Goal: Transaction & Acquisition: Purchase product/service

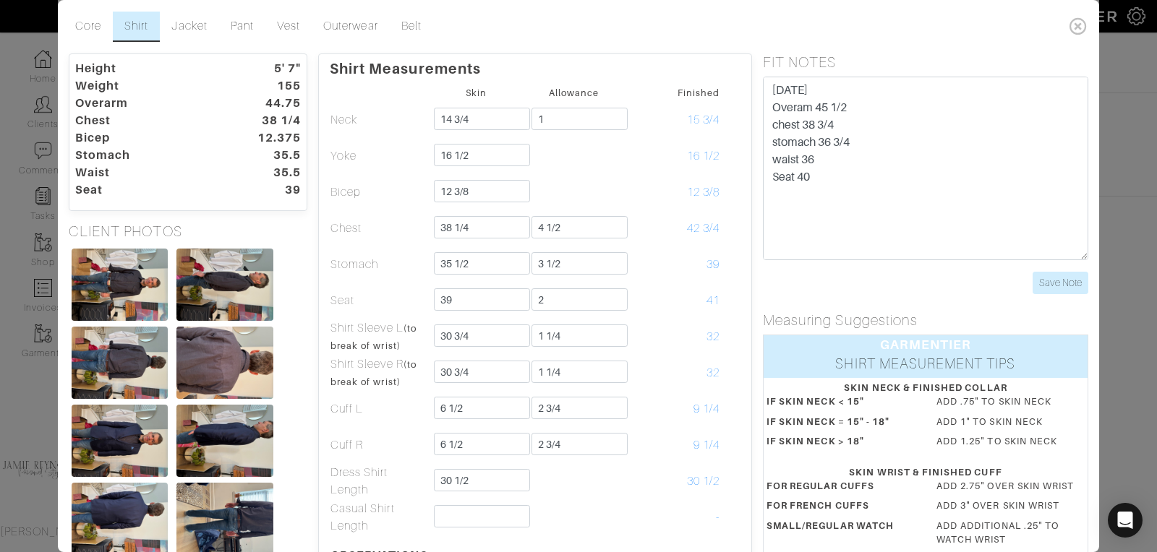
scroll to position [347, 0]
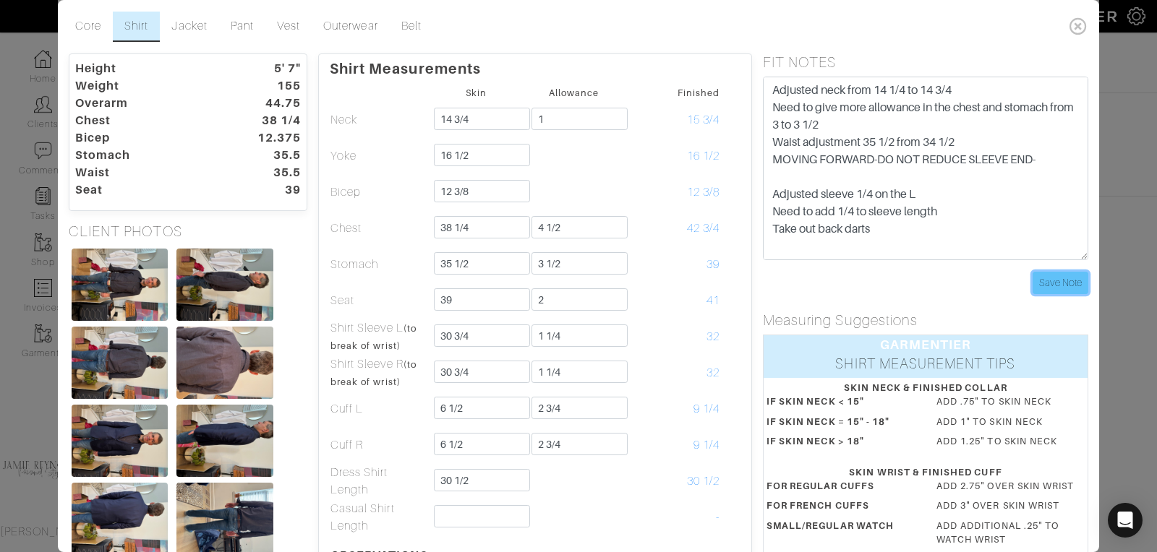
click at [1067, 276] on input "Save Note" at bounding box center [1061, 283] width 56 height 22
click at [1081, 23] on icon at bounding box center [1079, 26] width 30 height 29
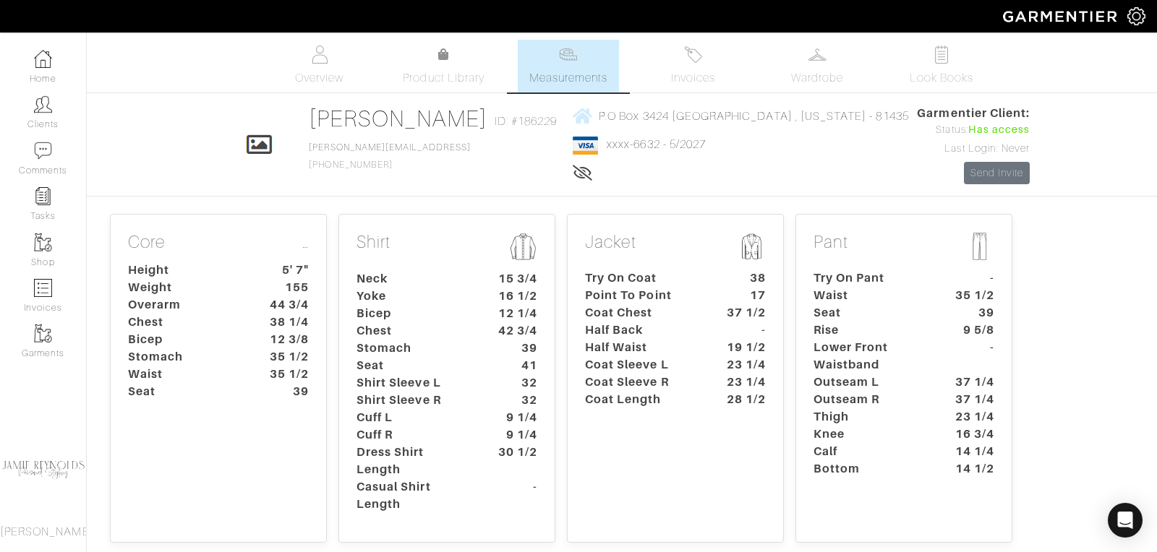
click at [270, 299] on dt "44 3/4" at bounding box center [285, 304] width 67 height 17
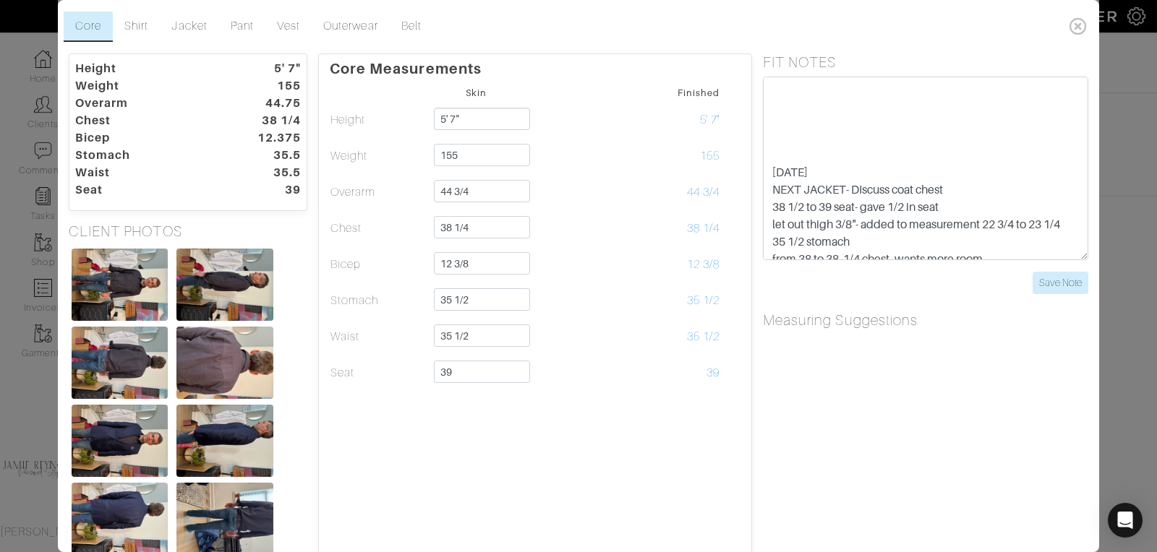
scroll to position [0, 0]
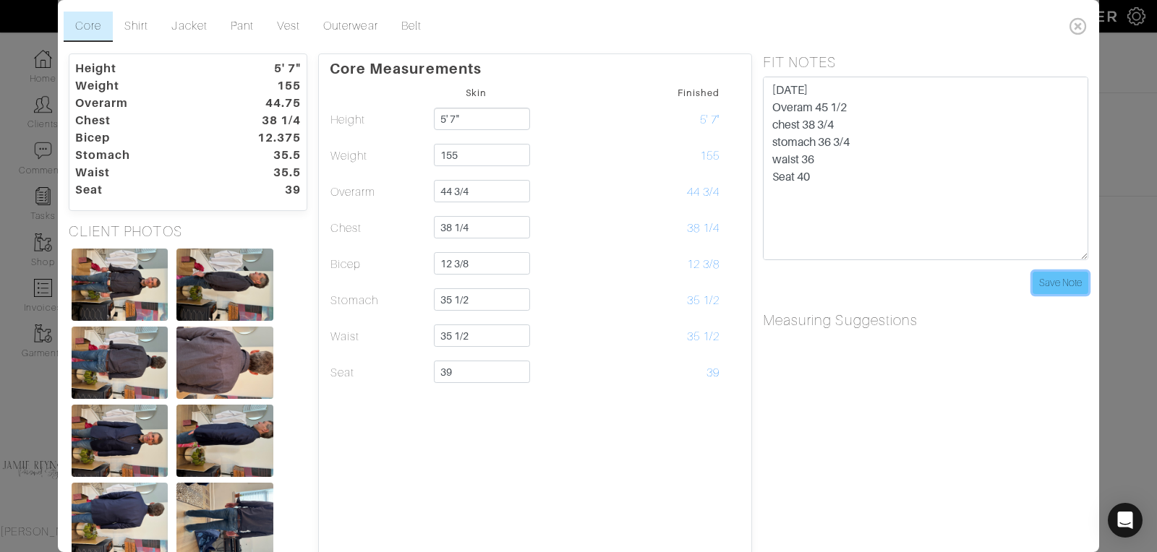
click at [1072, 276] on input "Save Note" at bounding box center [1061, 283] width 56 height 22
click at [1078, 23] on icon at bounding box center [1079, 26] width 30 height 29
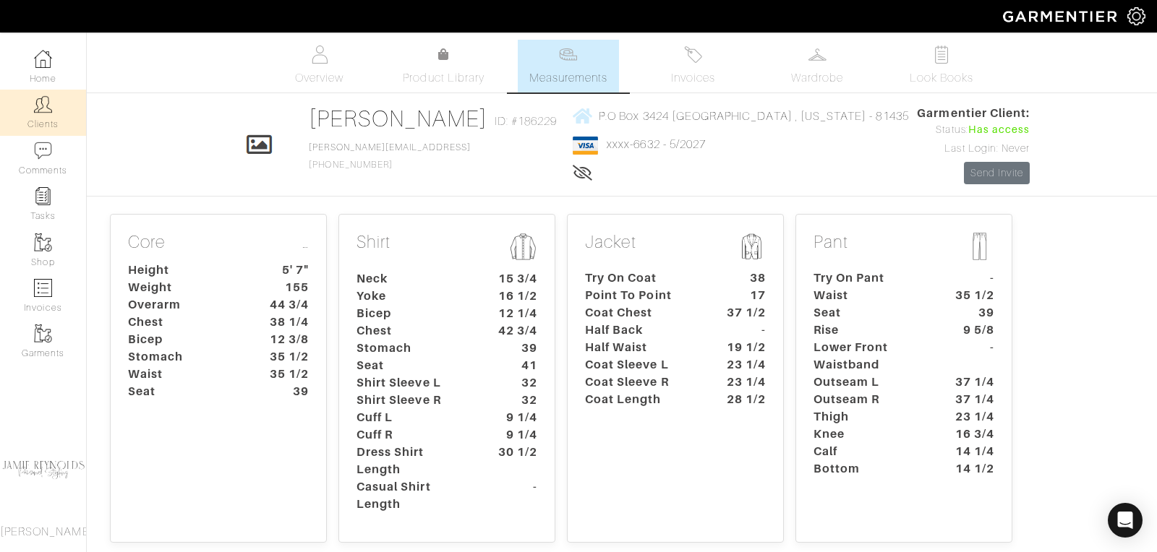
click at [49, 116] on link "Clients" at bounding box center [43, 113] width 86 height 46
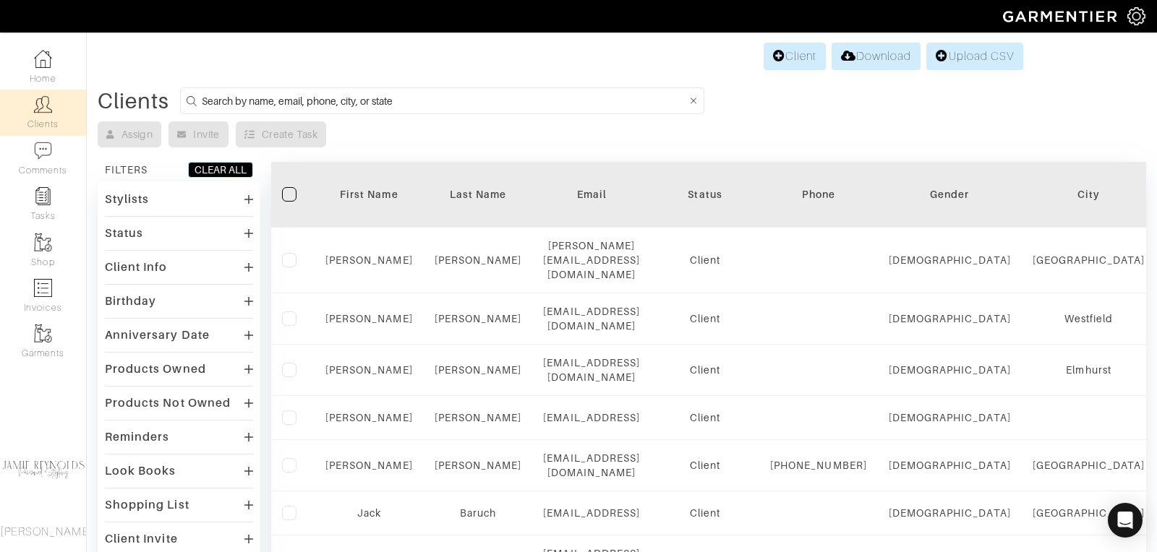
click at [407, 102] on input at bounding box center [444, 101] width 485 height 18
type input "david baruch"
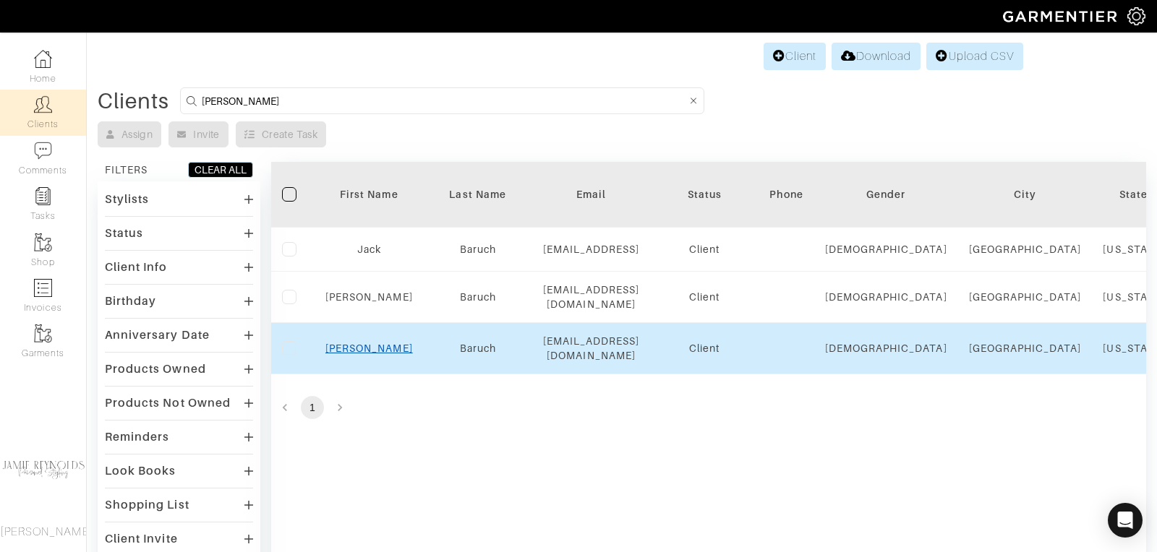
click at [375, 343] on link "David" at bounding box center [368, 349] width 87 height 12
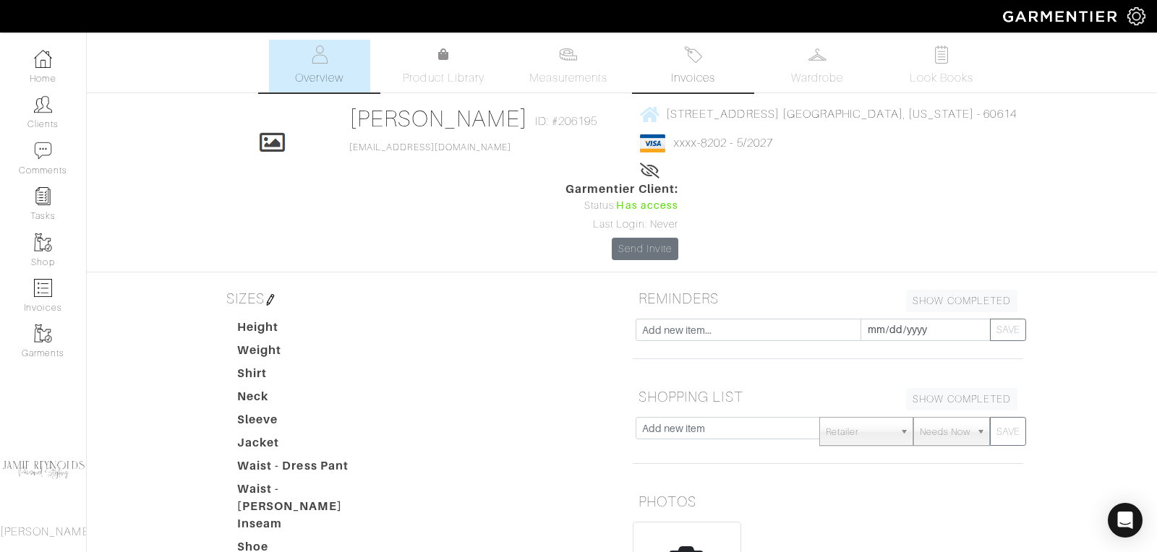
click at [704, 69] on span "Invoices" at bounding box center [693, 77] width 44 height 17
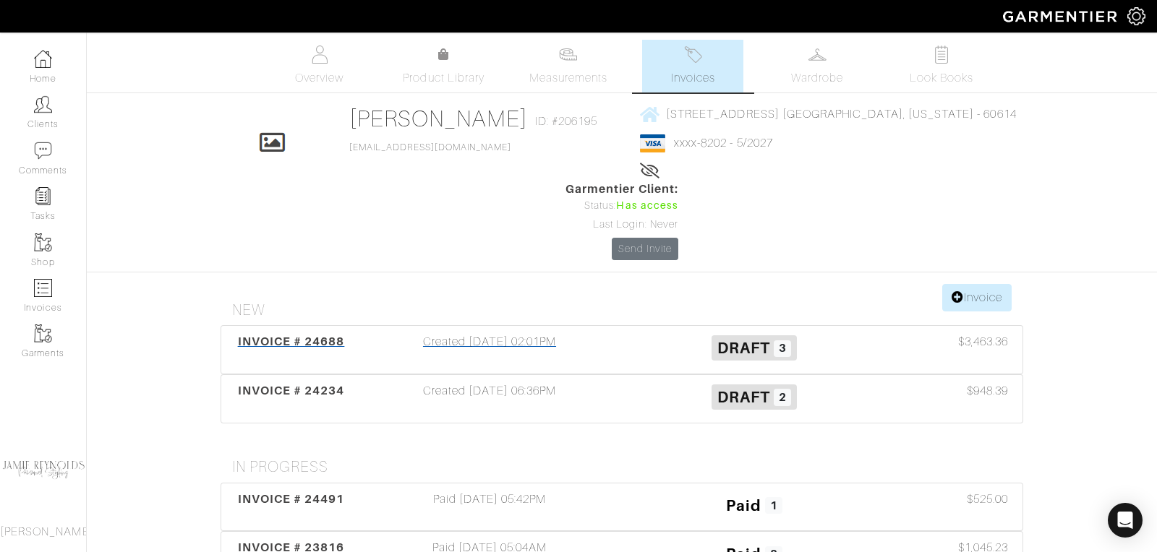
click at [289, 335] on span "INVOICE # 24688" at bounding box center [291, 342] width 107 height 14
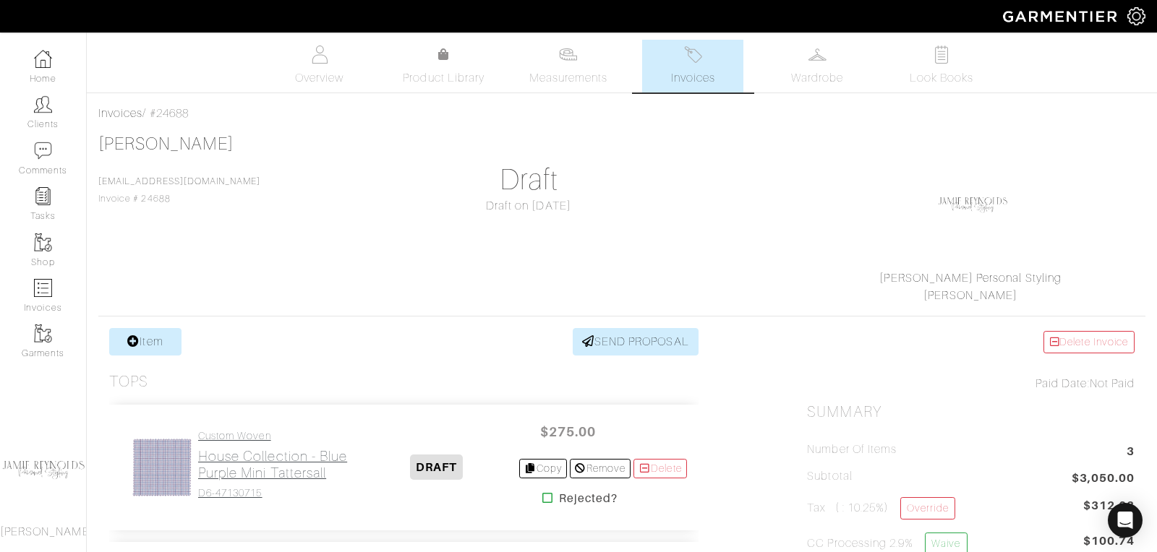
scroll to position [15, 0]
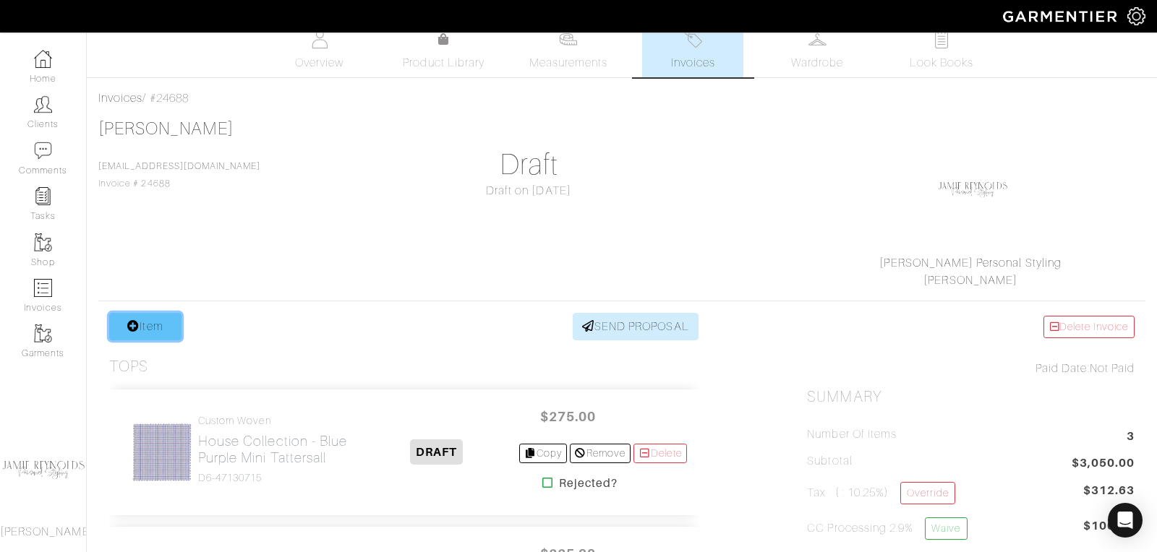
click at [161, 328] on link "Item" at bounding box center [145, 326] width 72 height 27
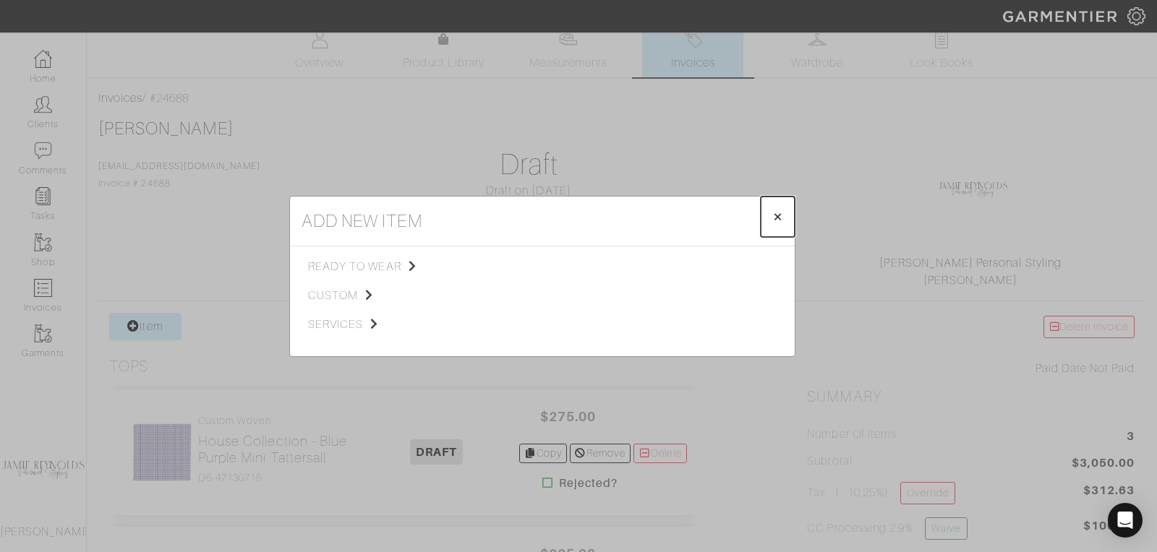
click at [780, 211] on span "×" at bounding box center [777, 217] width 11 height 20
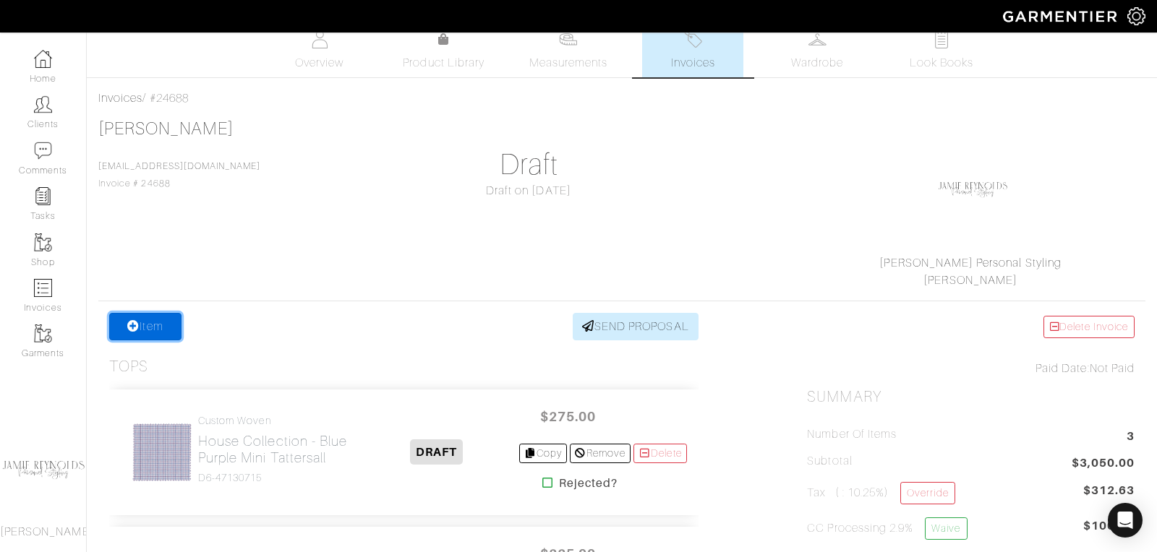
scroll to position [226, 0]
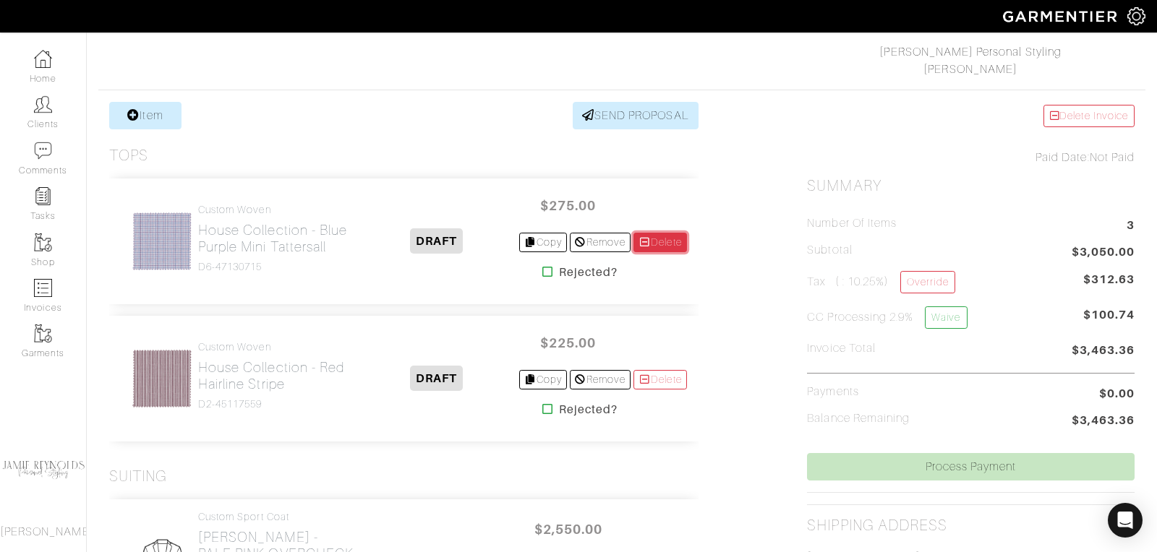
click at [657, 241] on link "Delete" at bounding box center [660, 243] width 54 height 20
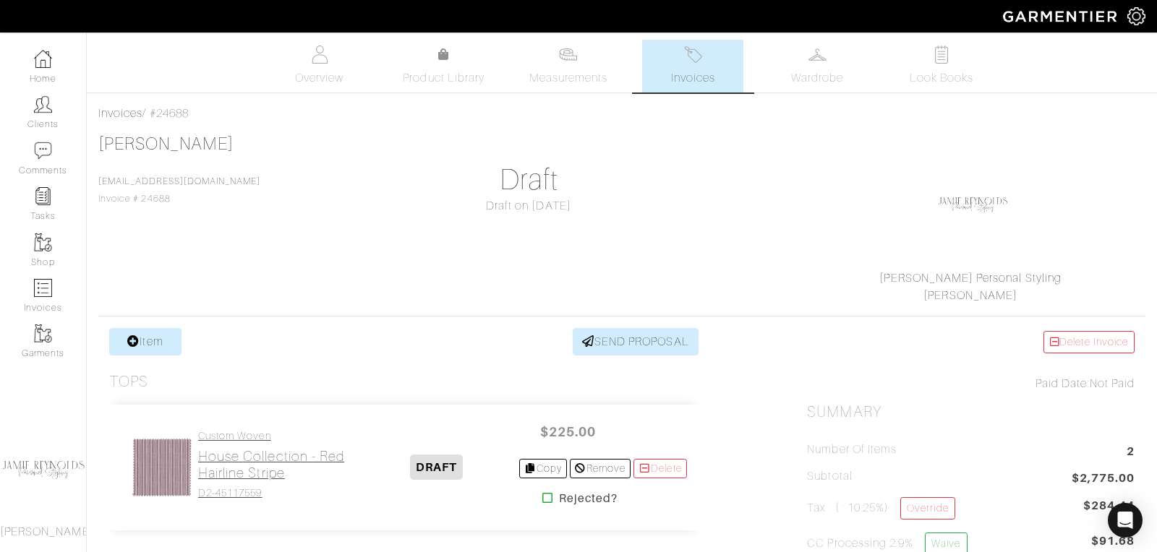
click at [244, 458] on h2 "House Collection - Red Hairline Stripe" at bounding box center [276, 464] width 157 height 33
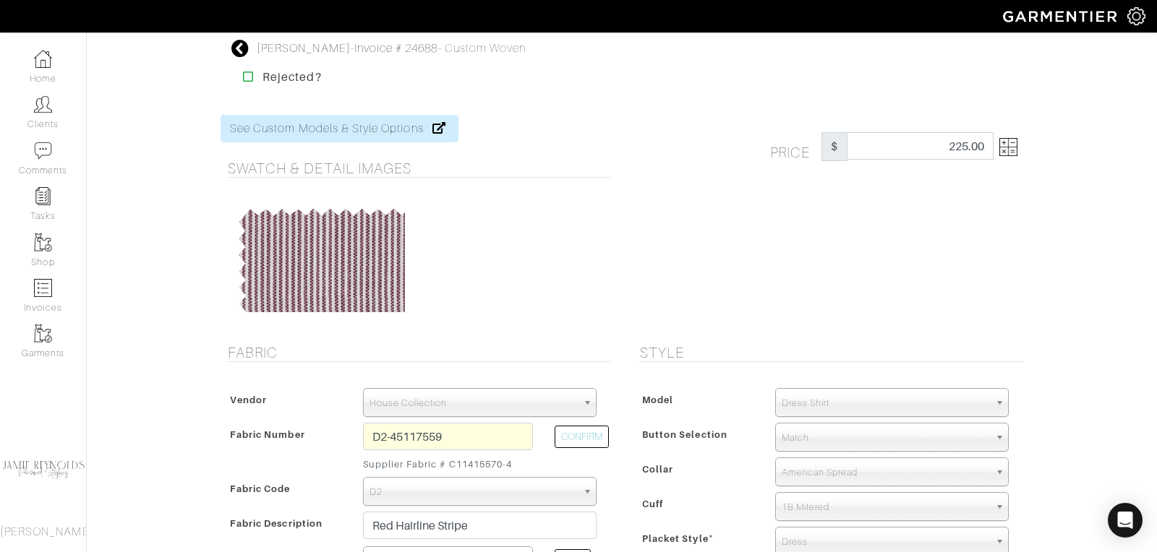
click at [1014, 152] on img at bounding box center [1008, 147] width 18 height 18
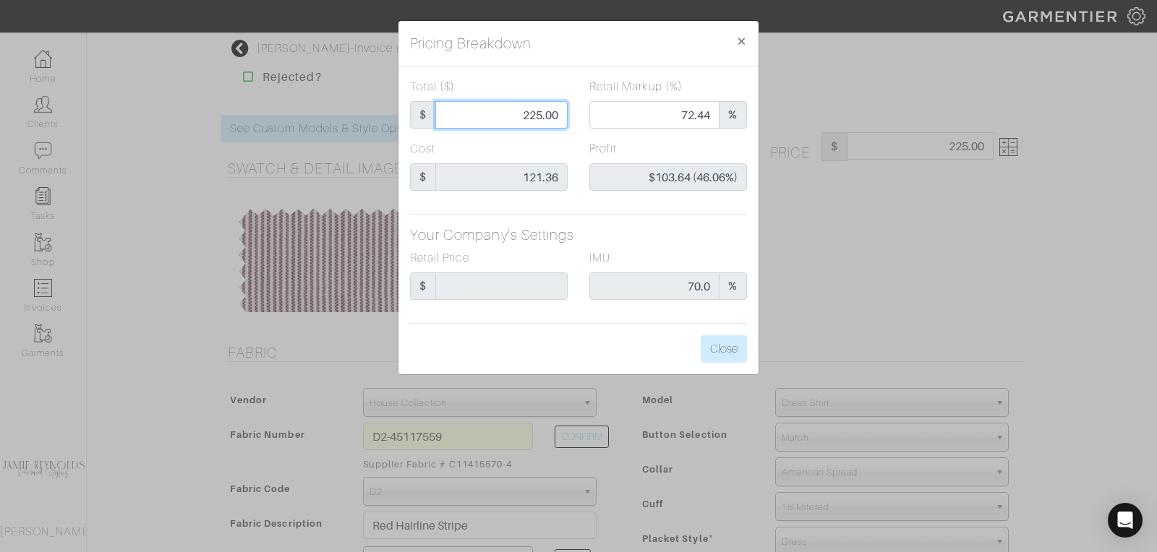
click at [537, 116] on input "225.00" at bounding box center [501, 114] width 132 height 27
type input "2"
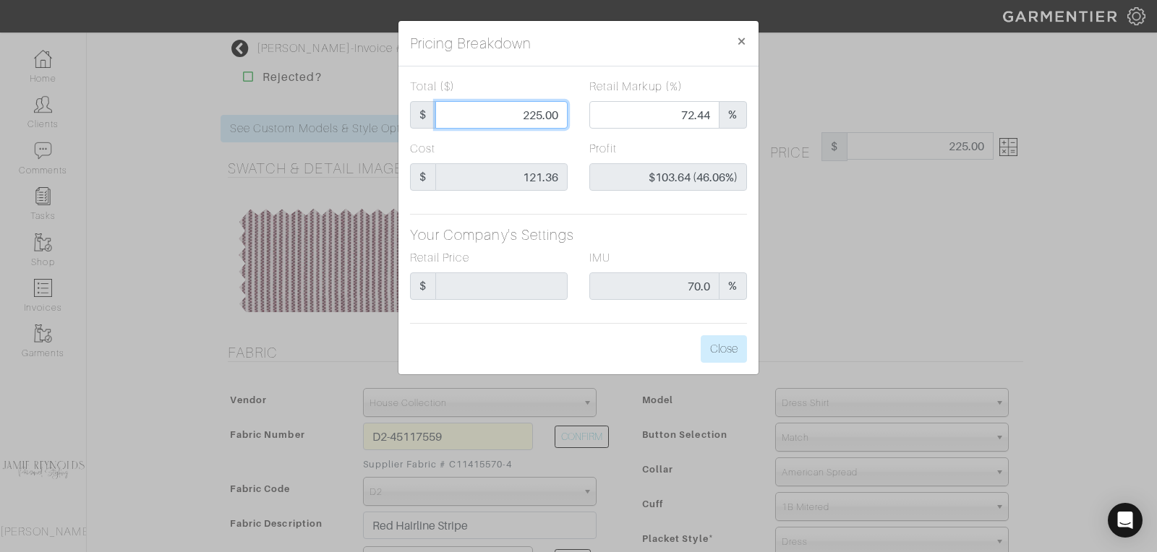
type input "0.00"
type input "-$119.36 (-5968.00%)"
type input "24"
type input "-$97.36 (-405.67%)"
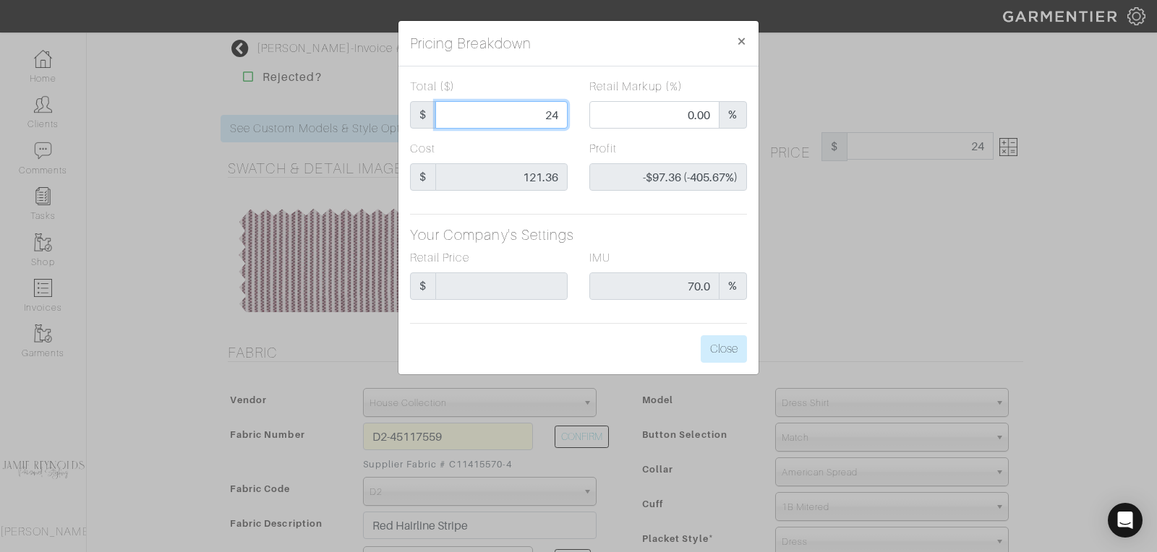
type input "240"
type input "74.17"
type input "$118.64 (49.43%)"
type input "240"
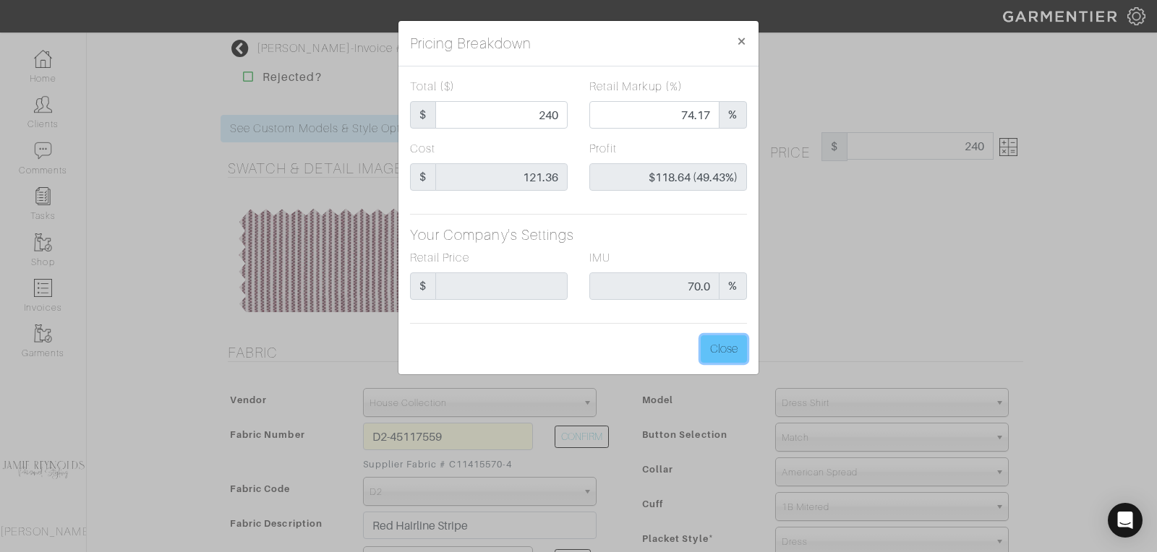
type input "240.00"
click at [735, 342] on button "Close" at bounding box center [724, 349] width 46 height 27
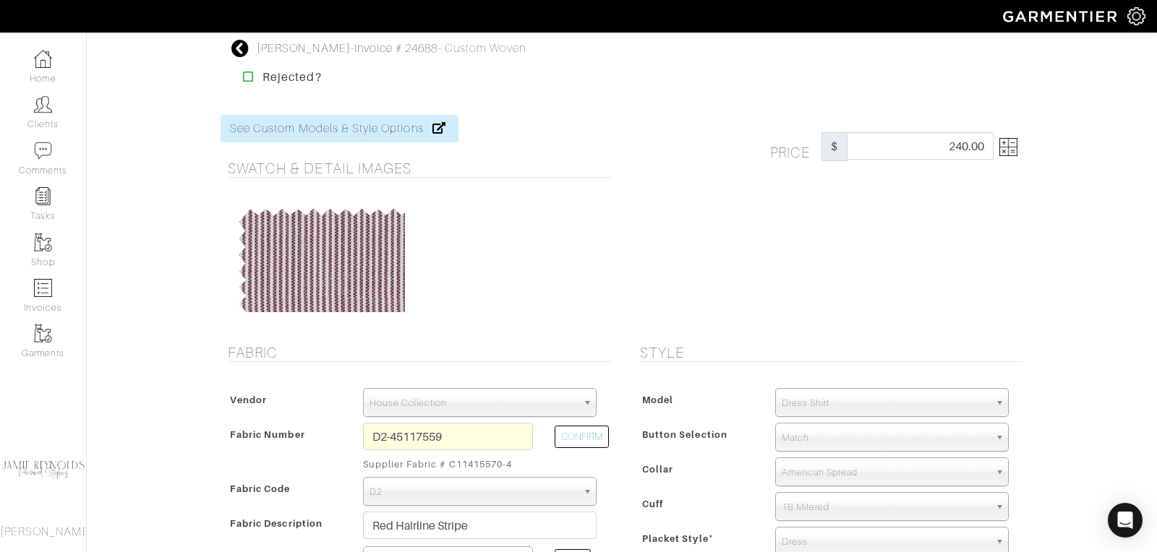
click at [245, 48] on icon at bounding box center [240, 48] width 18 height 17
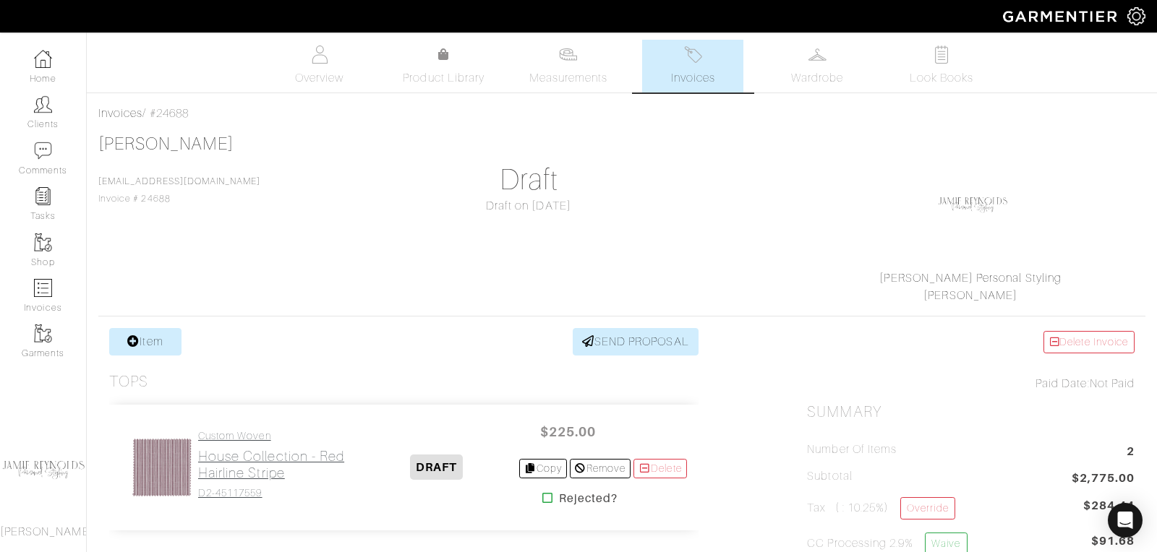
click at [260, 461] on h2 "House Collection - Red Hairline Stripe" at bounding box center [276, 464] width 157 height 33
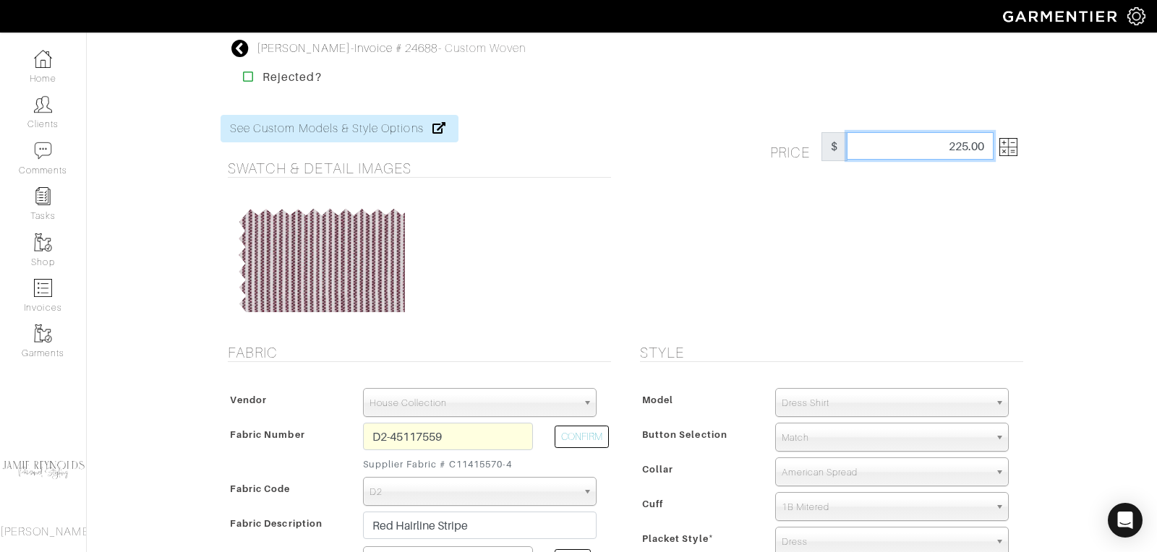
click at [981, 150] on input "225.00" at bounding box center [920, 145] width 147 height 27
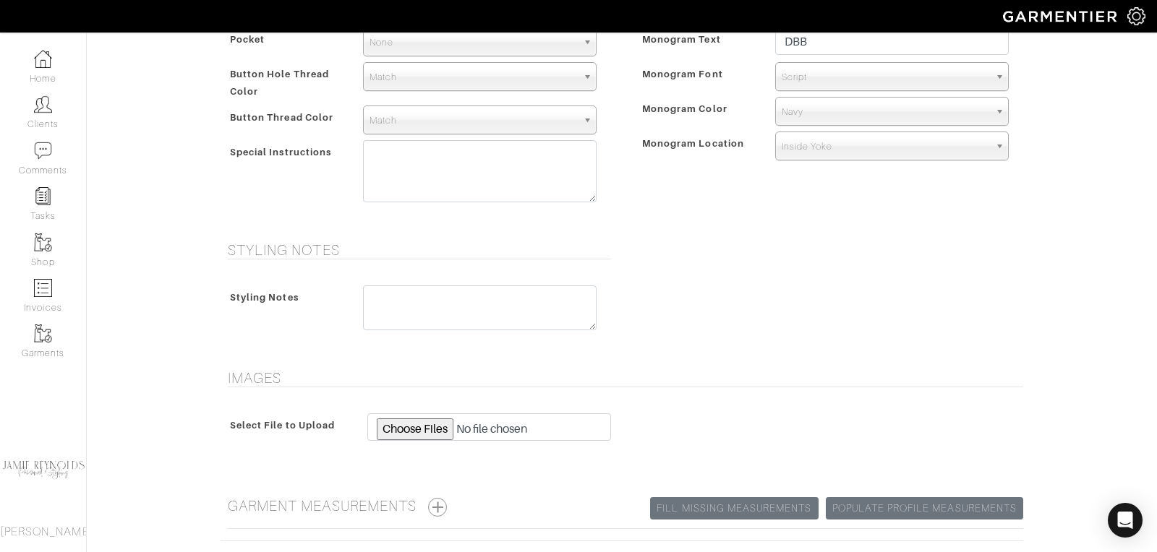
scroll to position [727, 0]
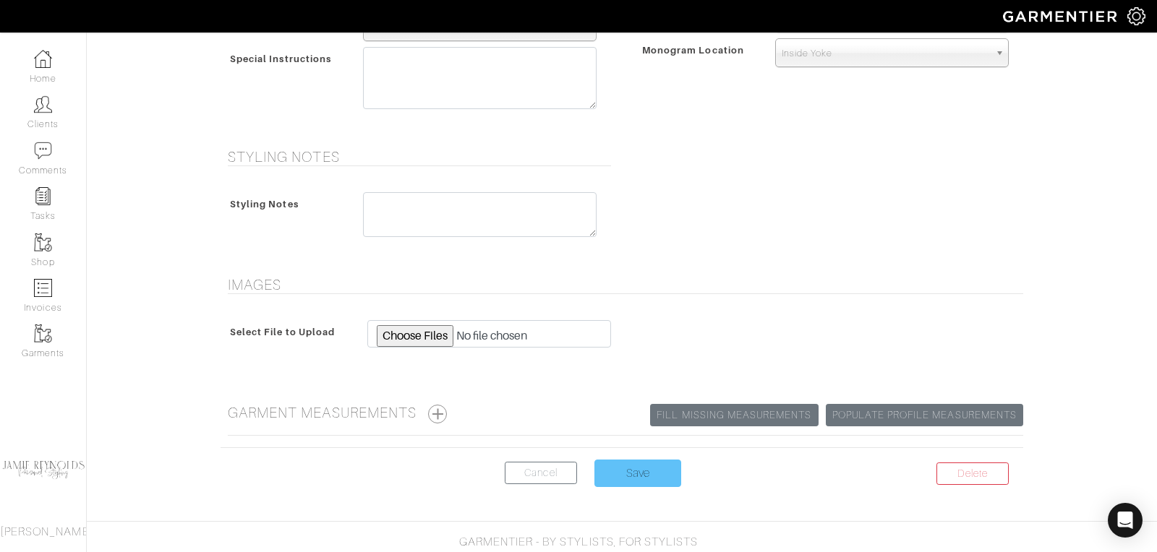
type input "240"
click at [648, 469] on input "Save" at bounding box center [637, 473] width 87 height 27
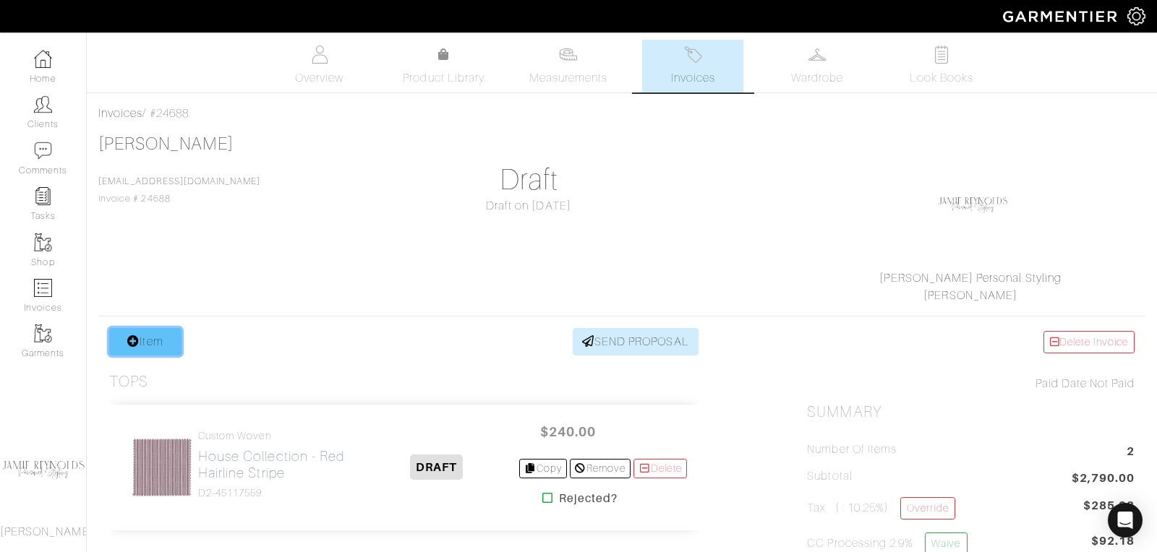
click at [158, 343] on link "Item" at bounding box center [145, 341] width 72 height 27
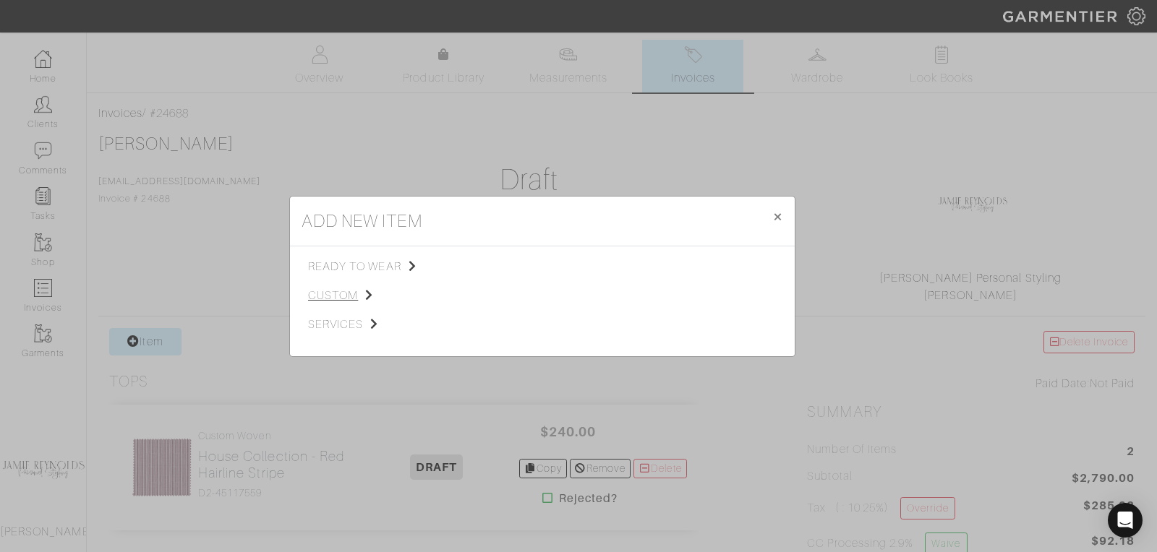
click at [348, 289] on span "custom" at bounding box center [380, 295] width 145 height 17
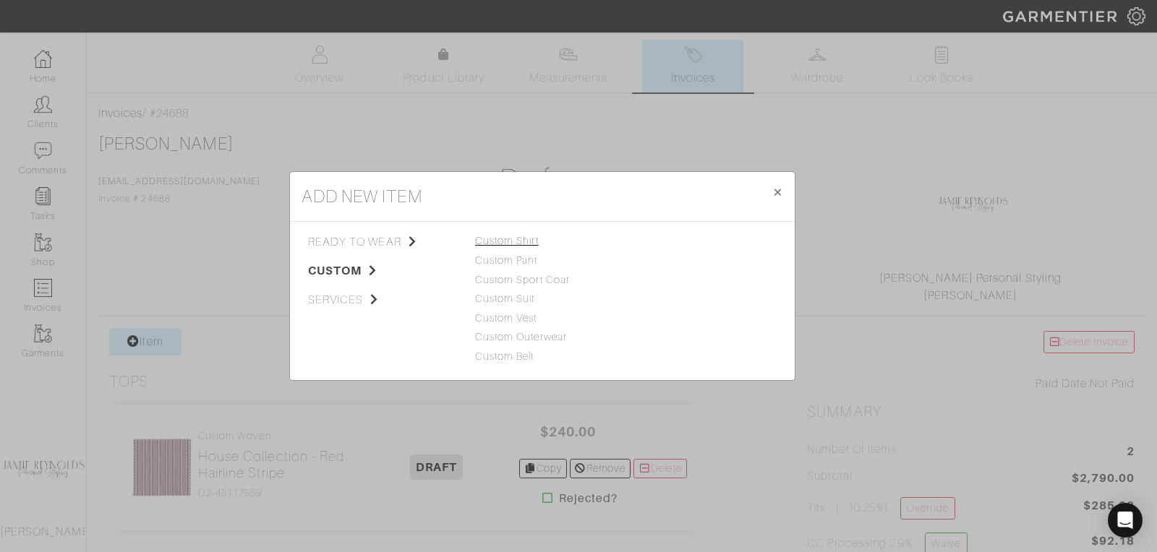
click at [521, 238] on link "Custom Shirt" at bounding box center [507, 241] width 64 height 12
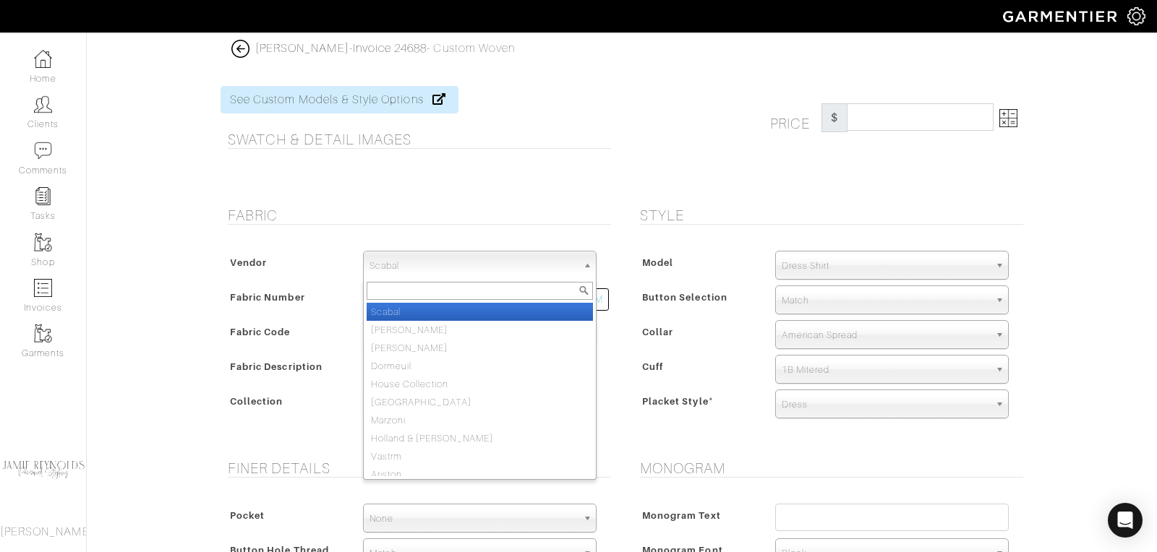
click at [463, 257] on span "Scabal" at bounding box center [474, 266] width 208 height 29
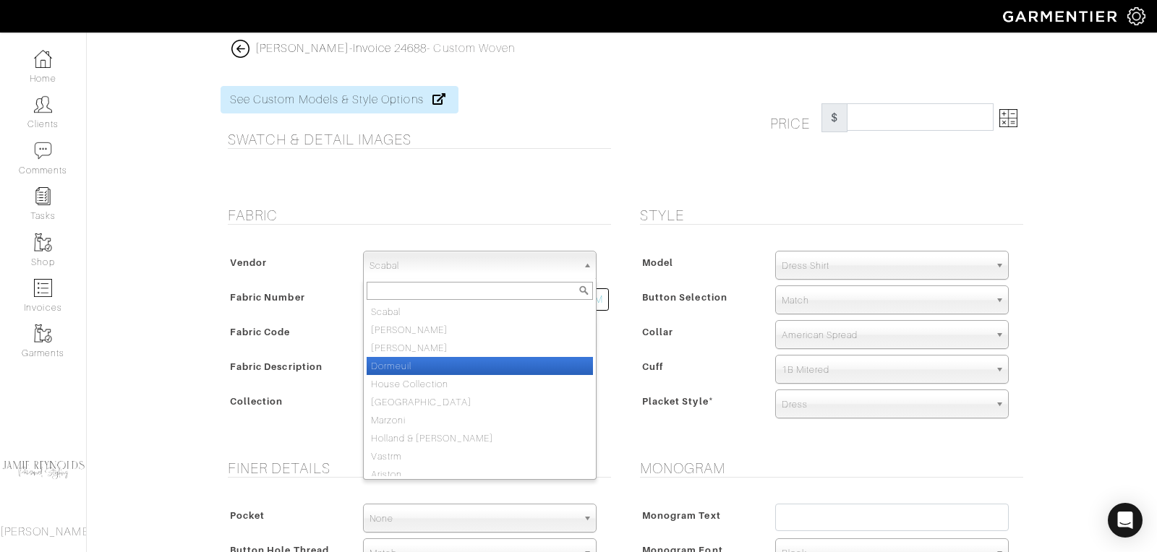
click at [460, 372] on li "Dormeuil" at bounding box center [480, 366] width 226 height 18
click at [449, 274] on span "Dormeuil" at bounding box center [474, 266] width 208 height 29
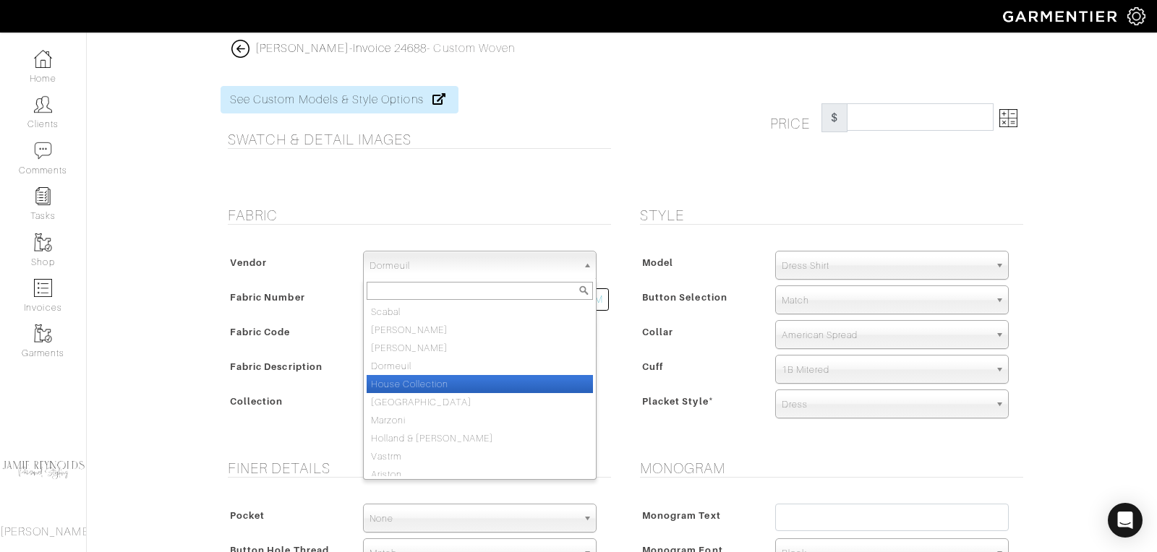
click at [435, 380] on li "House Collection" at bounding box center [480, 384] width 226 height 18
select select "75"
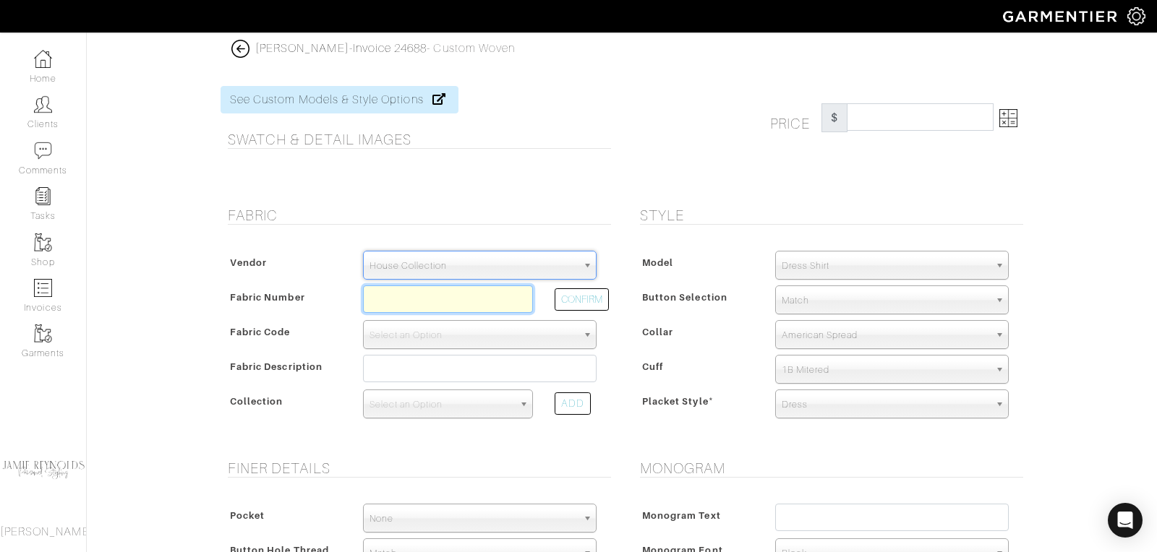
click at [428, 300] on input "text" at bounding box center [448, 299] width 170 height 27
click at [607, 292] on button "CONFIRM" at bounding box center [582, 300] width 54 height 22
type input "D5-46123968"
select select "5571"
type input "Grey Graph Check"
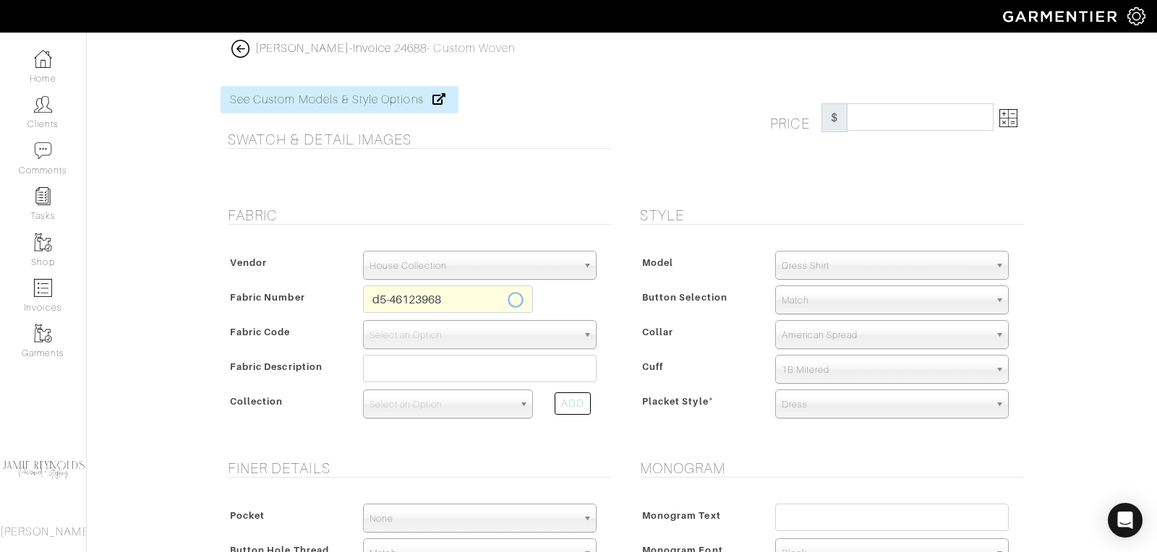
select select
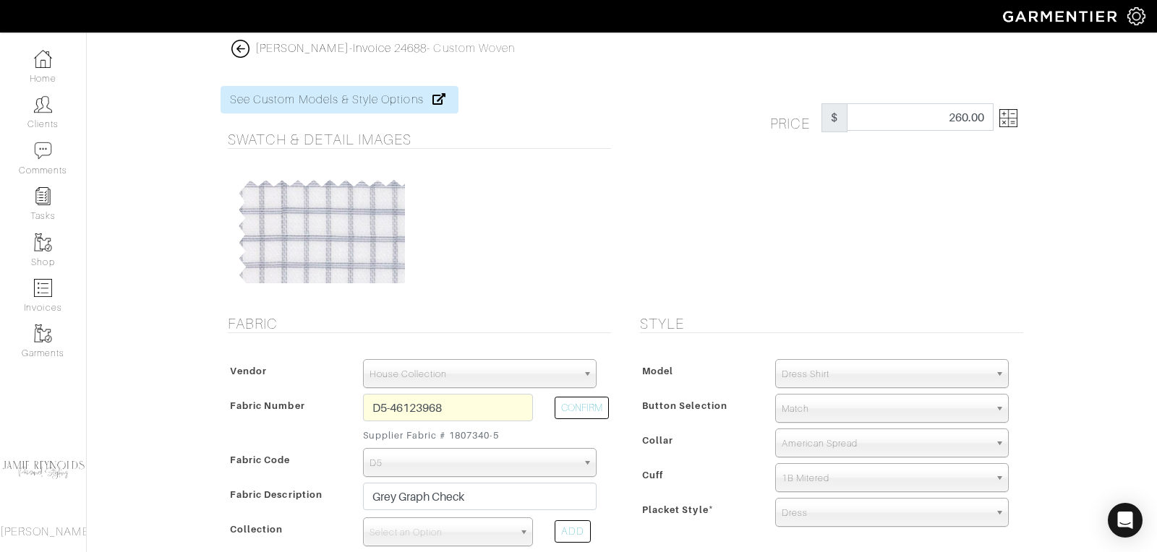
click at [1014, 124] on img at bounding box center [1008, 118] width 18 height 18
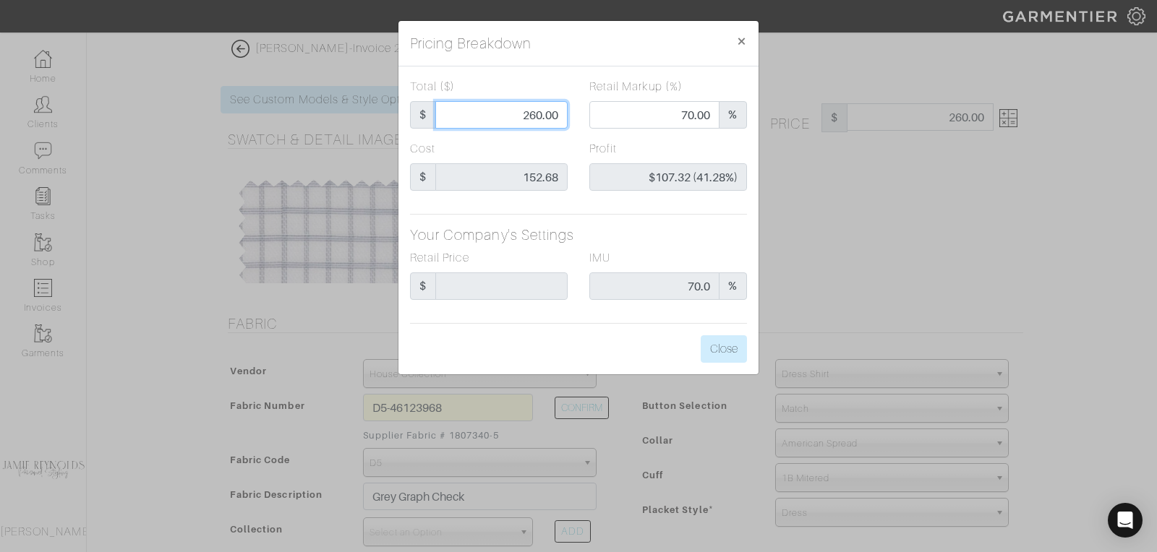
click at [526, 115] on input "260.00" at bounding box center [501, 114] width 132 height 27
type input "2"
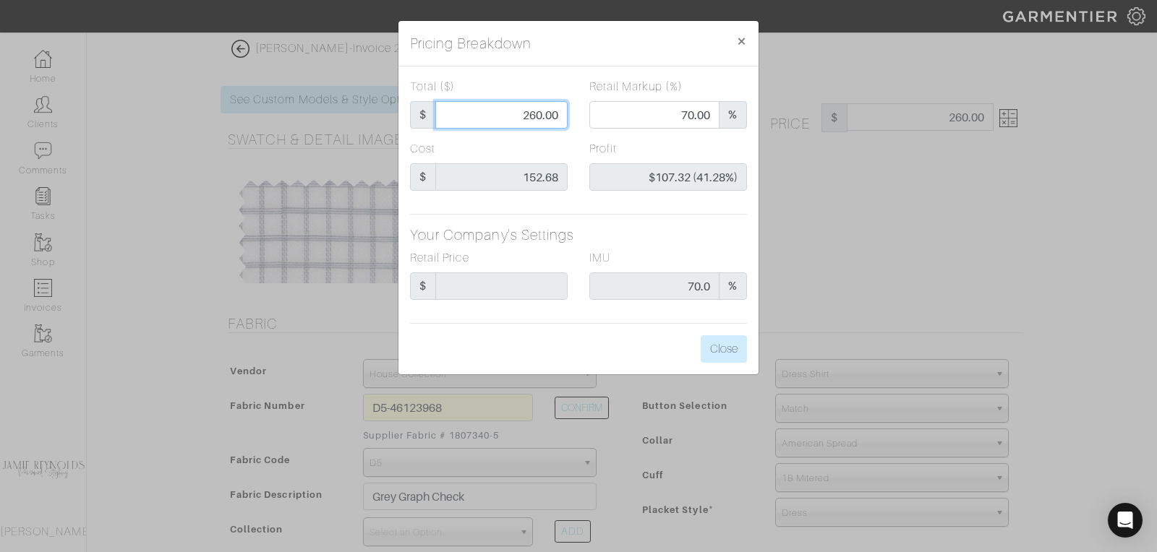
type input "0.00"
type input "-$150.68 (-7534.00%)"
type input "25"
type input "-$127.68 (-510.72%)"
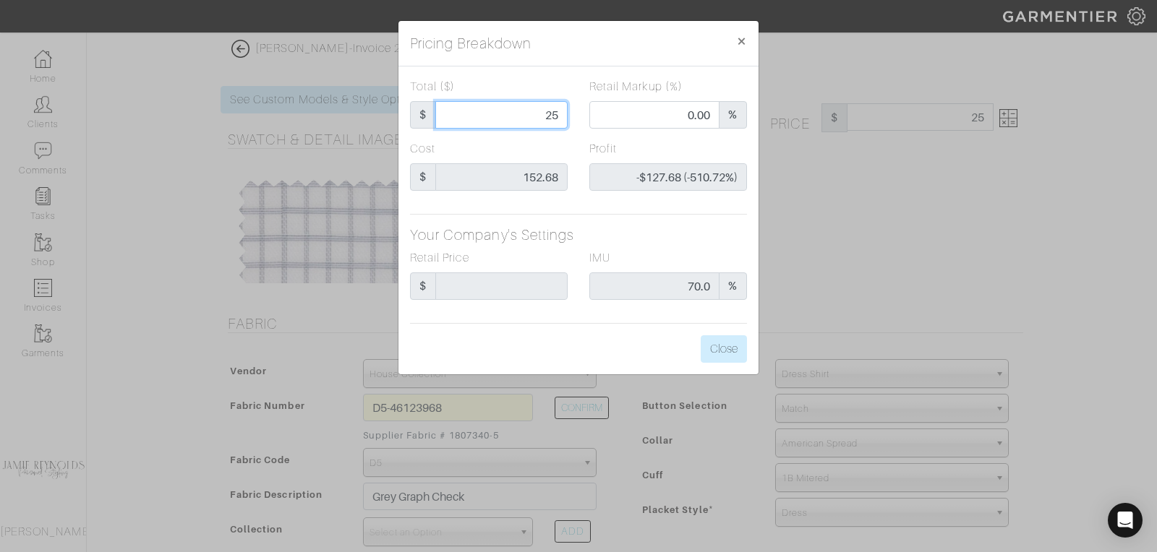
type input "250"
type input "68.80"
type input "$97.32 (38.93%)"
type input "250"
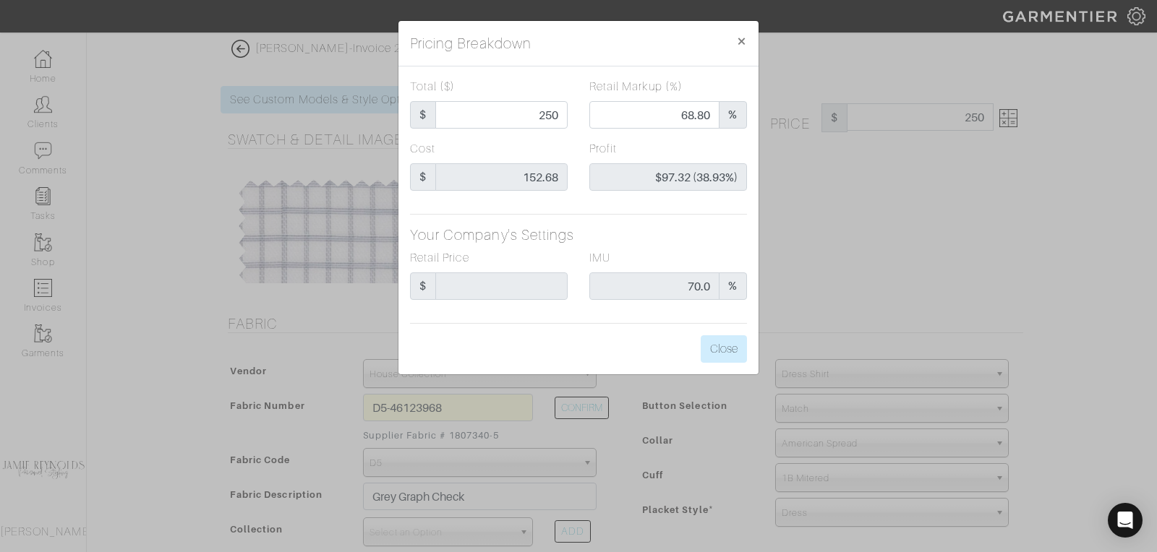
type input "250.00"
click at [664, 259] on div "IMU 70.0 %" at bounding box center [668, 274] width 158 height 51
click at [741, 41] on span "×" at bounding box center [741, 41] width 11 height 20
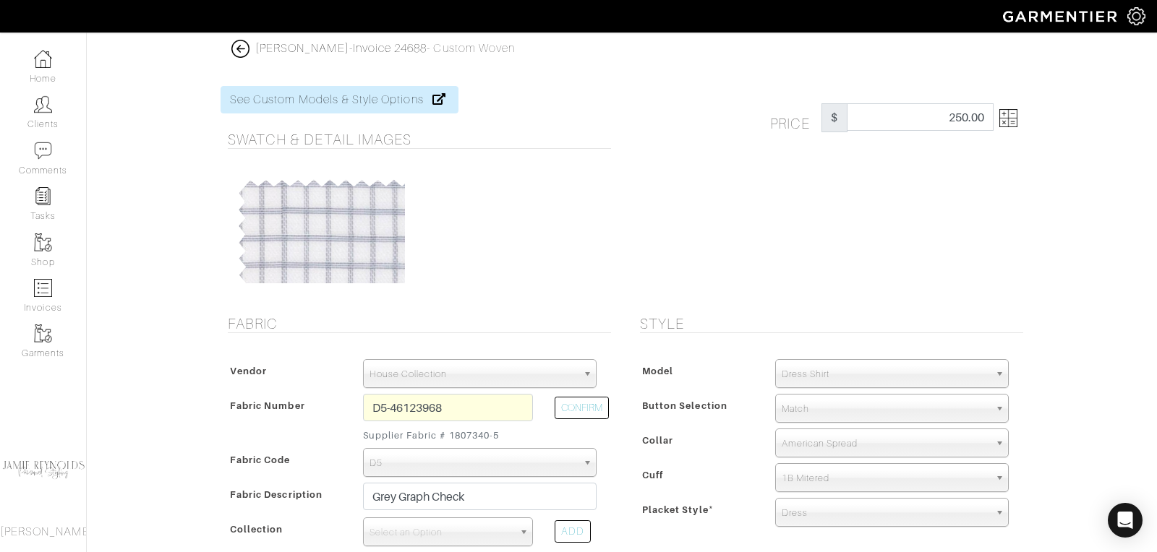
click at [239, 46] on img at bounding box center [240, 49] width 18 height 18
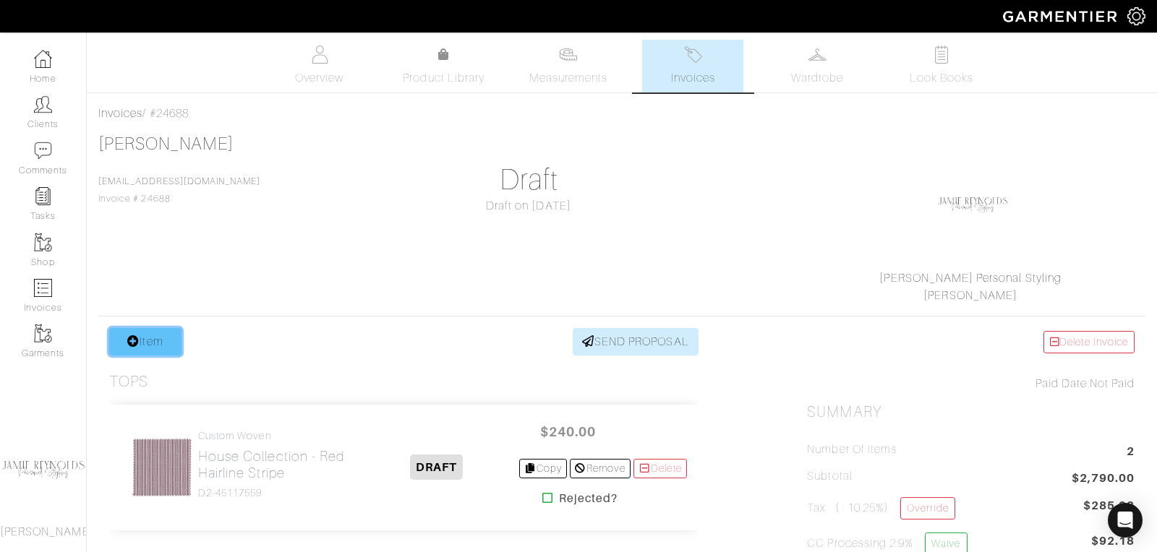
click at [164, 347] on link "Item" at bounding box center [145, 341] width 72 height 27
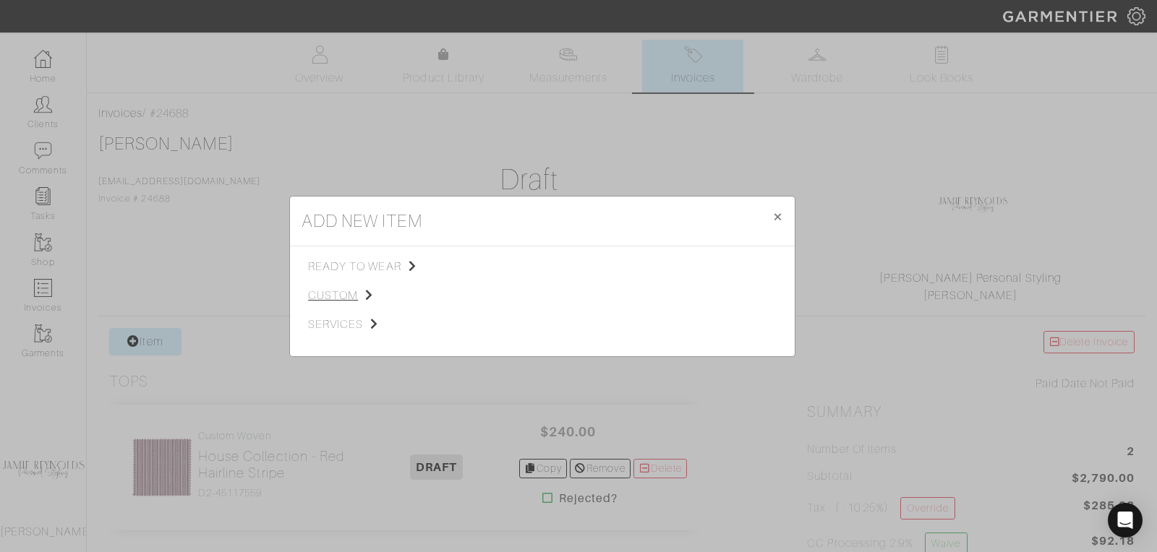
click at [326, 294] on span "custom" at bounding box center [380, 295] width 145 height 17
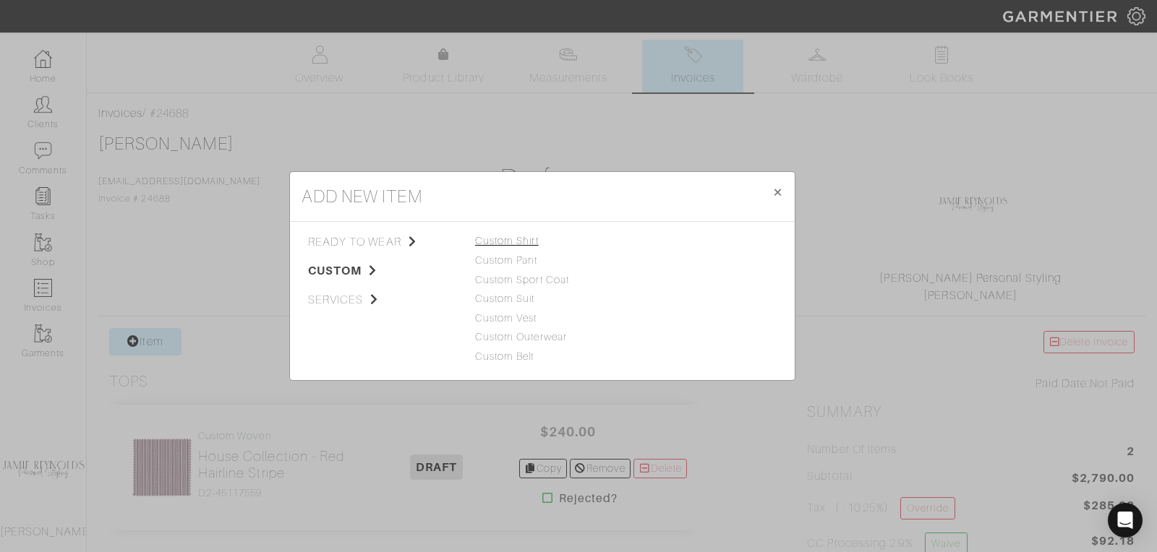
click at [488, 244] on link "Custom Shirt" at bounding box center [507, 241] width 64 height 12
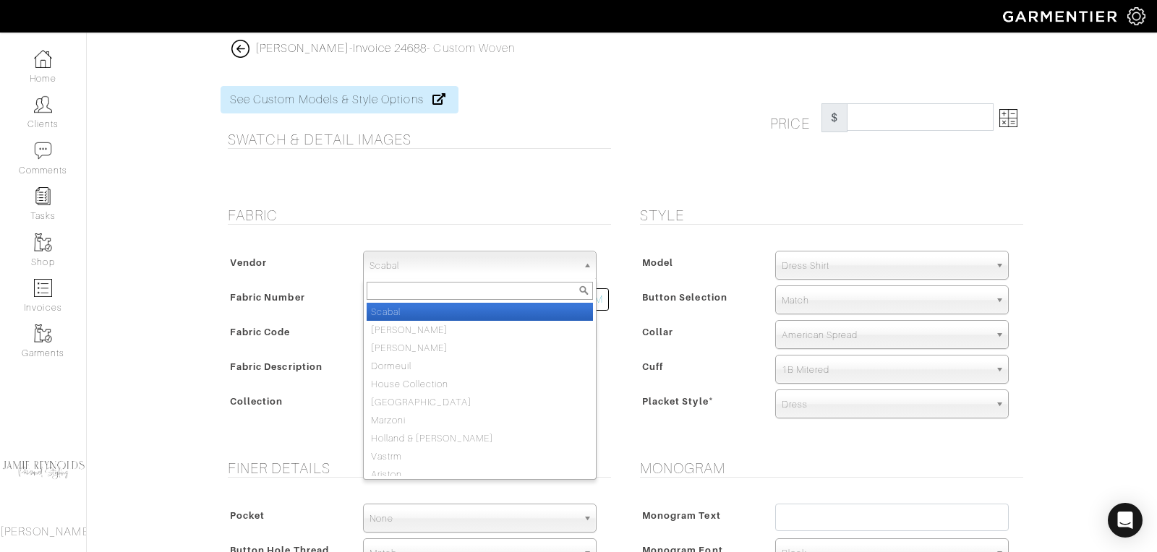
click at [410, 257] on span "Scabal" at bounding box center [474, 266] width 208 height 29
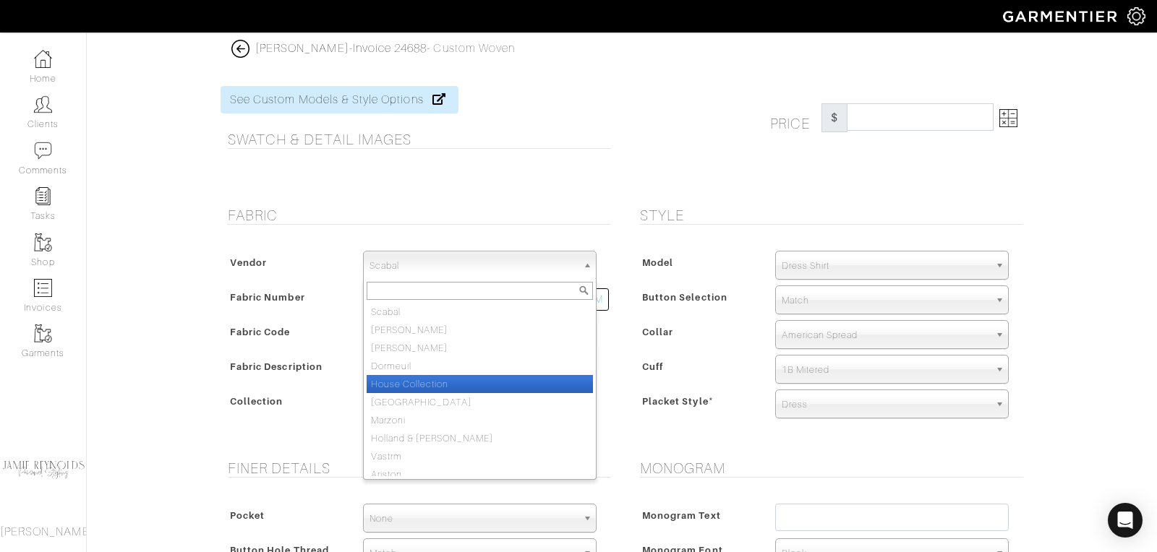
click at [410, 385] on li "House Collection" at bounding box center [480, 384] width 226 height 18
select select "75"
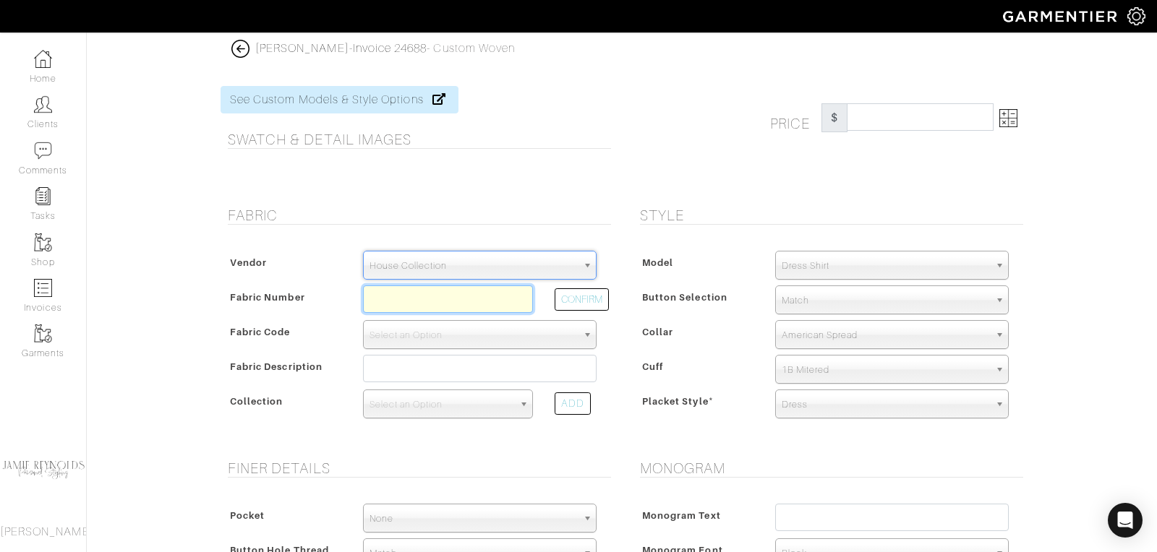
click at [391, 286] on input "text" at bounding box center [448, 299] width 170 height 27
click at [603, 296] on button "CONFIRM" at bounding box center [582, 300] width 54 height 22
type input "D5-46123968"
select select "5571"
type input "Grey Graph Check"
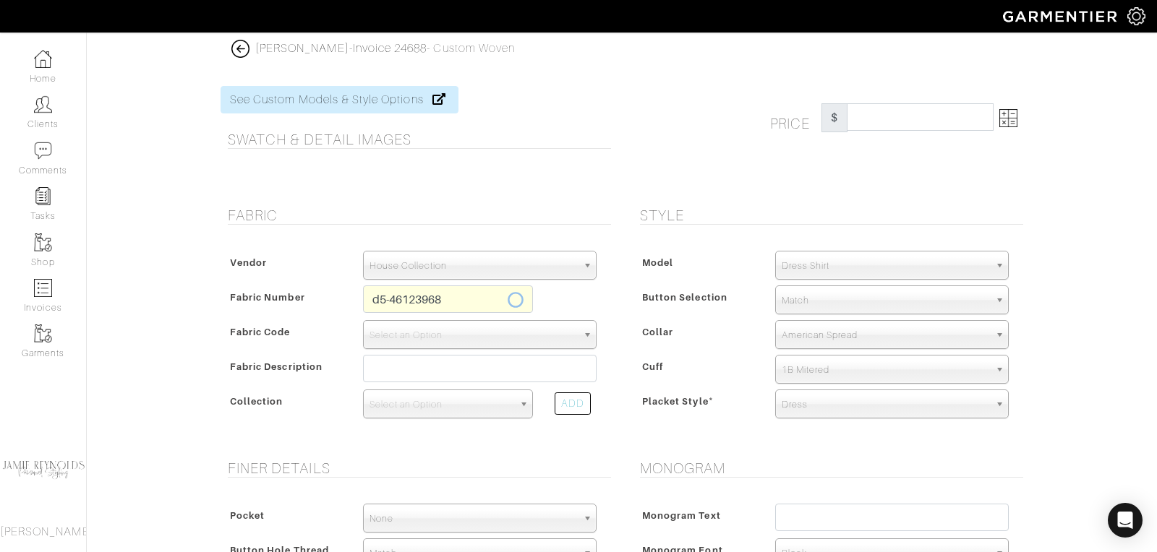
select select
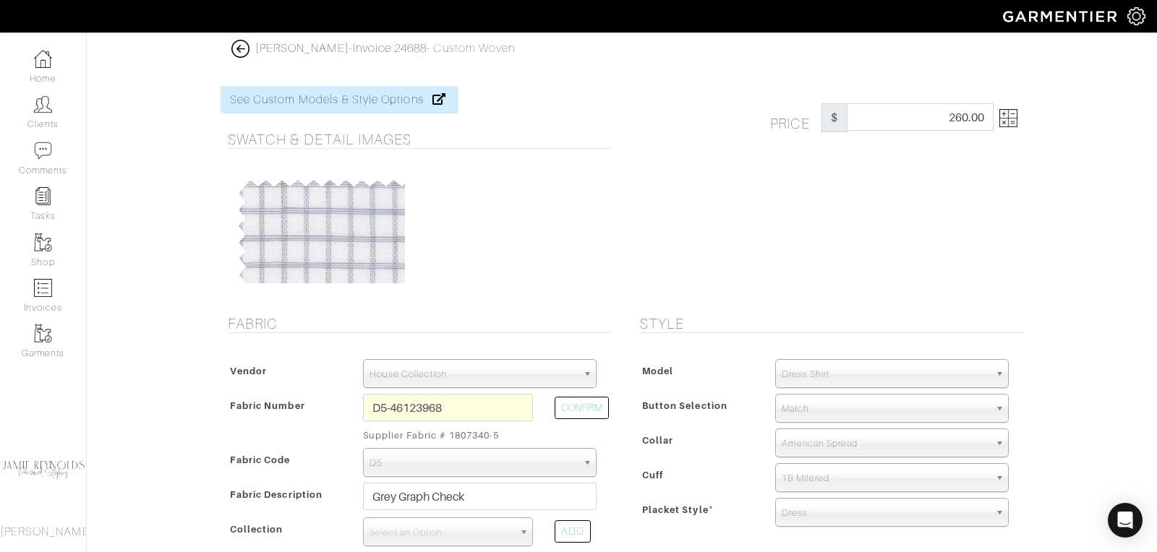
click at [1014, 121] on img at bounding box center [1008, 118] width 18 height 18
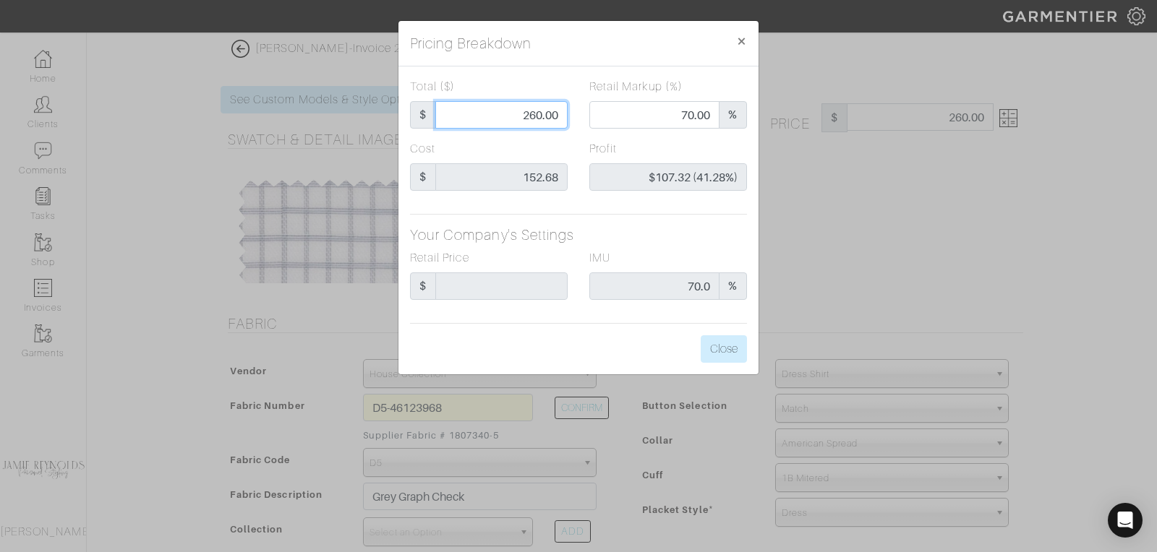
click at [545, 114] on input "260.00" at bounding box center [501, 114] width 132 height 27
type input "2"
type input "0.00"
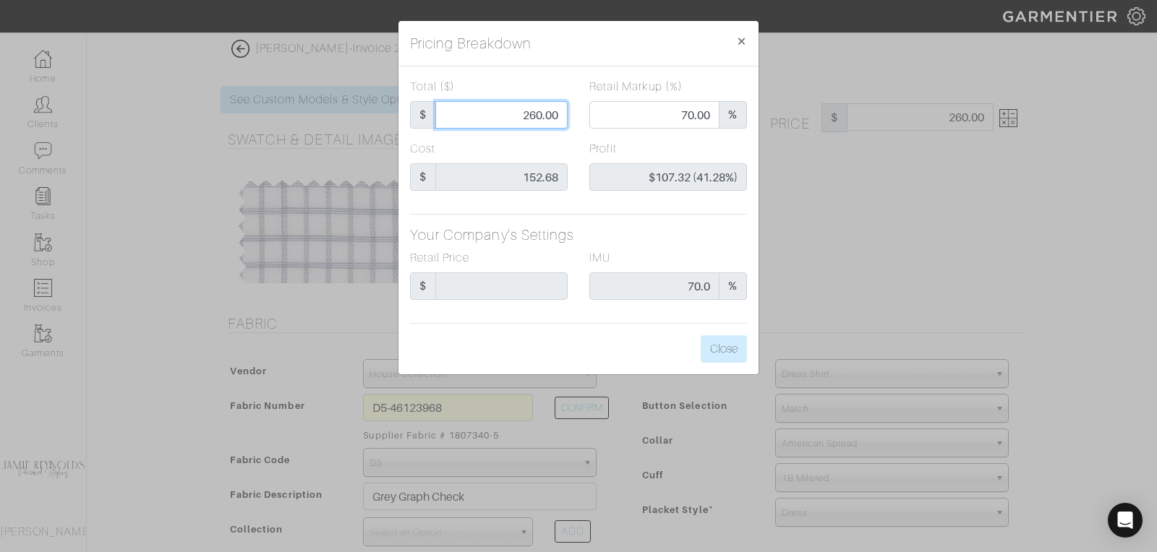
type input "-$150.68 (-7534.00%)"
type input "27"
type input "-$125.68 (-465.48%)"
type input "275"
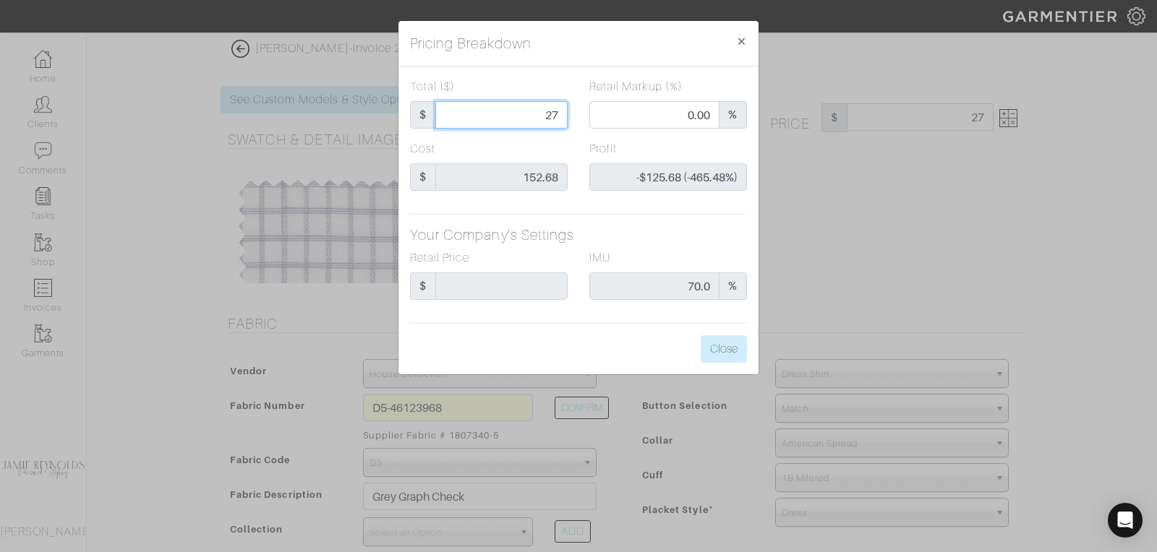
type input "275"
type input "71.64"
type input "$122.32 (44.48%)"
click at [559, 123] on input "275" at bounding box center [501, 114] width 132 height 27
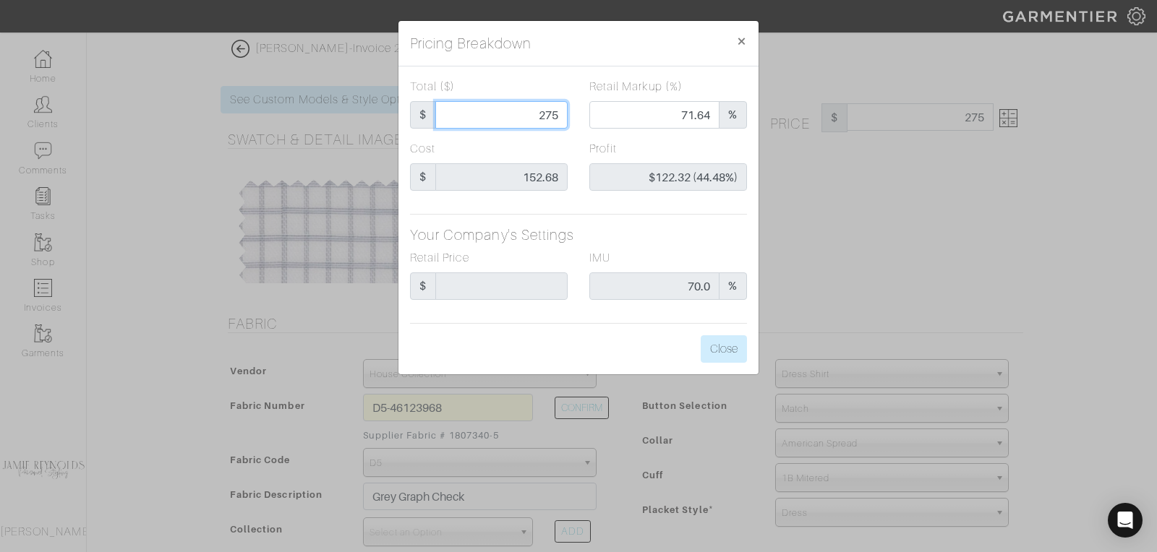
type input "2"
type input "0.00"
type input "-$150.68 (-7534.00%)"
type input "27"
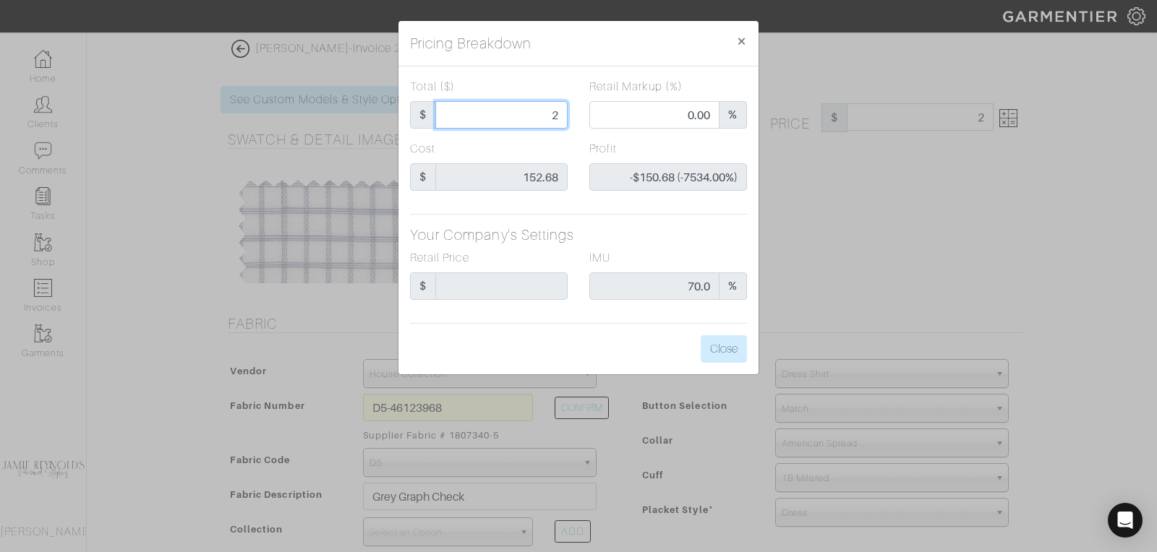
type input "27"
type input "-$125.68 (-465.48%)"
type input "275"
type input "71.64"
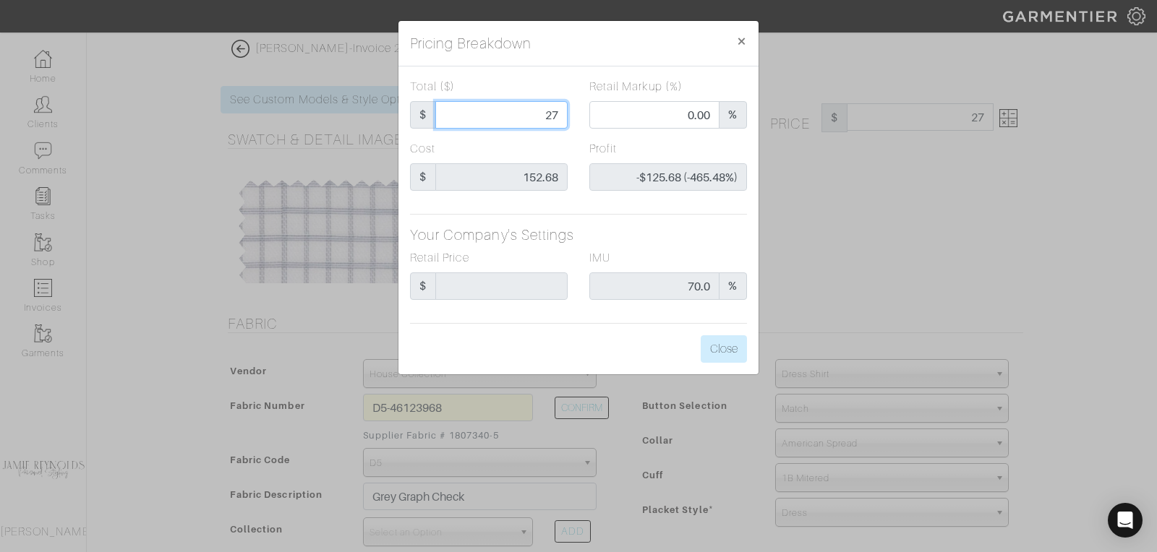
type input "$122.32 (44.48%)"
click at [550, 116] on input "275" at bounding box center [501, 114] width 132 height 27
type input "2"
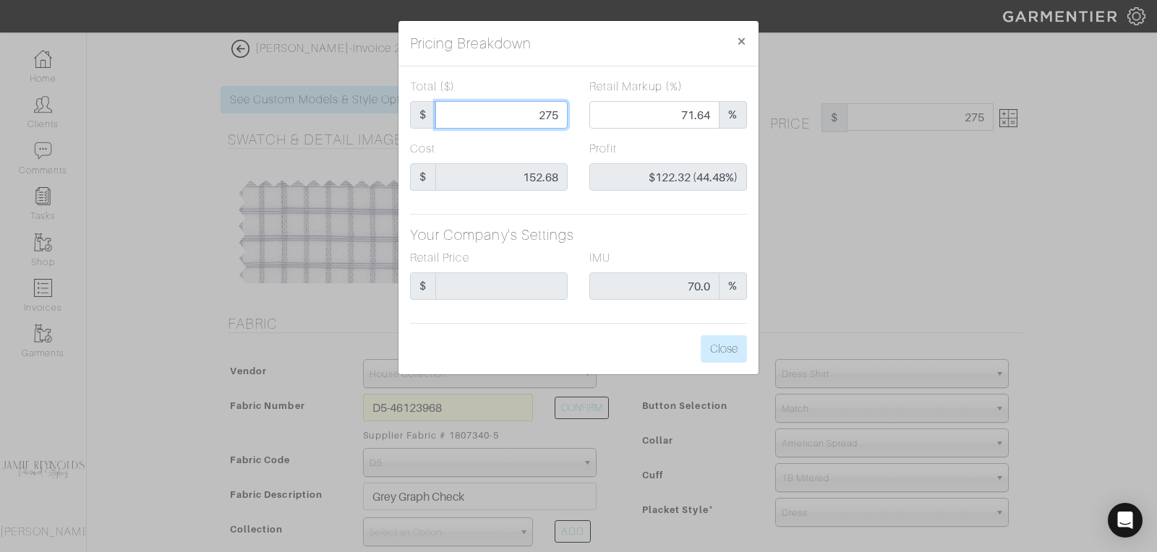
type input "0.00"
type input "-$150.68 (-7534.00%)"
type input "25"
type input "-$127.68 (-510.72%)"
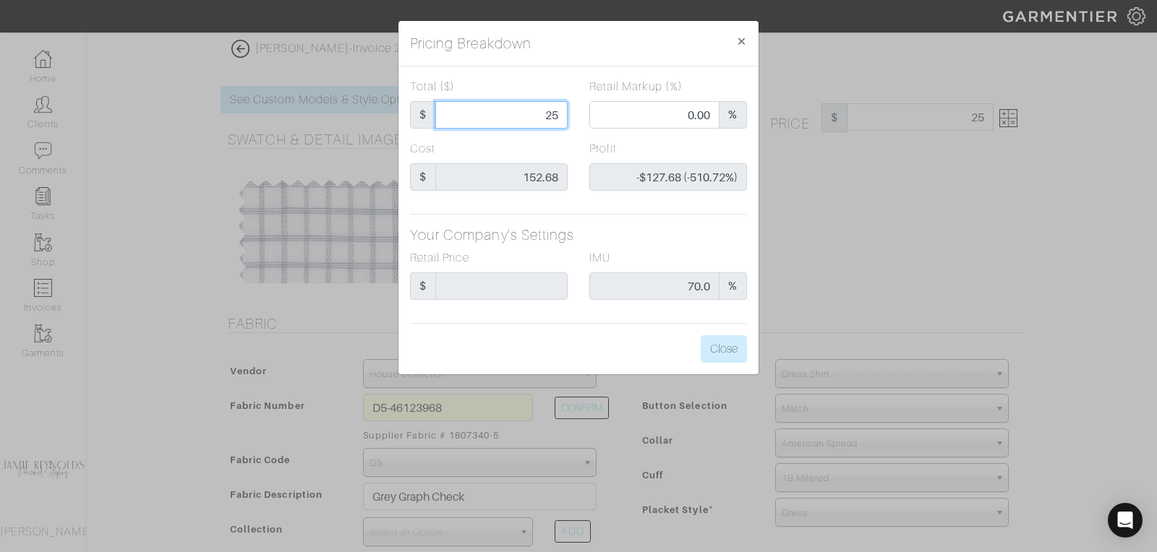
type input "2"
type input "-$150.68 (-7534.00%)"
type input "26"
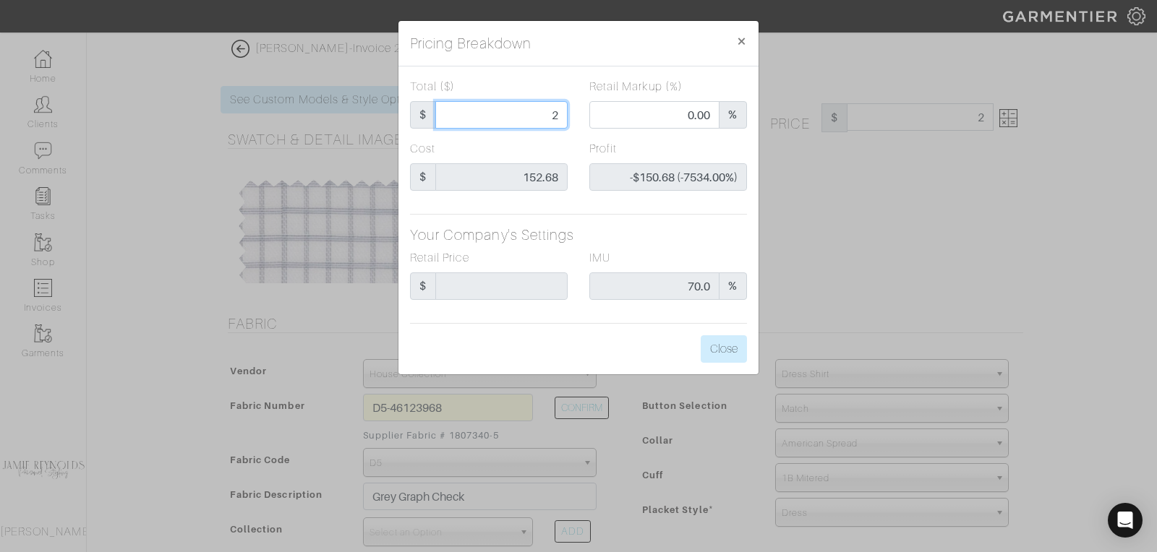
type input "-$126.68 (-487.23%)"
type input "265"
type input "70.57"
type input "$112.32 (42.38%)"
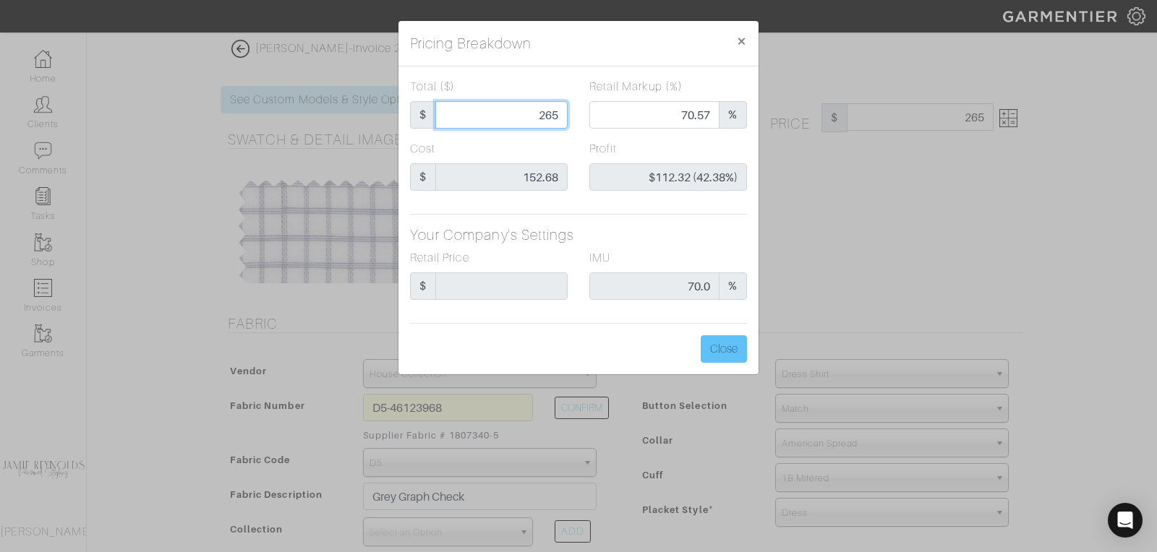
type input "265"
type input "265.00"
click at [724, 344] on button "Close" at bounding box center [724, 349] width 46 height 27
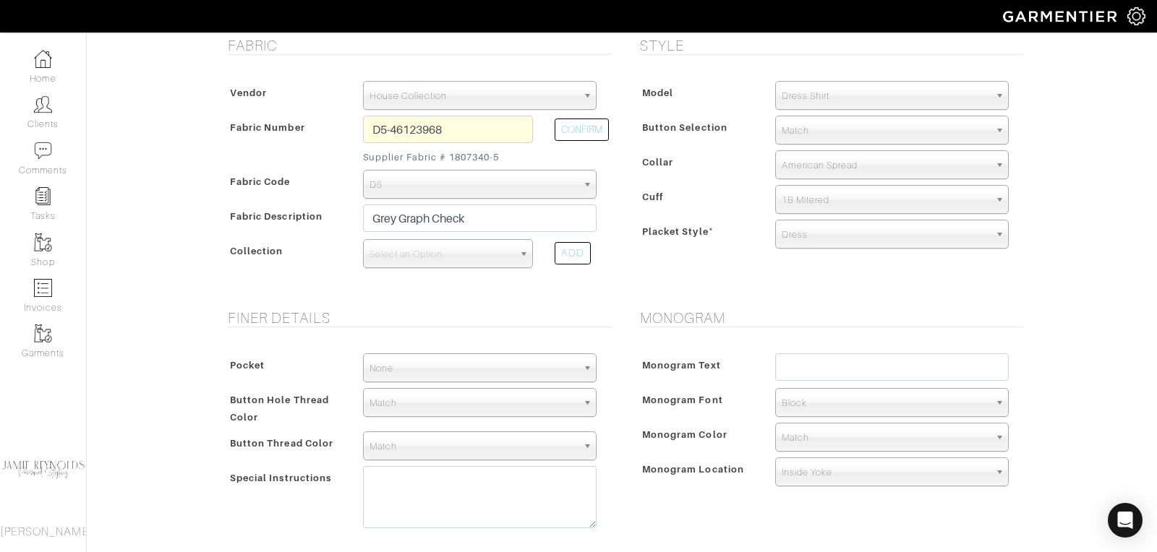
scroll to position [280, 0]
click at [795, 364] on input "text" at bounding box center [892, 365] width 234 height 27
type input "DBB"
click at [829, 399] on span "Block" at bounding box center [886, 402] width 208 height 29
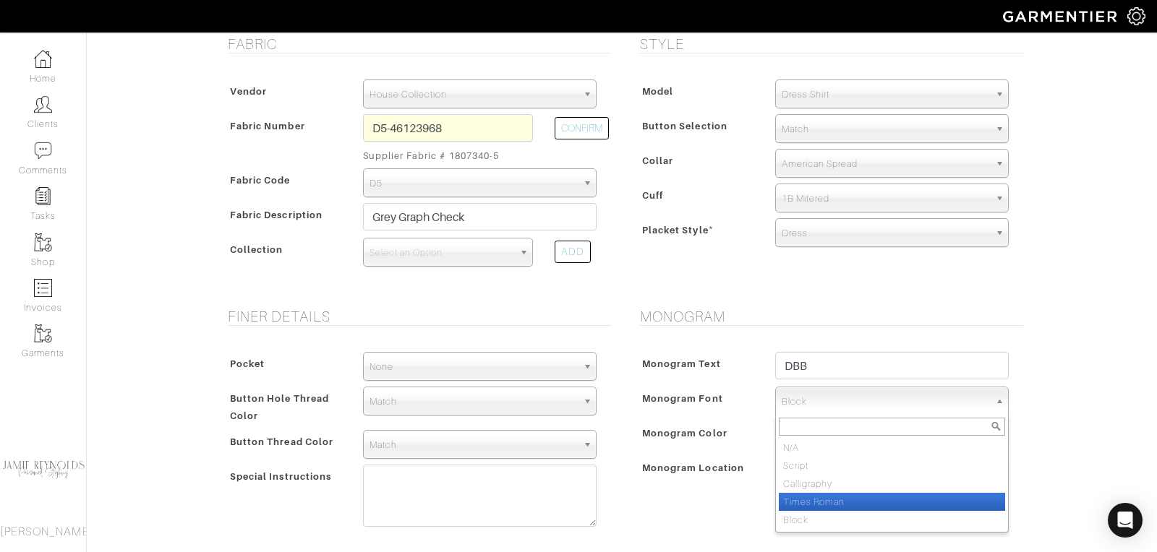
click at [821, 497] on li "Times Roman" at bounding box center [892, 502] width 226 height 18
select select "Times Roman"
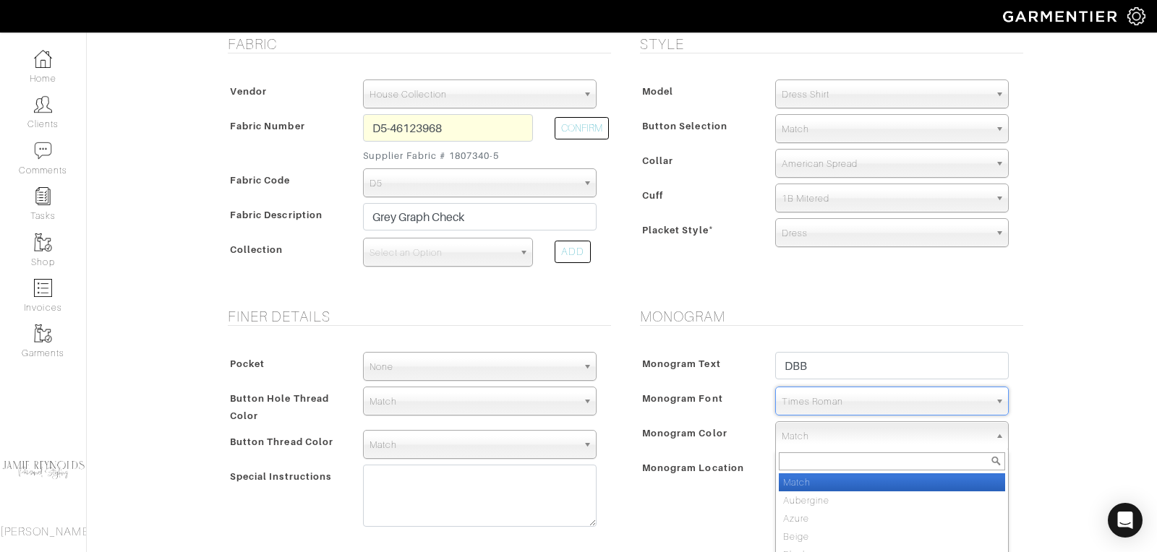
click at [822, 430] on span "Match" at bounding box center [886, 436] width 208 height 29
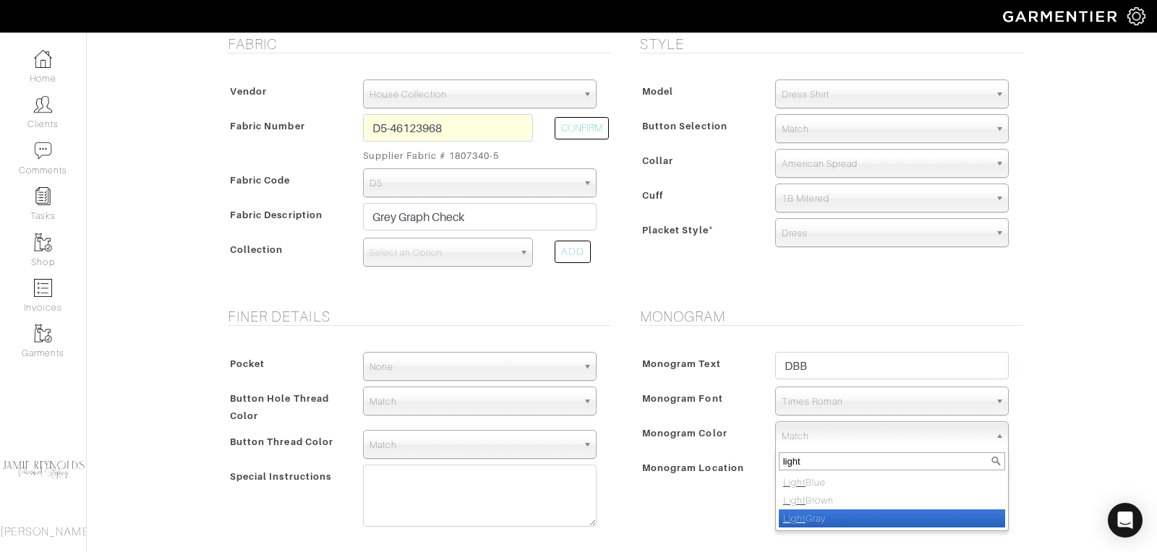
type input "light"
click at [825, 510] on li "Light Gray" at bounding box center [892, 519] width 226 height 18
select select "3"
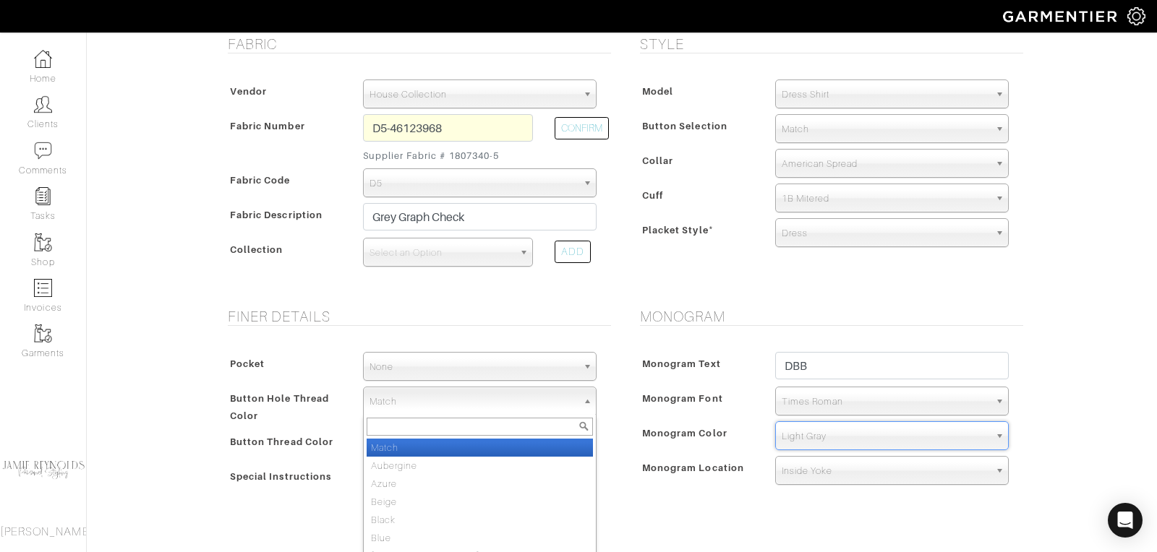
click at [432, 404] on span "Match" at bounding box center [474, 402] width 208 height 29
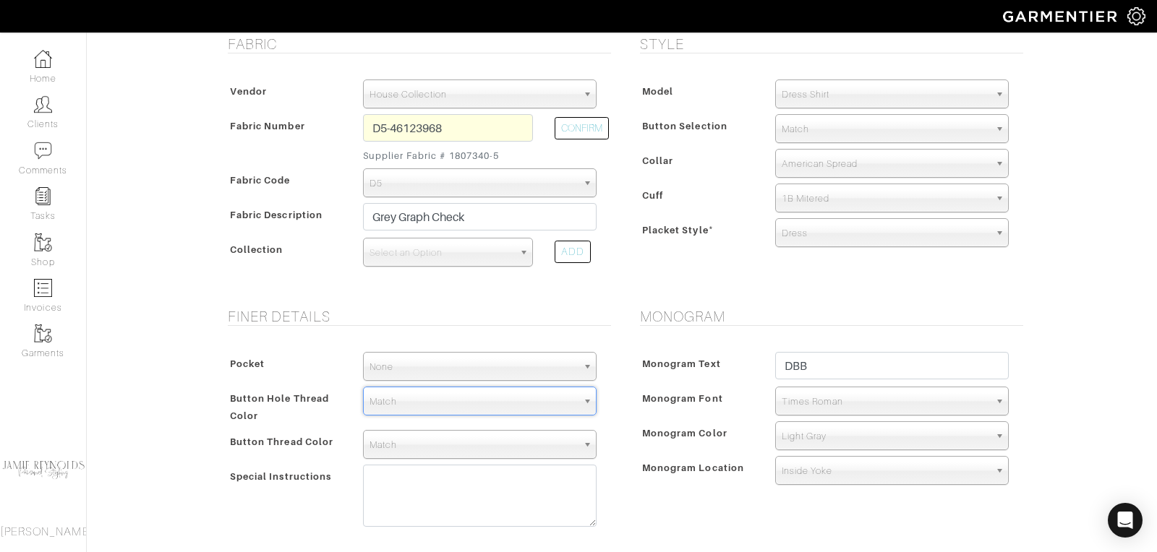
click at [432, 404] on span "Match" at bounding box center [474, 402] width 208 height 29
click at [425, 448] on span "Match" at bounding box center [474, 445] width 208 height 29
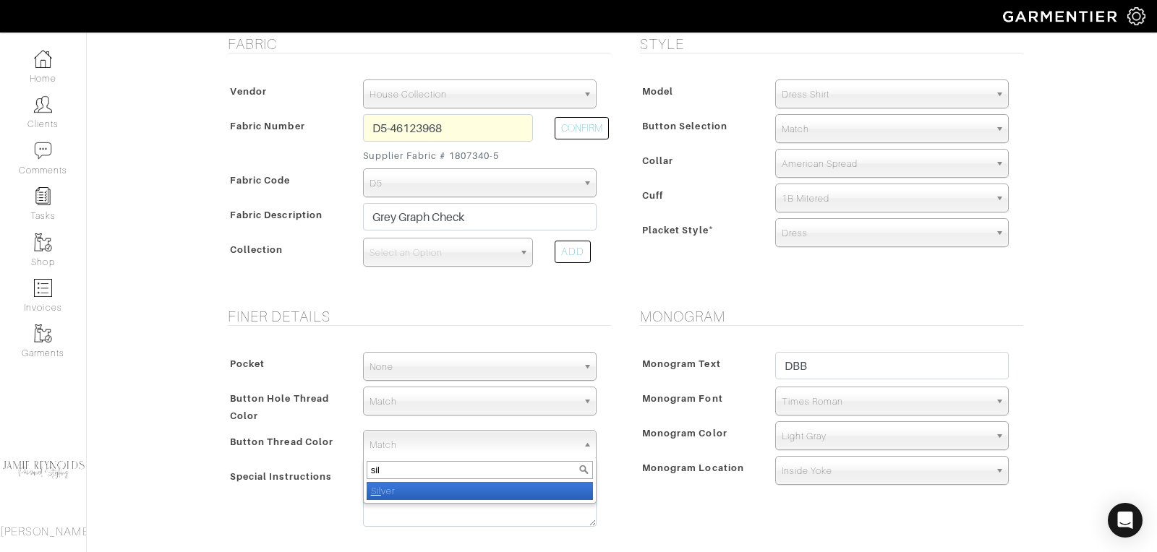
type input "sil"
click at [422, 486] on li "Sil ver" at bounding box center [480, 491] width 226 height 18
select select "2"
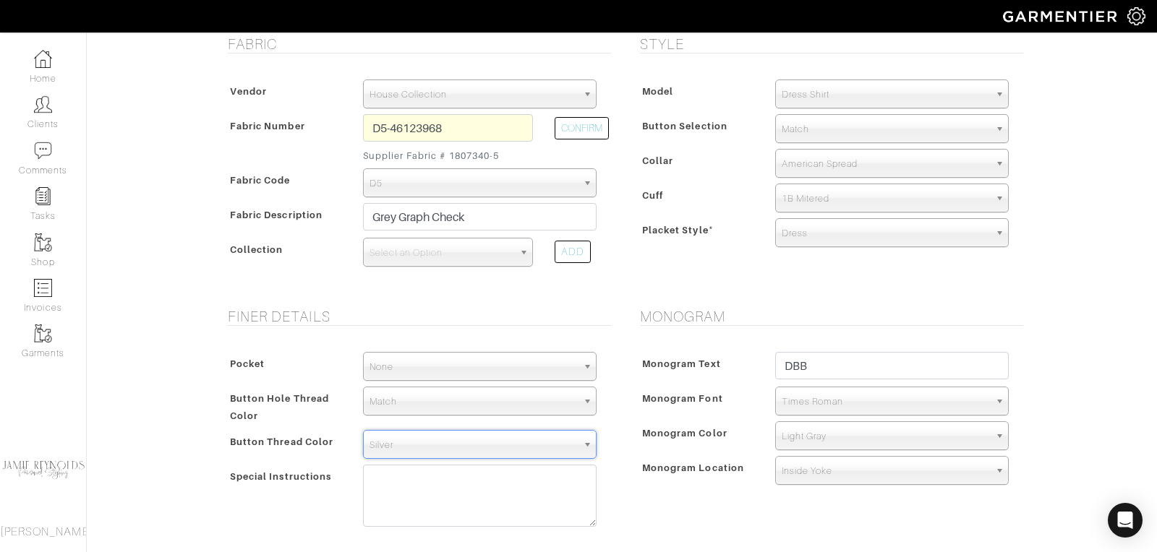
click at [415, 394] on span "Match" at bounding box center [474, 402] width 208 height 29
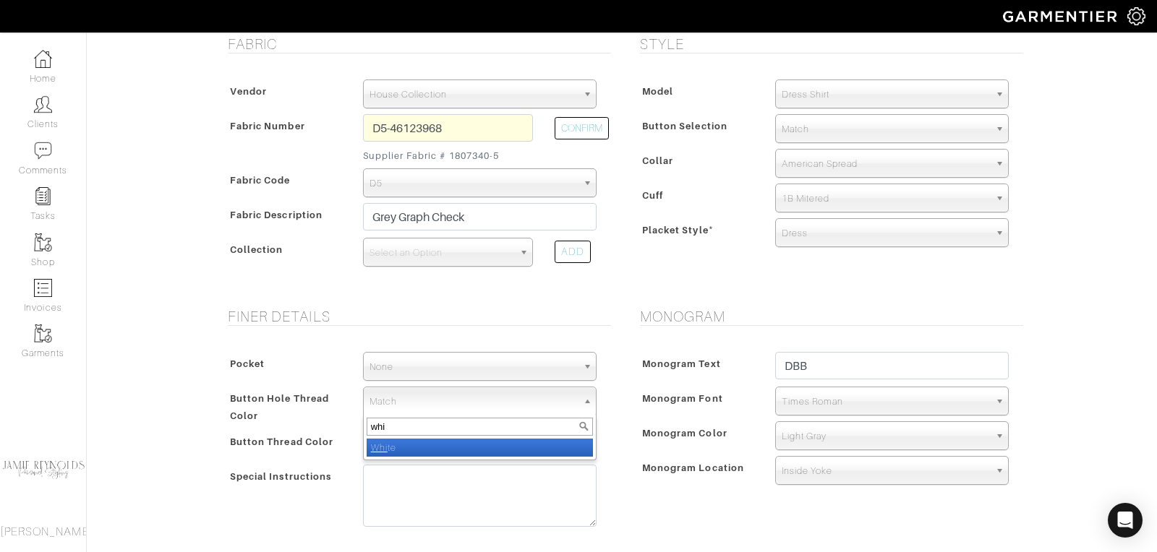
type input "whi"
click at [401, 442] on li "Whi te" at bounding box center [480, 448] width 226 height 18
select select "1"
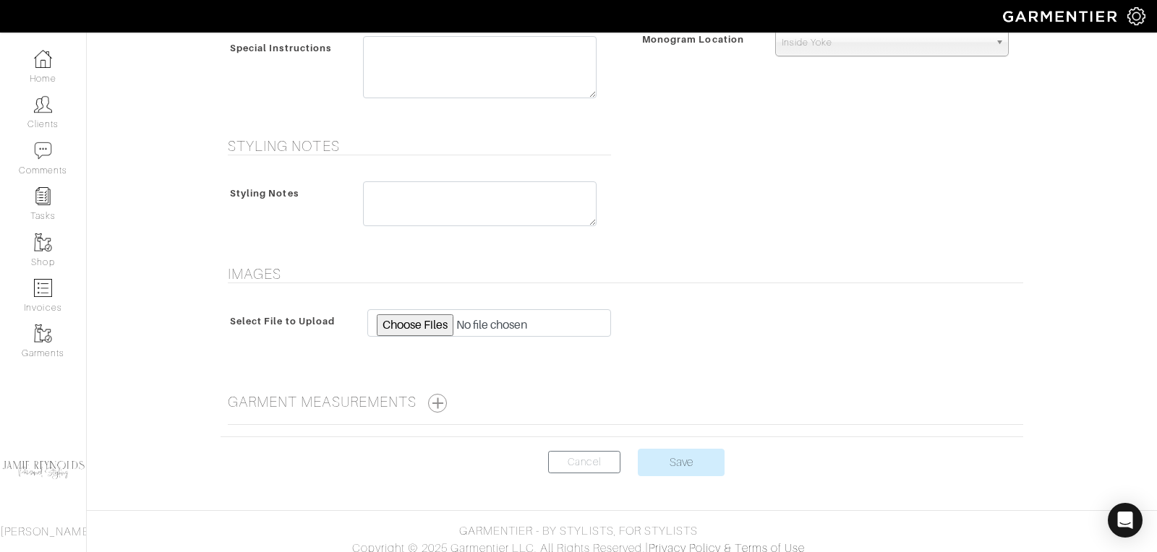
scroll to position [712, 0]
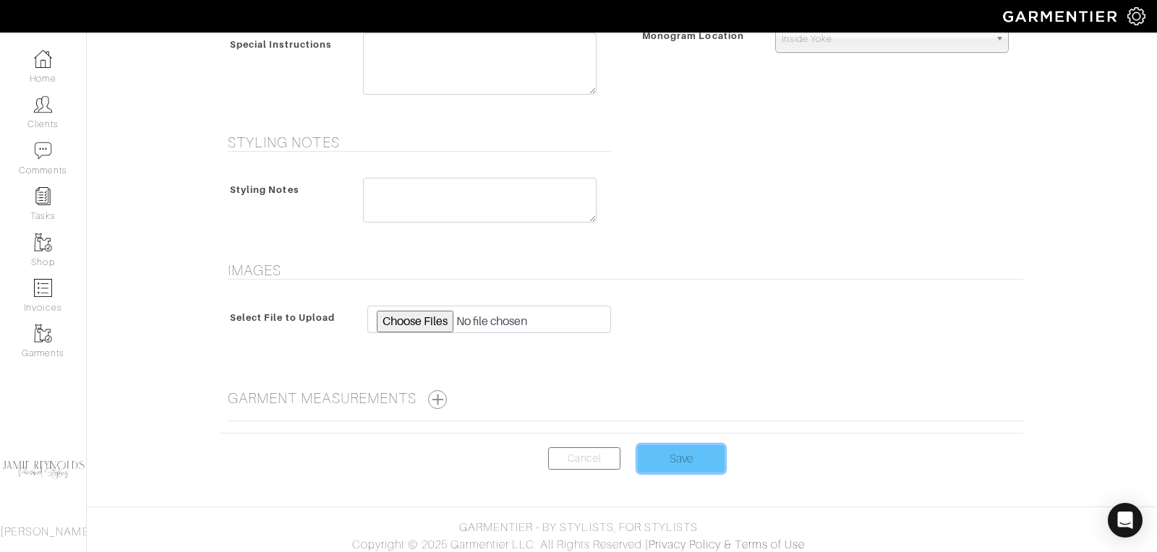
click at [680, 452] on input "Save" at bounding box center [681, 458] width 87 height 27
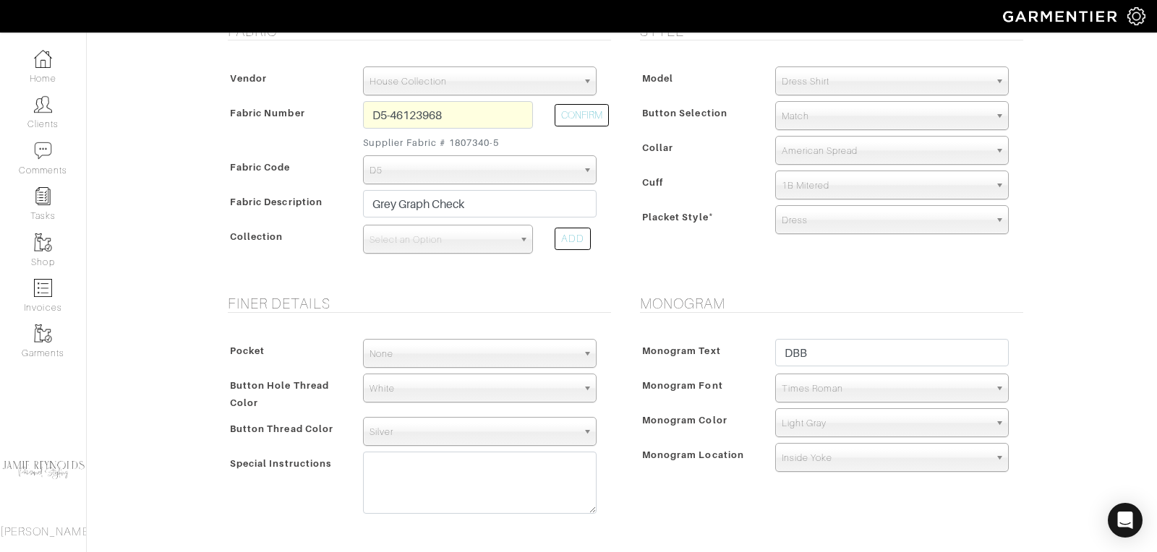
scroll to position [211, 0]
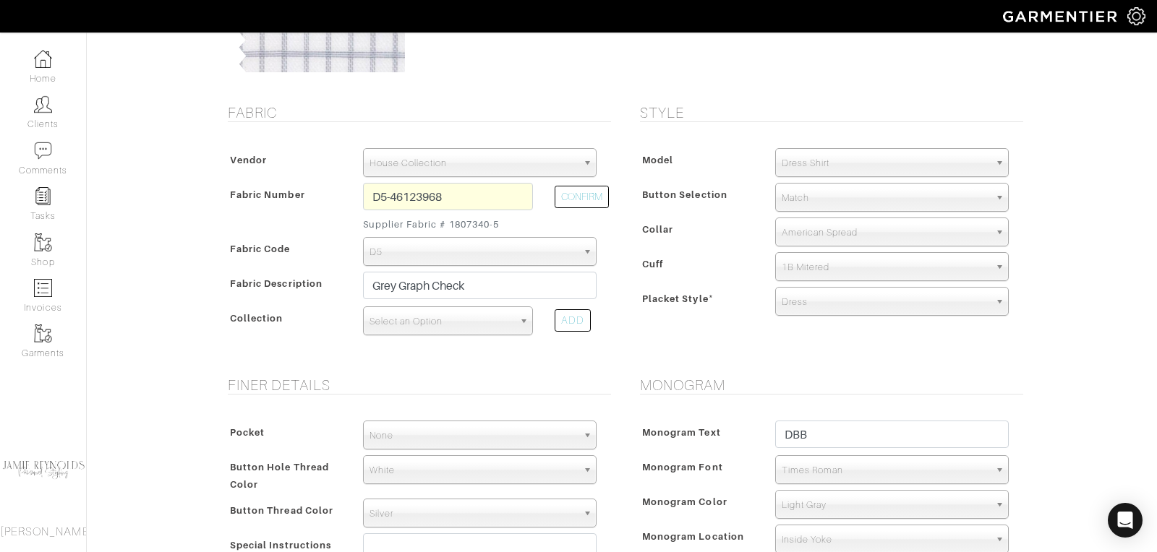
click at [509, 323] on span "Select an Option" at bounding box center [442, 321] width 144 height 29
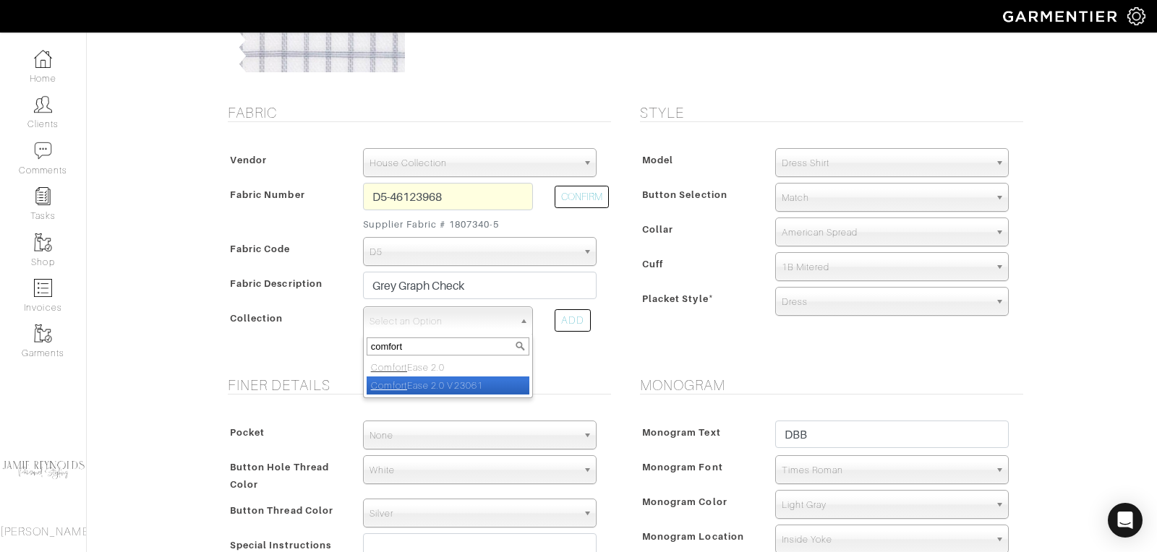
type input "comfort"
click at [494, 377] on li "Comfort Ease 2.0 V23061" at bounding box center [448, 386] width 163 height 18
select select "828"
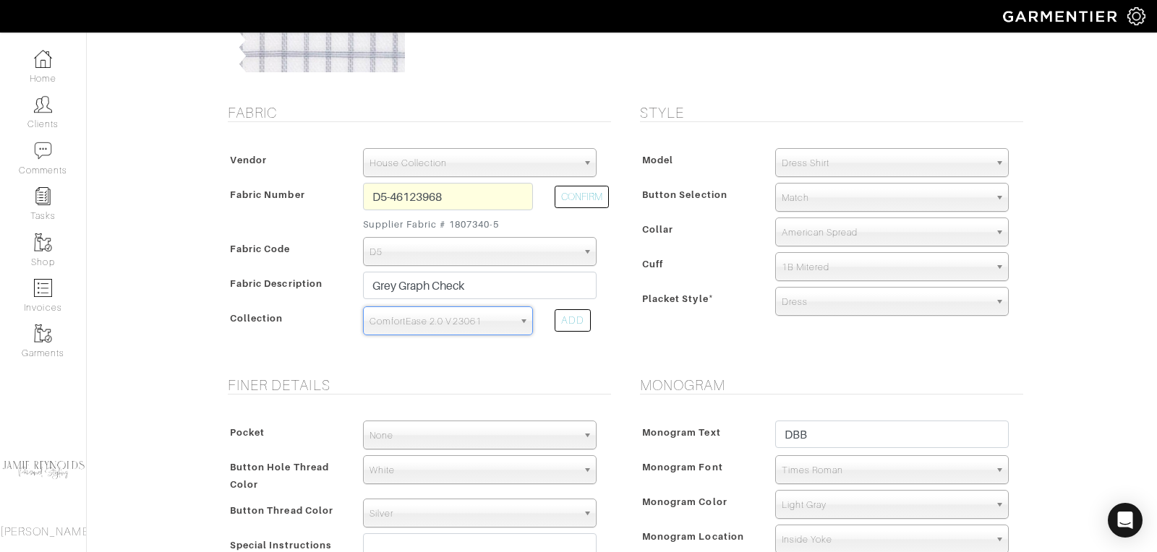
scroll to position [712, 0]
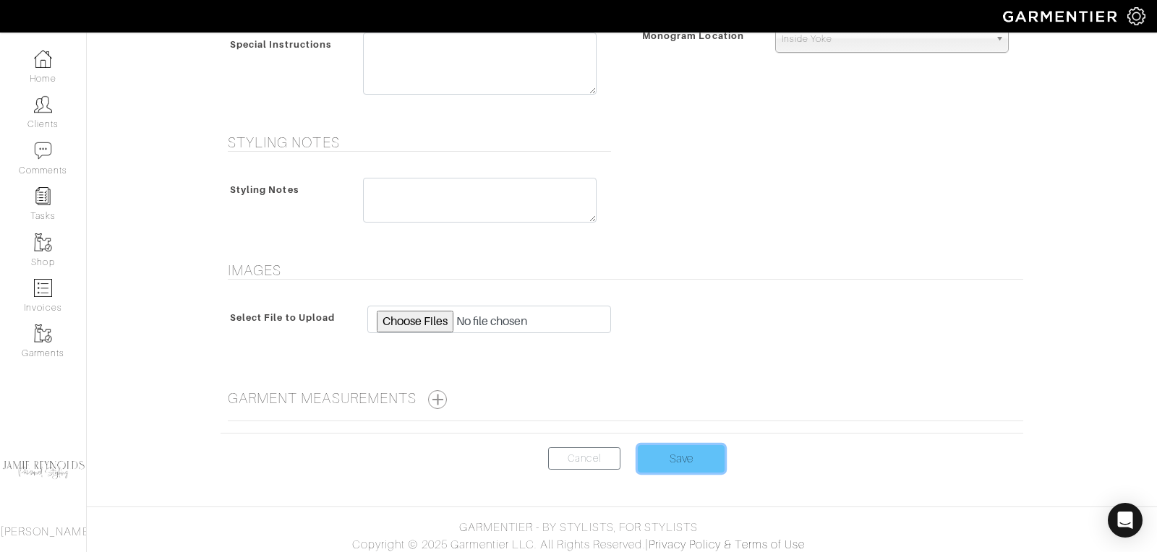
click at [691, 445] on input "Save" at bounding box center [681, 458] width 87 height 27
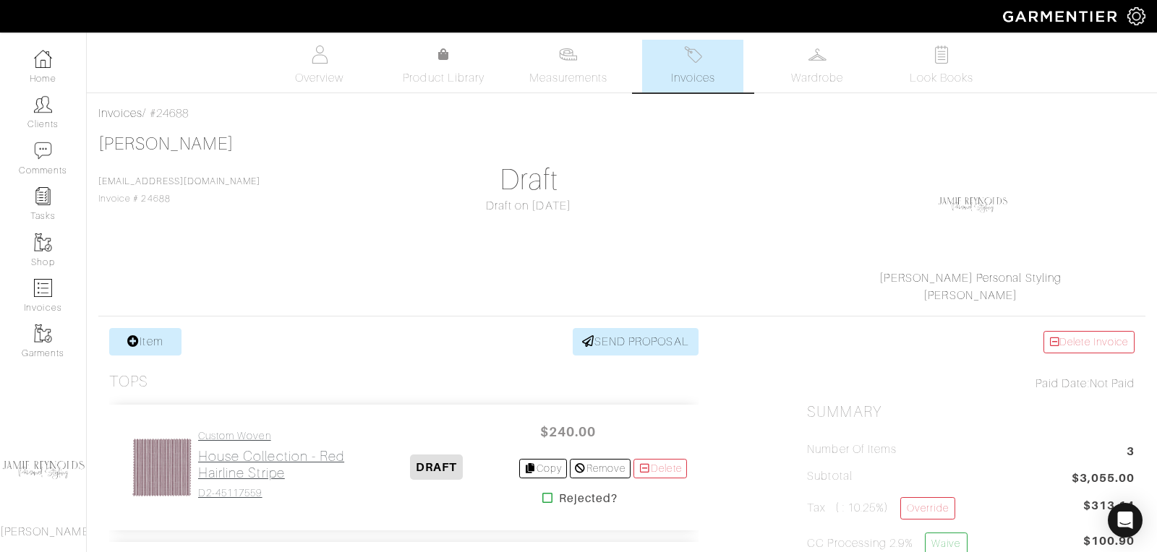
click at [258, 440] on h4 "Custom Woven" at bounding box center [276, 436] width 157 height 12
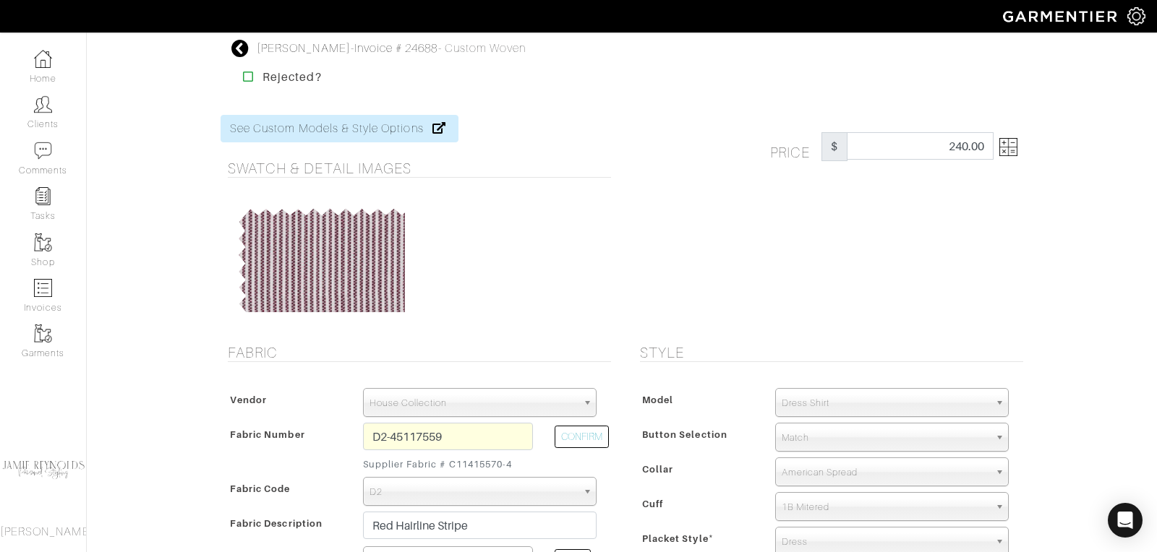
click at [1013, 151] on img at bounding box center [1008, 147] width 18 height 18
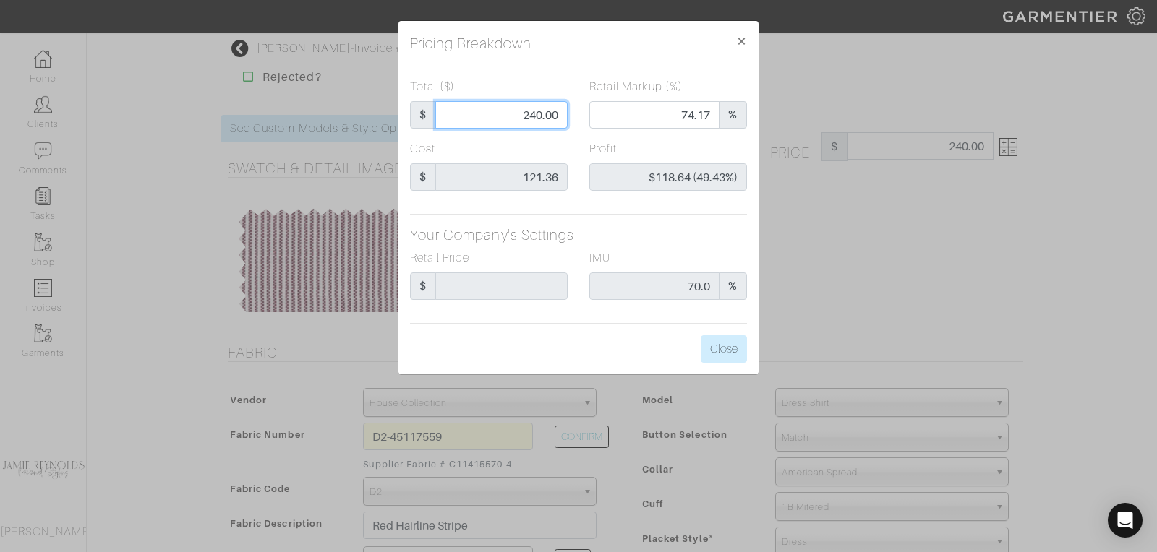
click at [537, 112] on input "240.00" at bounding box center [501, 114] width 132 height 27
type input "2"
type input "0.00"
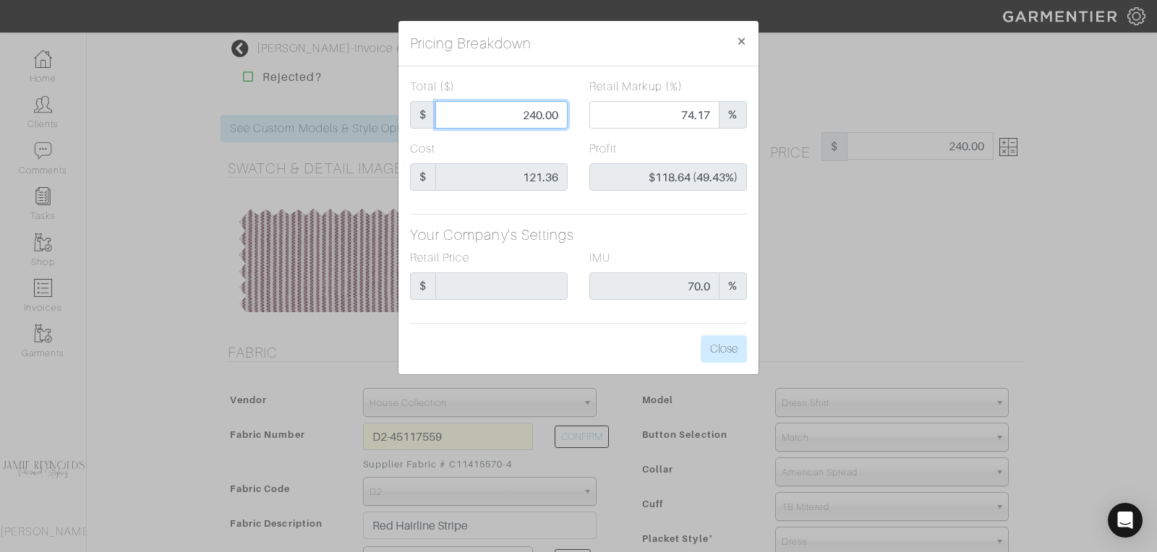
type input "-$119.36 (-5968.00%)"
type input "22"
type input "-$99.36 (-451.64%)"
type input "225"
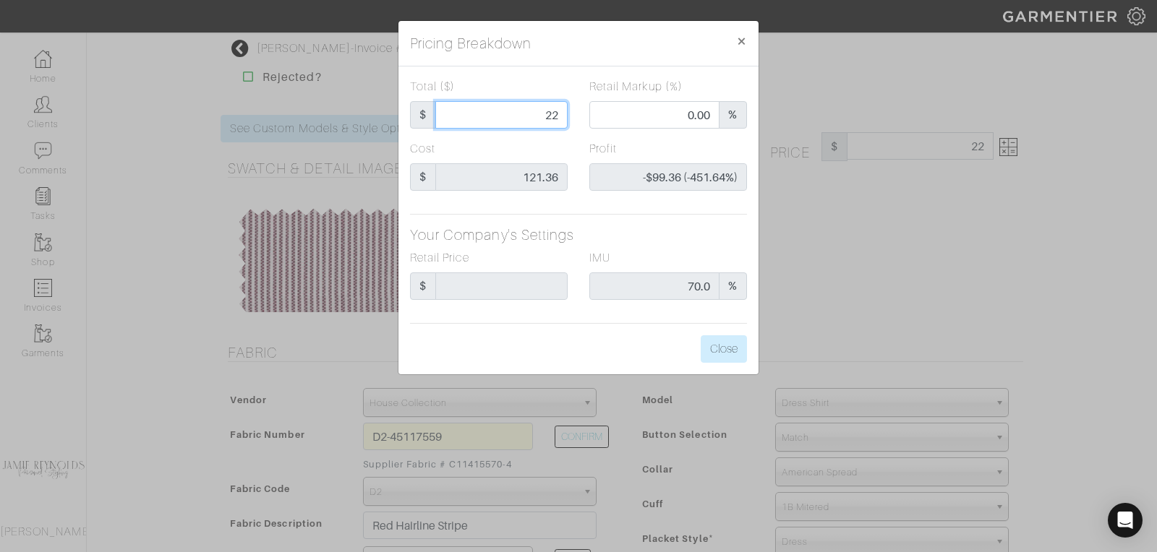
type input "225"
type input "72.44"
type input "$103.64 (46.06%)"
type input "225"
type input "225.00"
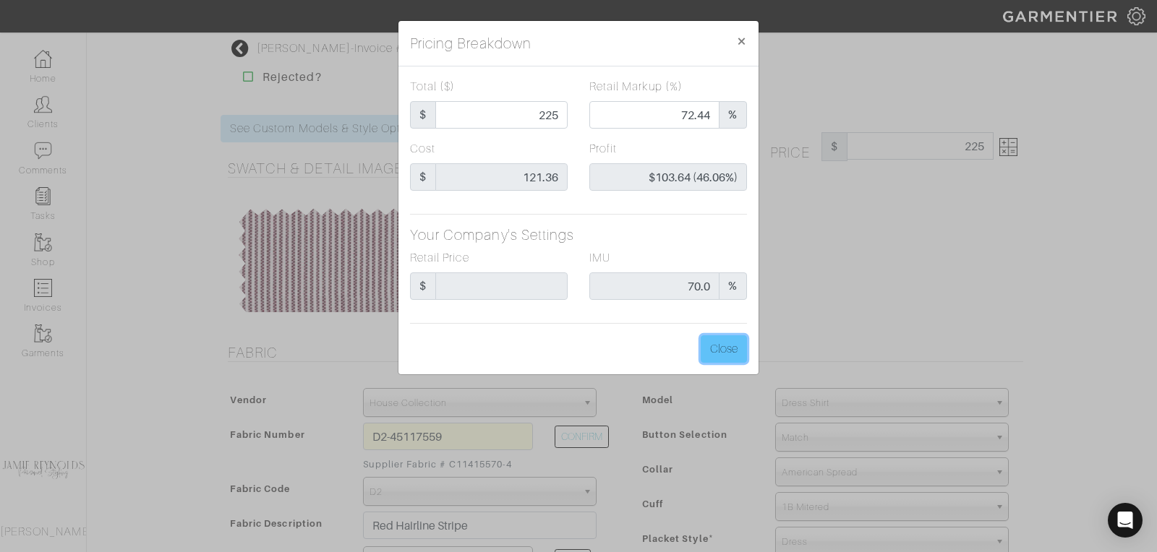
type input "225.00"
click at [734, 351] on button "Close" at bounding box center [724, 349] width 46 height 27
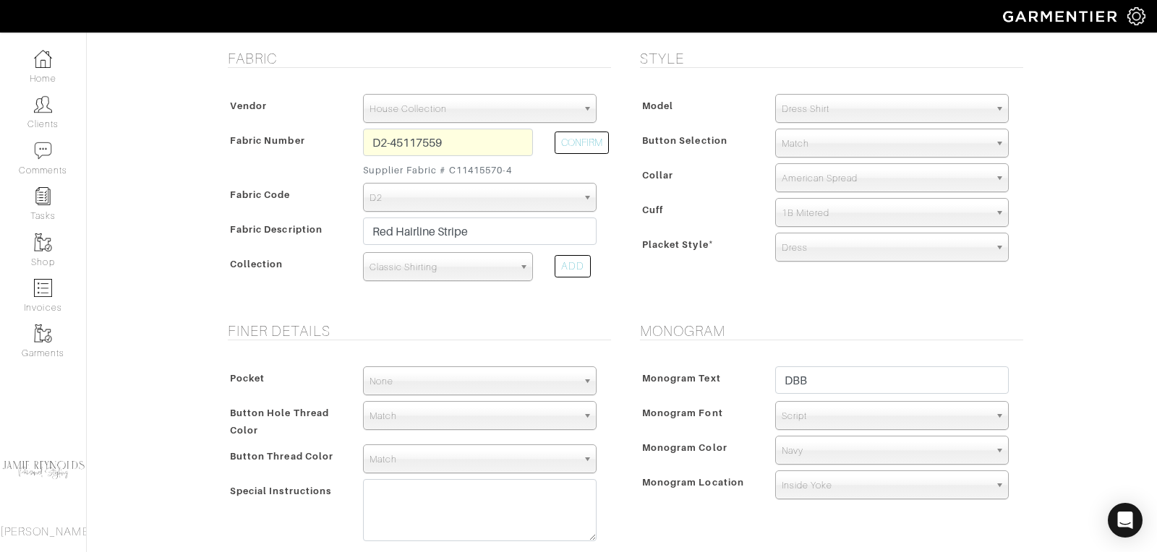
scroll to position [295, 0]
click at [802, 416] on span "Script" at bounding box center [886, 415] width 208 height 29
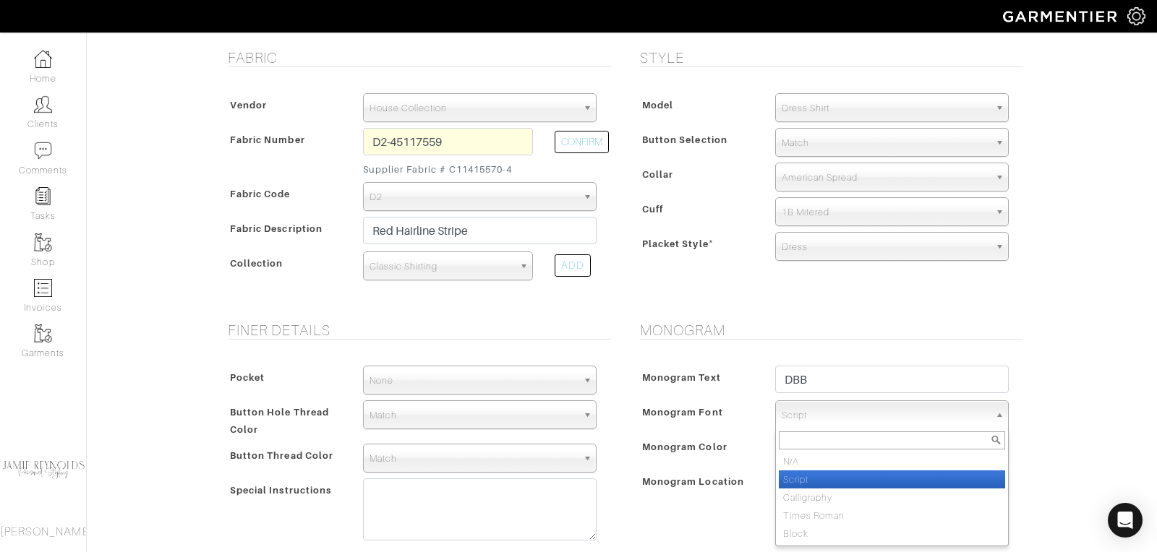
click at [816, 471] on li "Script" at bounding box center [892, 480] width 226 height 18
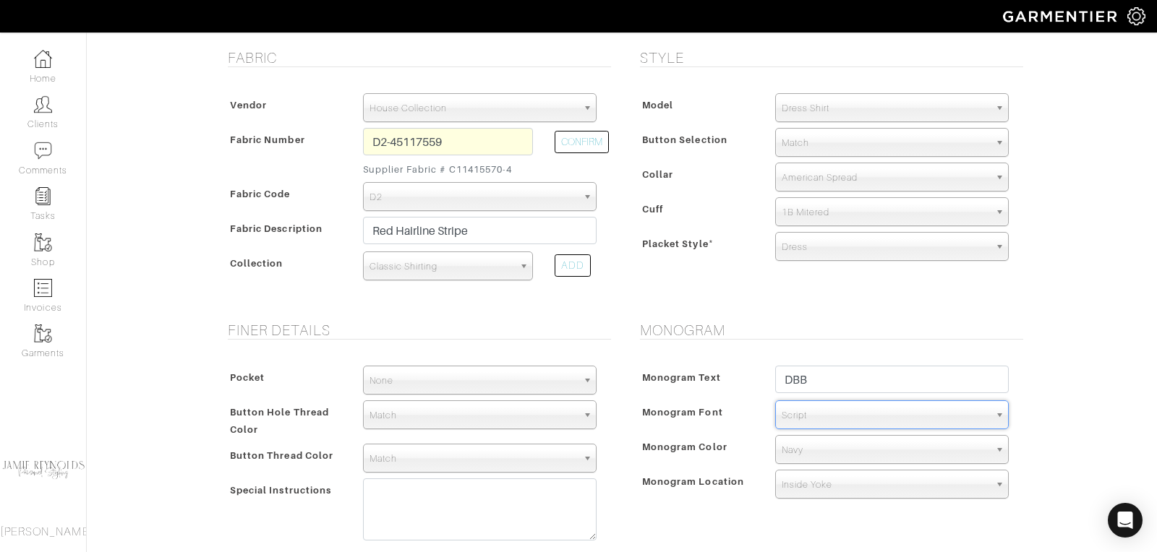
click at [451, 463] on span "Match" at bounding box center [474, 459] width 208 height 29
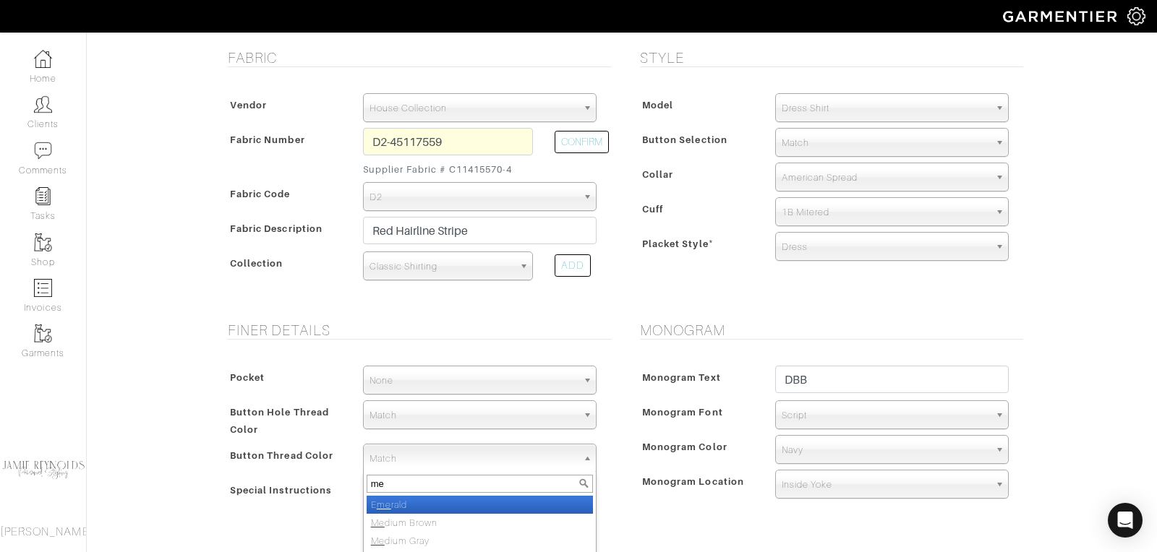
type input "m"
type input "p"
click at [690, 302] on form "See Custom Models & Style Options Swatch & Detail Images Price $ 225.00 Fabric …" at bounding box center [622, 370] width 803 height 1134
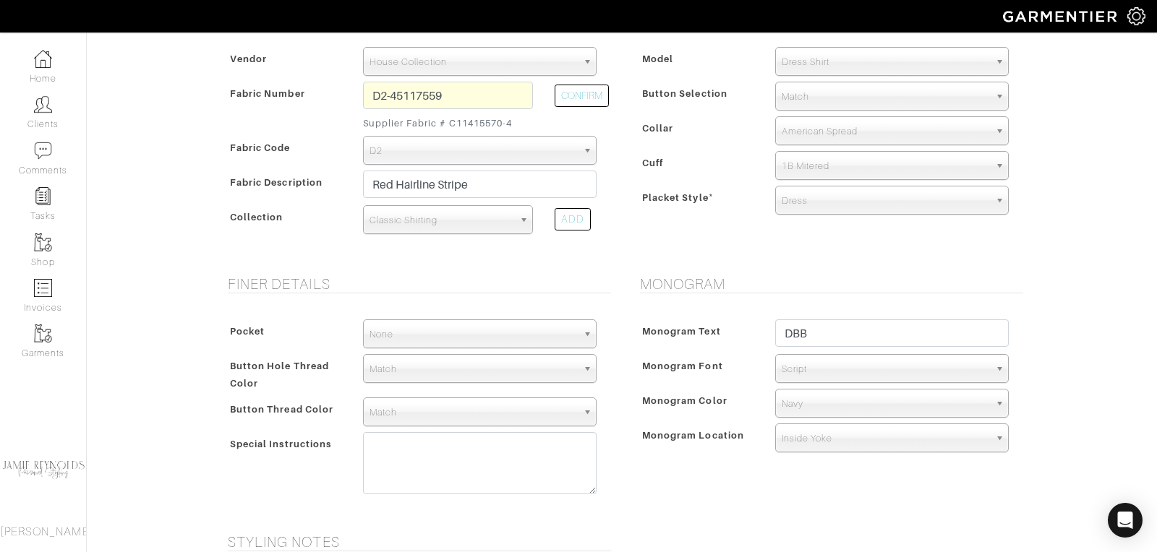
scroll to position [343, 0]
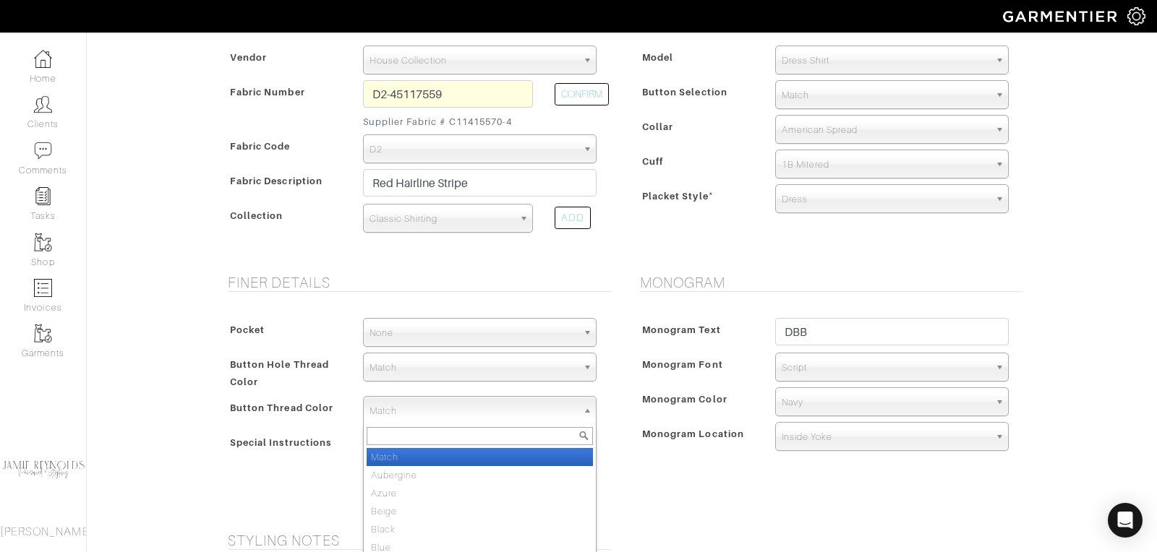
click at [422, 404] on span "Match" at bounding box center [474, 411] width 208 height 29
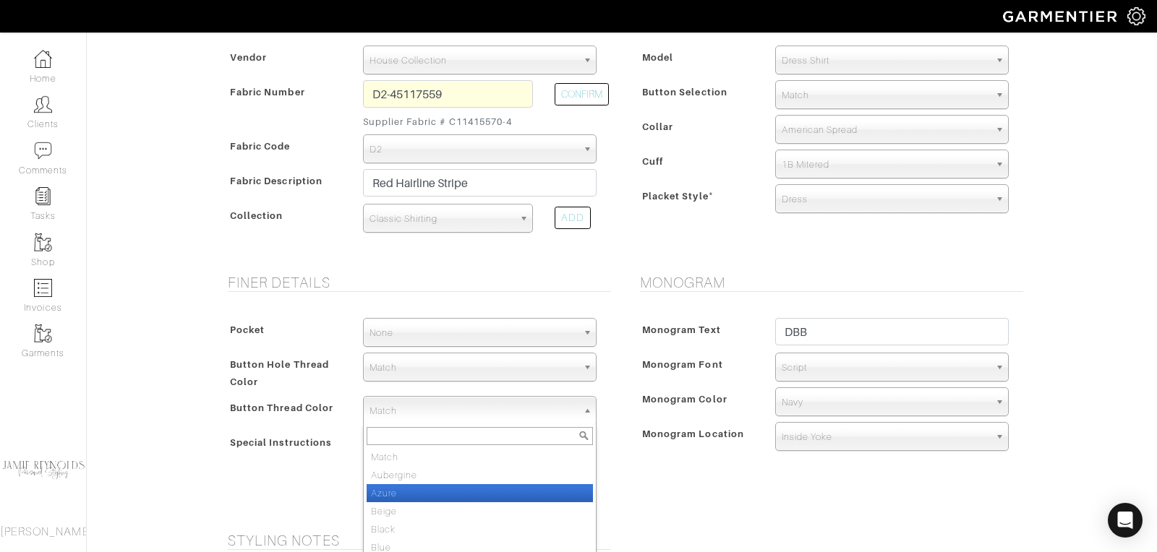
scroll to position [1, 0]
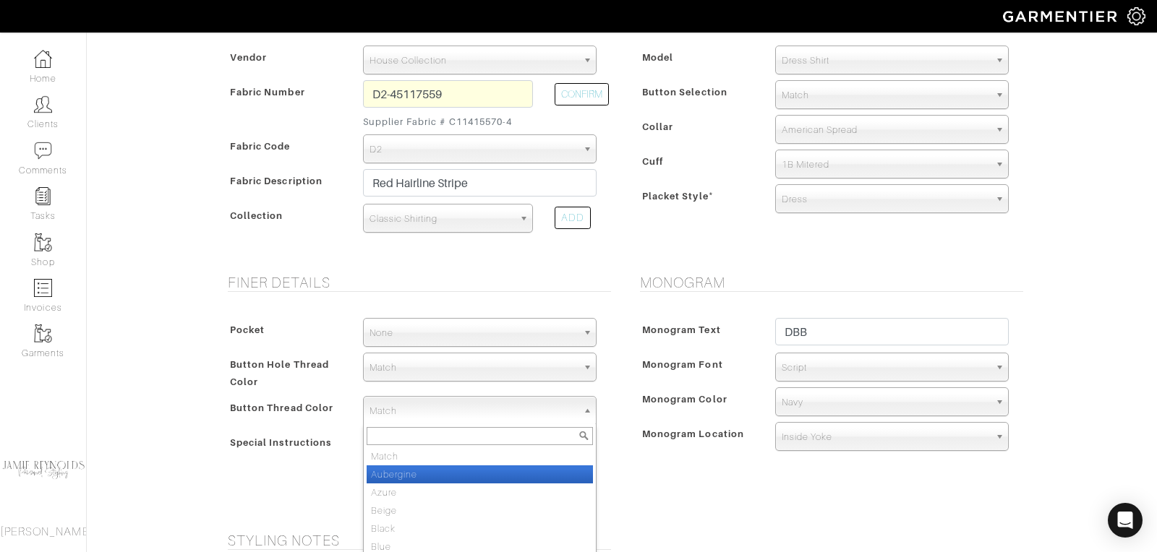
click at [417, 473] on li "Aubergine" at bounding box center [480, 475] width 226 height 18
select select "26"
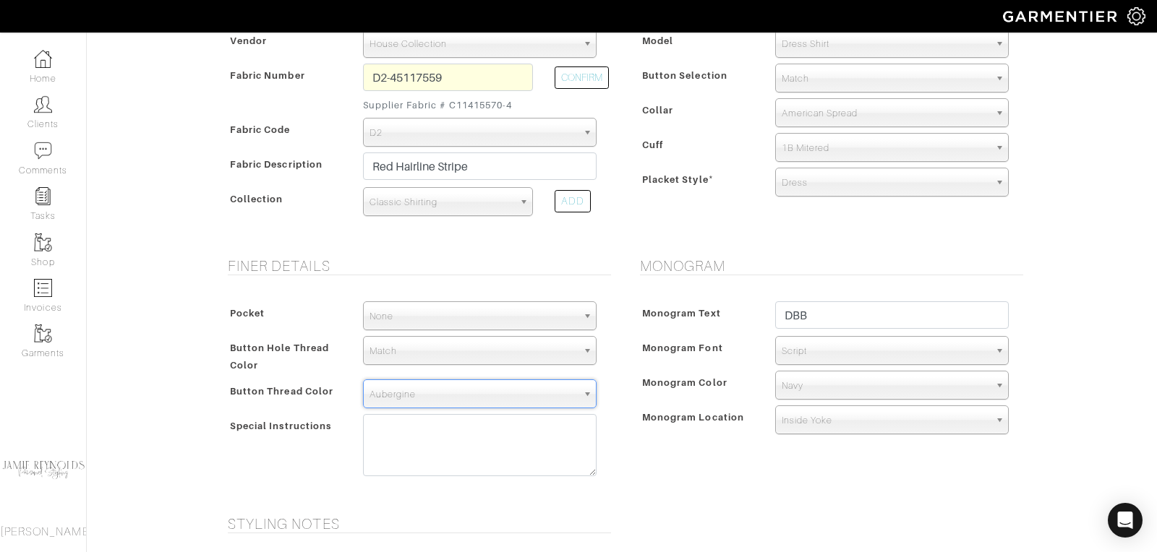
scroll to position [741, 0]
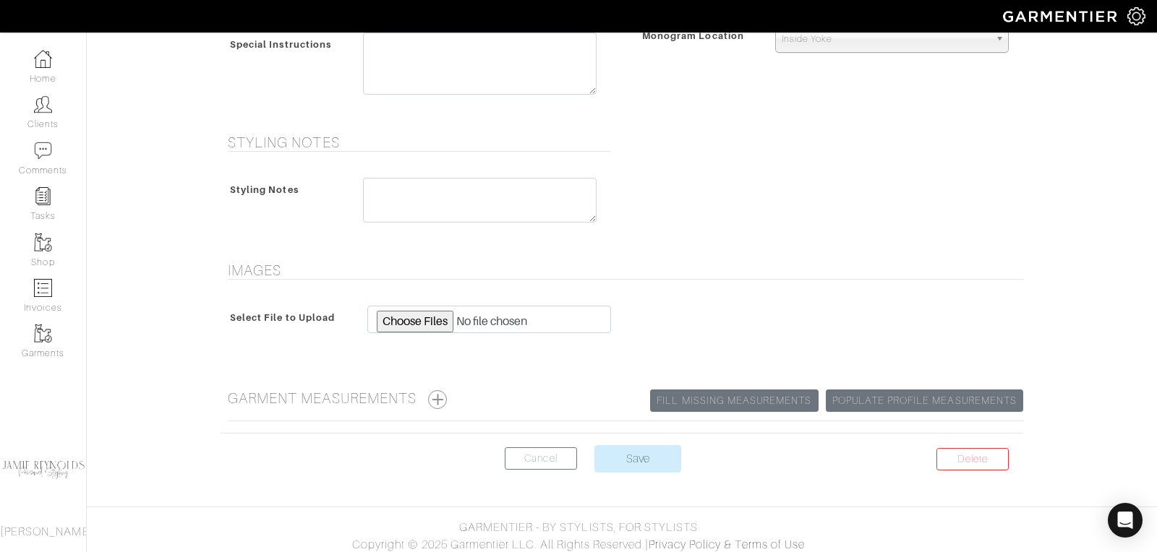
click at [623, 466] on center "Delete Cancel Save" at bounding box center [622, 467] width 803 height 45
click at [623, 458] on input "Save" at bounding box center [637, 458] width 87 height 27
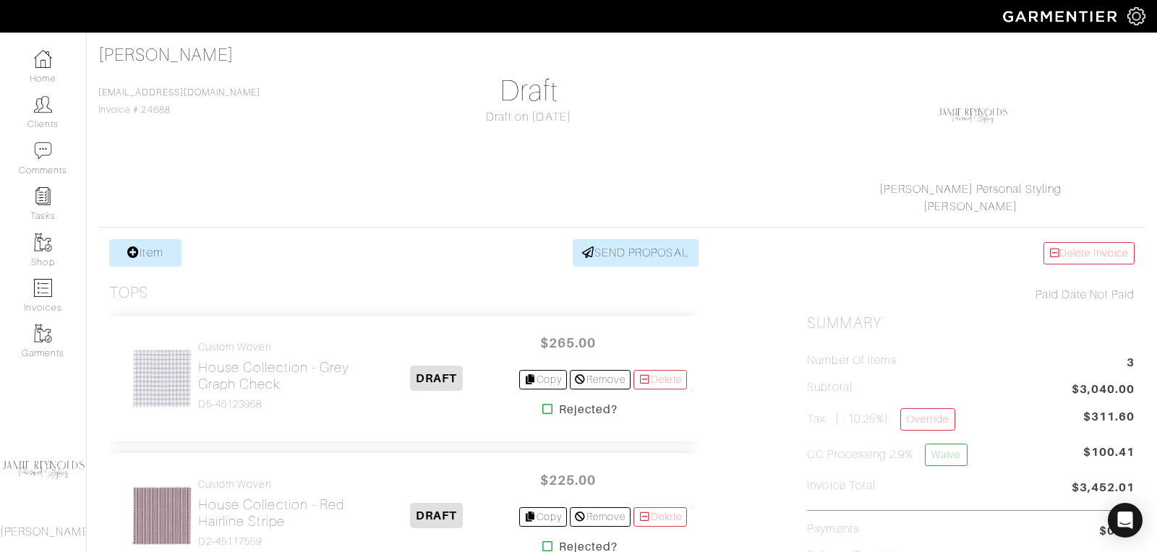
scroll to position [269, 0]
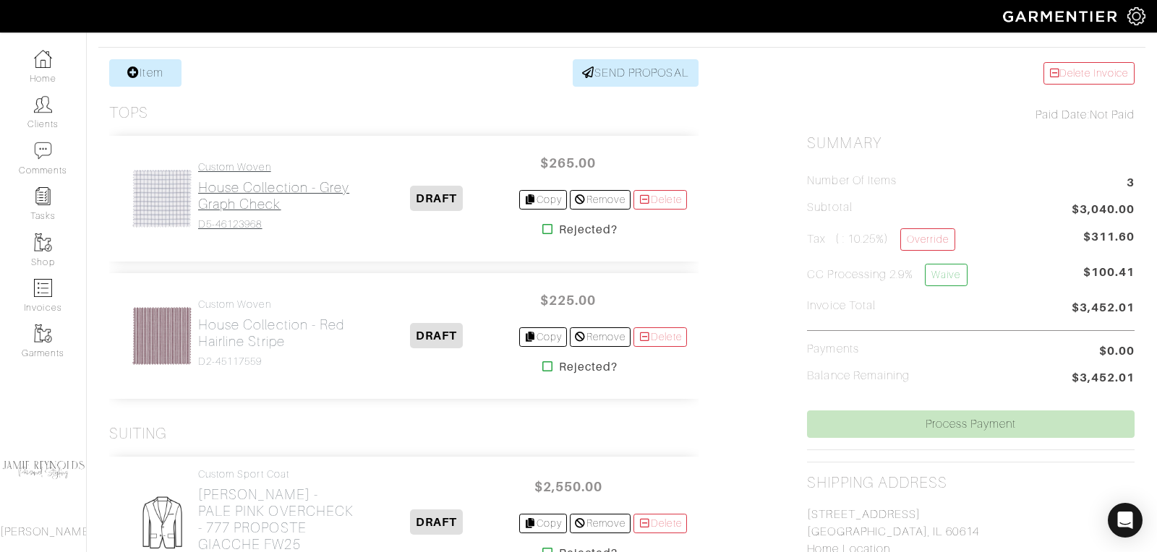
click at [259, 196] on h2 "House Collection - Grey Graph Check" at bounding box center [276, 195] width 157 height 33
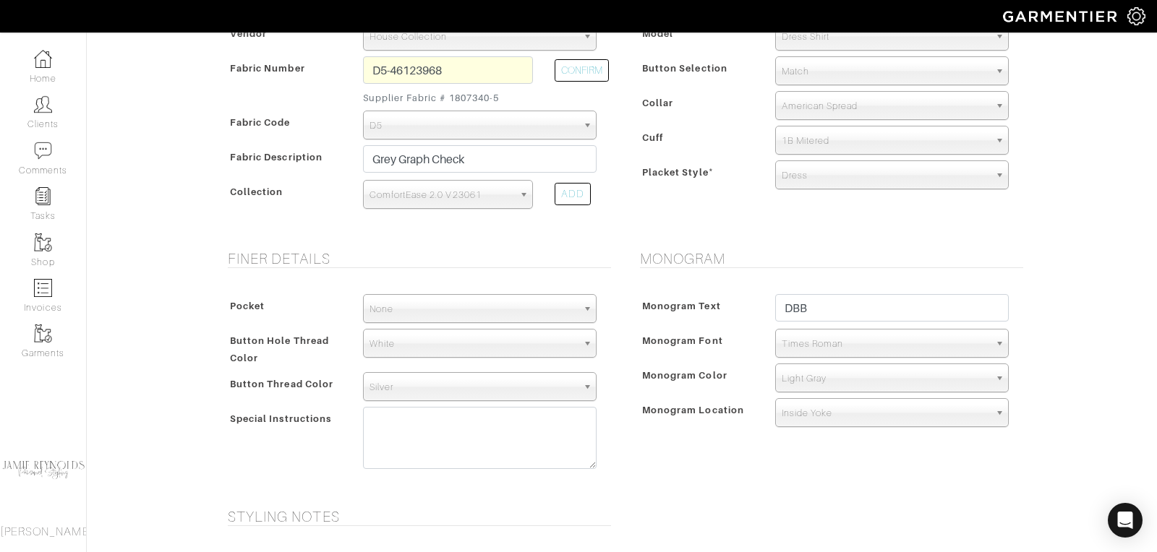
scroll to position [428, 0]
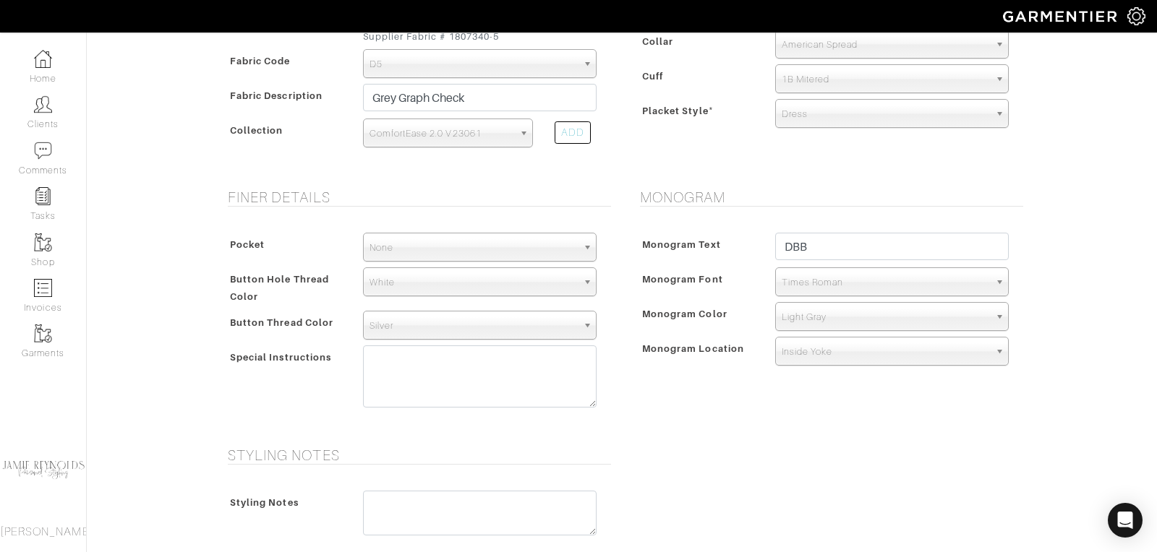
click at [818, 281] on span "Times Roman" at bounding box center [886, 282] width 208 height 29
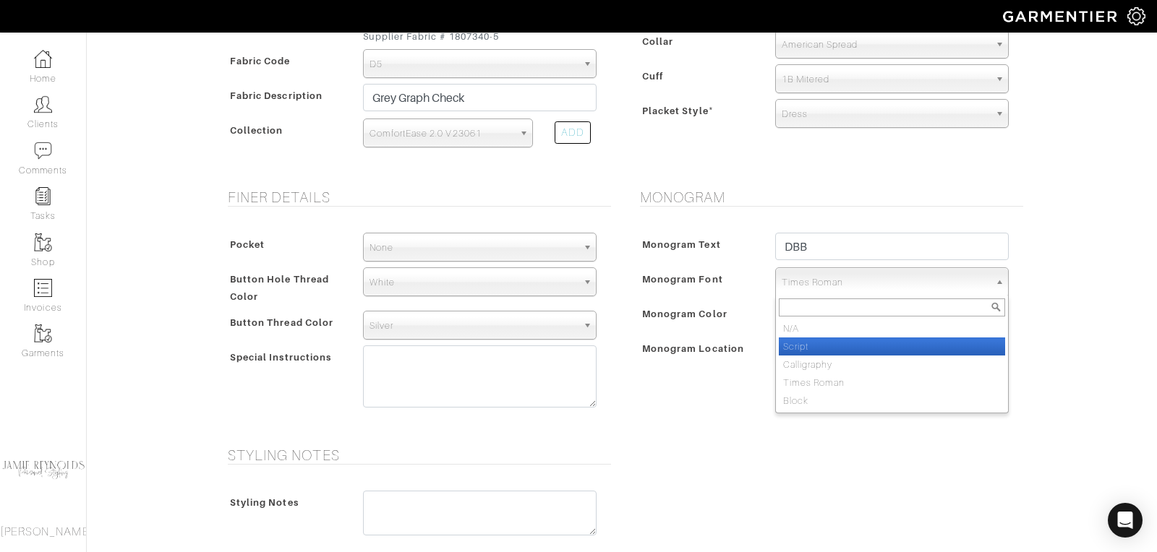
click at [815, 341] on li "Script" at bounding box center [892, 347] width 226 height 18
select select "Script"
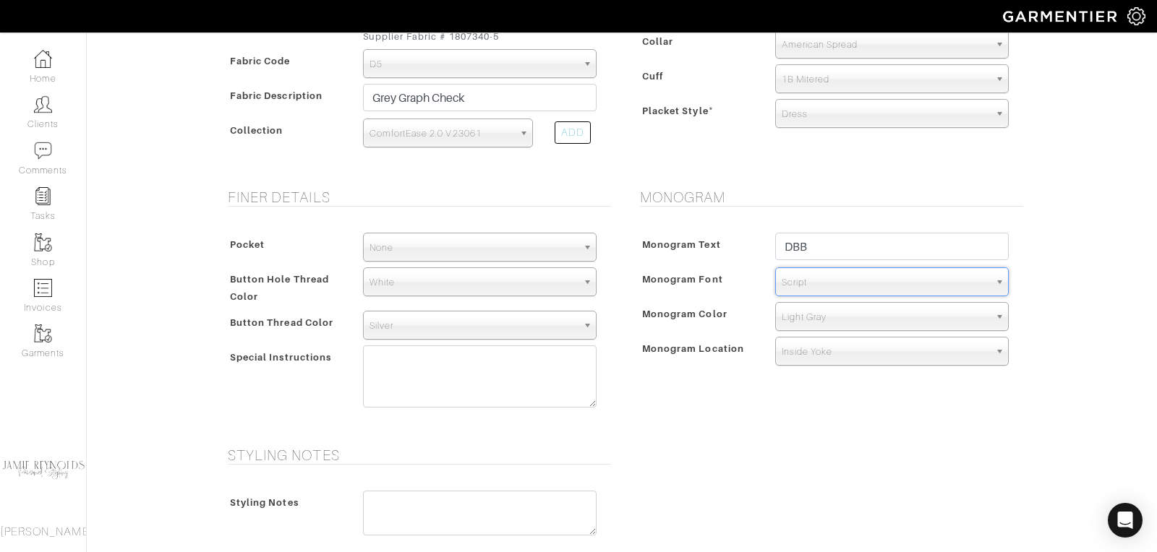
scroll to position [741, 0]
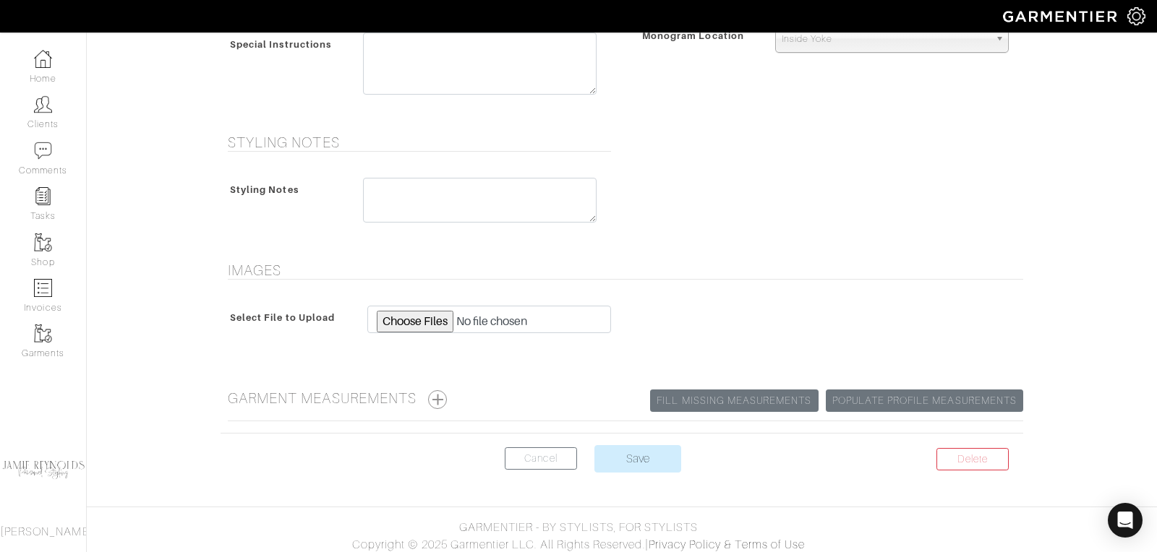
click at [634, 466] on center "Delete Cancel Save" at bounding box center [622, 467] width 803 height 45
click at [634, 452] on input "Save" at bounding box center [637, 458] width 87 height 27
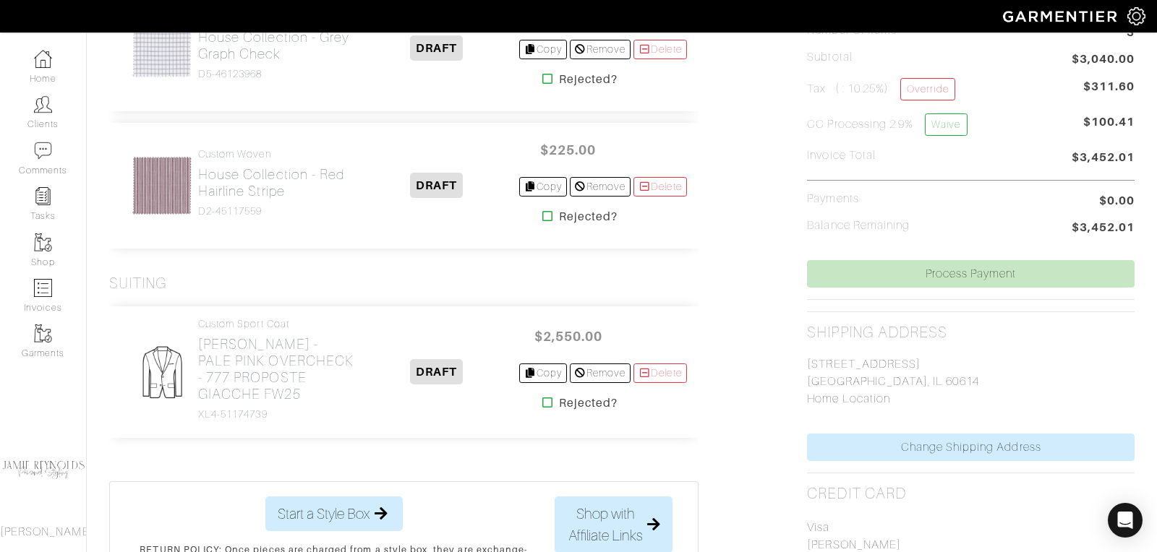
scroll to position [466, 0]
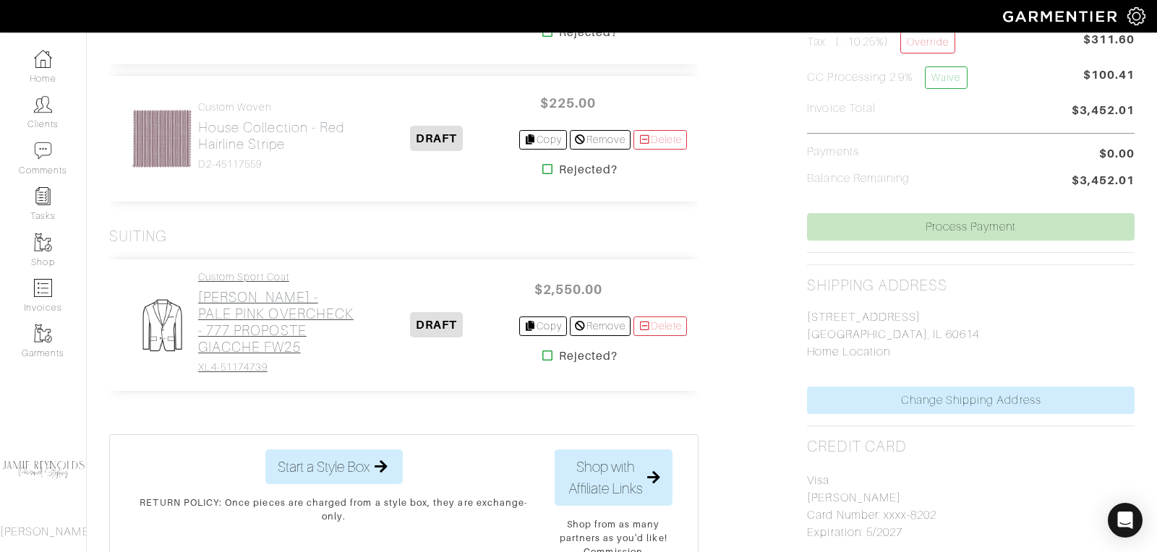
click at [310, 322] on h2 "[PERSON_NAME] - PALE PINK OVERCHECK - 777 PROPOSTE GIACCHE FW25" at bounding box center [276, 322] width 157 height 67
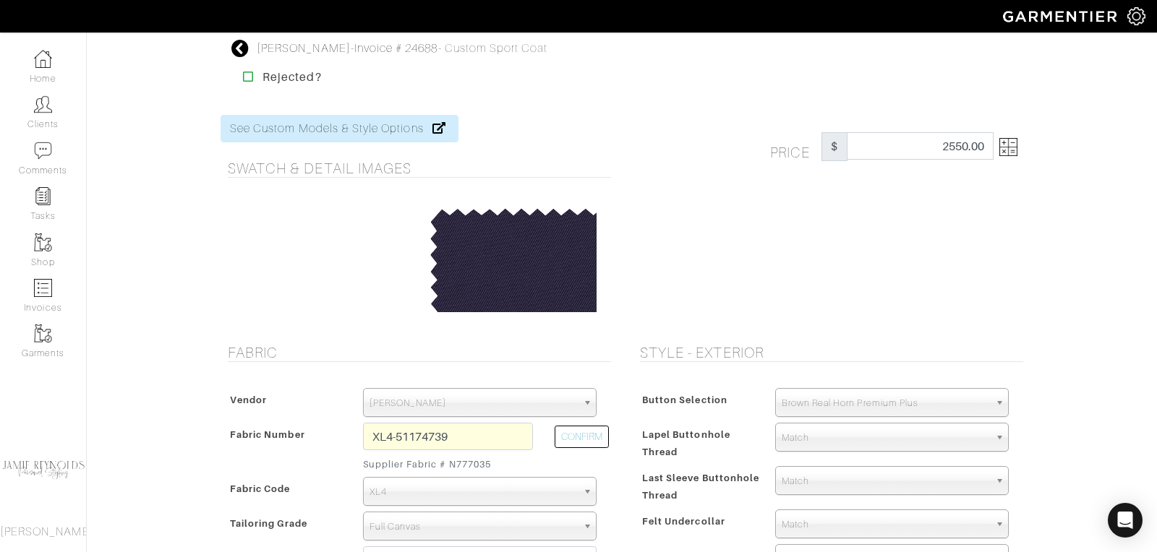
click at [1015, 152] on img at bounding box center [1008, 147] width 18 height 18
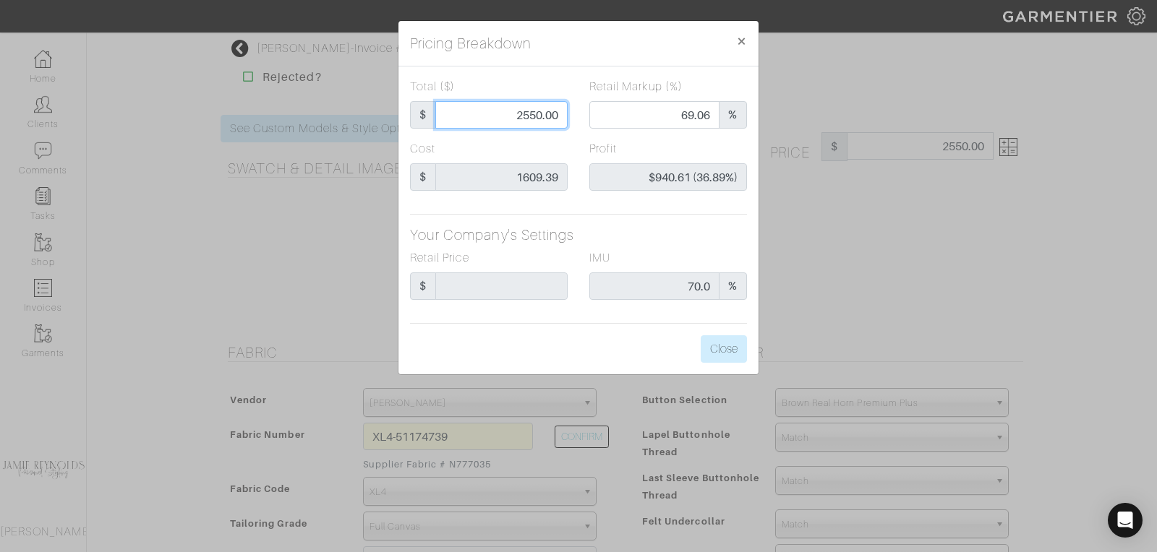
click at [531, 120] on input "2550.00" at bounding box center [501, 114] width 132 height 27
type input "2"
type input "0.00"
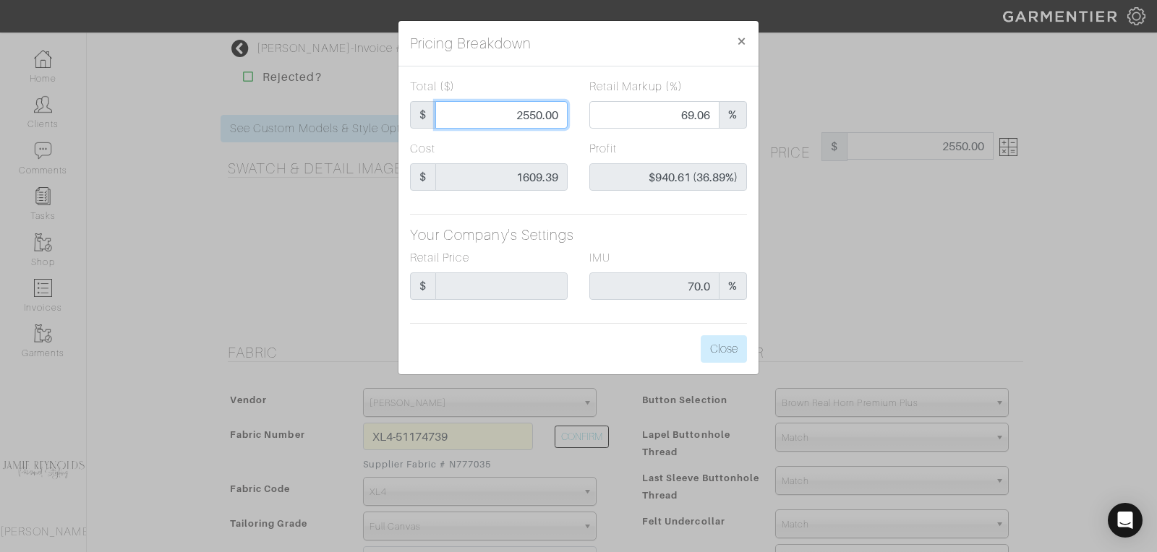
type input "-$1,607.39 (-80369.50%)"
type input "26"
type input "-$1,583.39 (-6089.96%)"
type input "265"
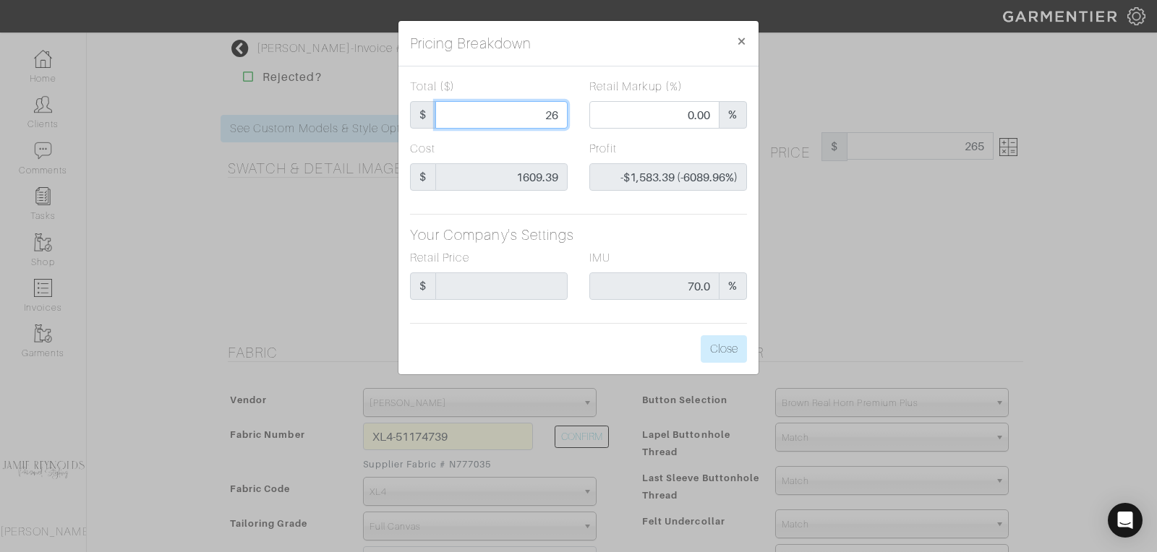
type input "265"
type input "-$1,344.39 (-507.32%)"
type input "2650"
type input "70.23"
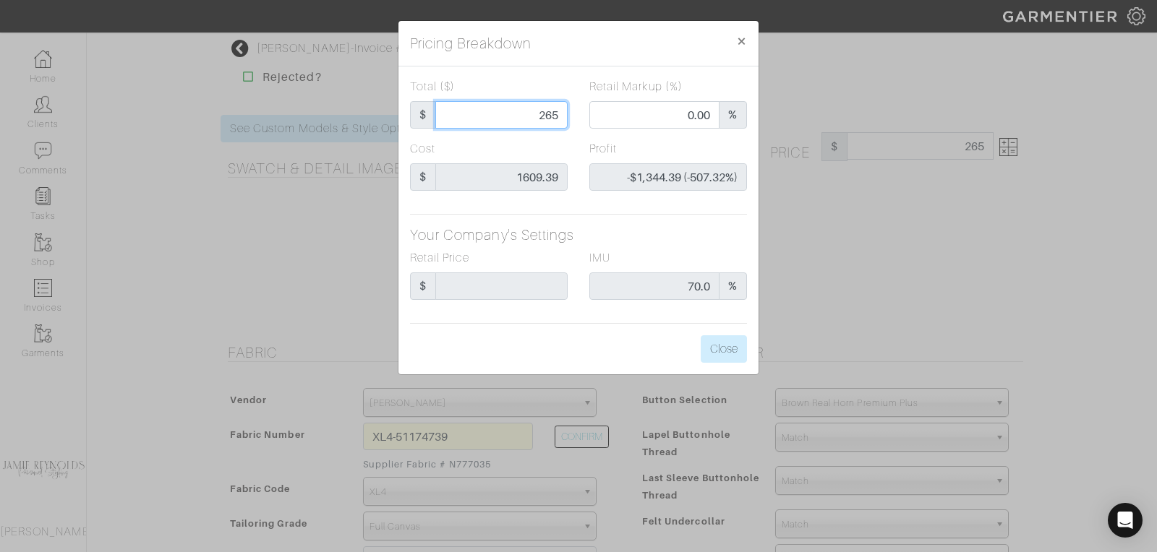
type input "$1,040.61 (39.27%)"
type input "2650"
type input "2650.00"
click at [717, 352] on button "Close" at bounding box center [724, 349] width 46 height 27
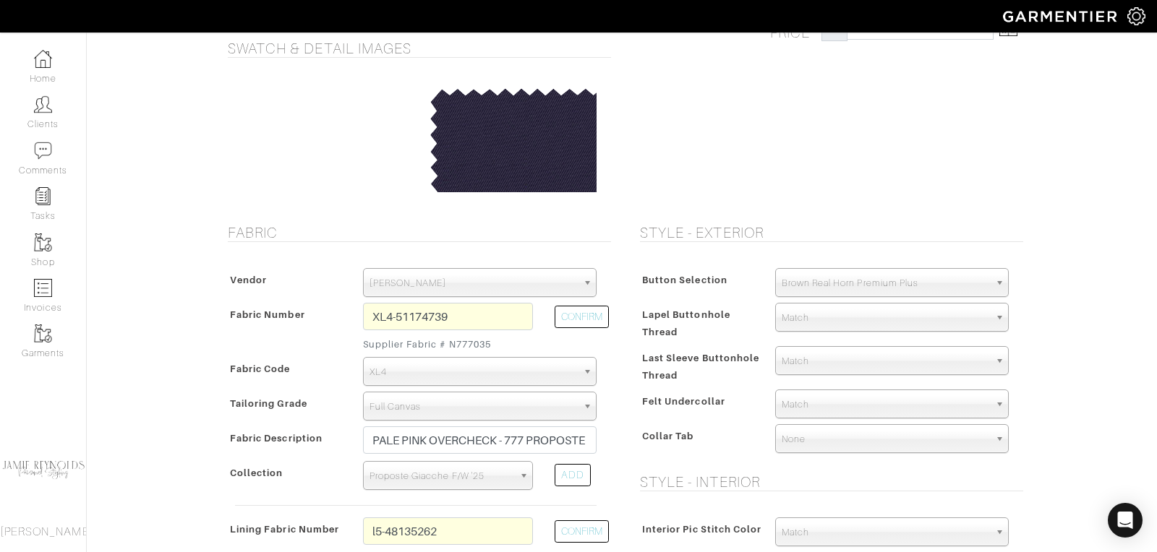
scroll to position [121, 0]
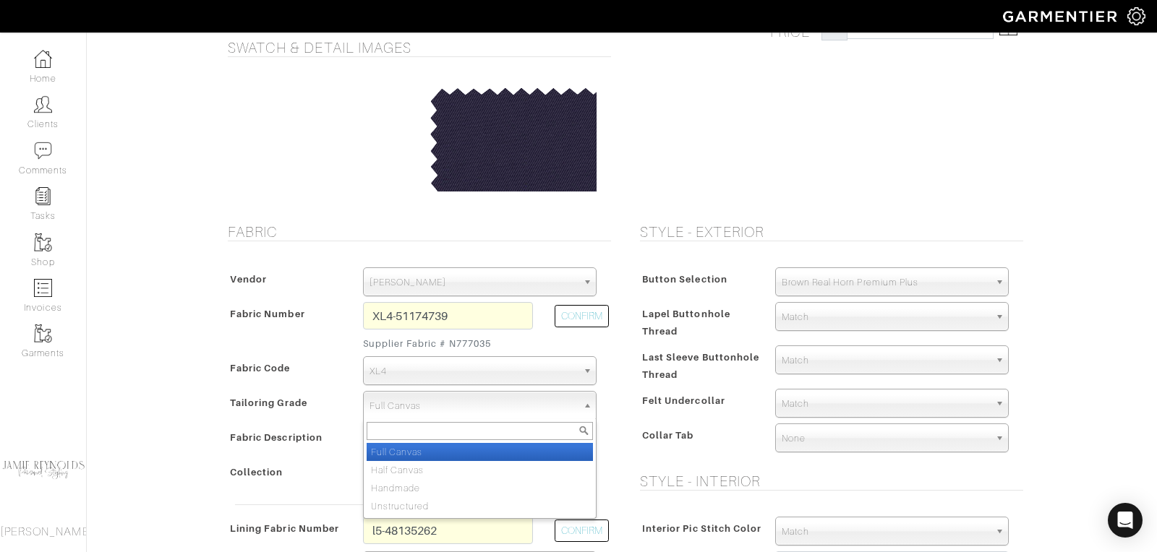
click at [465, 406] on span "Full Canvas" at bounding box center [474, 406] width 208 height 29
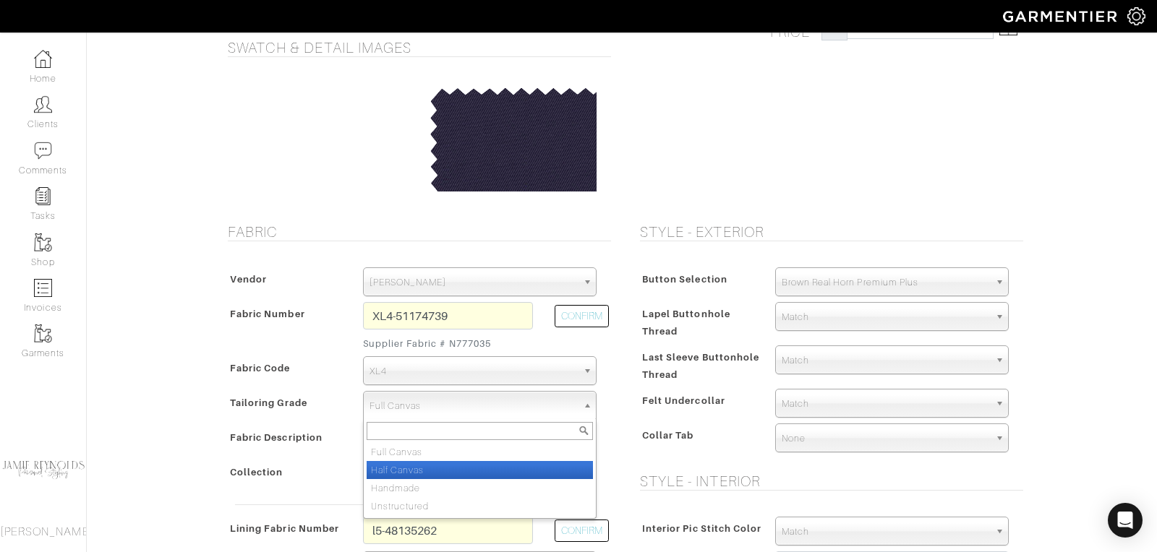
click at [440, 467] on li "Half Canvas" at bounding box center [480, 470] width 226 height 18
select select "7726"
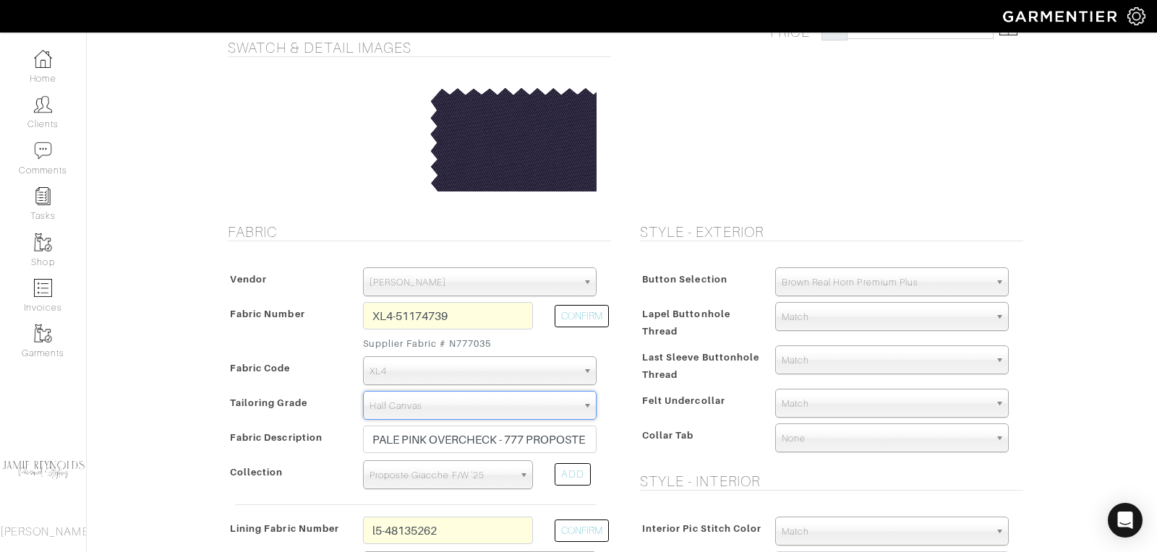
type input "2547.36"
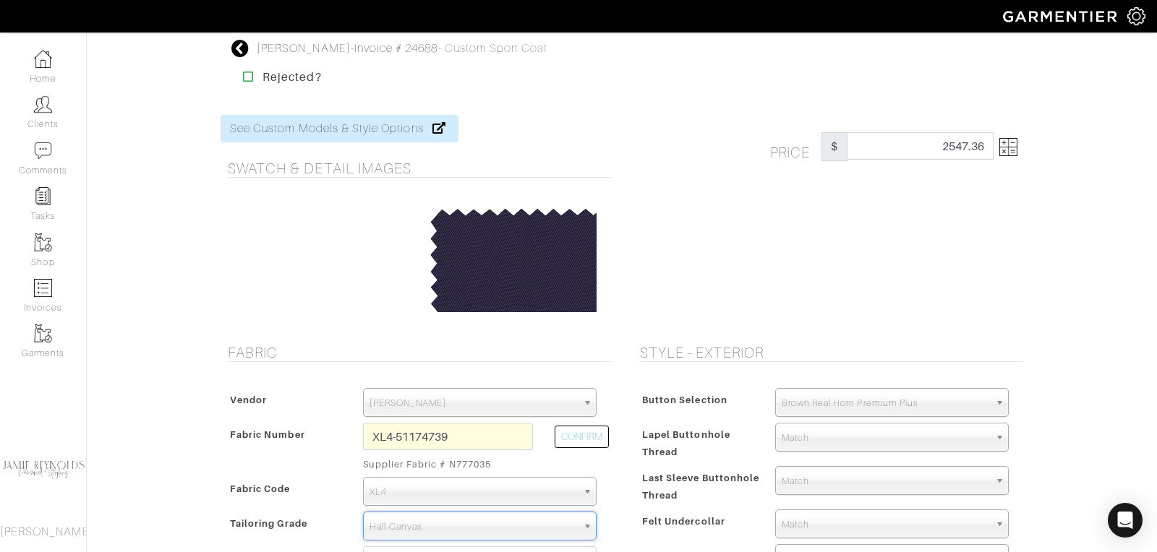
scroll to position [338, 0]
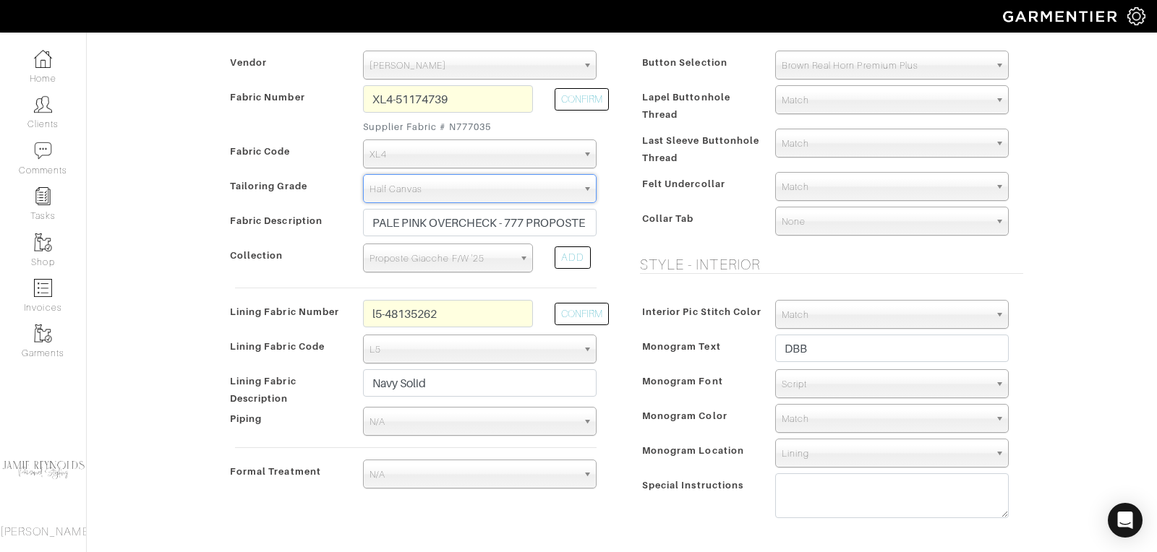
click at [424, 195] on span "Half Canvas" at bounding box center [474, 189] width 208 height 29
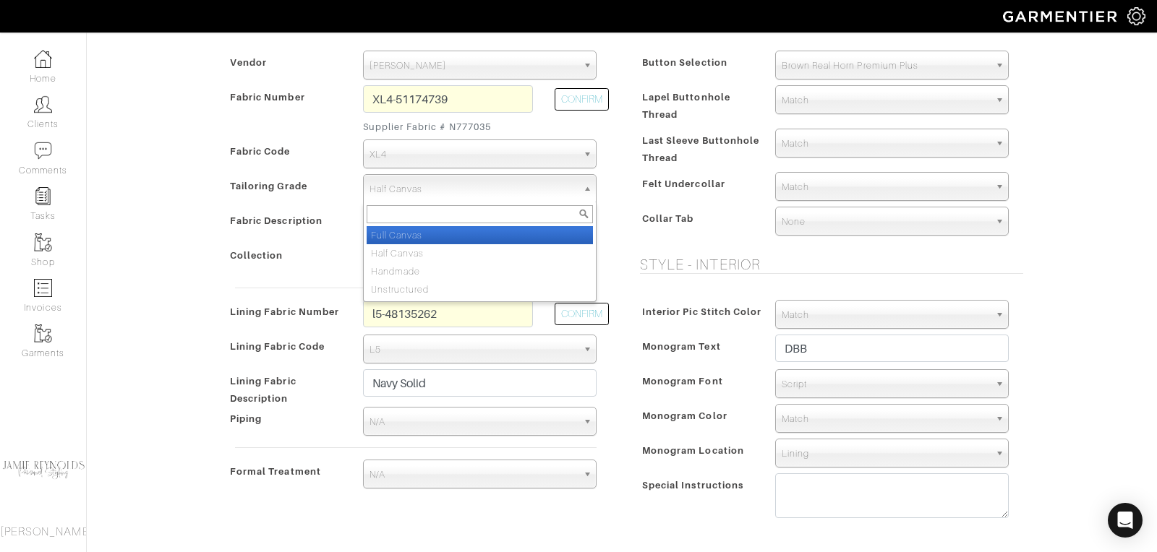
click at [422, 227] on li "Full Canvas" at bounding box center [480, 235] width 226 height 18
select select "7727"
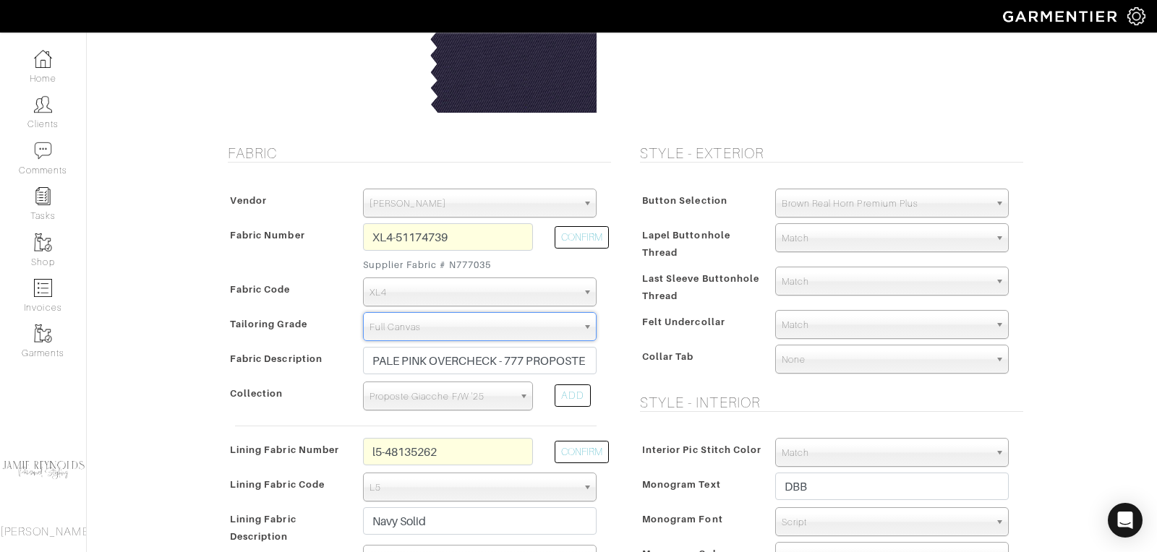
scroll to position [0, 0]
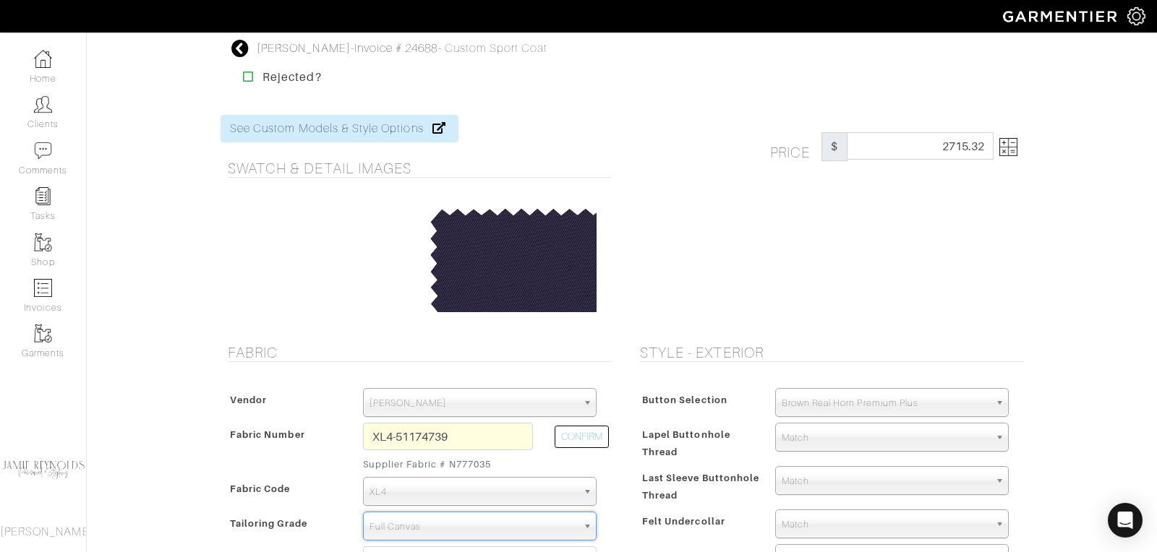
click at [1015, 150] on img at bounding box center [1008, 147] width 18 height 18
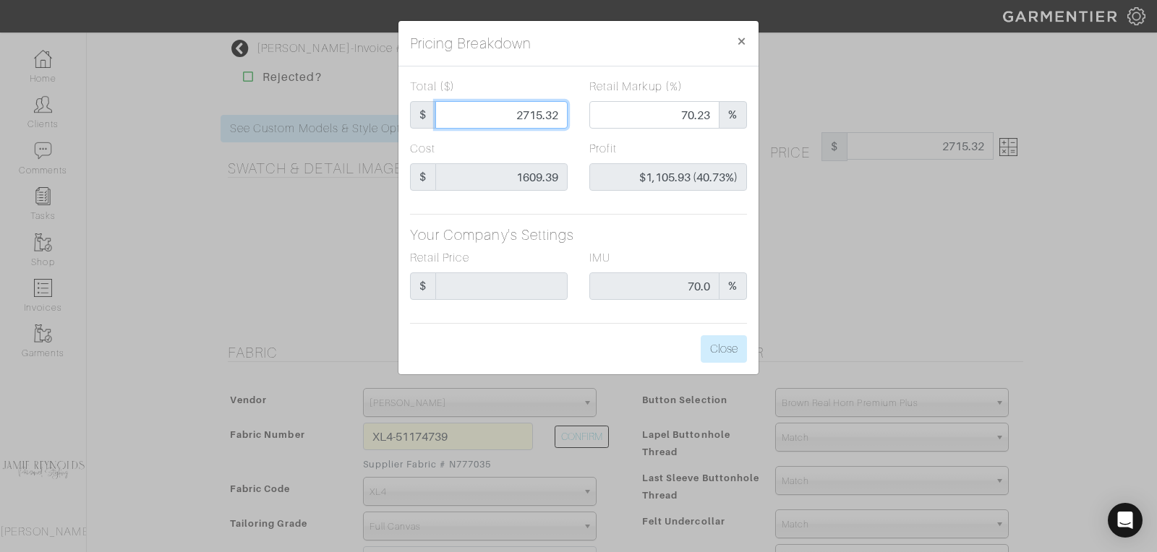
click at [532, 117] on input "2715.32" at bounding box center [501, 114] width 132 height 27
click at [529, 116] on input "2715.32" at bounding box center [501, 114] width 132 height 27
type input "2"
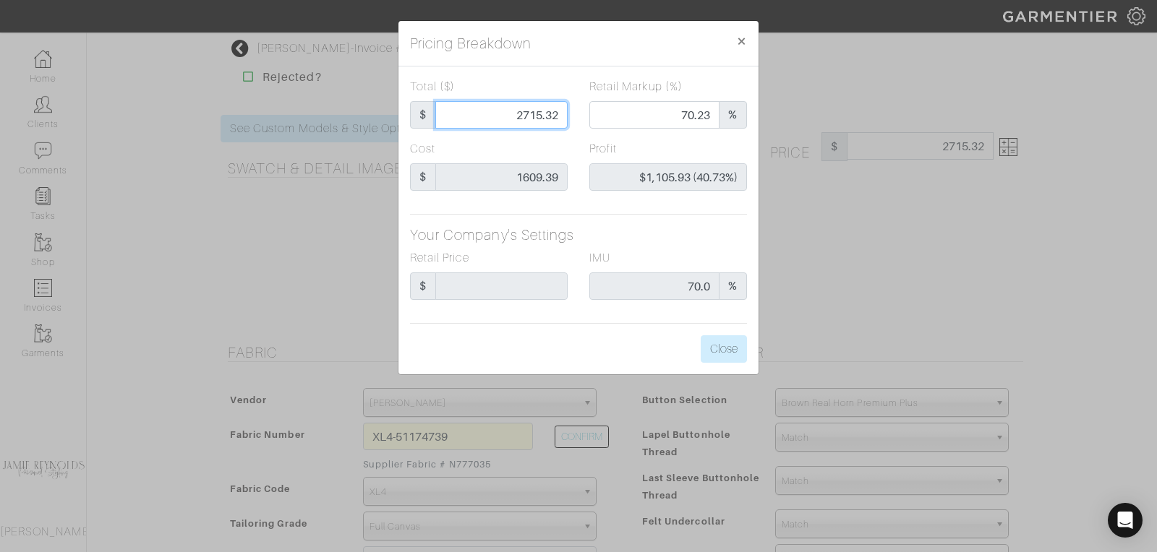
type input "2"
type input "0.00"
type input "-$1,607.39 (-80369.50%)"
type input "27"
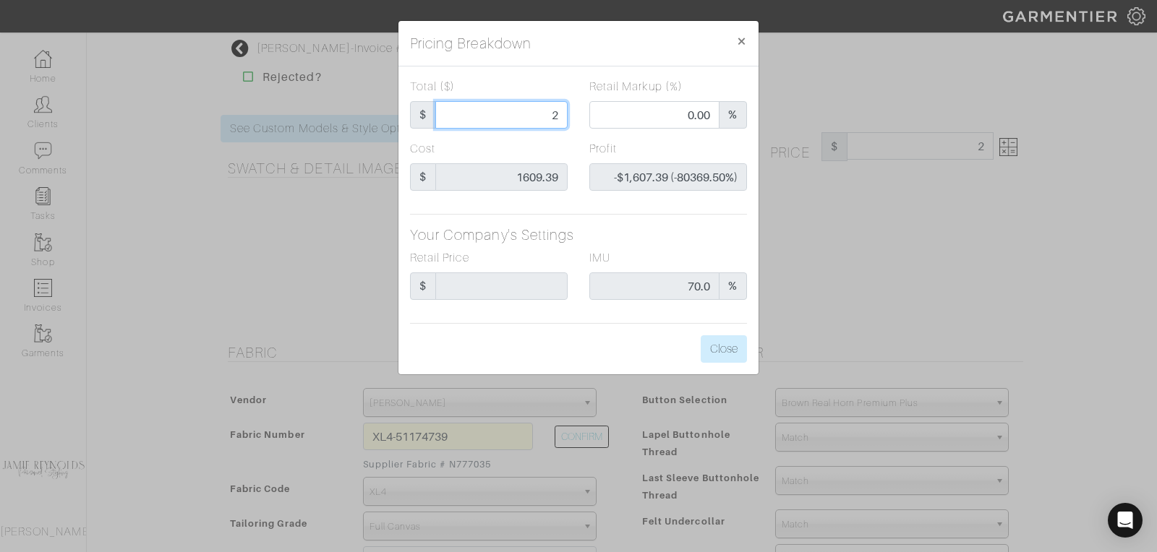
type input "-$1,582.39 (-5860.70%)"
type input "270"
type input "-$1,339.39 (-496.07%)"
type input "2700"
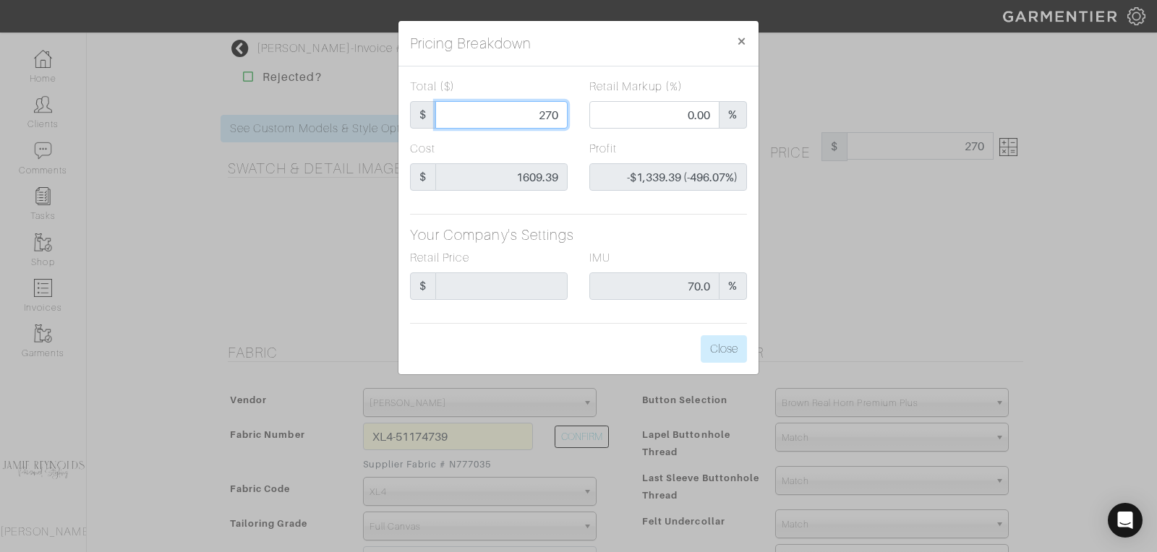
type input "2700"
type input "70.78"
type input "$1,090.61 (40.39%)"
type input "2700"
type input "2700.00"
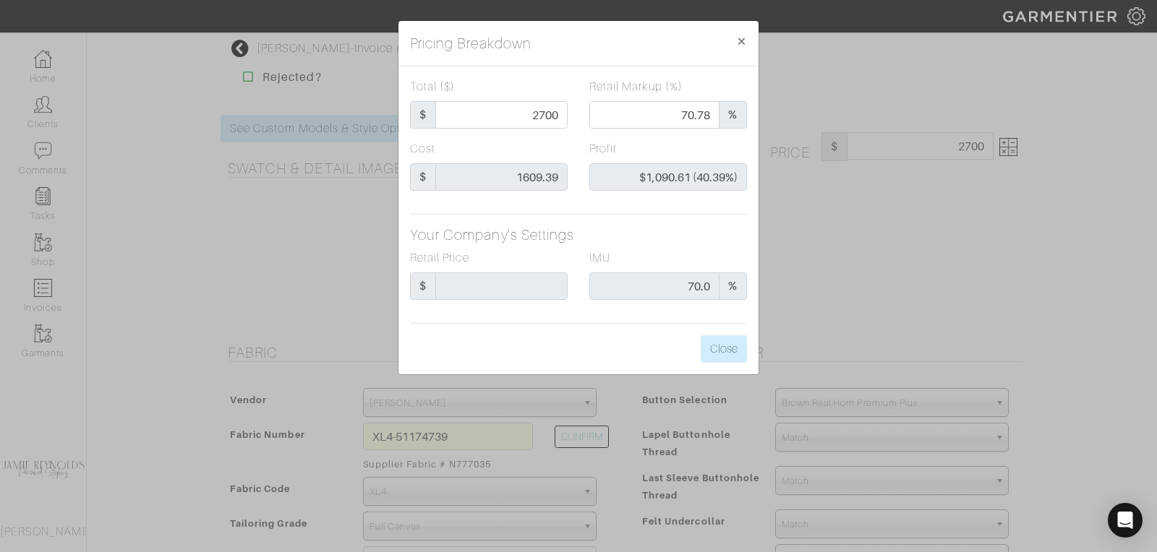
type input "2700.00"
click at [649, 238] on h5 "Your Company's Settings" at bounding box center [578, 234] width 337 height 17
click at [733, 344] on button "Close" at bounding box center [724, 349] width 46 height 27
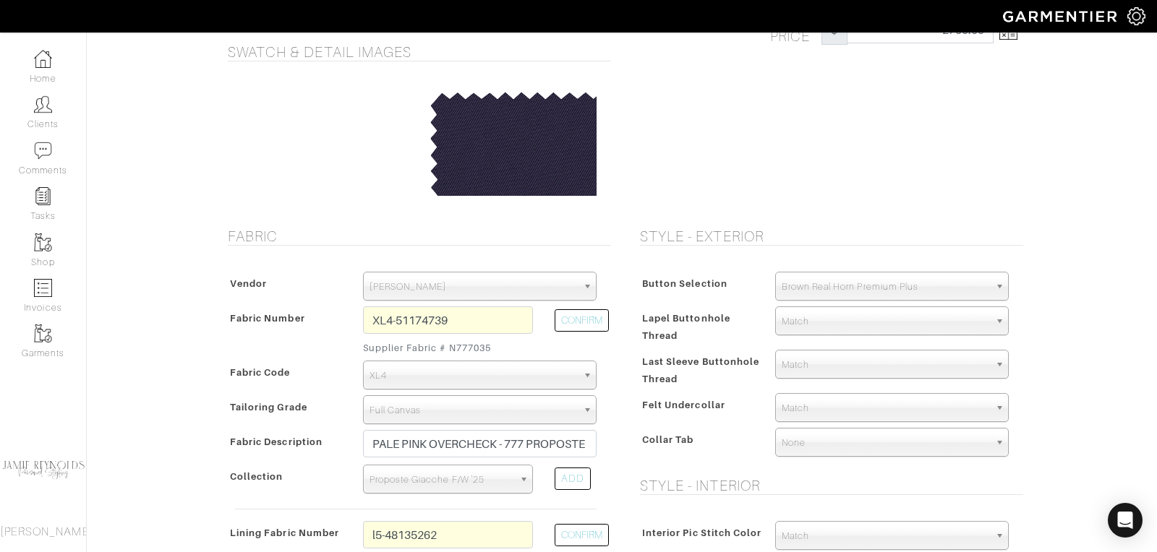
scroll to position [158, 0]
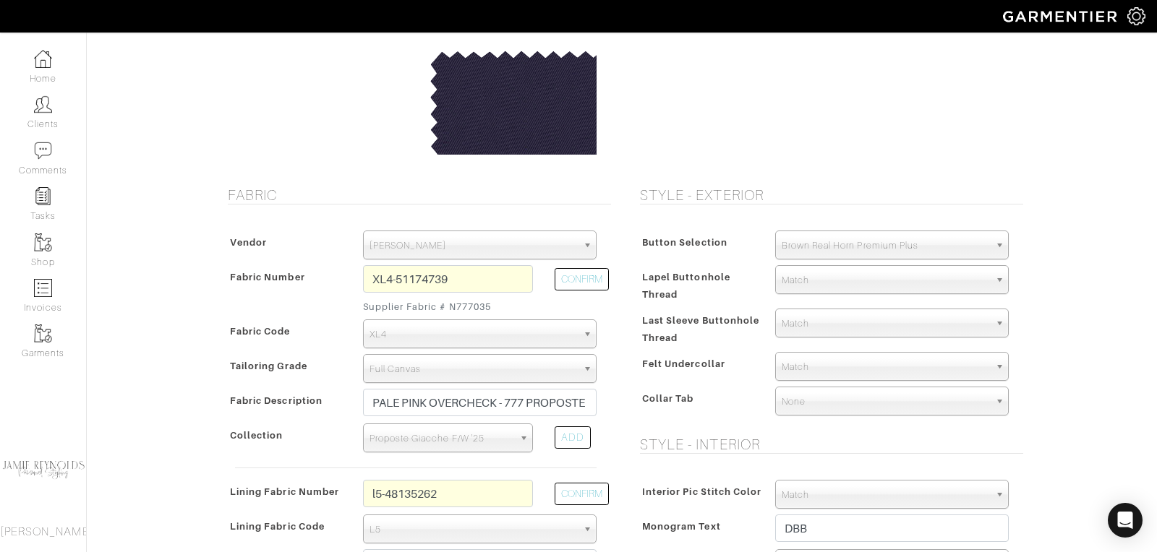
click at [811, 370] on span "Match" at bounding box center [886, 367] width 208 height 29
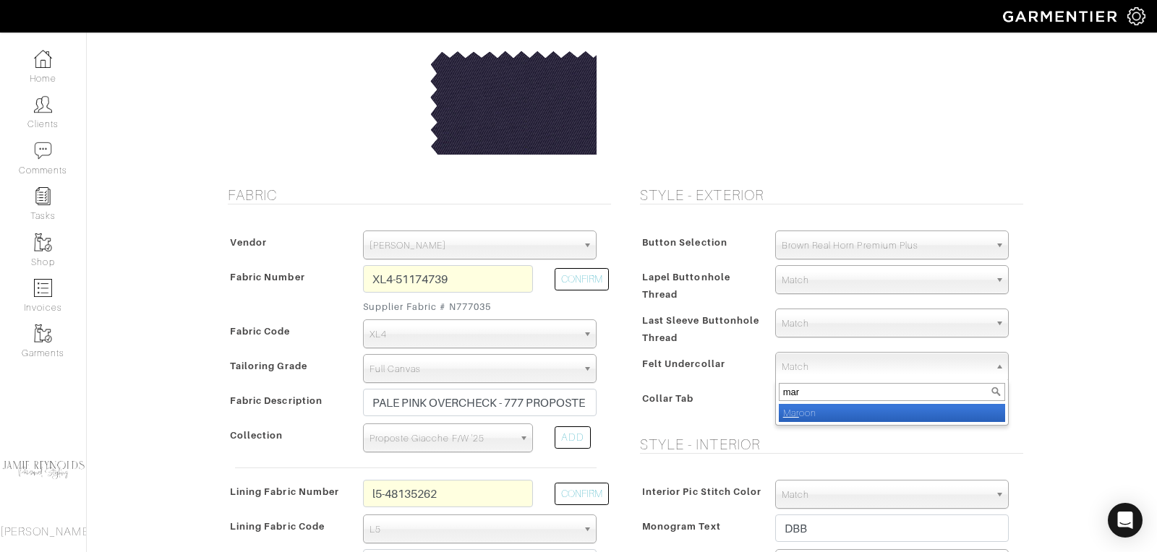
type input "mar"
click at [814, 404] on li "Mar oon" at bounding box center [892, 413] width 226 height 18
select select "18"
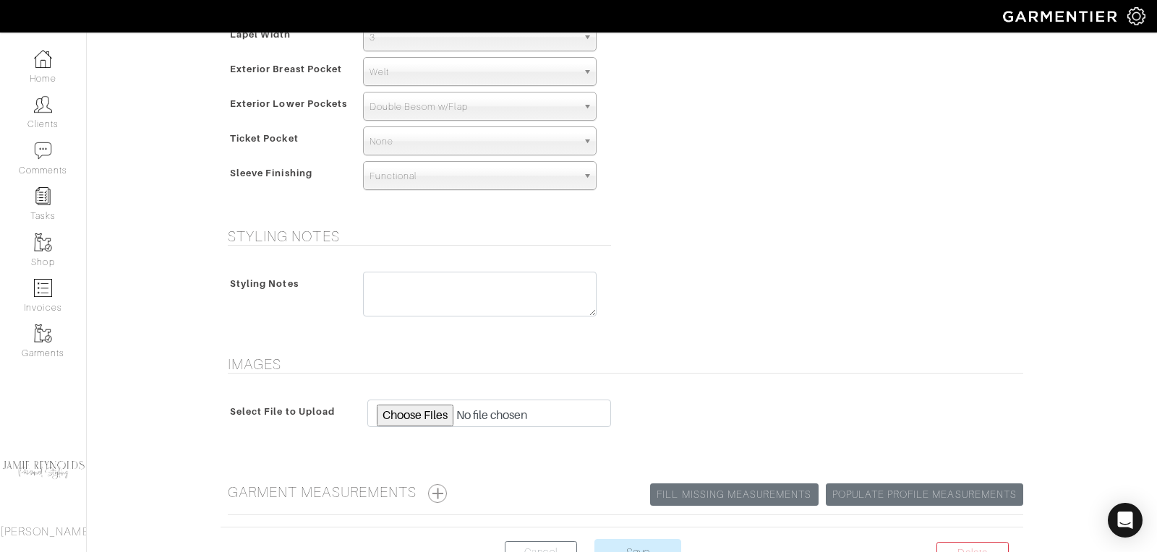
scroll to position [1080, 0]
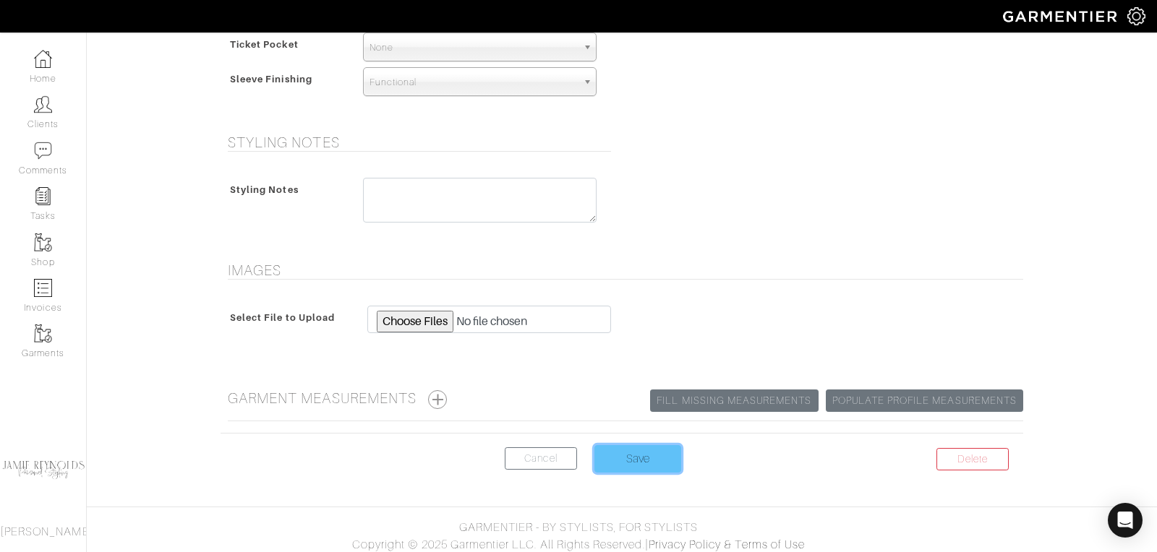
click at [636, 450] on input "Save" at bounding box center [637, 458] width 87 height 27
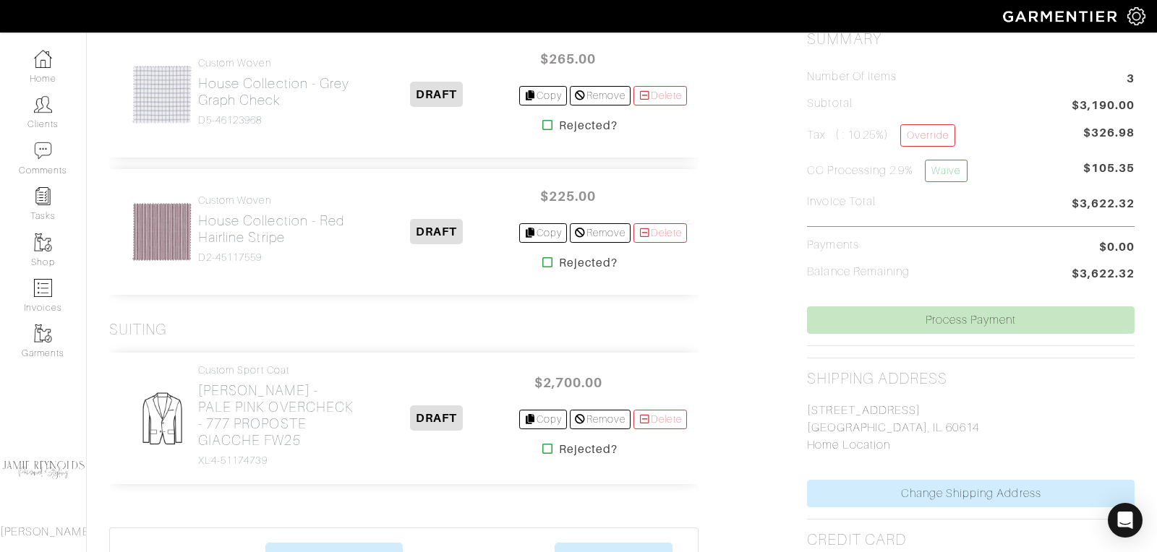
scroll to position [375, 0]
click at [257, 417] on h2 "[PERSON_NAME] - PALE PINK OVERCHECK - 777 PROPOSTE GIACCHE FW25" at bounding box center [276, 414] width 157 height 67
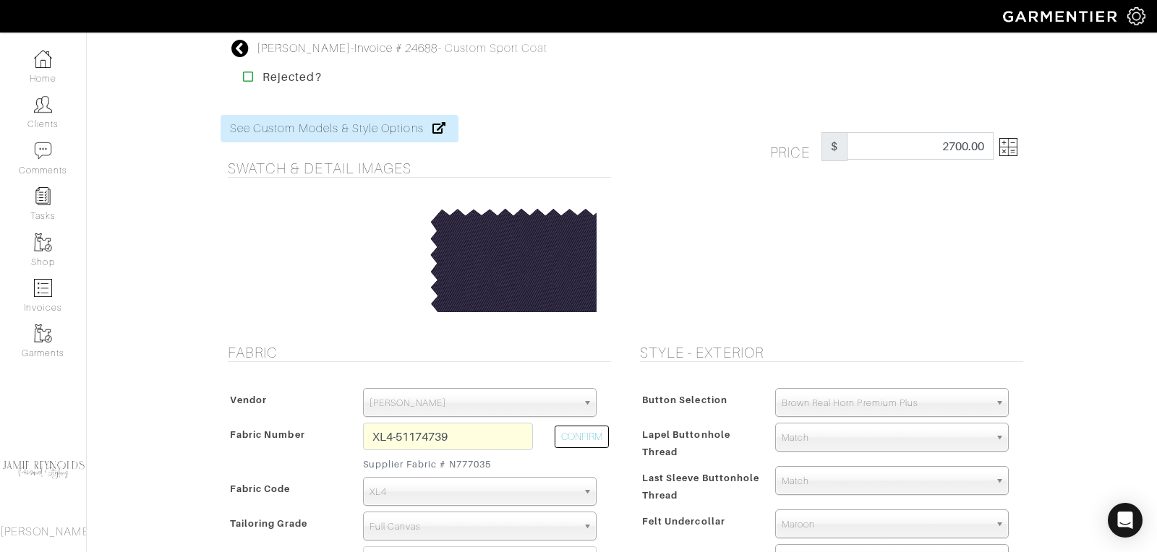
click at [1011, 153] on img at bounding box center [1008, 147] width 18 height 18
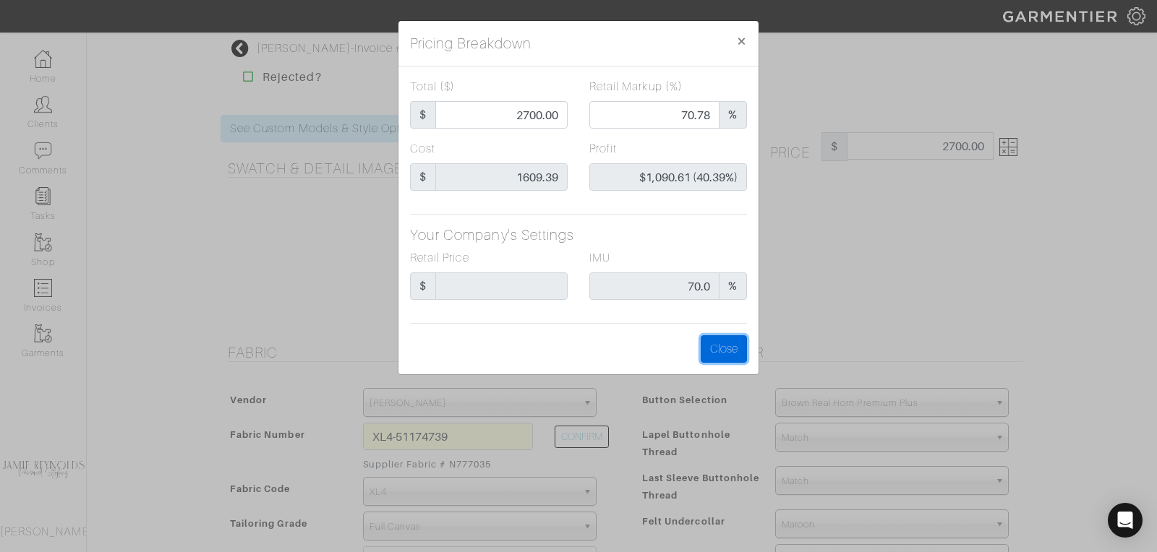
click at [722, 345] on button "Close" at bounding box center [724, 349] width 46 height 27
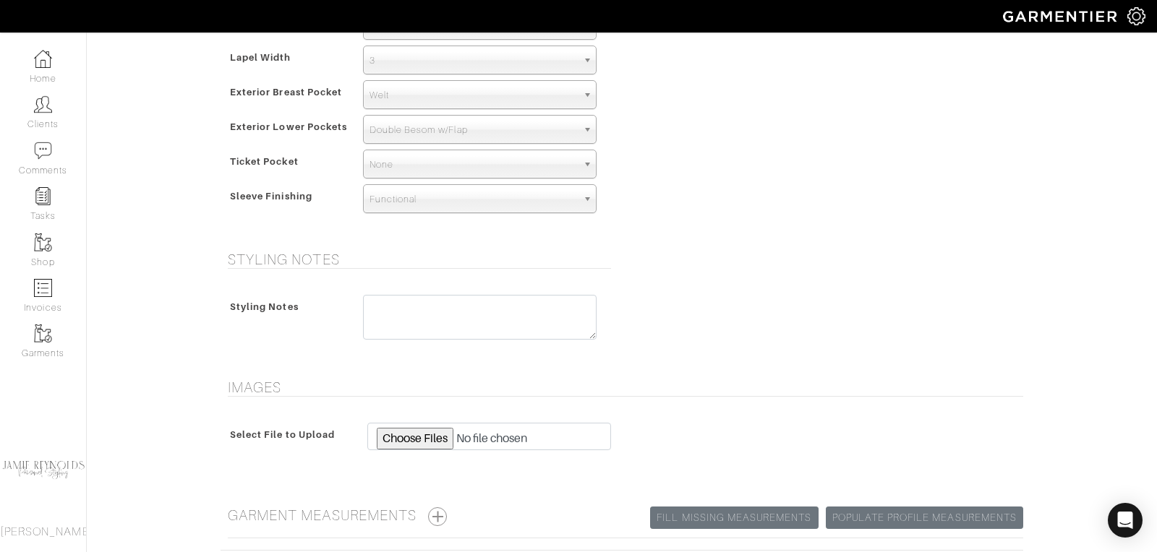
scroll to position [1080, 0]
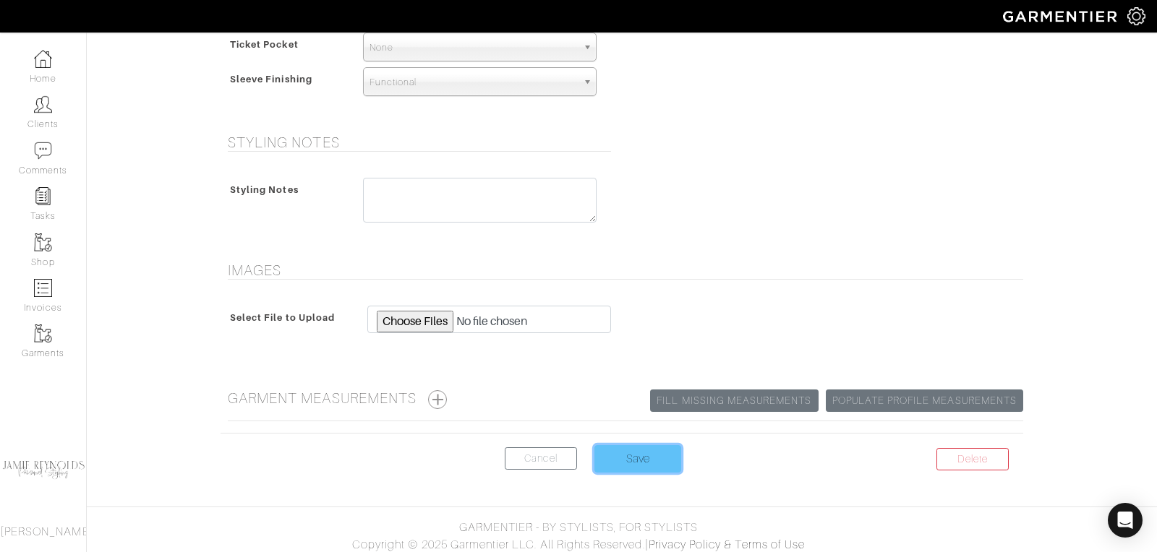
click at [657, 446] on input "Save" at bounding box center [637, 458] width 87 height 27
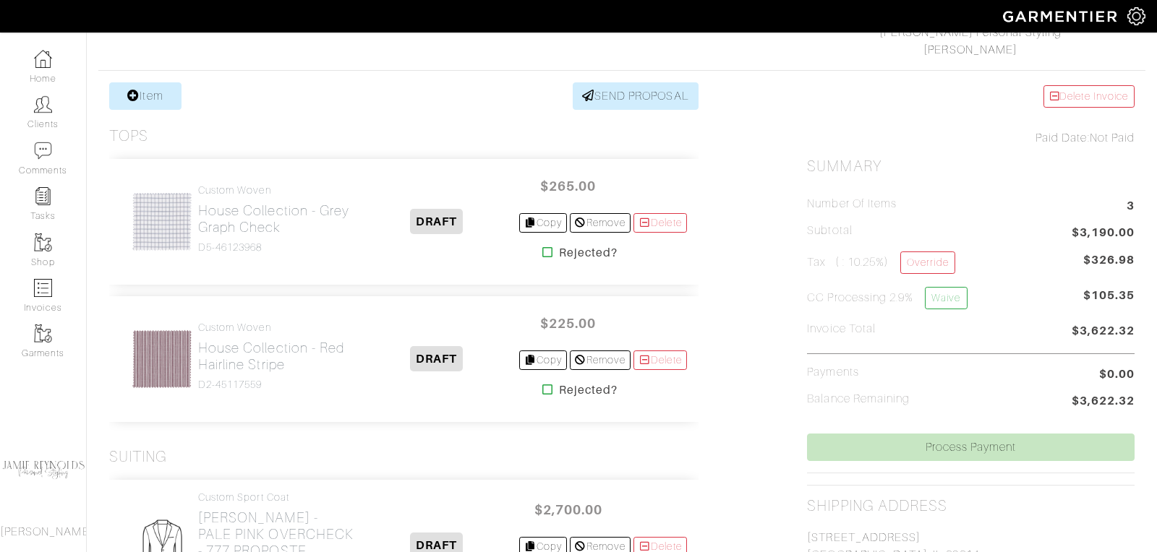
scroll to position [359, 0]
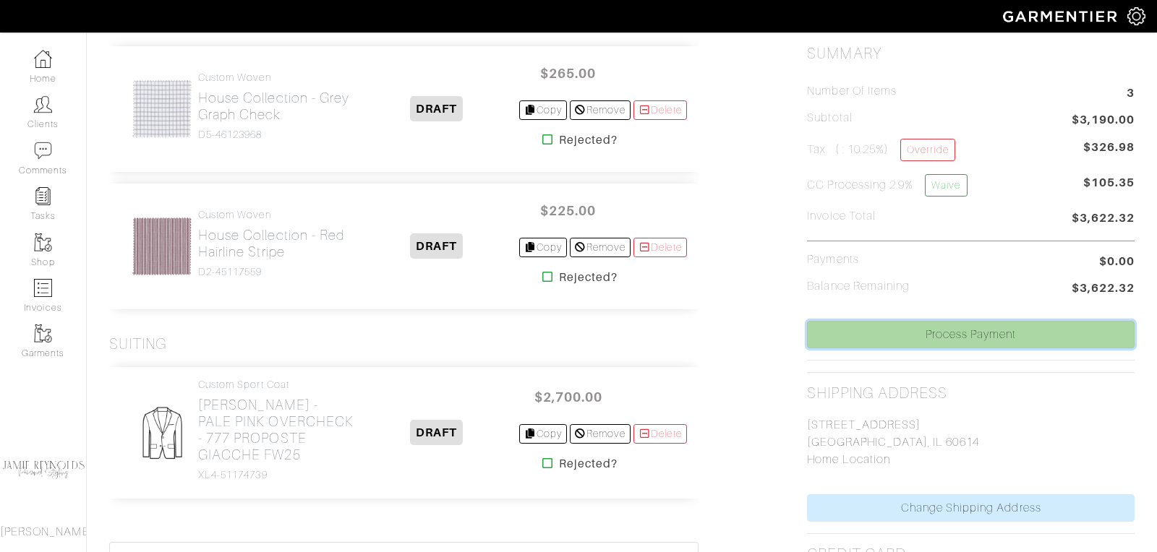
click at [900, 325] on link "Process Payment" at bounding box center [971, 334] width 328 height 27
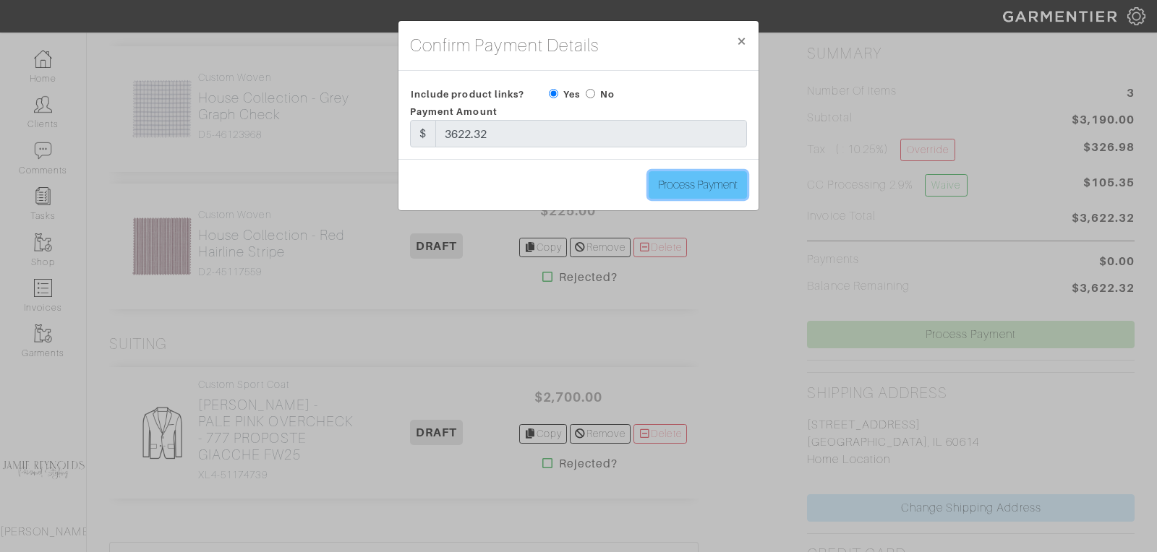
click at [713, 193] on input "Process Payment" at bounding box center [698, 184] width 98 height 27
type input "Process Payment"
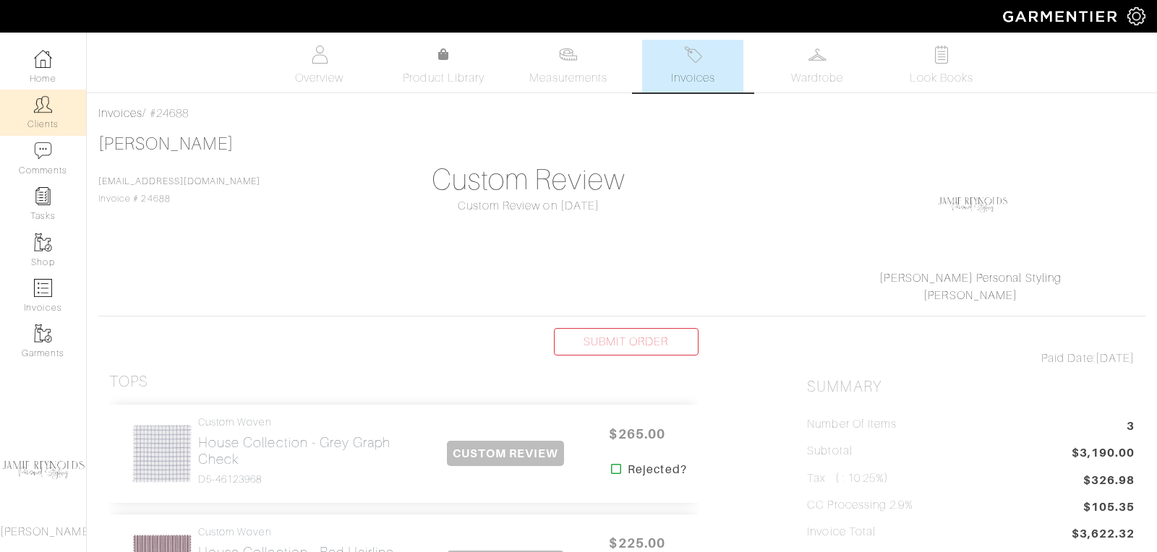
click at [39, 119] on link "Clients" at bounding box center [43, 113] width 86 height 46
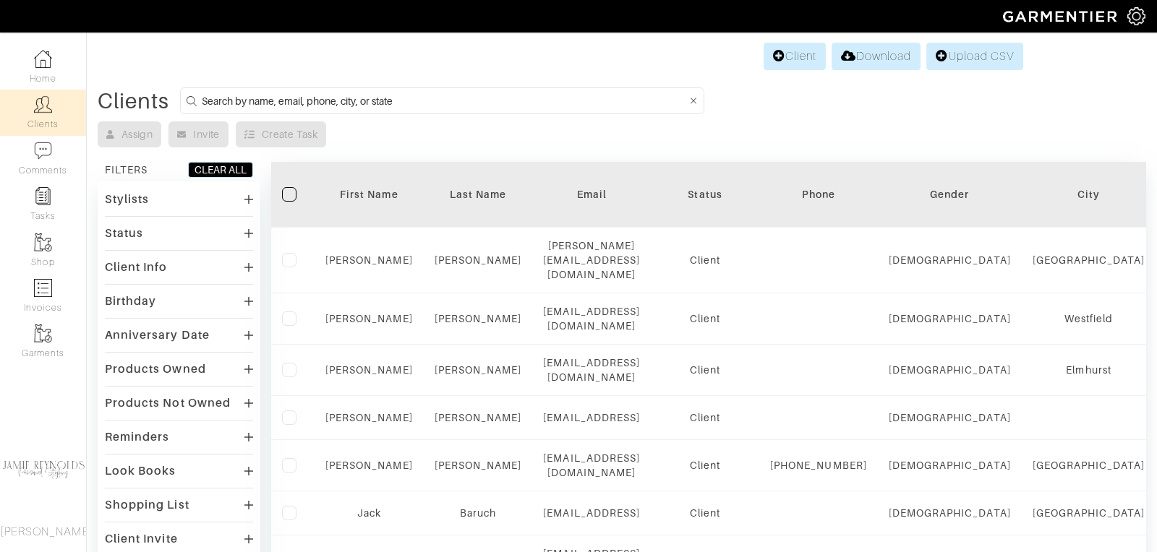
click at [346, 98] on input at bounding box center [444, 101] width 485 height 18
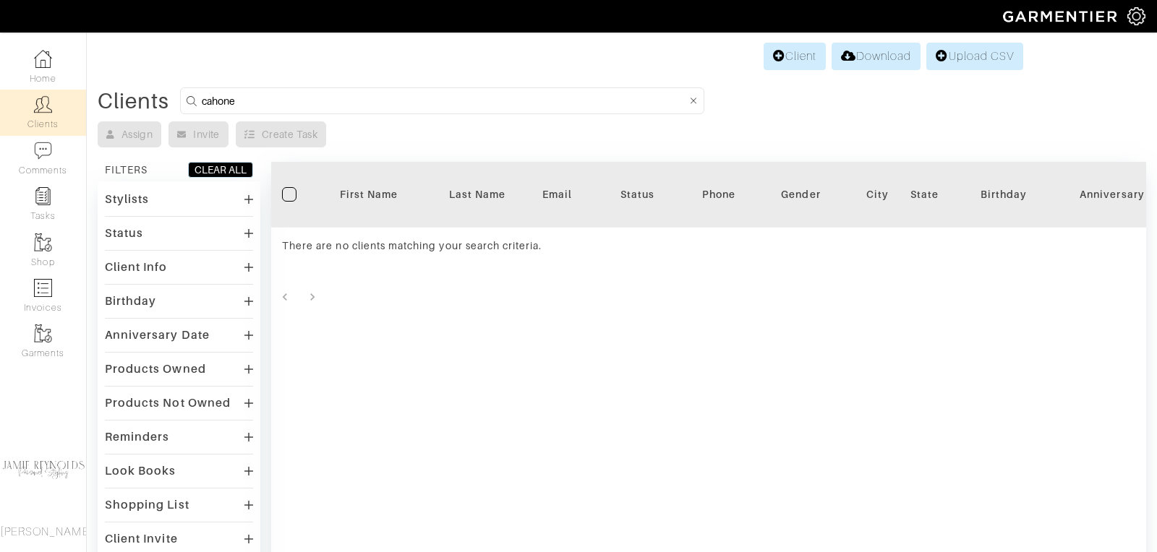
click at [247, 101] on input "cahone" at bounding box center [444, 101] width 485 height 18
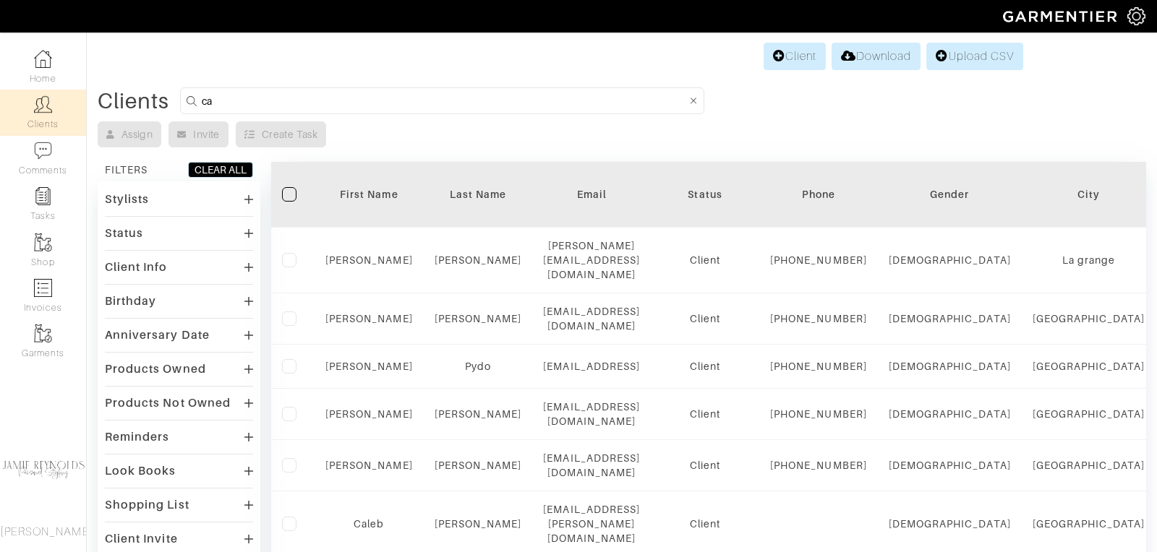
click at [283, 89] on form "ca" at bounding box center [442, 100] width 524 height 27
click at [283, 98] on input "ca" at bounding box center [444, 101] width 485 height 18
type input "[PERSON_NAME]"
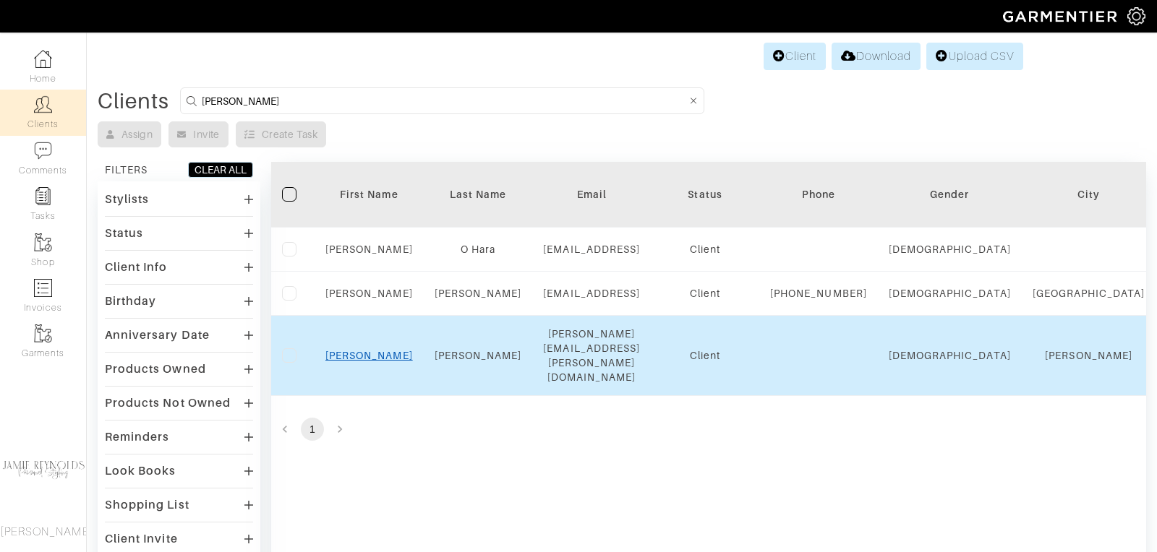
click at [359, 354] on link "[PERSON_NAME]" at bounding box center [368, 356] width 87 height 12
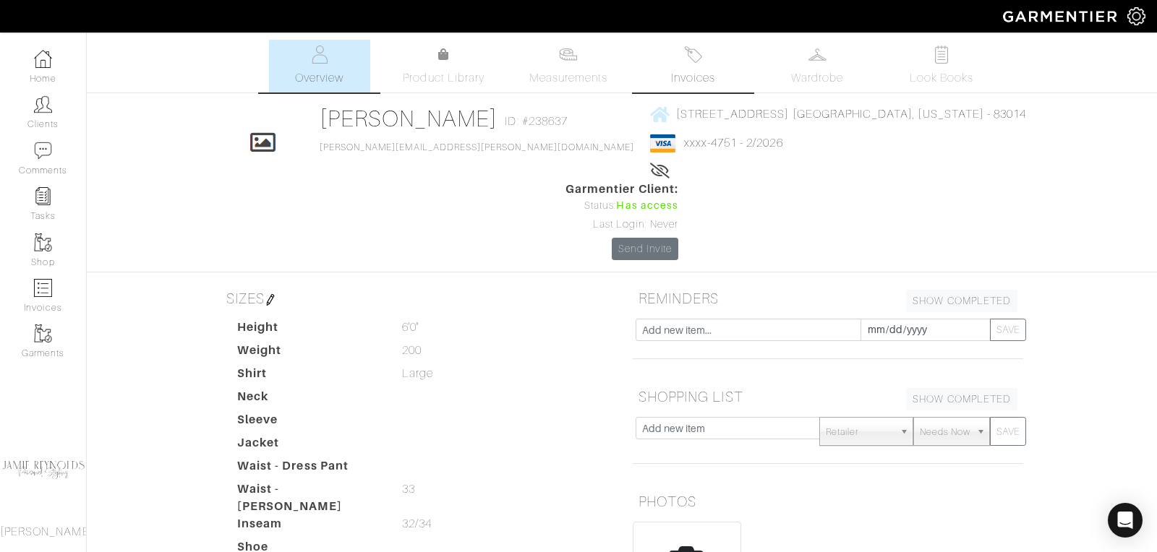
click at [696, 70] on span "Invoices" at bounding box center [693, 77] width 44 height 17
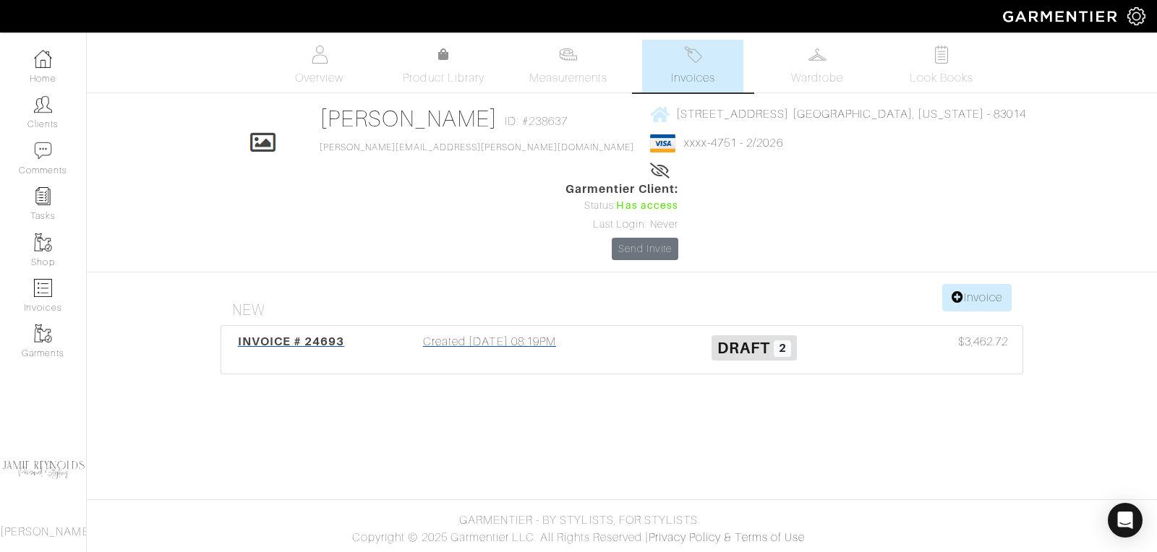
click at [309, 335] on span "INVOICE # 24693" at bounding box center [291, 342] width 107 height 14
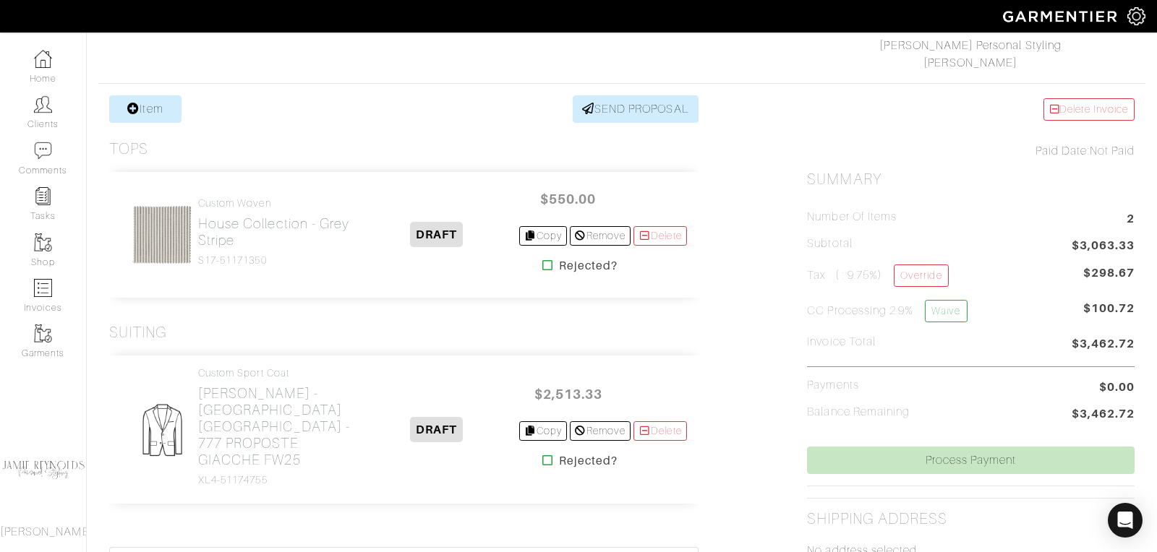
scroll to position [317, 0]
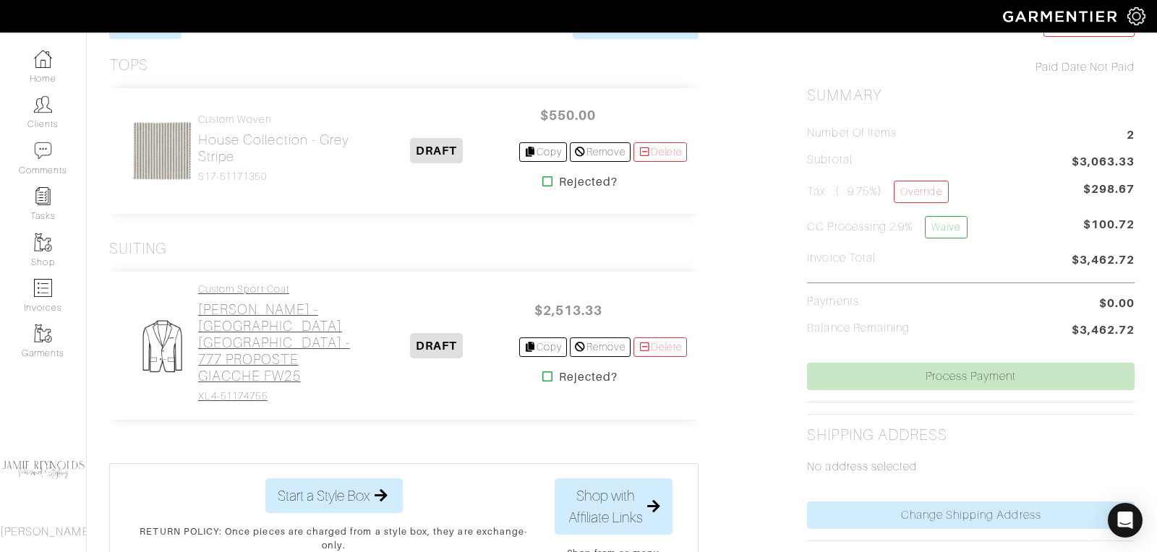
click at [282, 328] on h2 "[PERSON_NAME] - [GEOGRAPHIC_DATA] [GEOGRAPHIC_DATA] - 777 PROPOSTE GIACCHE FW25" at bounding box center [276, 343] width 157 height 83
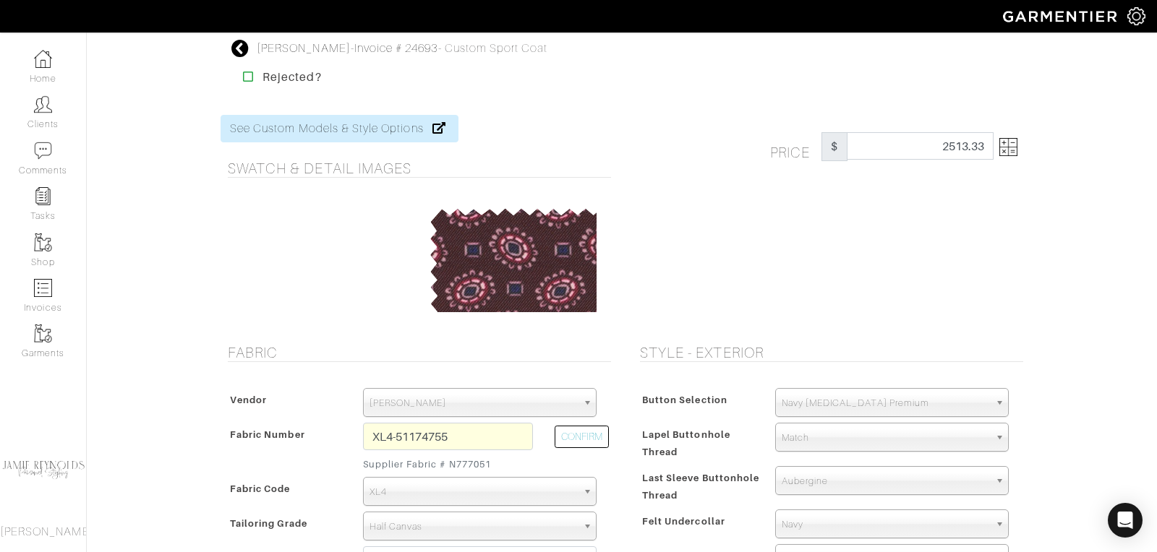
click at [1015, 153] on img at bounding box center [1008, 147] width 18 height 18
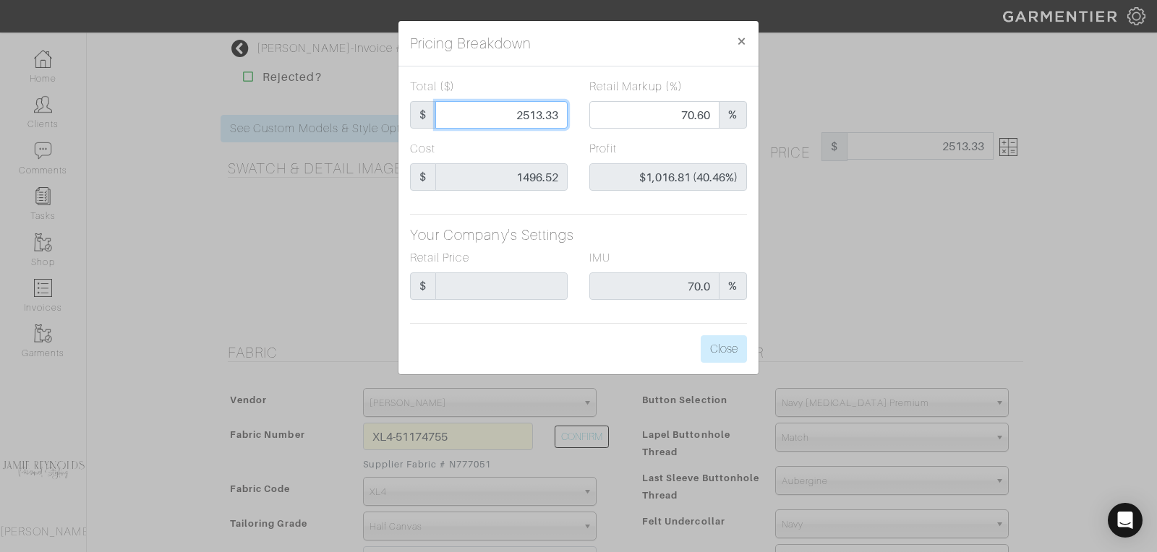
click at [527, 117] on input "2513.33" at bounding box center [501, 114] width 132 height 27
type input "2"
type input "0.00"
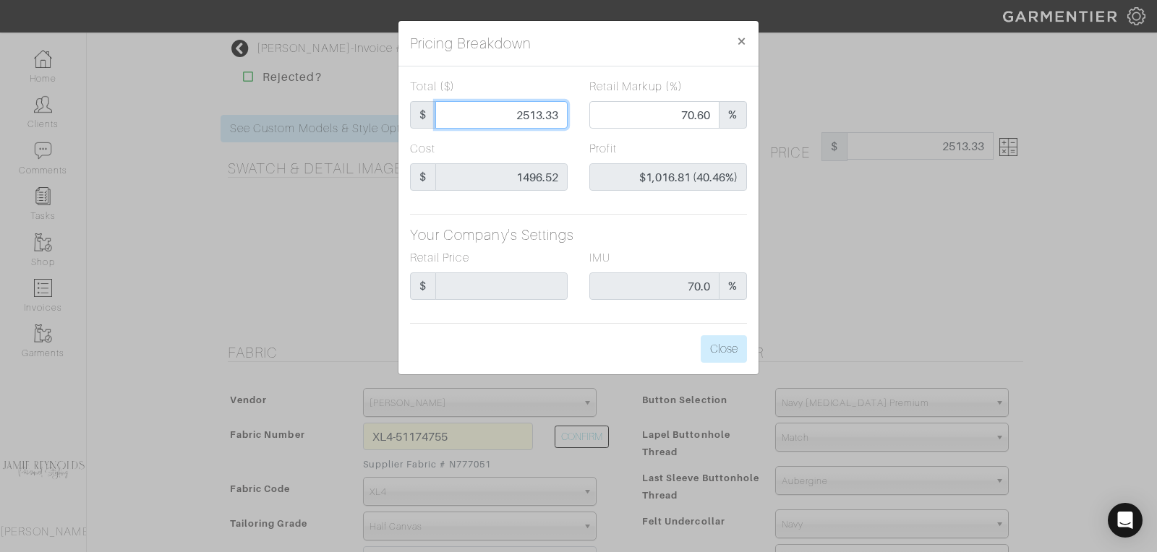
type input "-$1,494.52 (-74726.00%)"
type input "25"
type input "-$1,471.52 (-5886.08%)"
type input "255"
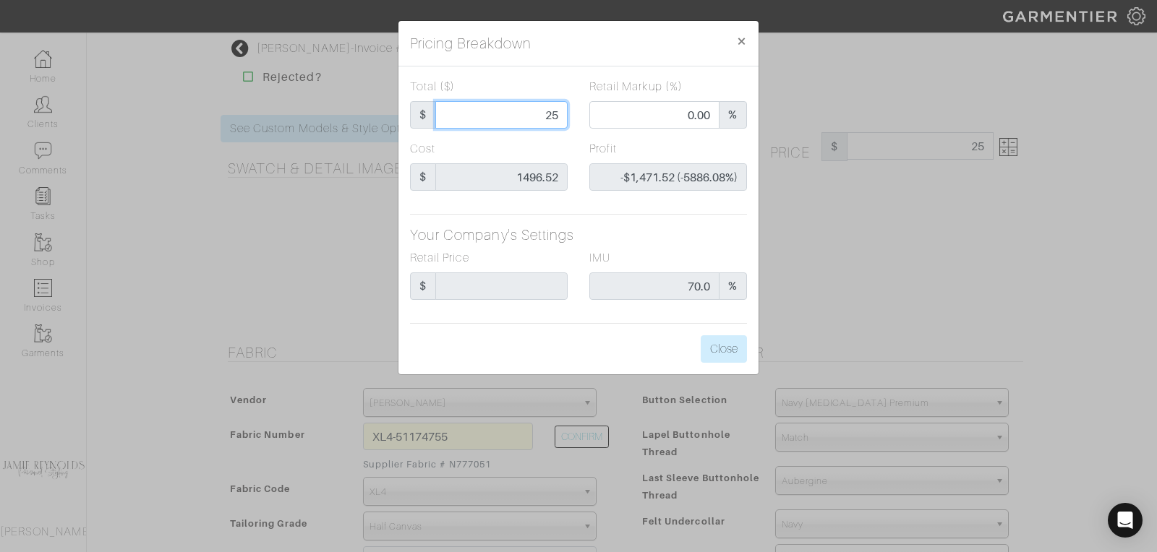
type input "255"
type input "-$1,241.52 (-486.87%)"
type input "2550"
type input "71.02"
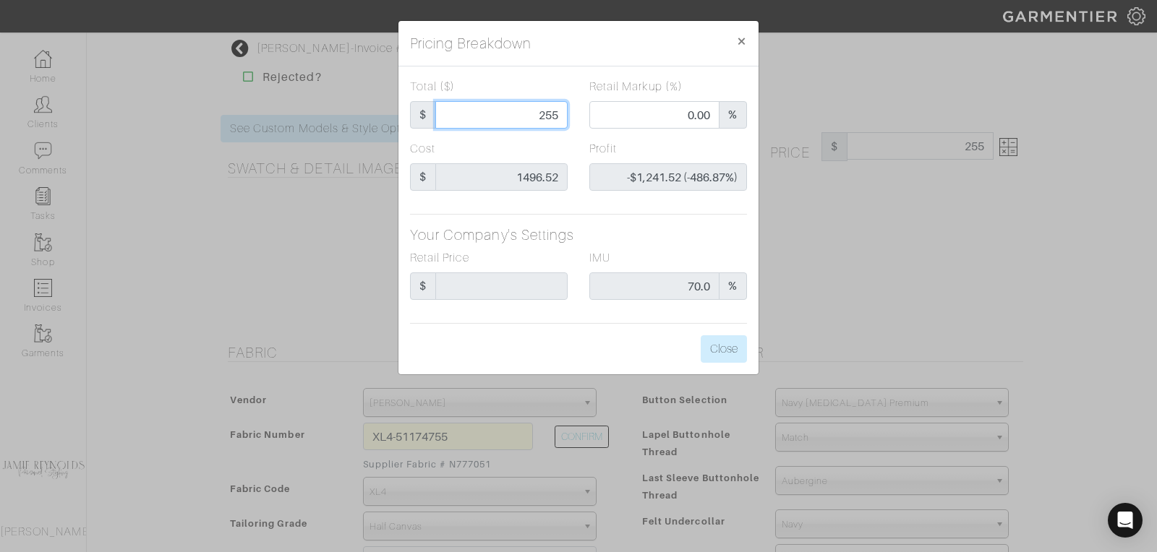
type input "$1,053.48 (41.31%)"
click at [548, 116] on input "2550" at bounding box center [501, 114] width 132 height 27
type input "2"
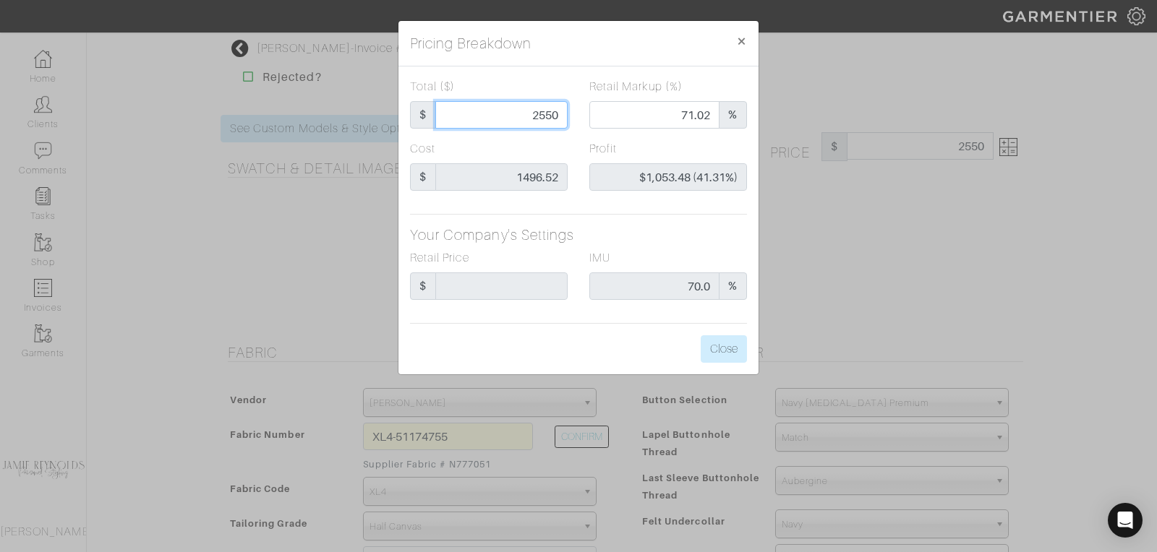
type input "0.00"
type input "-$1,494.52 (-74726.00%)"
type input "25"
type input "-$1,471.52 (-5886.08%)"
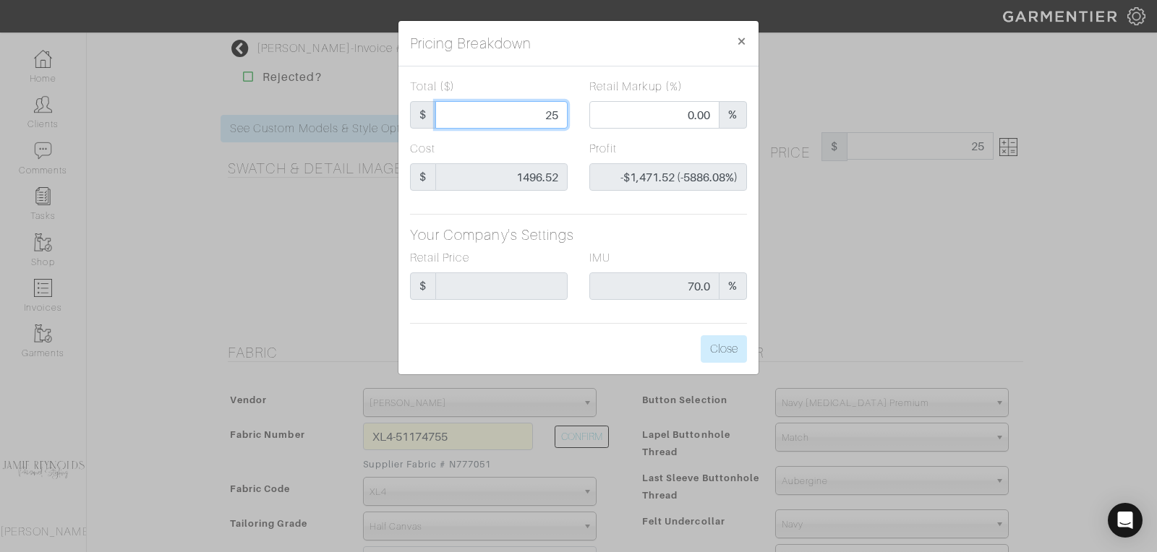
type input "255"
type input "-$1,241.52 (-486.87%)"
type input "2550"
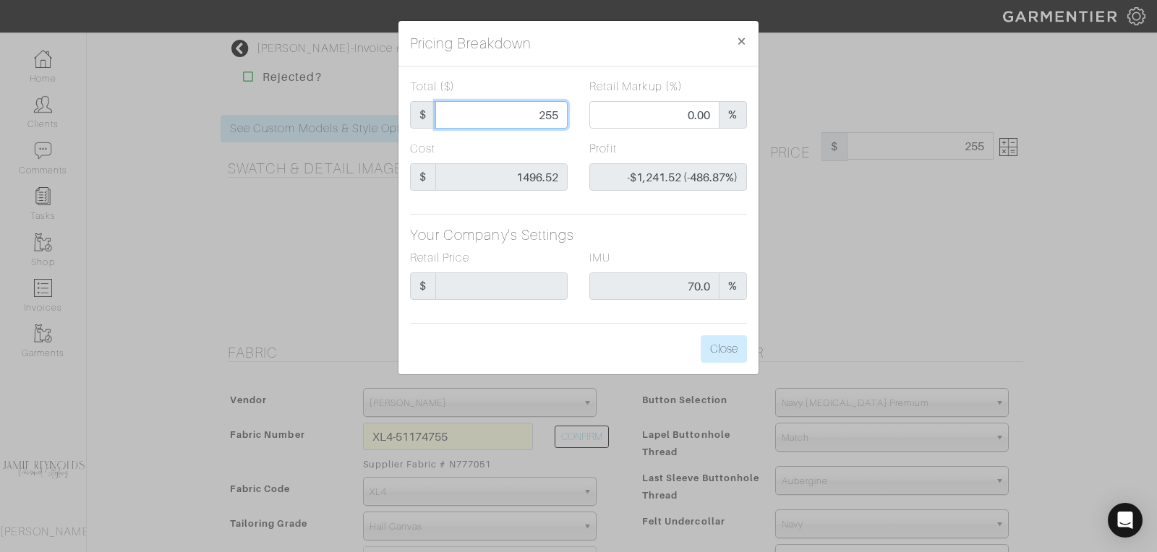
type input "71.02"
type input "$1,053.48 (41.31%)"
type input "2550"
type input "2550.00"
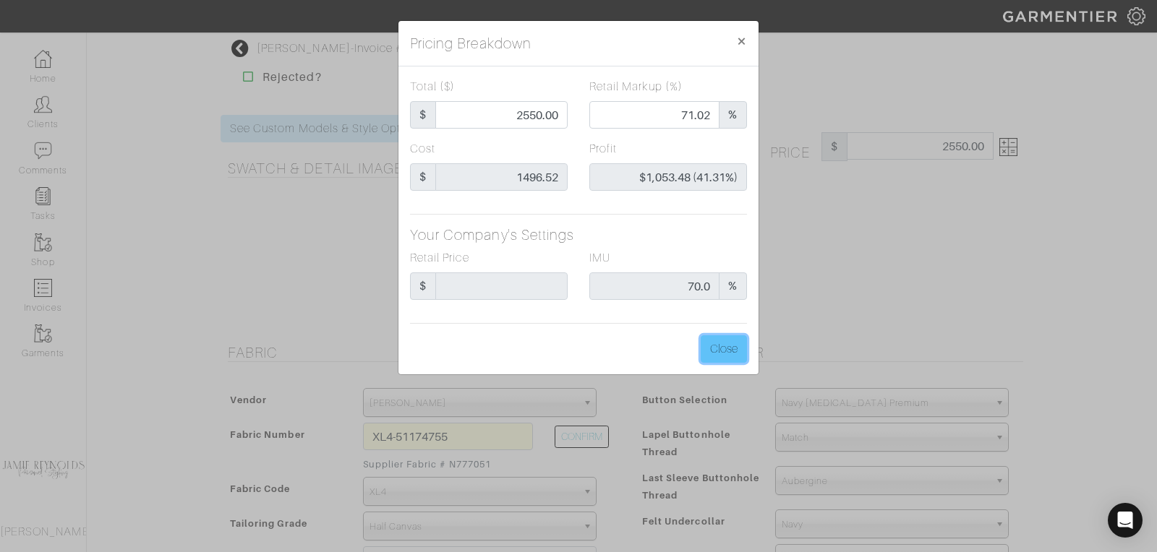
click at [725, 349] on button "Close" at bounding box center [724, 349] width 46 height 27
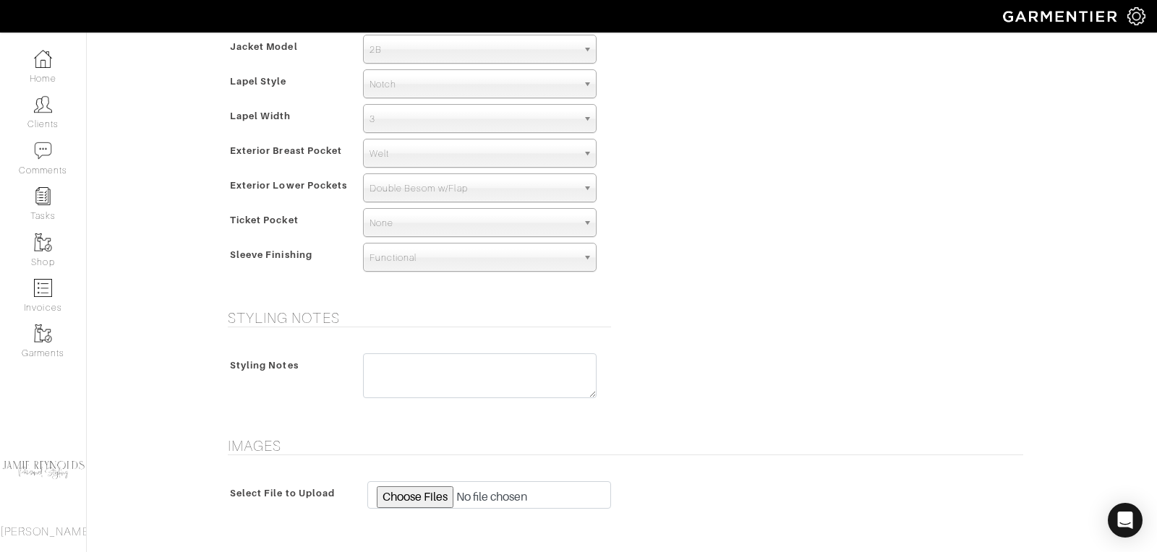
scroll to position [653, 0]
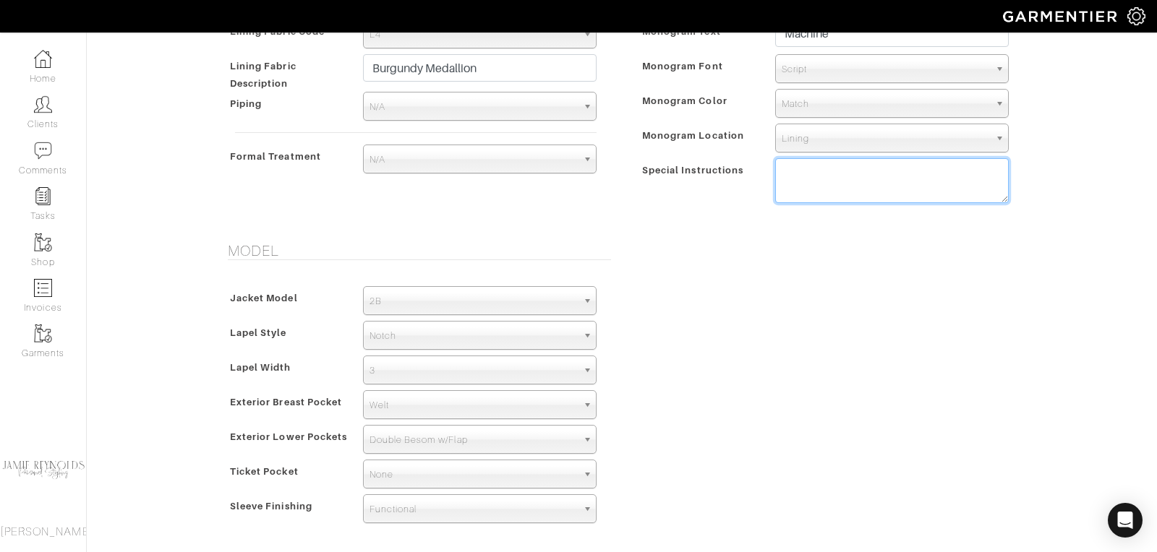
click at [800, 182] on textarea at bounding box center [892, 180] width 234 height 45
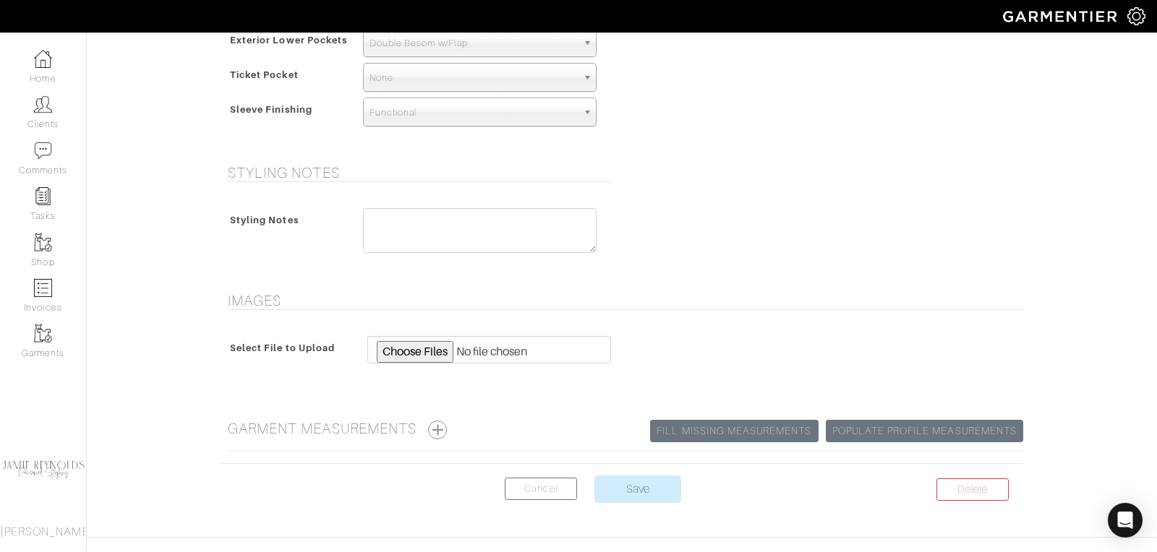
scroll to position [1080, 0]
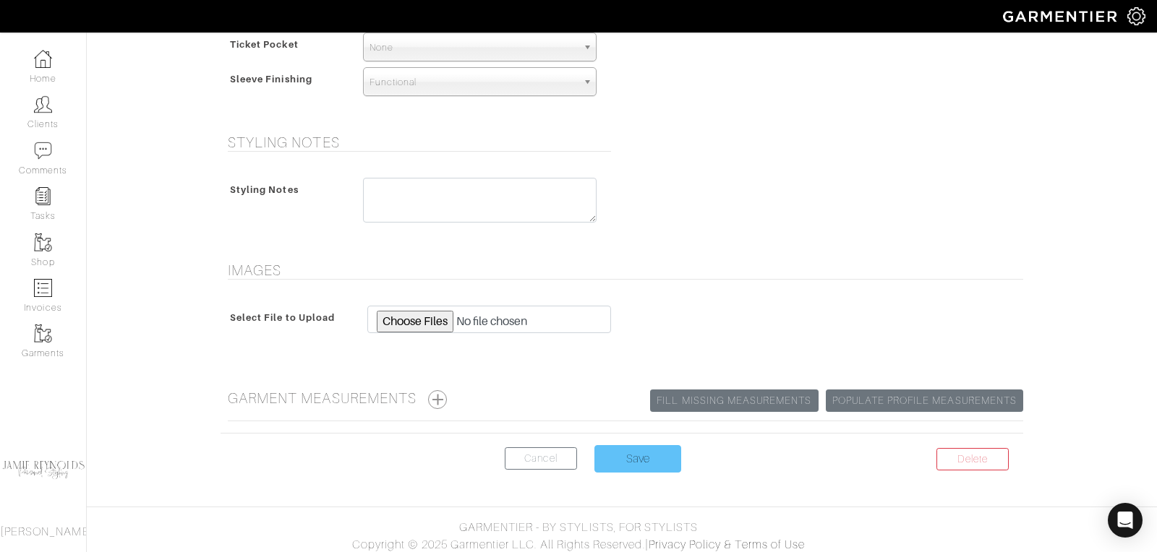
type textarea "1/4 lined"
click at [623, 458] on input "Save" at bounding box center [637, 458] width 87 height 27
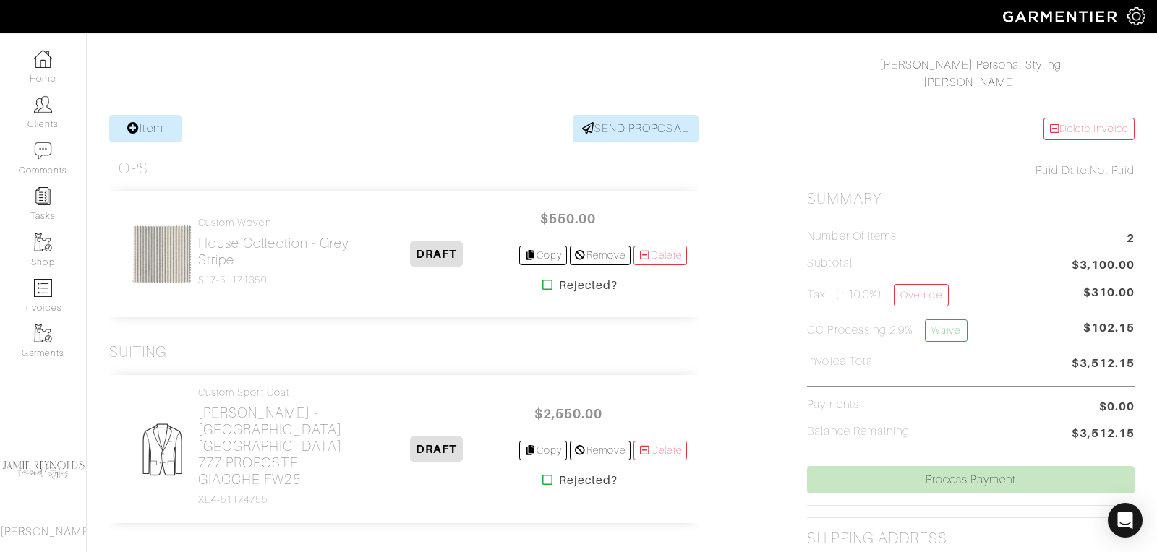
scroll to position [242, 0]
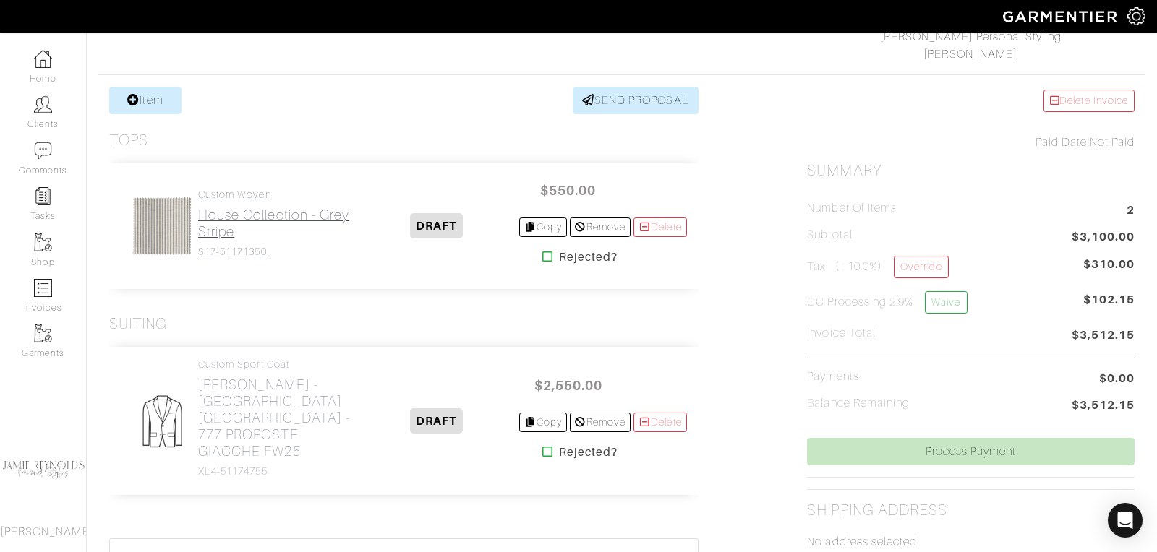
click at [258, 219] on h2 "House Collection - Grey Stripe" at bounding box center [276, 223] width 157 height 33
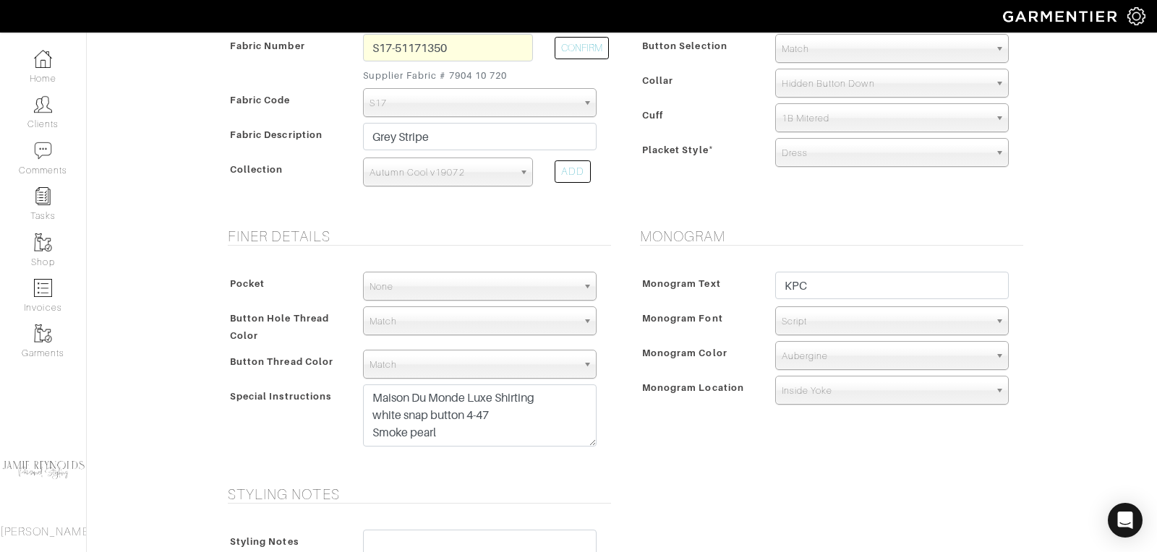
scroll to position [391, 0]
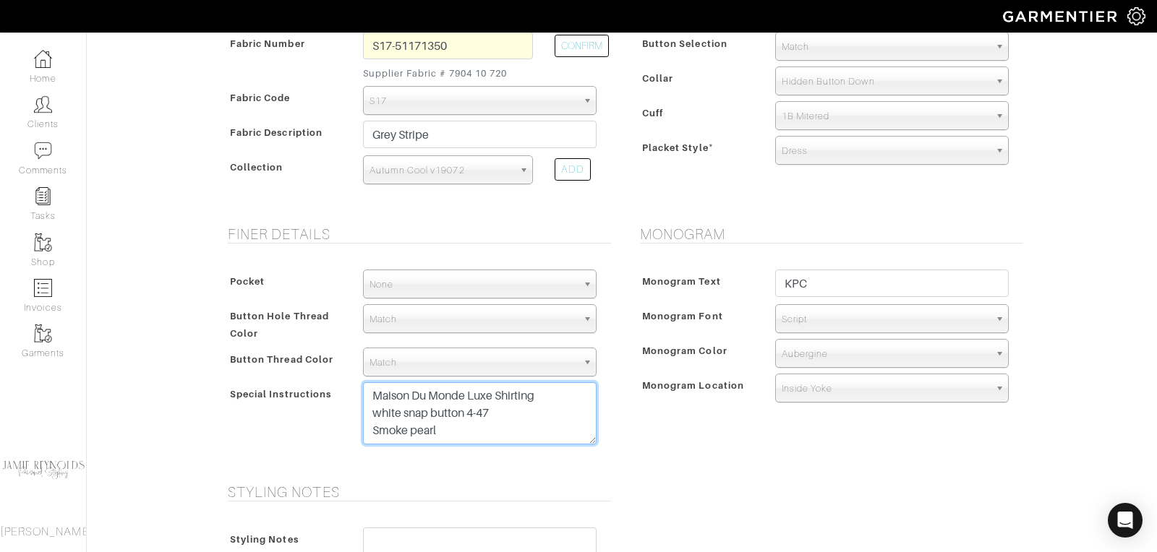
drag, startPoint x: 440, startPoint y: 429, endPoint x: 364, endPoint y: 429, distance: 75.2
click at [364, 429] on textarea "Maison Du Monde Luxe Shirting white snap button 4-47 Smoke pearl" at bounding box center [480, 414] width 234 height 62
click at [399, 411] on textarea "Maison Du Monde Luxe Shirting white snap button 4-47 Smoke pearl" at bounding box center [480, 414] width 234 height 62
paste textarea "Smoke pearl"
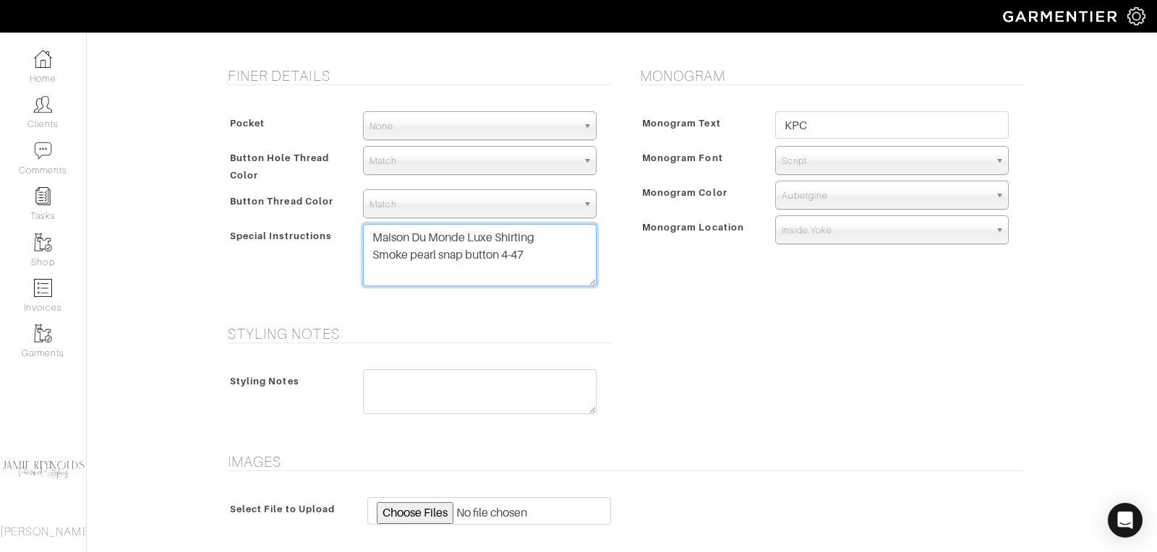
scroll to position [741, 0]
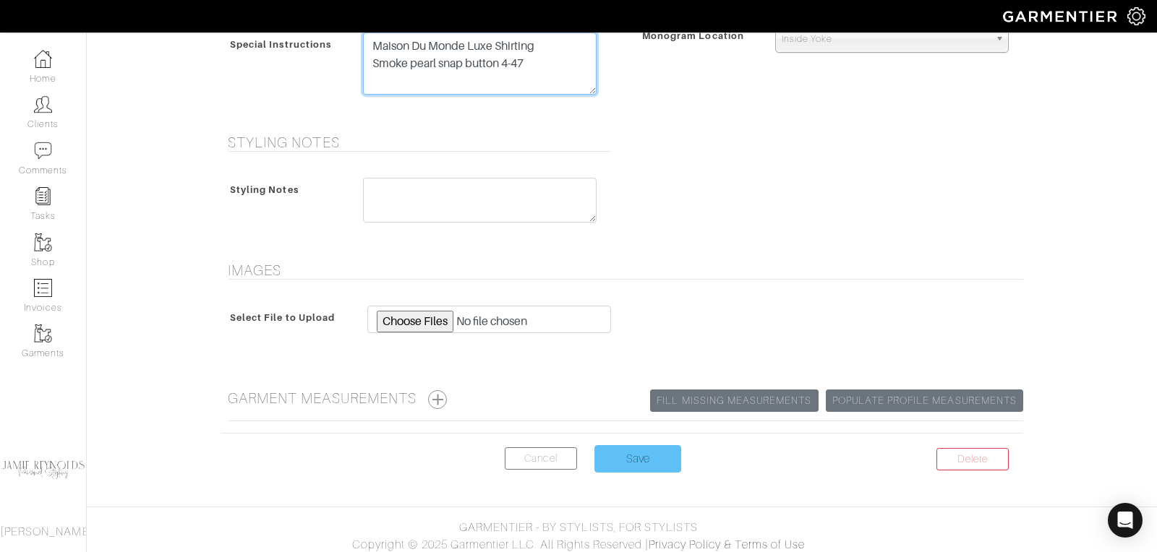
type textarea "Maison Du Monde Luxe Shirting Smoke pearl snap button 4-47"
click at [648, 458] on input "Save" at bounding box center [637, 458] width 87 height 27
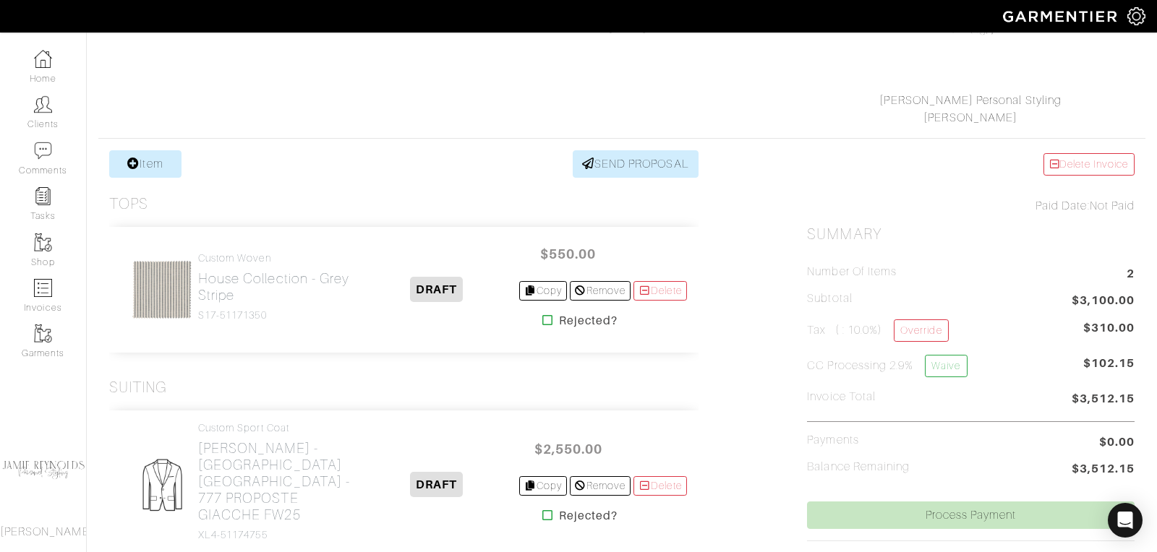
scroll to position [184, 0]
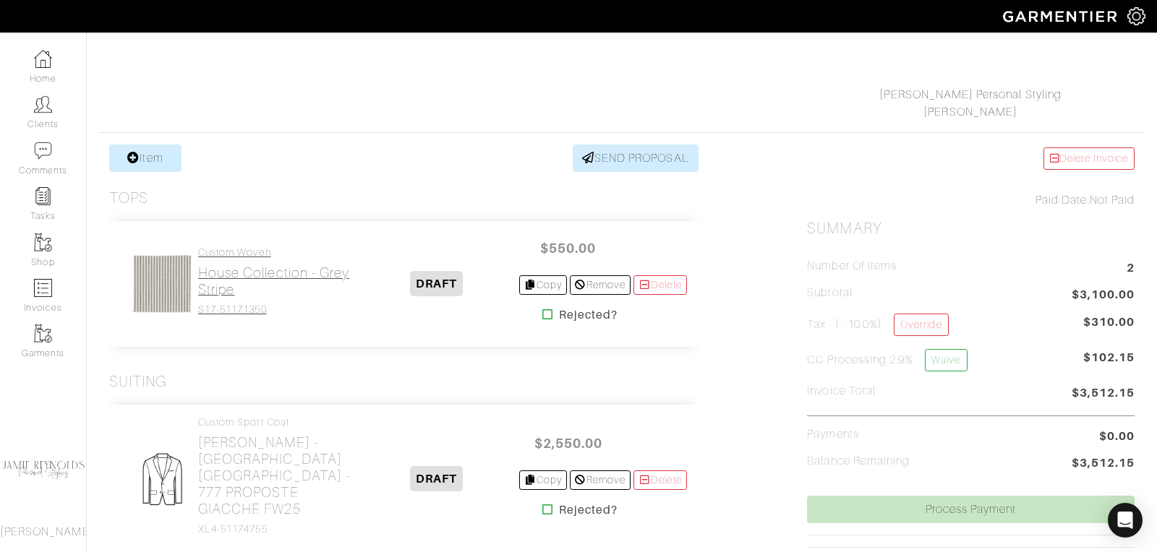
click at [250, 280] on h2 "House Collection - Grey Stripe" at bounding box center [276, 281] width 157 height 33
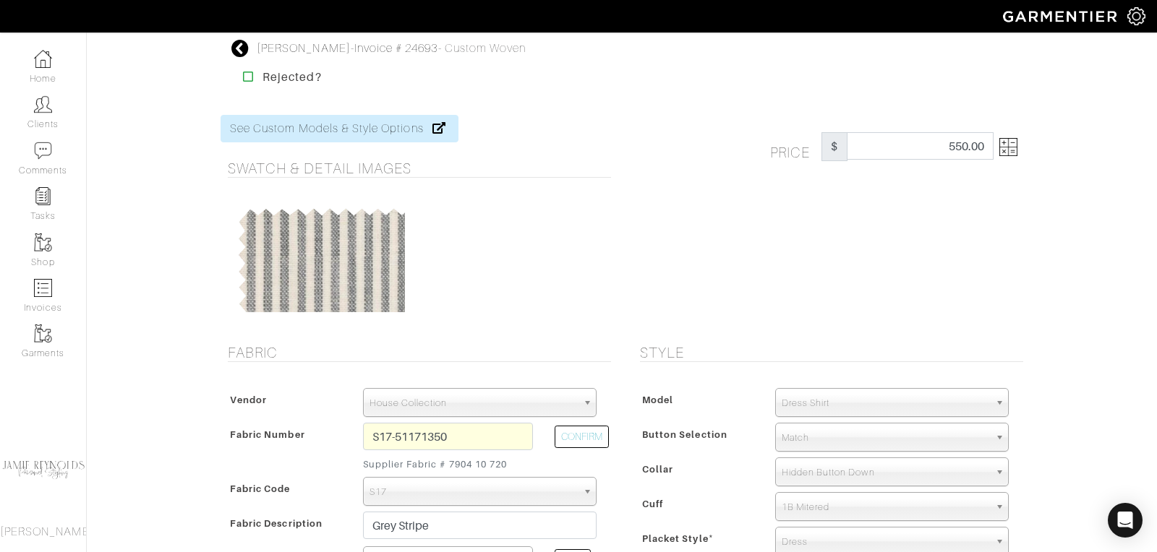
click at [1015, 150] on img at bounding box center [1008, 147] width 18 height 18
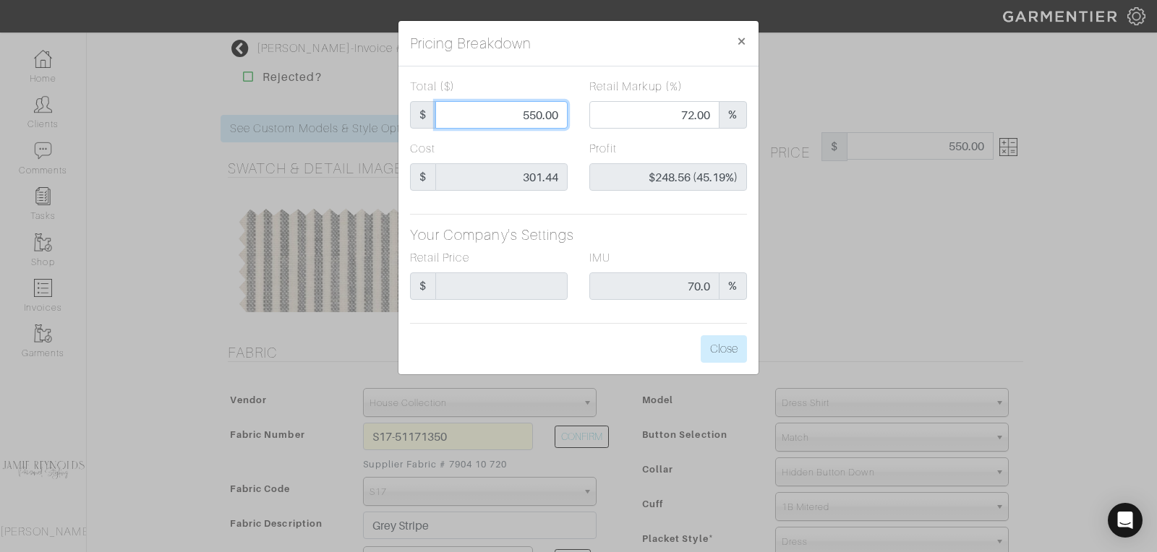
click at [537, 117] on input "550.00" at bounding box center [501, 114] width 132 height 27
type input "4"
type input "0.00"
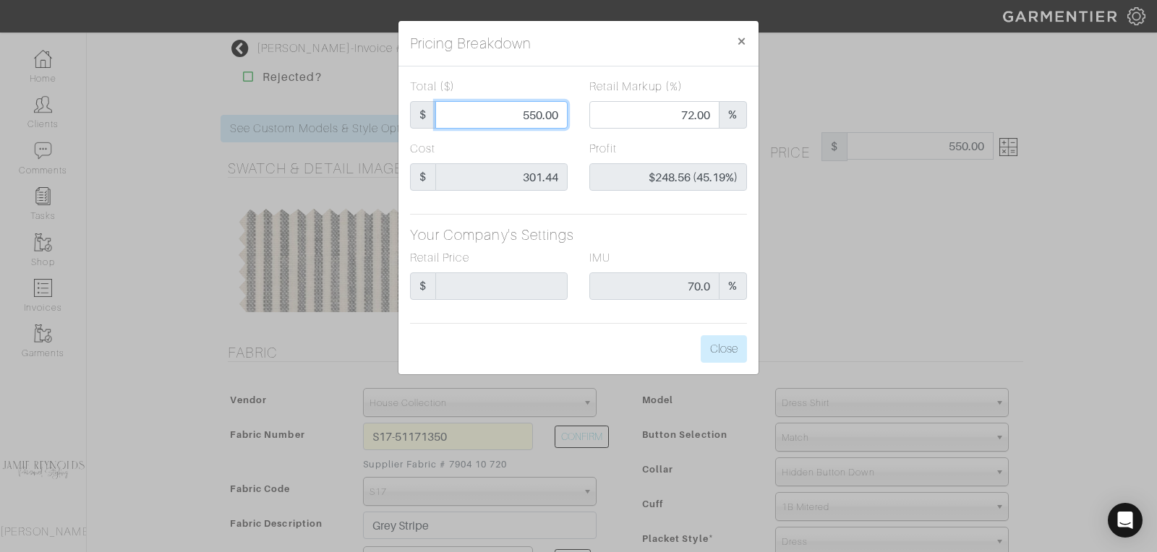
type input "-$297.44 (-7436.00%)"
type input "49"
type input "-$252.44 (-515.18%)"
type input "495"
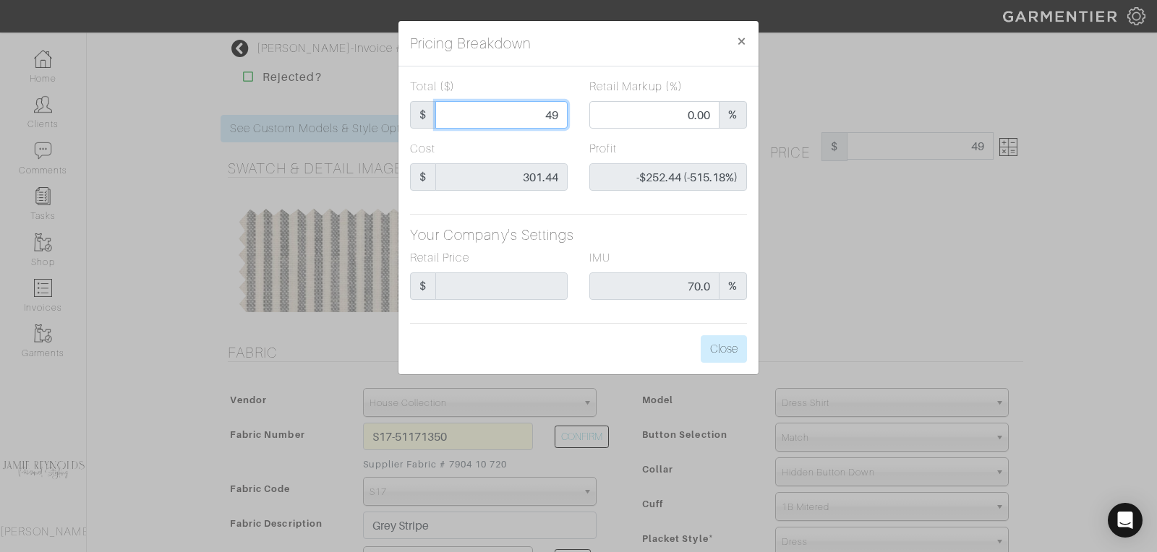
type input "495"
type input "68.89"
type input "$193.56 (39.10%)"
click at [541, 119] on input "495" at bounding box center [501, 114] width 132 height 27
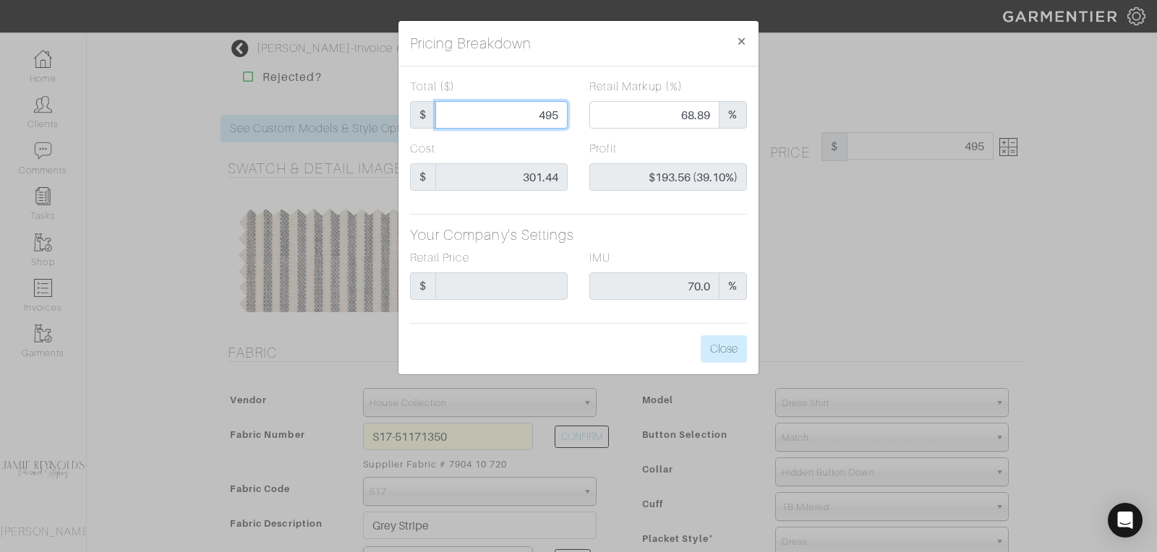
type input "5"
type input "0.00"
type input "-$296.44 (-5928.80%)"
type input "55"
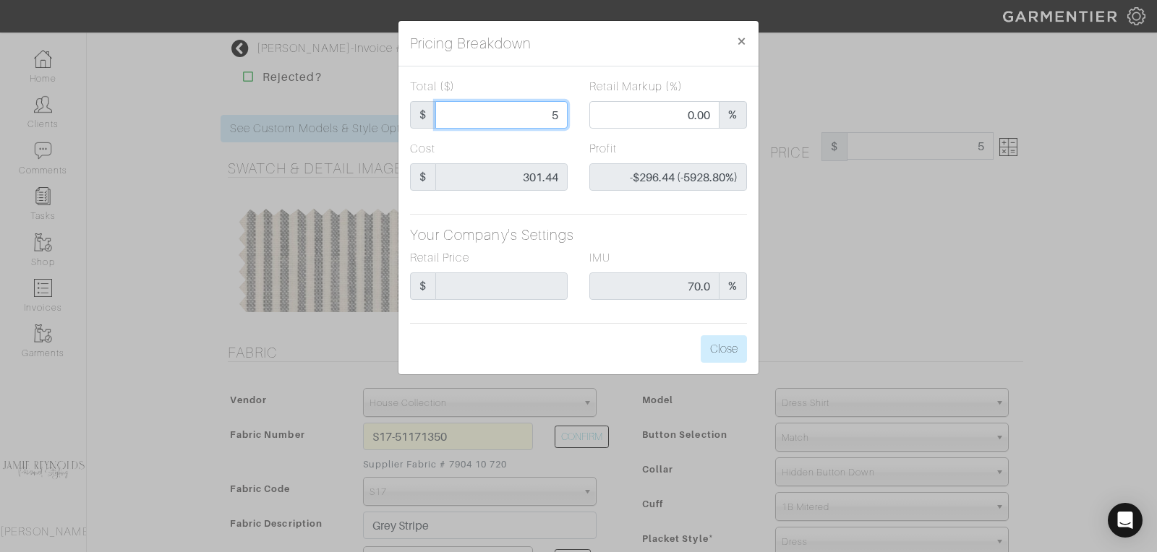
type input "55"
type input "-$246.44 (-448.07%)"
type input "550"
type input "72.00"
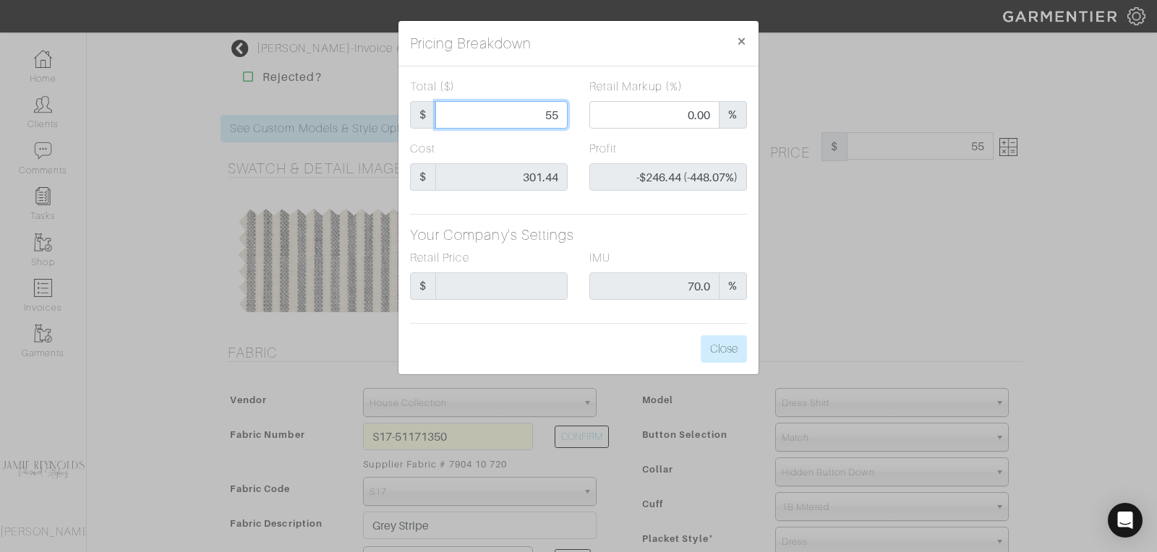
type input "$248.56 (45.19%)"
type input "550"
type input "550.00"
click at [716, 351] on button "Close" at bounding box center [724, 349] width 46 height 27
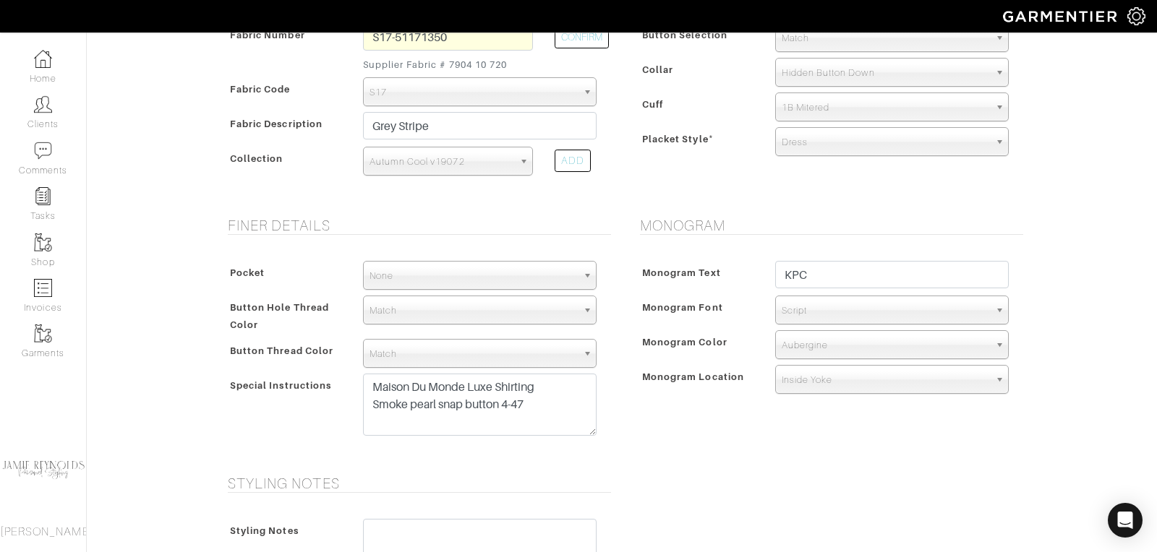
scroll to position [417, 0]
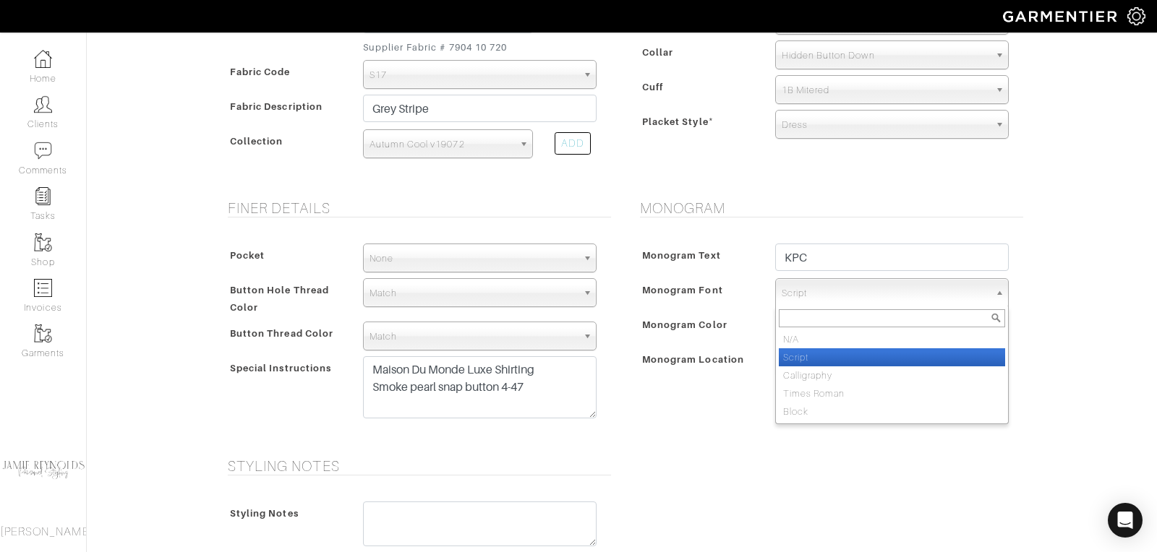
click at [819, 292] on span "Script" at bounding box center [886, 293] width 208 height 29
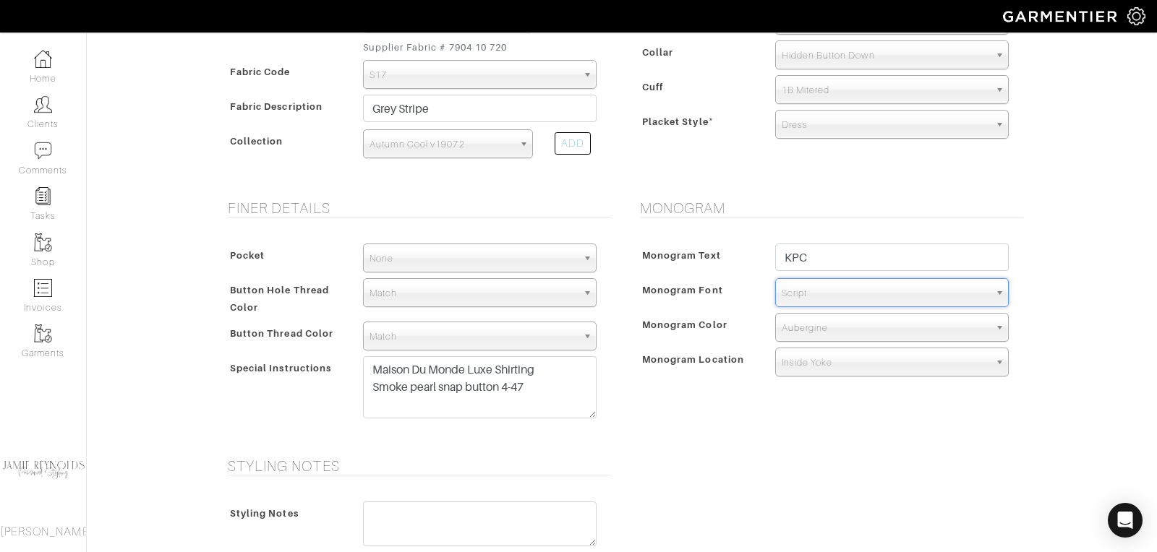
click at [818, 289] on span "Script" at bounding box center [886, 293] width 208 height 29
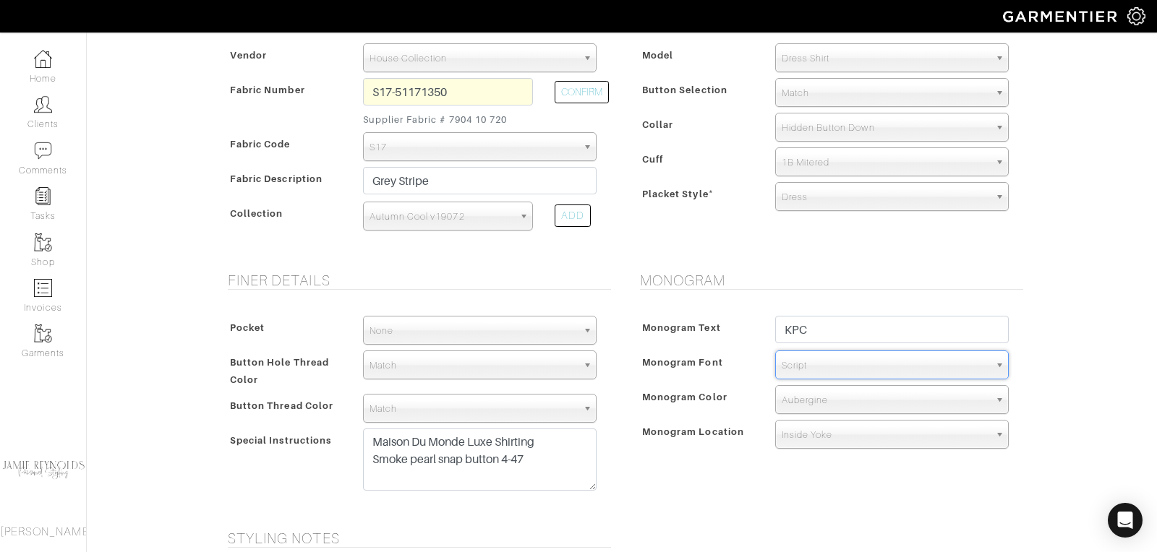
scroll to position [741, 0]
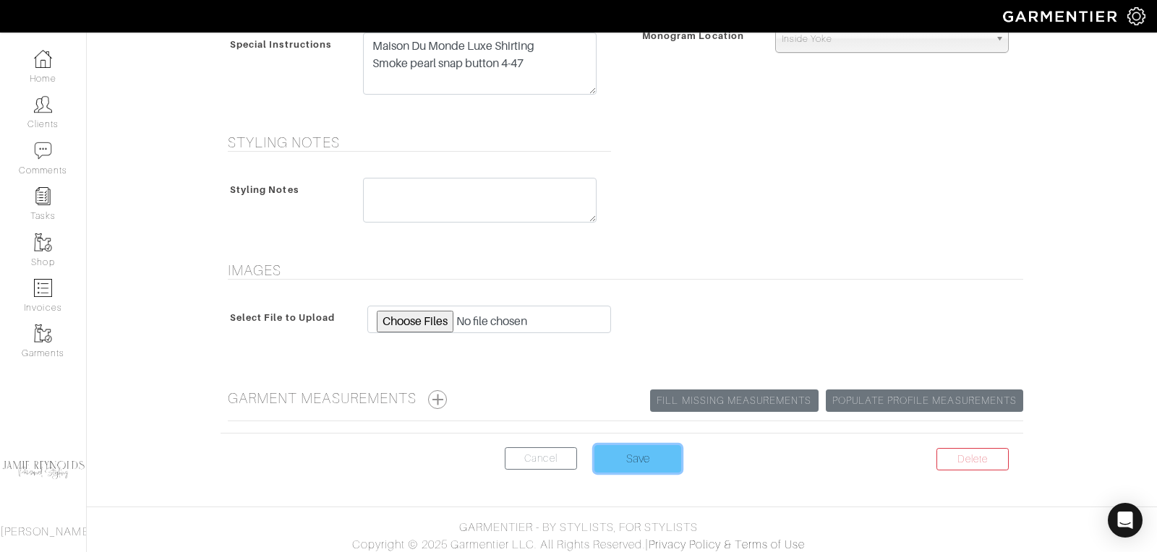
click at [656, 445] on input "Save" at bounding box center [637, 458] width 87 height 27
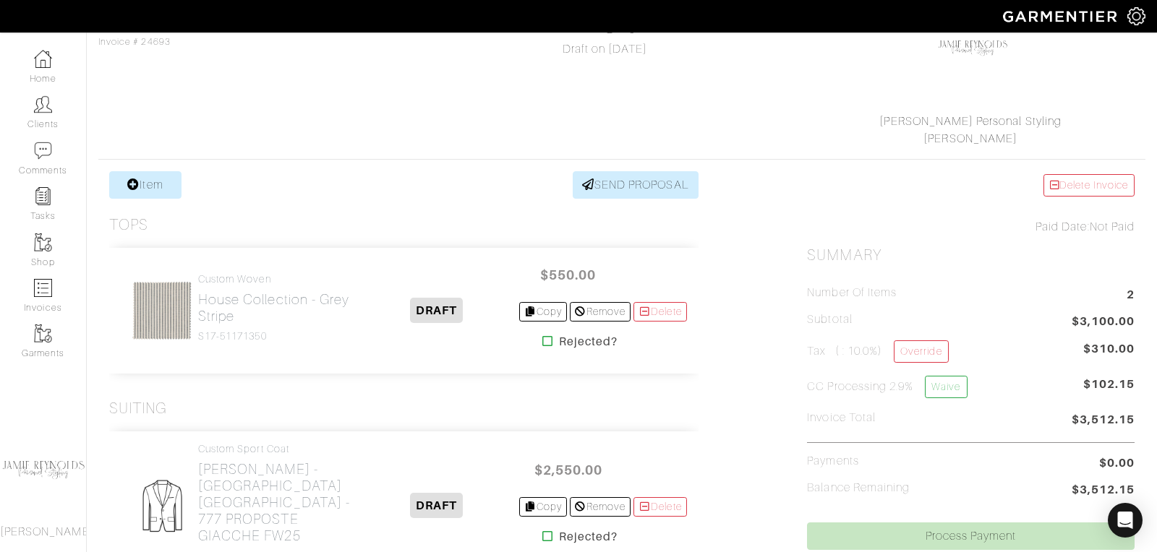
scroll to position [316, 0]
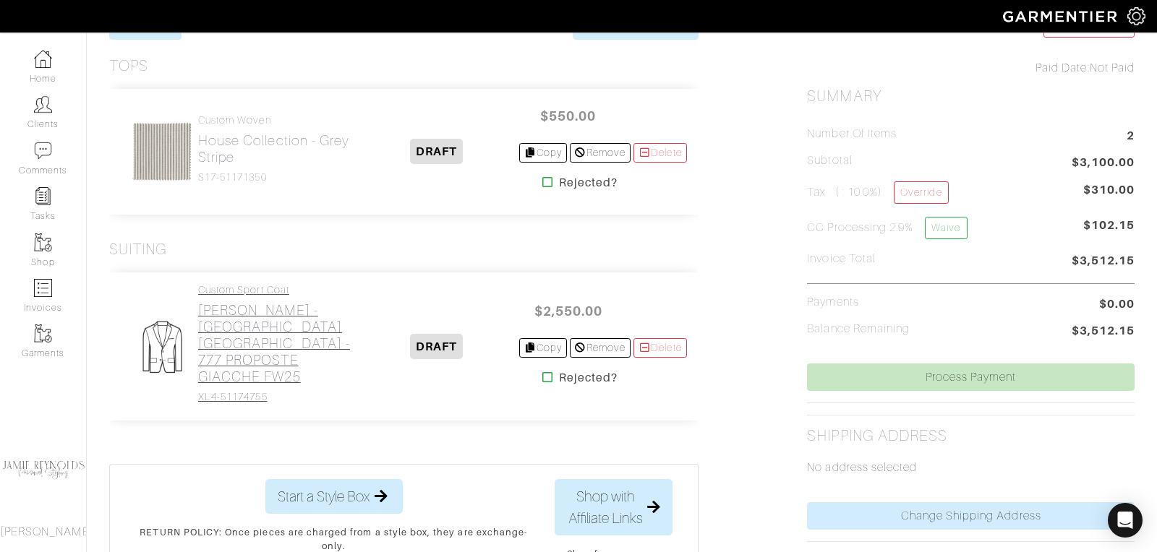
click at [281, 348] on h2 "[PERSON_NAME] - [GEOGRAPHIC_DATA] [GEOGRAPHIC_DATA] - 777 PROPOSTE GIACCHE FW25" at bounding box center [276, 343] width 157 height 83
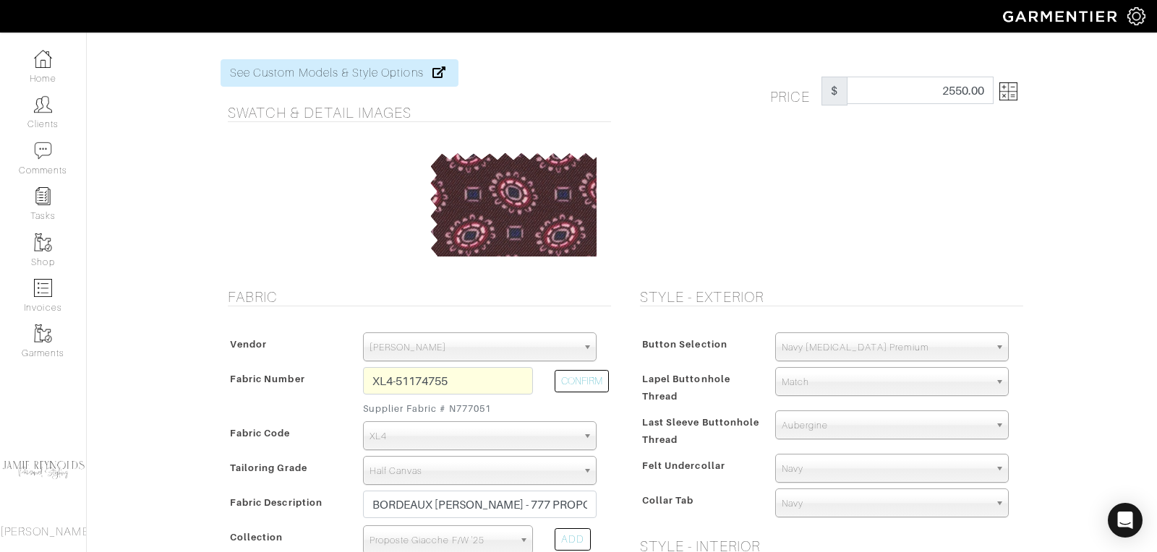
scroll to position [67, 0]
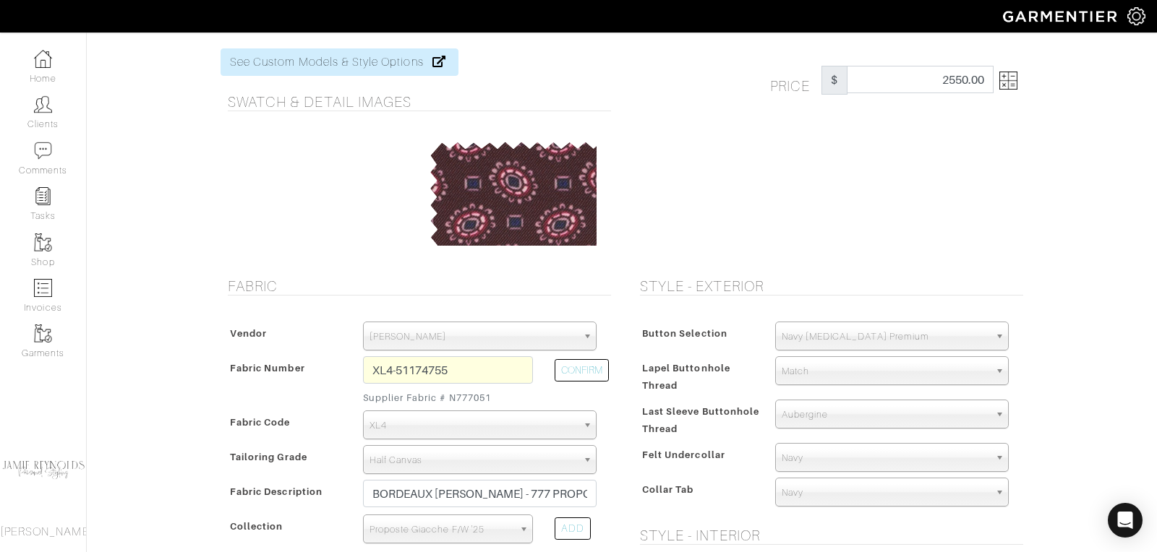
click at [494, 455] on span "Half Canvas" at bounding box center [474, 460] width 208 height 29
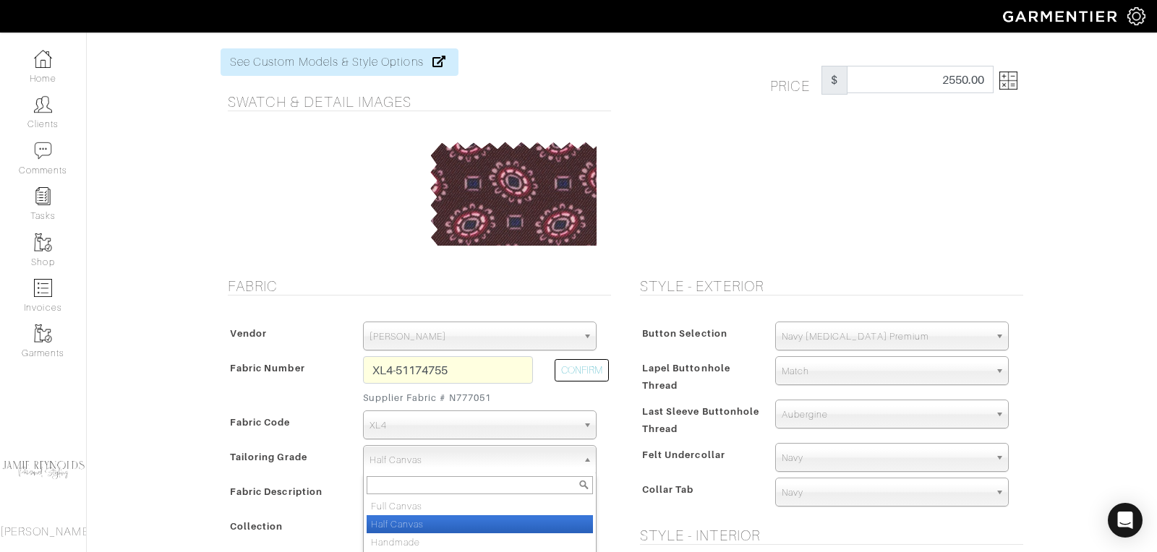
click at [494, 457] on span "Half Canvas" at bounding box center [474, 460] width 208 height 29
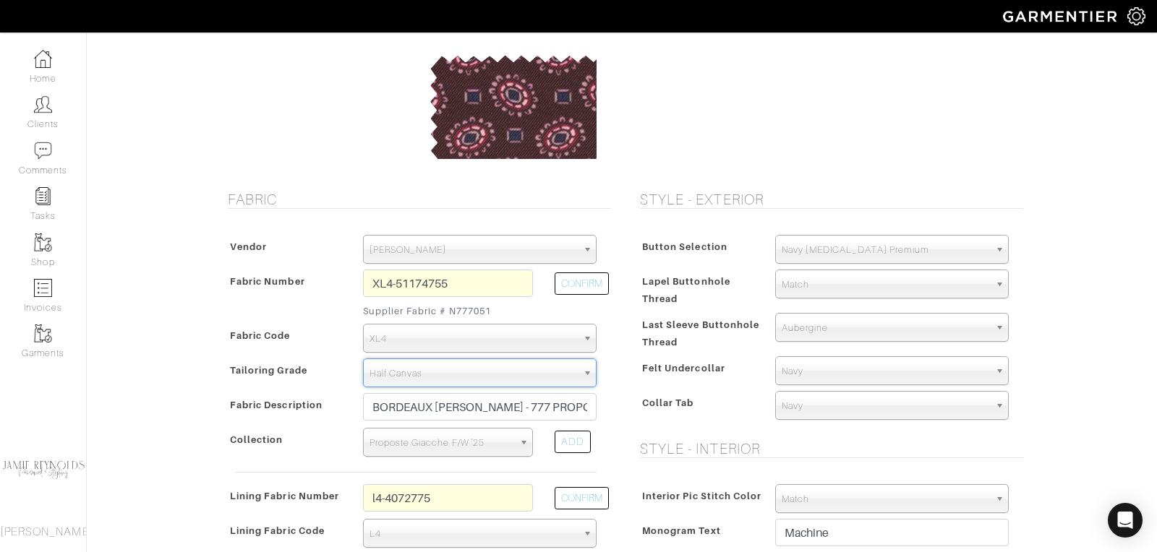
scroll to position [0, 0]
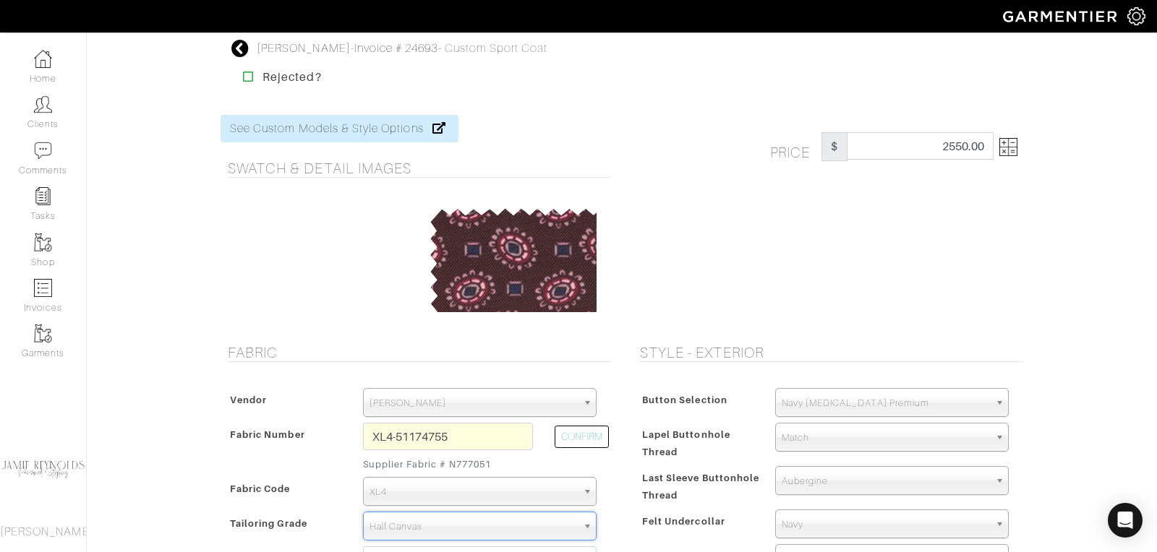
click at [1014, 150] on img at bounding box center [1008, 147] width 18 height 18
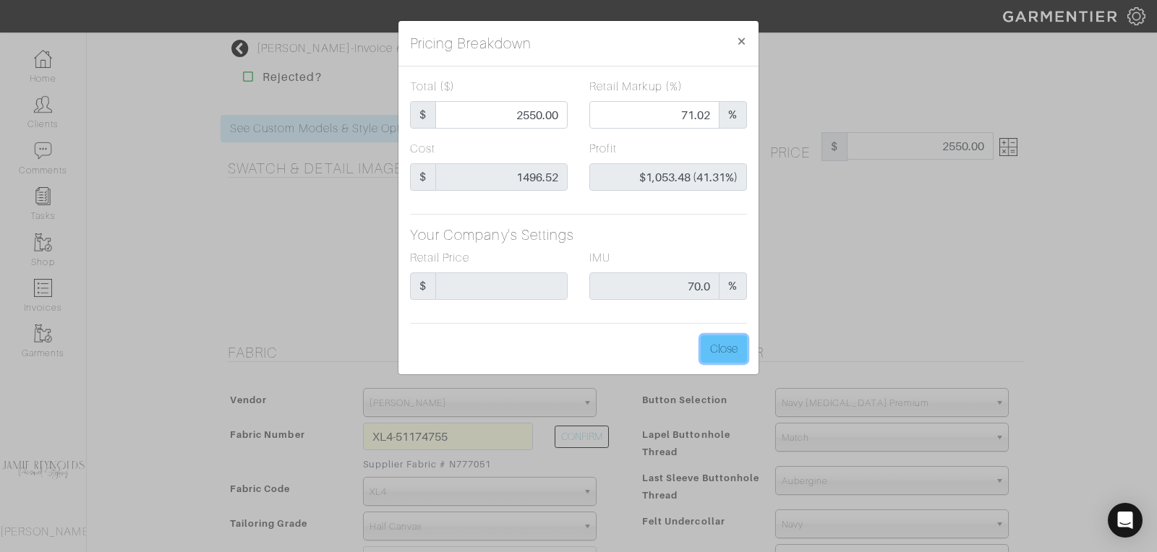
click at [734, 348] on button "Close" at bounding box center [724, 349] width 46 height 27
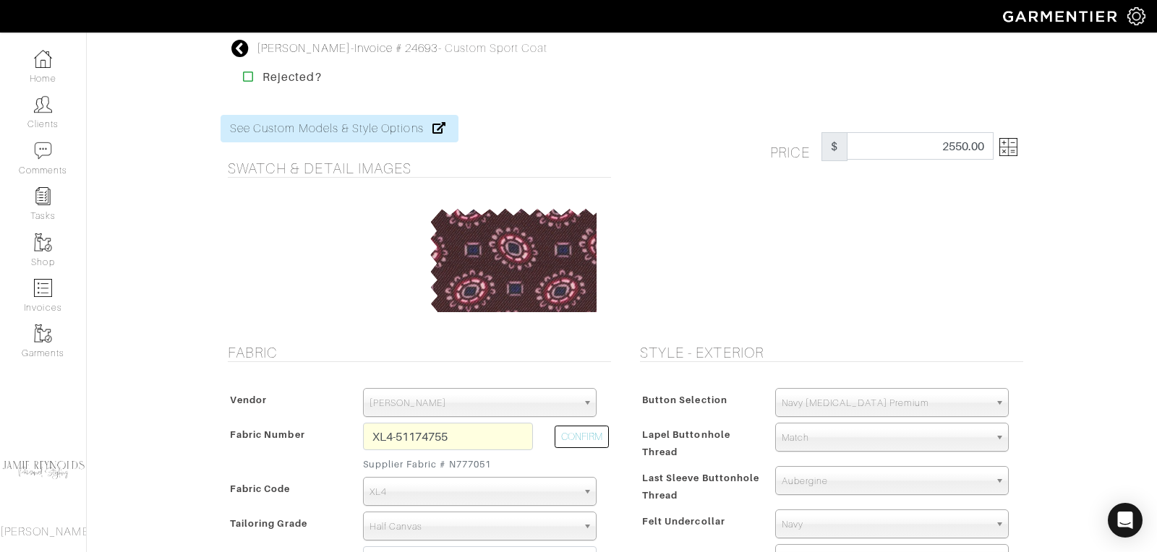
scroll to position [153, 0]
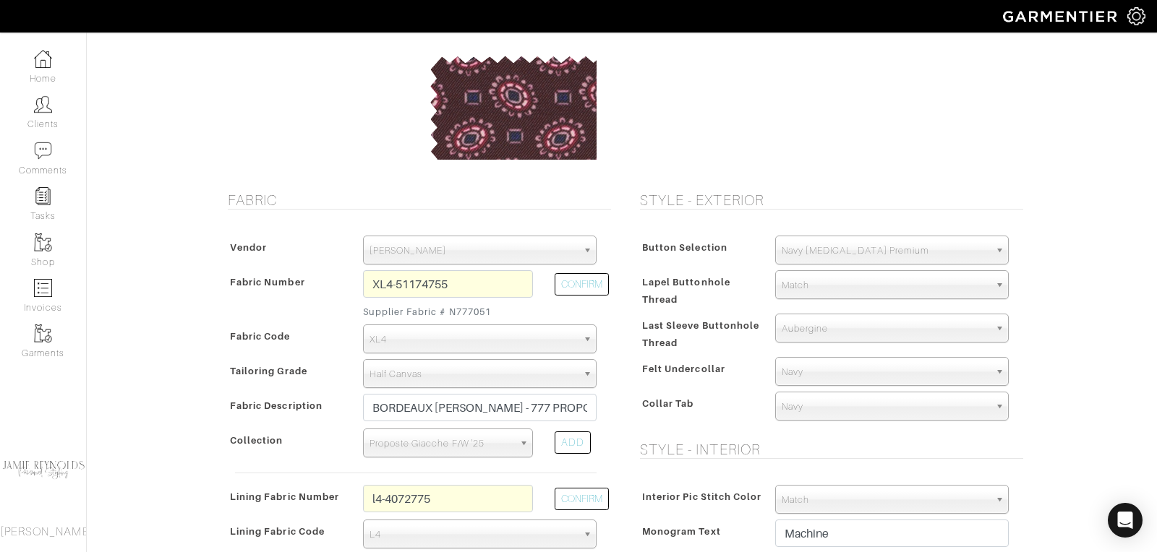
click at [465, 372] on span "Half Canvas" at bounding box center [474, 374] width 208 height 29
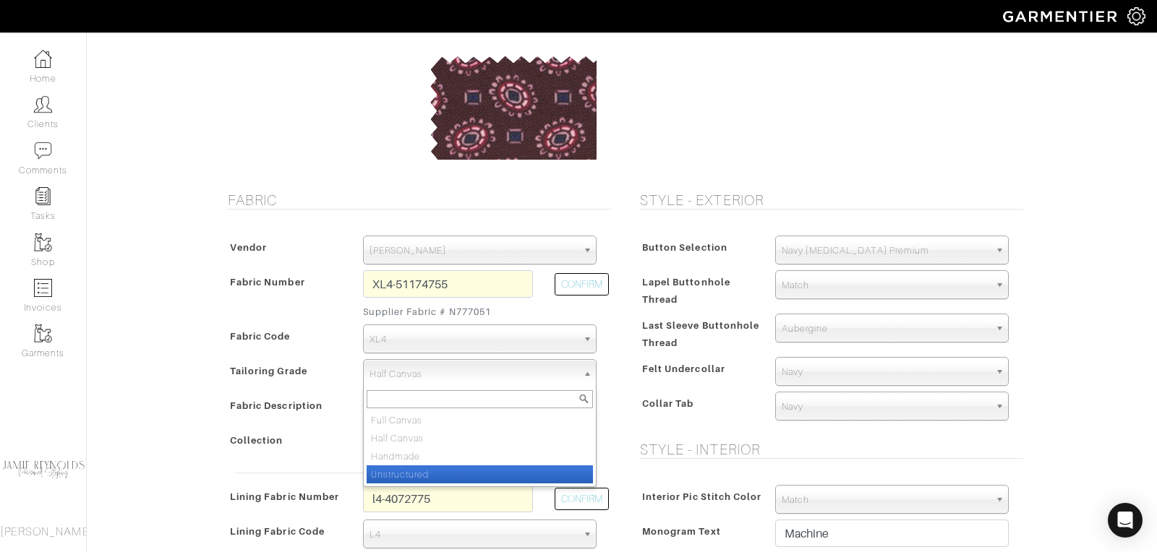
click at [428, 471] on li "Unstructured" at bounding box center [480, 475] width 226 height 18
select select "7728"
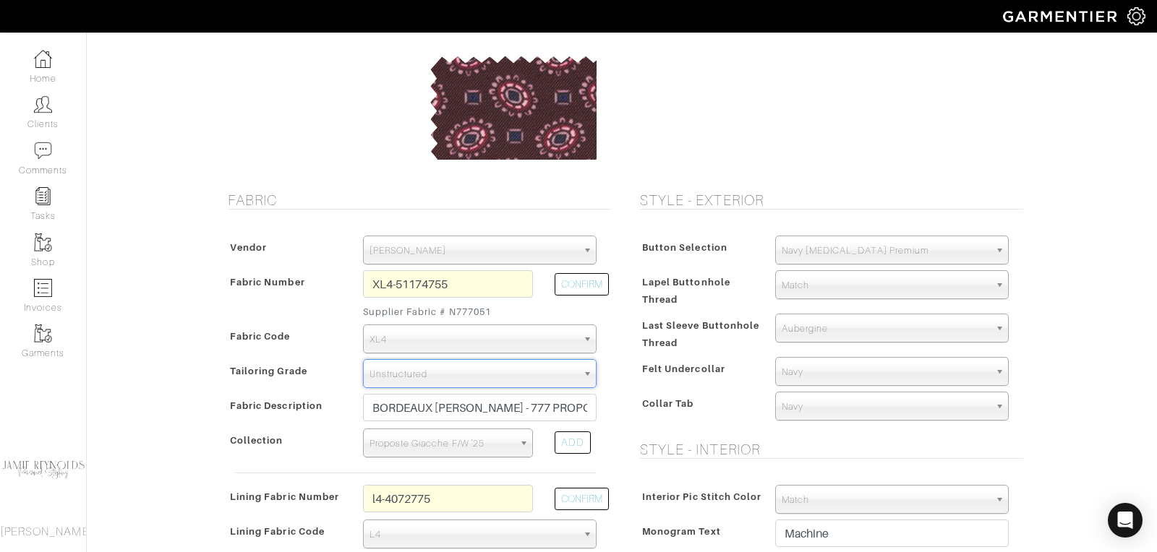
type input "2772.57"
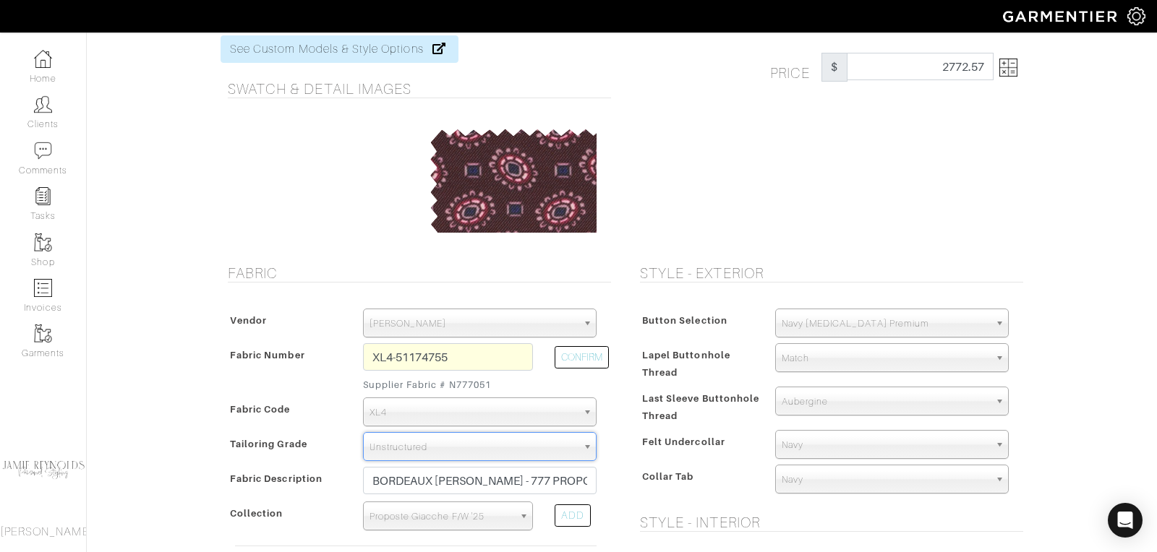
scroll to position [0, 0]
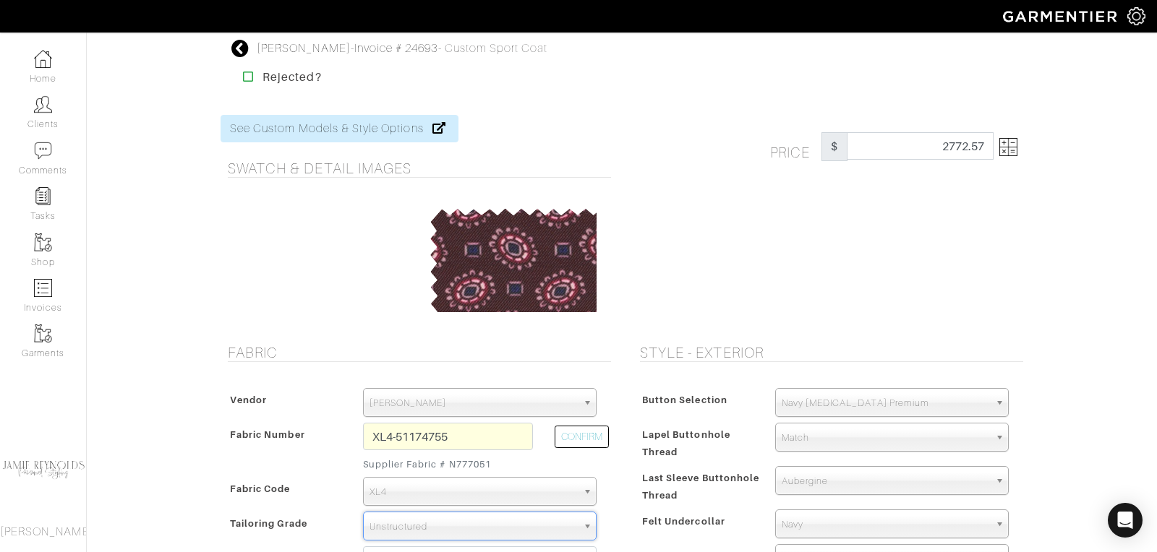
click at [1016, 150] on img at bounding box center [1008, 147] width 18 height 18
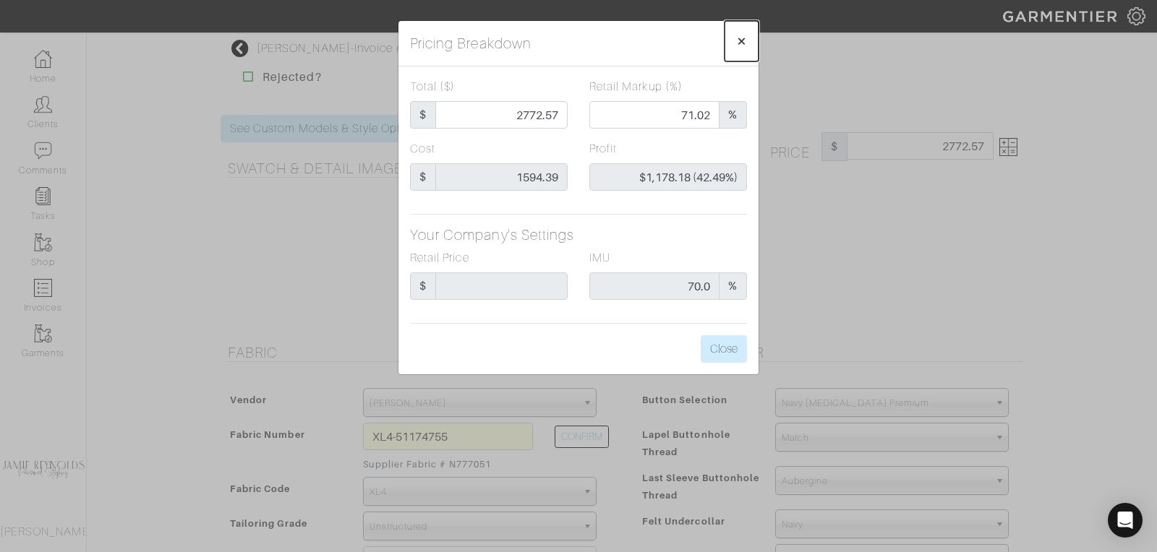
click at [739, 36] on span "×" at bounding box center [741, 41] width 11 height 20
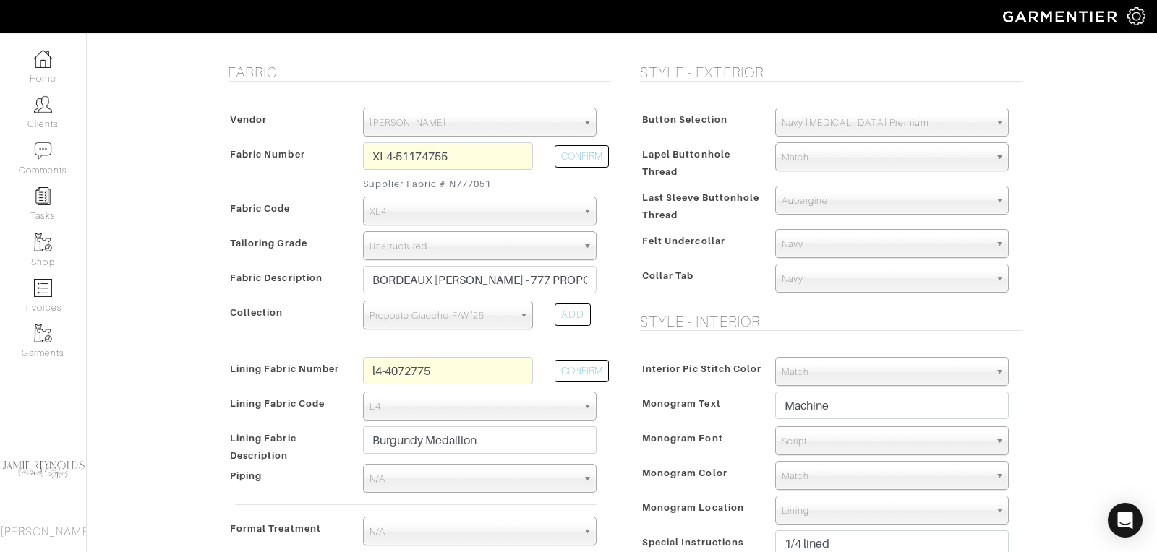
scroll to position [307, 0]
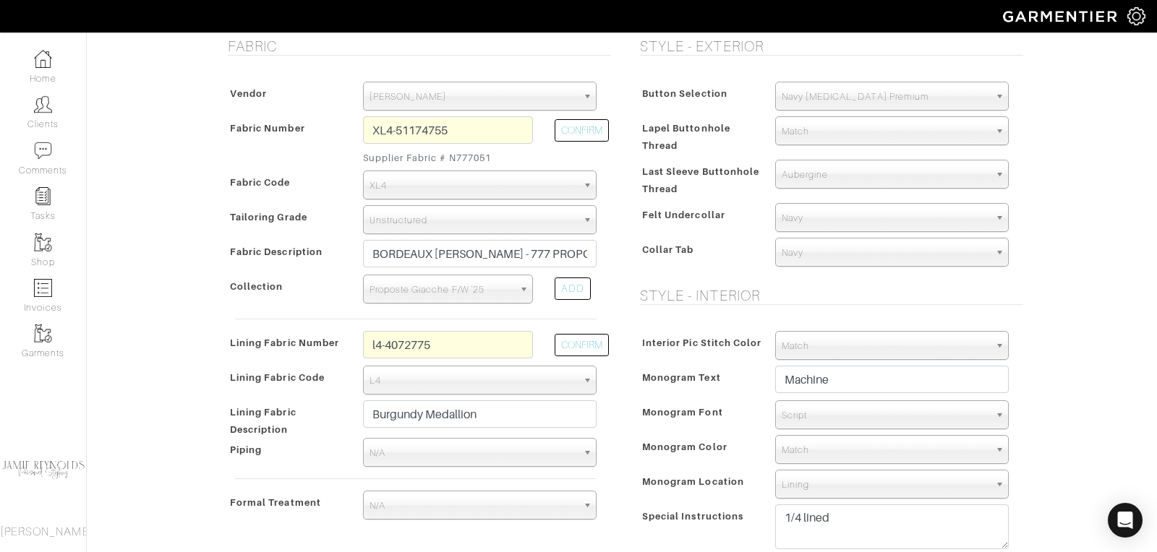
click at [450, 230] on span "Unstructured" at bounding box center [474, 220] width 208 height 29
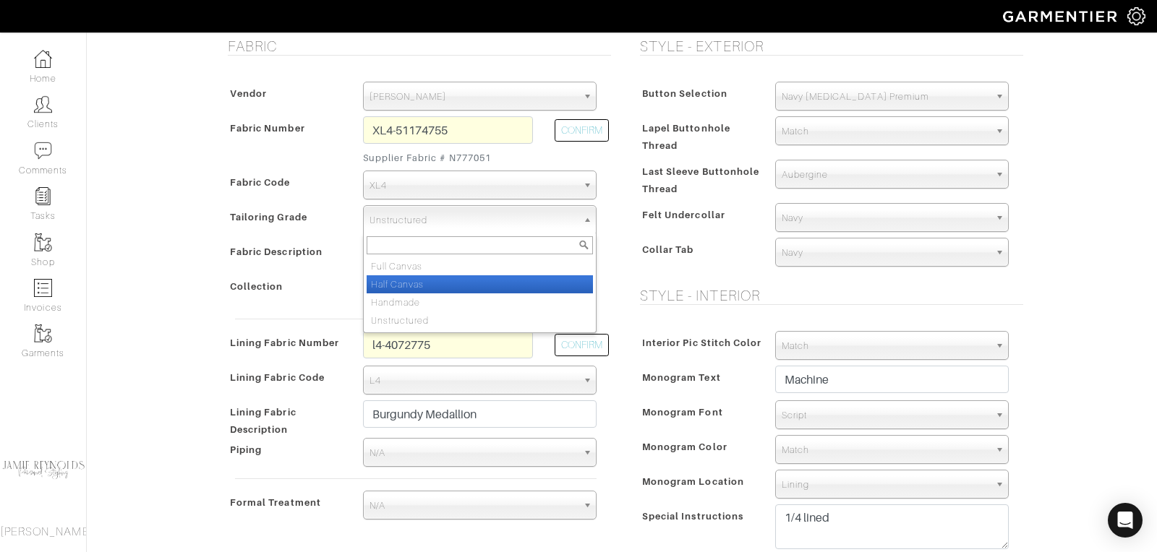
click at [439, 281] on li "Half Canvas" at bounding box center [480, 285] width 226 height 18
select select "7726"
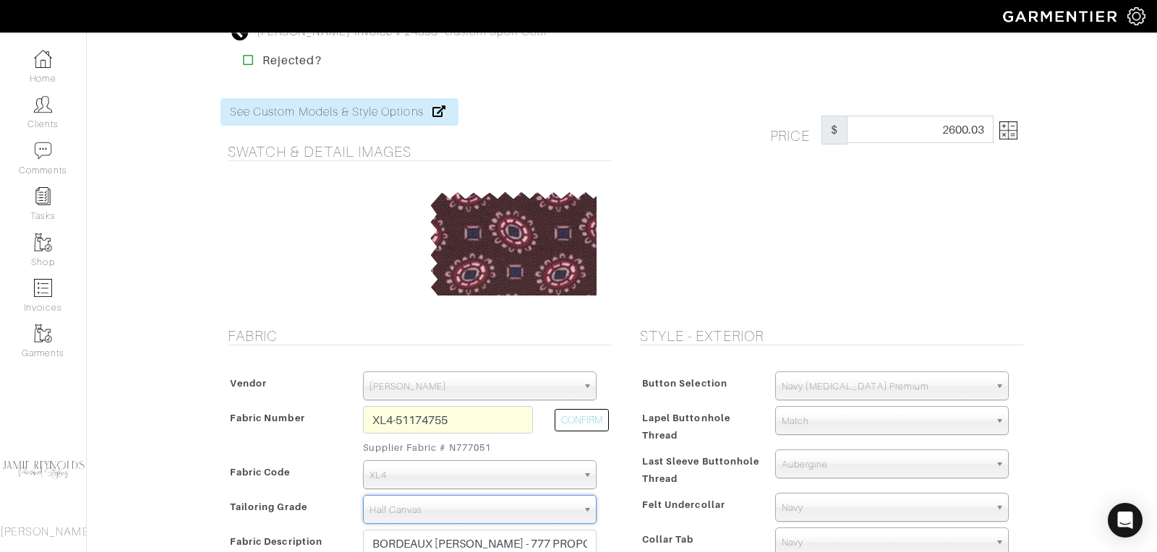
scroll to position [0, 0]
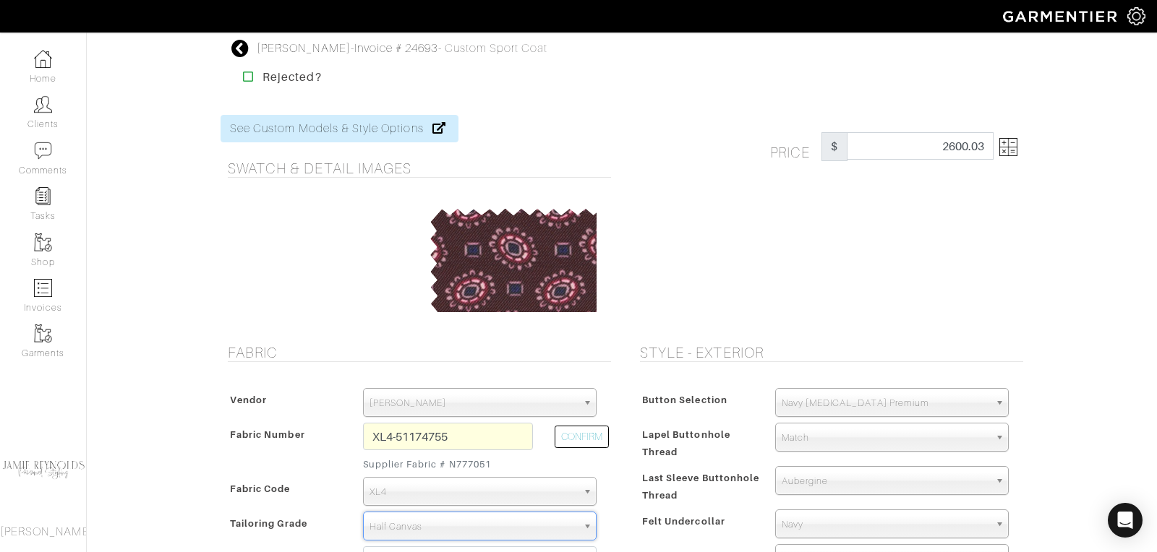
click at [1014, 150] on img at bounding box center [1008, 147] width 18 height 18
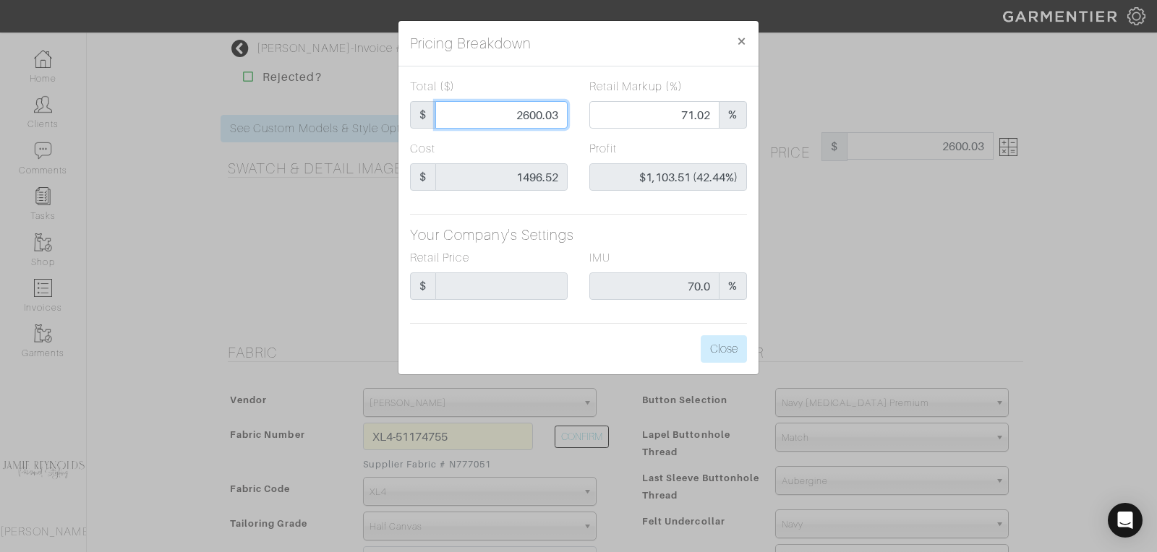
click at [534, 116] on input "2600.03" at bounding box center [501, 114] width 132 height 27
type input "2"
type input "0.00"
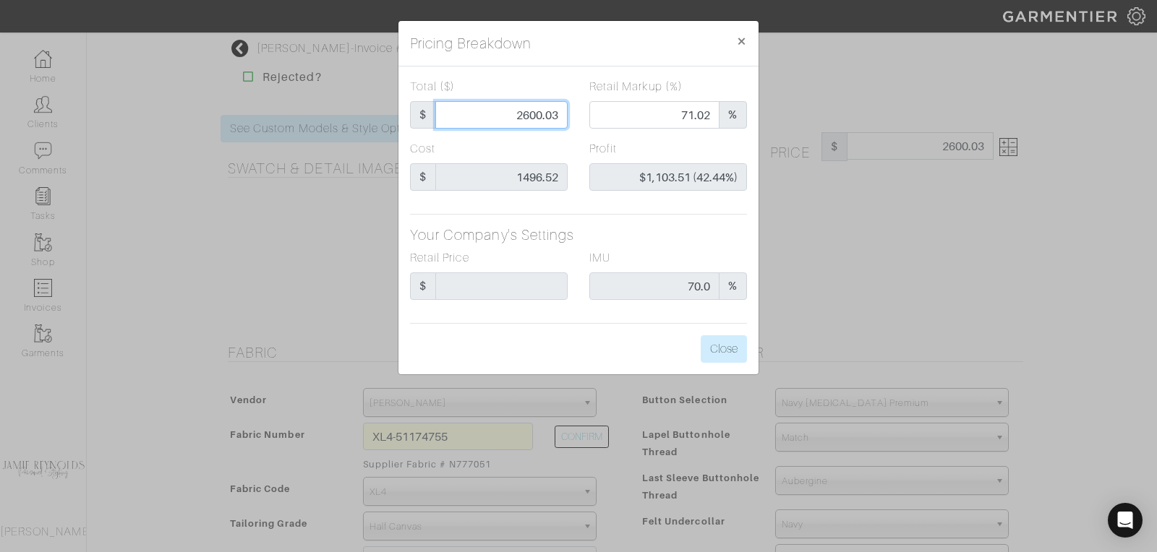
type input "-$1,494.52 (-74726.00%)"
type input "25"
type input "-$1,471.52 (-5886.08%)"
type input "259"
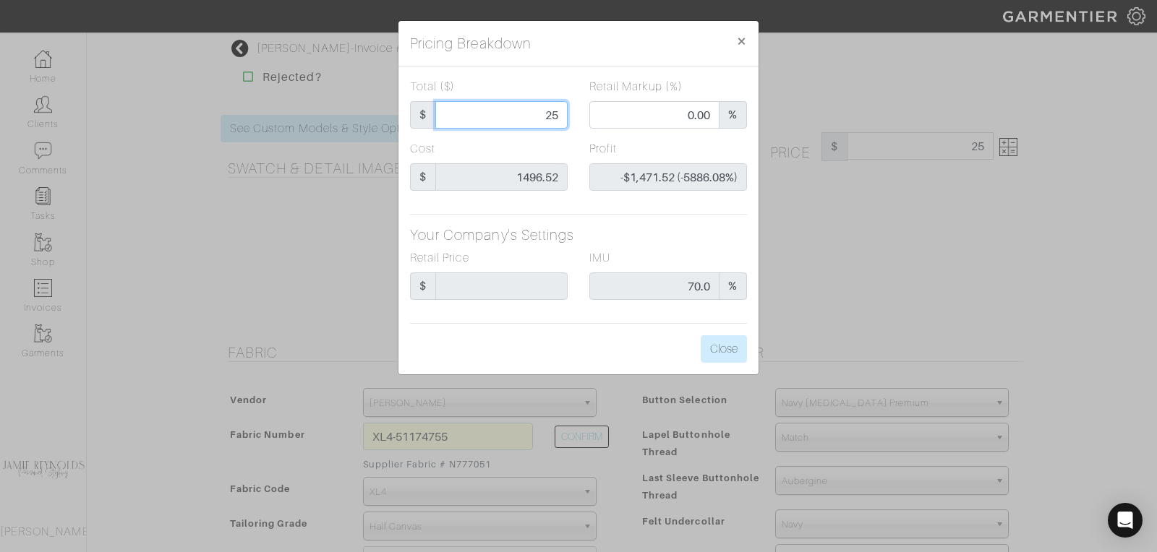
type input "259"
type input "-$1,237.52 (-477.81%)"
type input "2595"
type input "71.52"
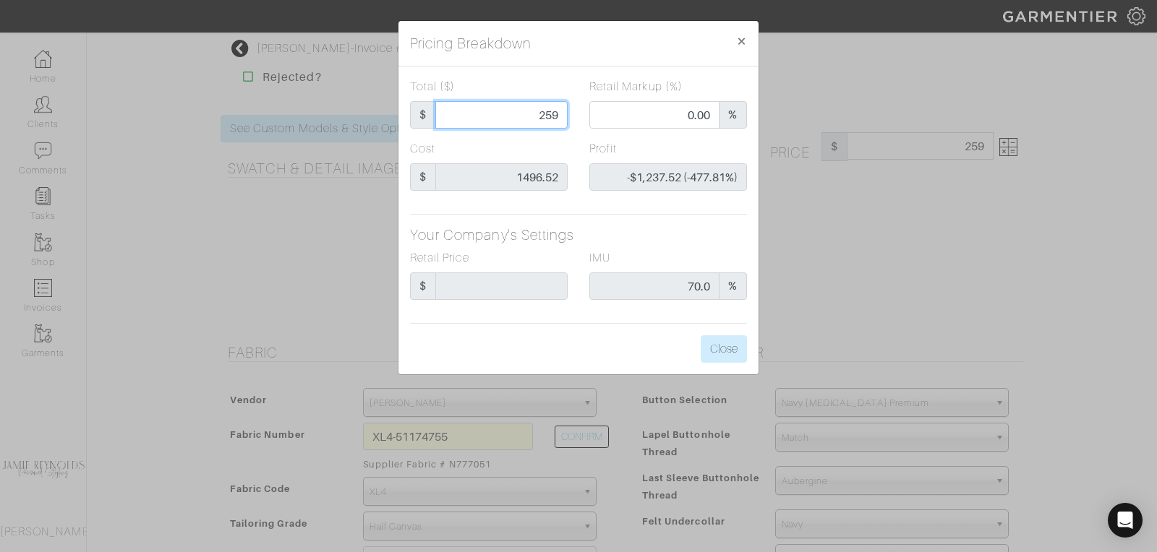
type input "$1,098.48 (42.33%)"
click at [550, 119] on input "2595" at bounding box center [501, 114] width 132 height 27
type input "2"
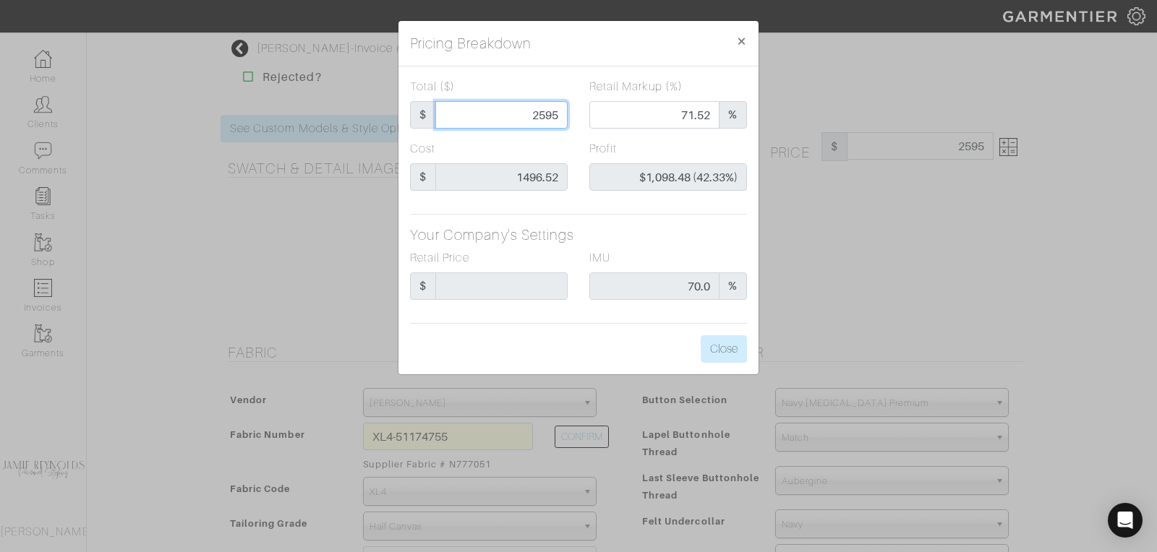
type input "0.00"
type input "-$1,494.52 (-74726.00%)"
type input "25"
type input "-$1,471.52 (-5886.08%)"
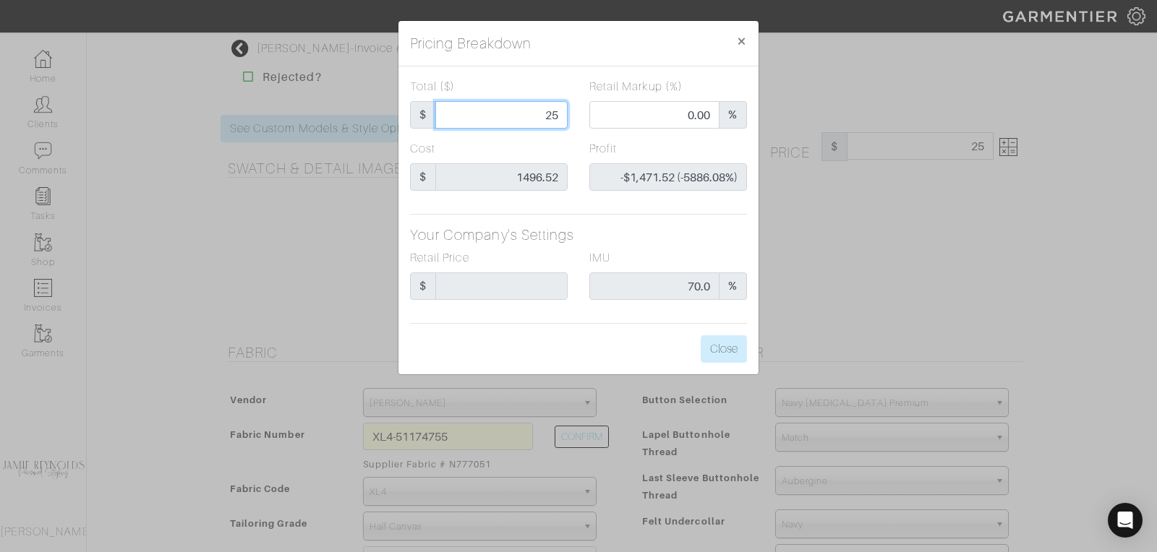
type input "255"
type input "-$1,241.52 (-486.87%)"
type input "2550"
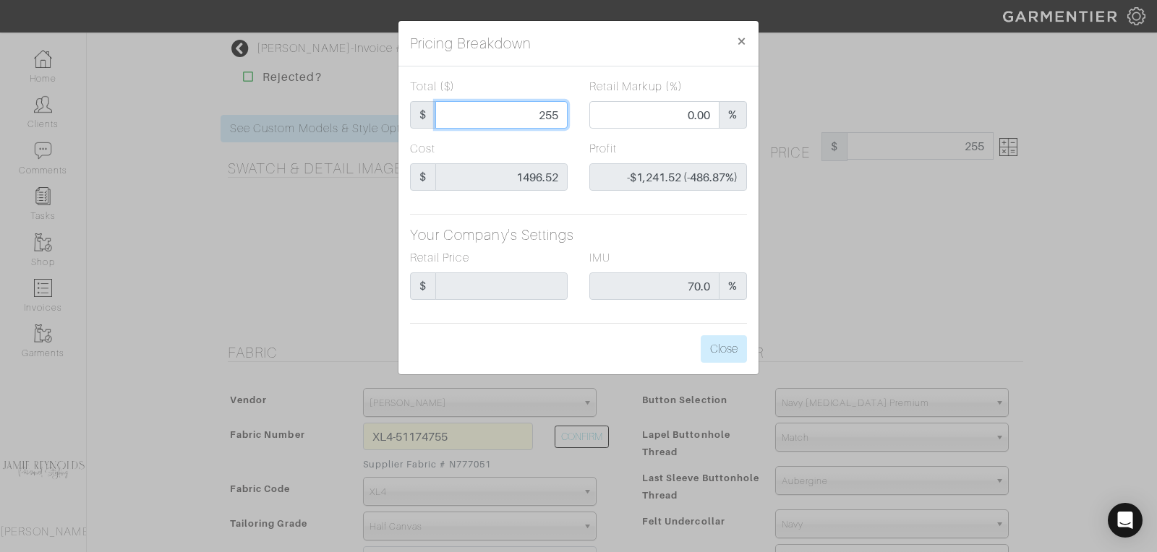
type input "71.02"
type input "$1,053.48 (41.31%)"
type input "2550"
type input "2550.00"
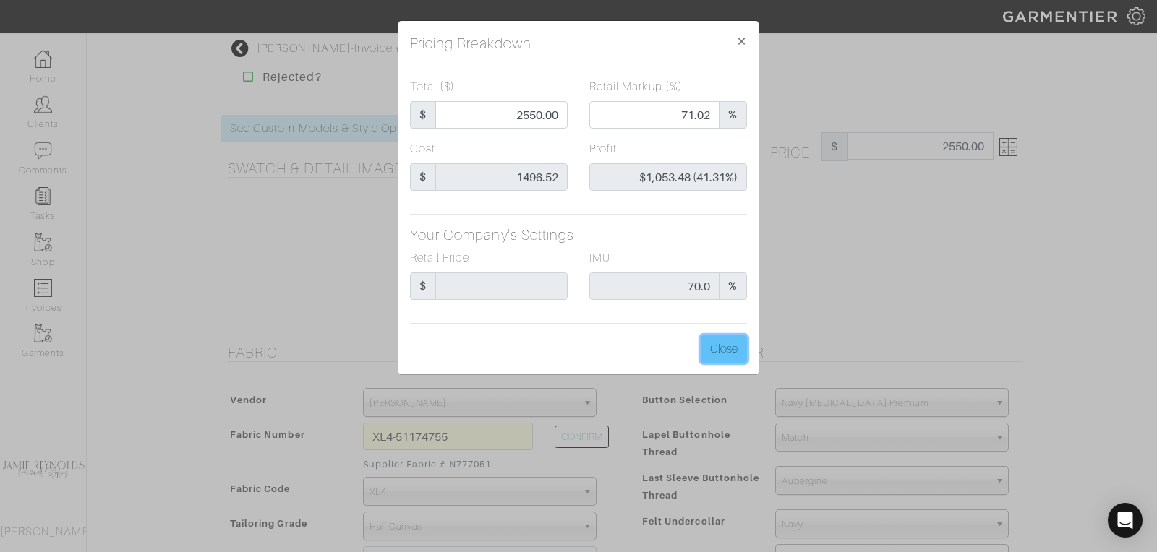
click at [732, 346] on button "Close" at bounding box center [724, 349] width 46 height 27
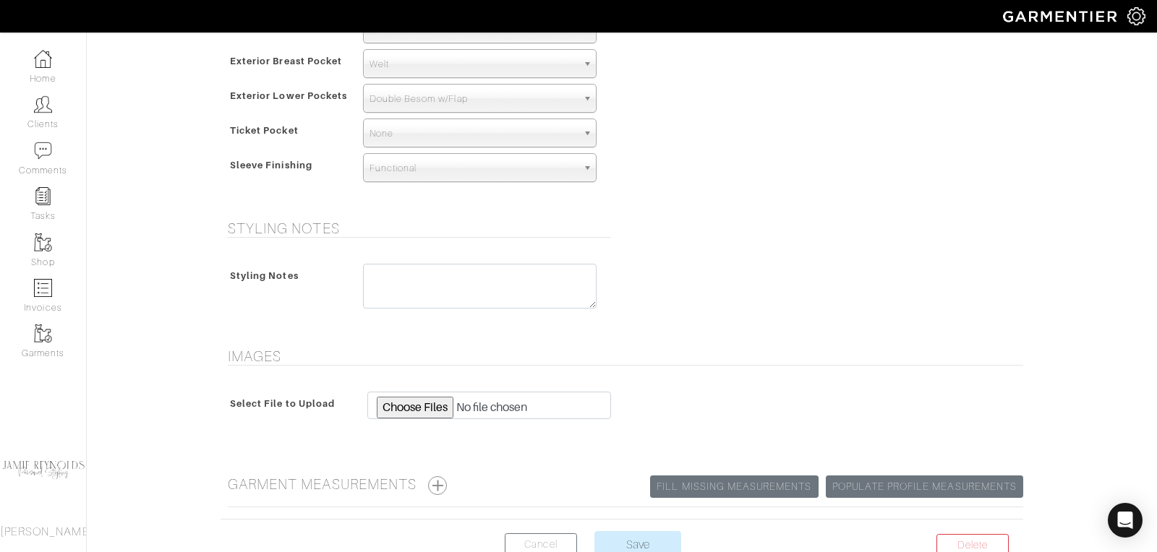
scroll to position [1046, 0]
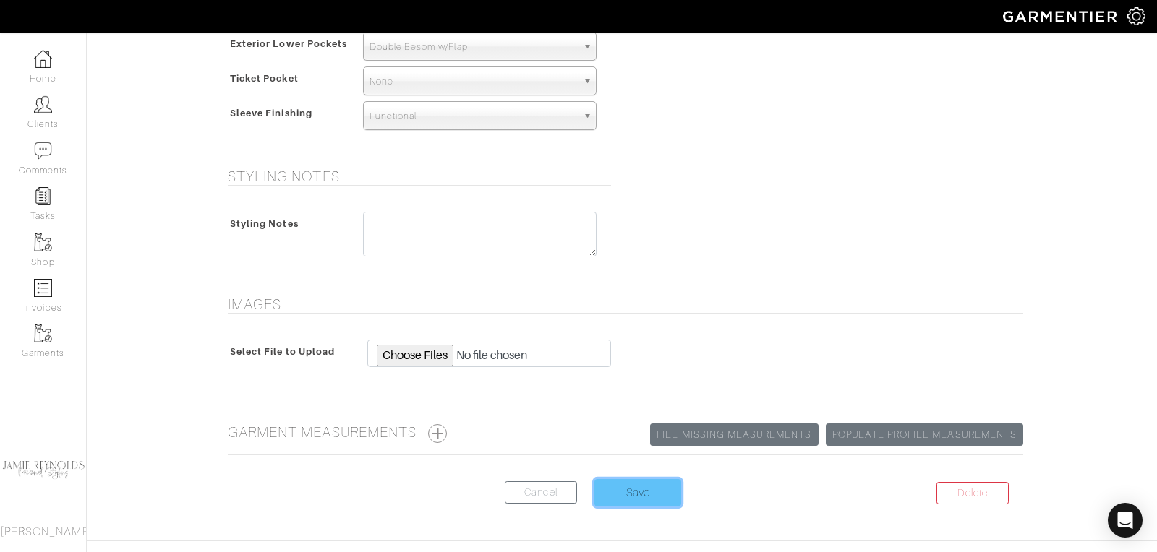
click at [634, 497] on input "Save" at bounding box center [637, 492] width 87 height 27
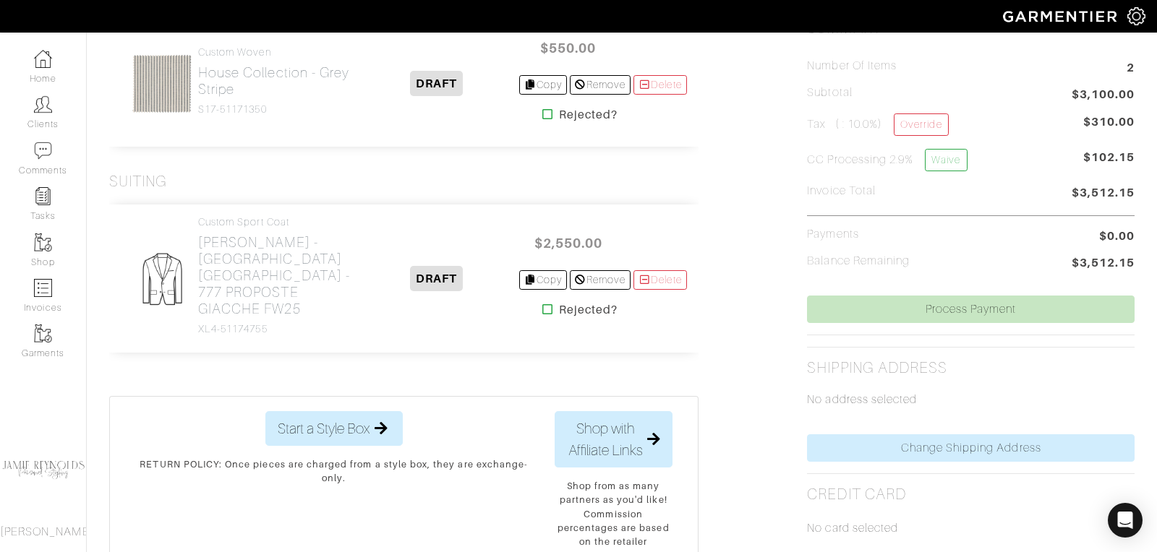
scroll to position [390, 0]
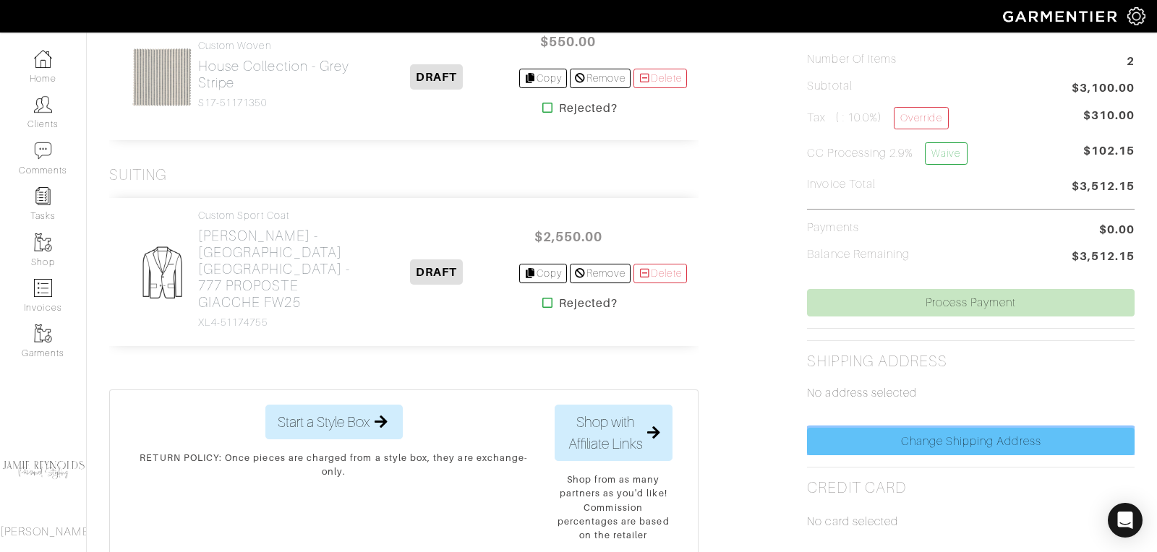
click at [909, 430] on link "Change Shipping Address" at bounding box center [971, 441] width 328 height 27
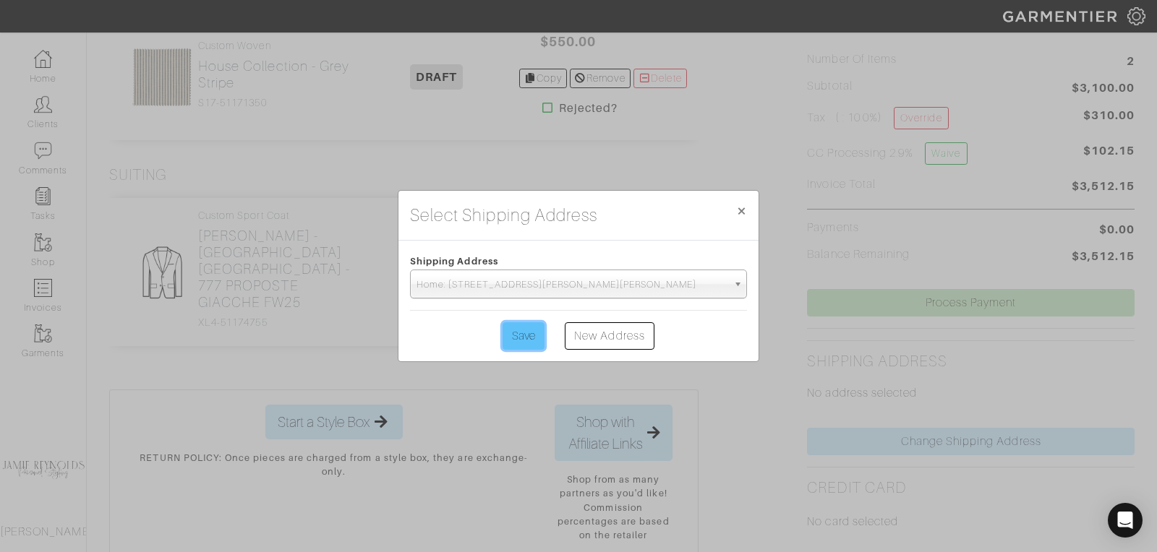
click at [532, 336] on input "Save" at bounding box center [524, 336] width 42 height 27
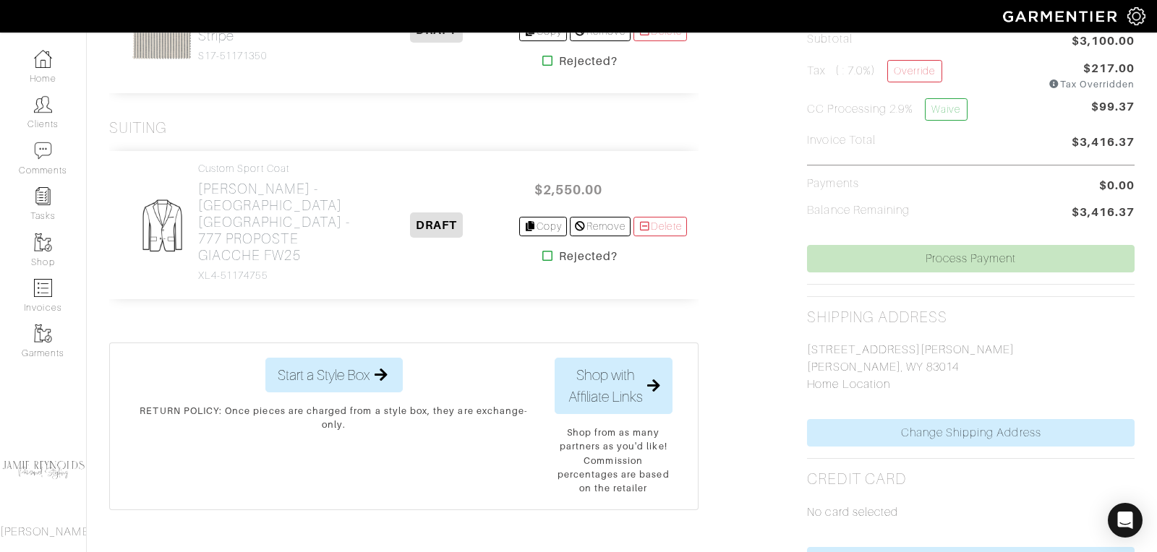
scroll to position [564, 0]
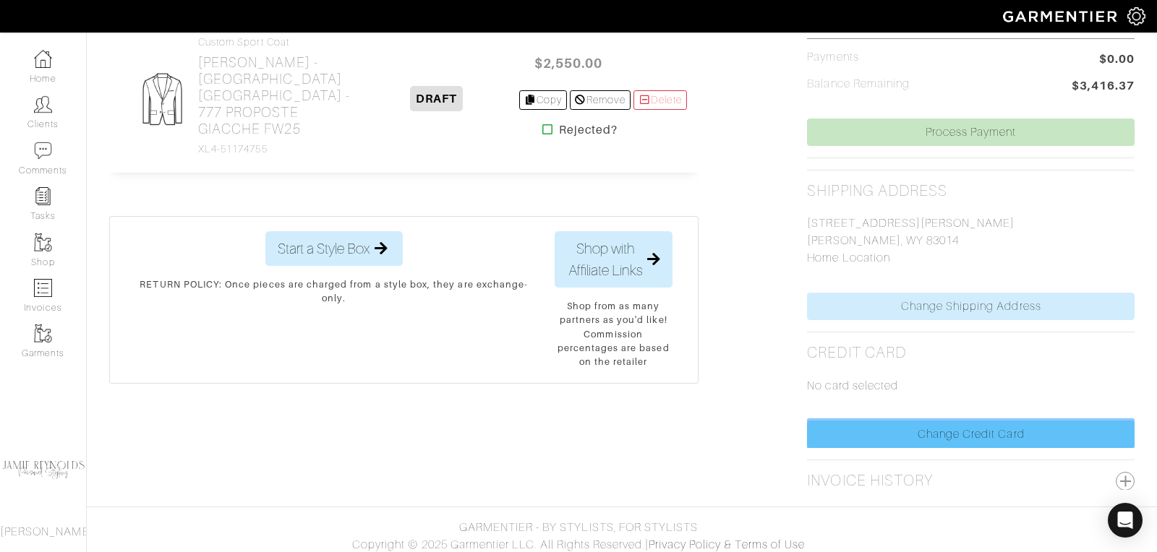
click at [913, 432] on link "Change Credit Card" at bounding box center [971, 434] width 328 height 27
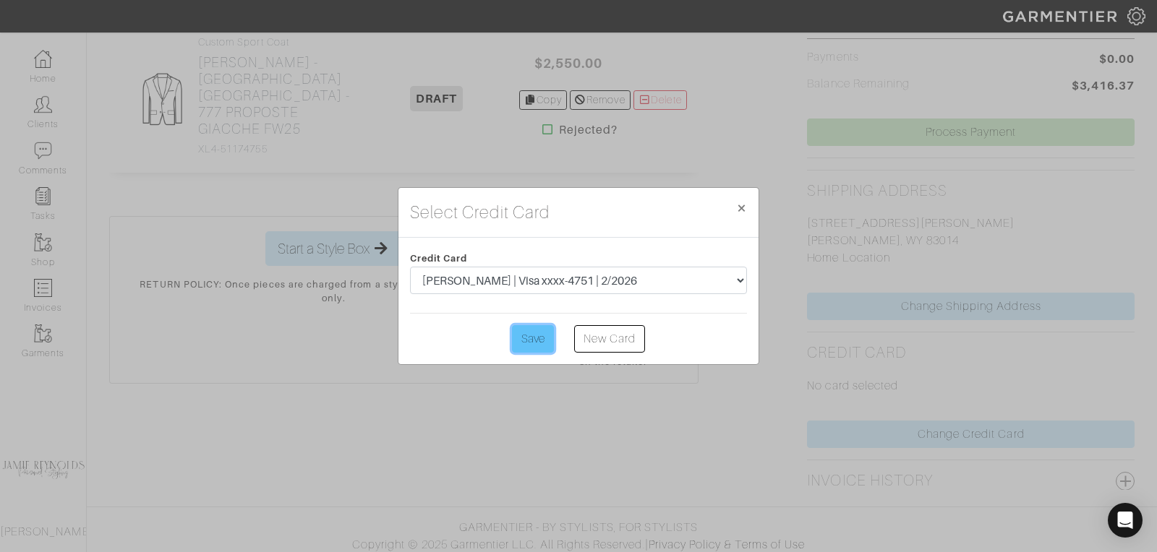
click at [542, 330] on input "Save" at bounding box center [533, 338] width 42 height 27
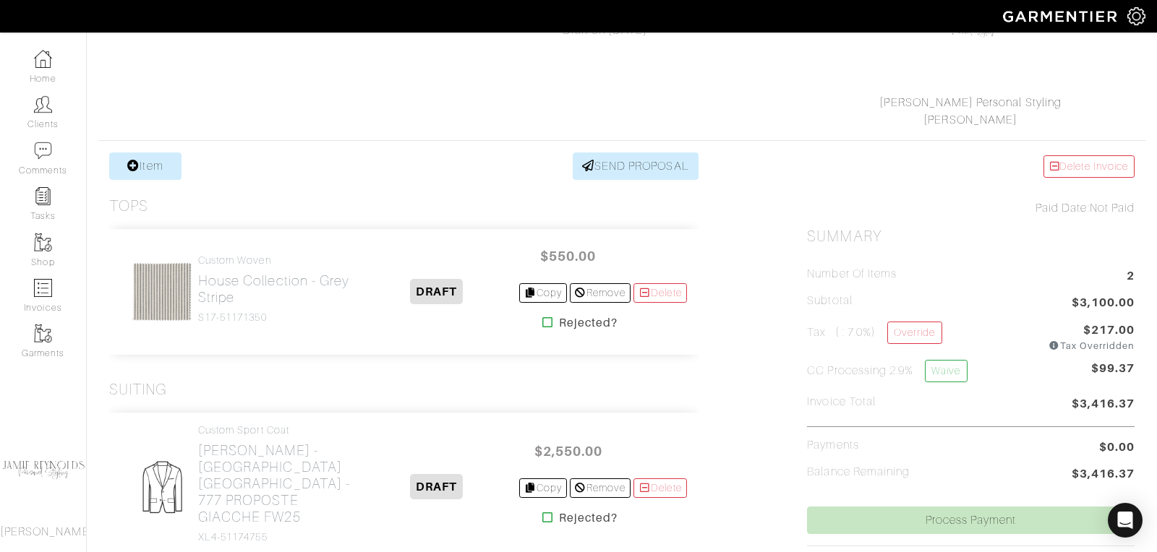
scroll to position [200, 0]
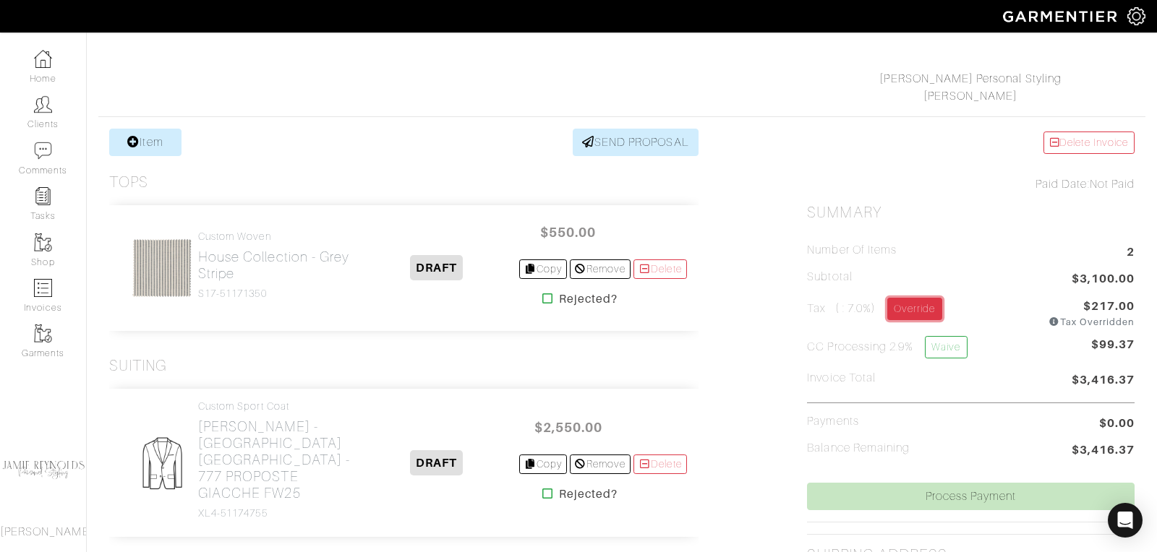
click at [928, 304] on link "Override" at bounding box center [914, 309] width 54 height 22
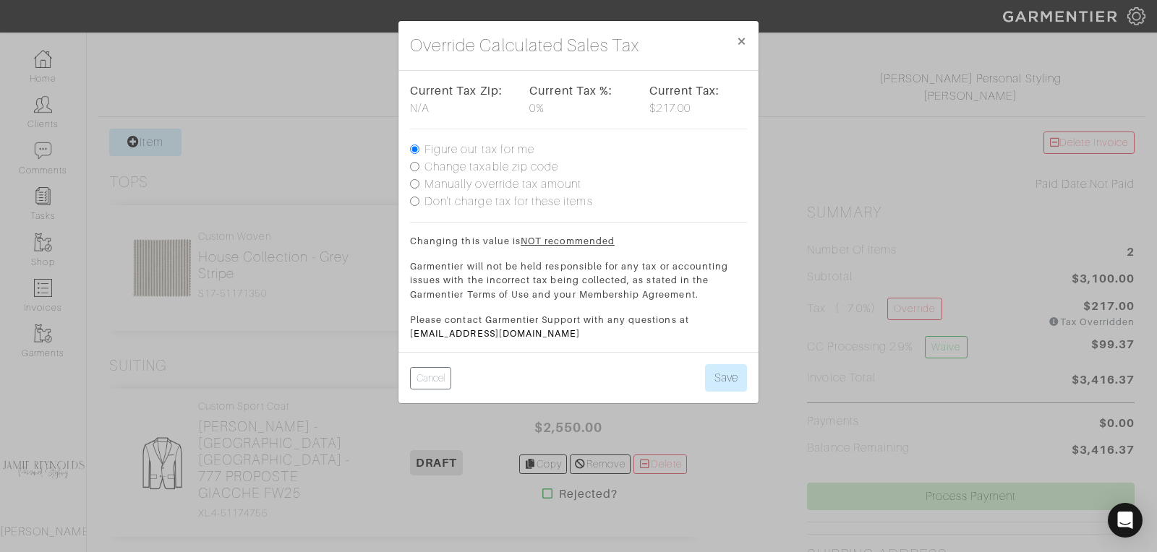
click at [410, 182] on input "Manually override tax amount" at bounding box center [414, 183] width 9 height 9
radio input "true"
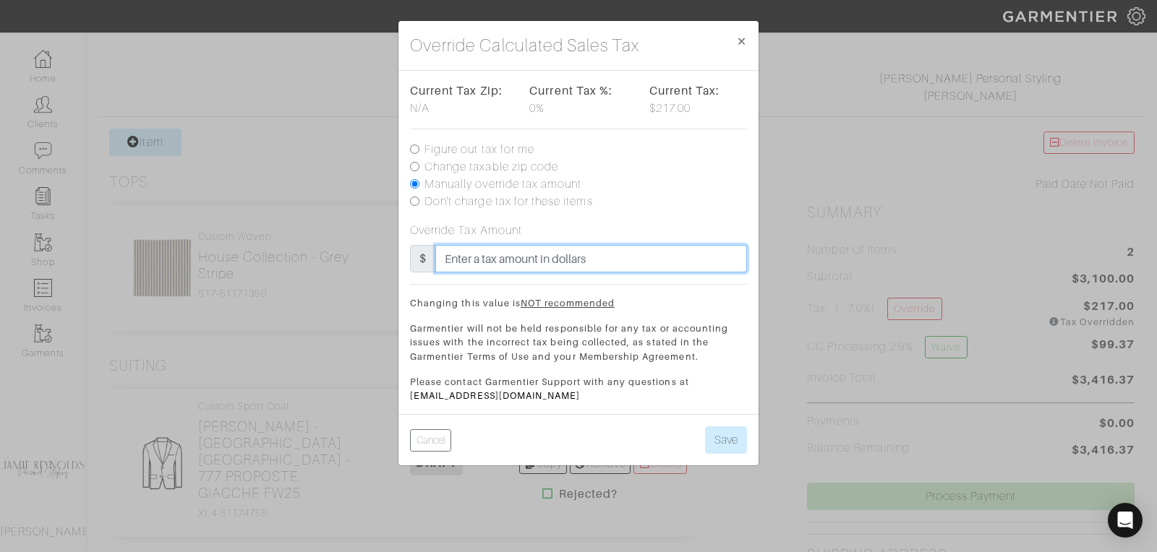
click at [469, 270] on input "text" at bounding box center [591, 258] width 312 height 27
type input "310"
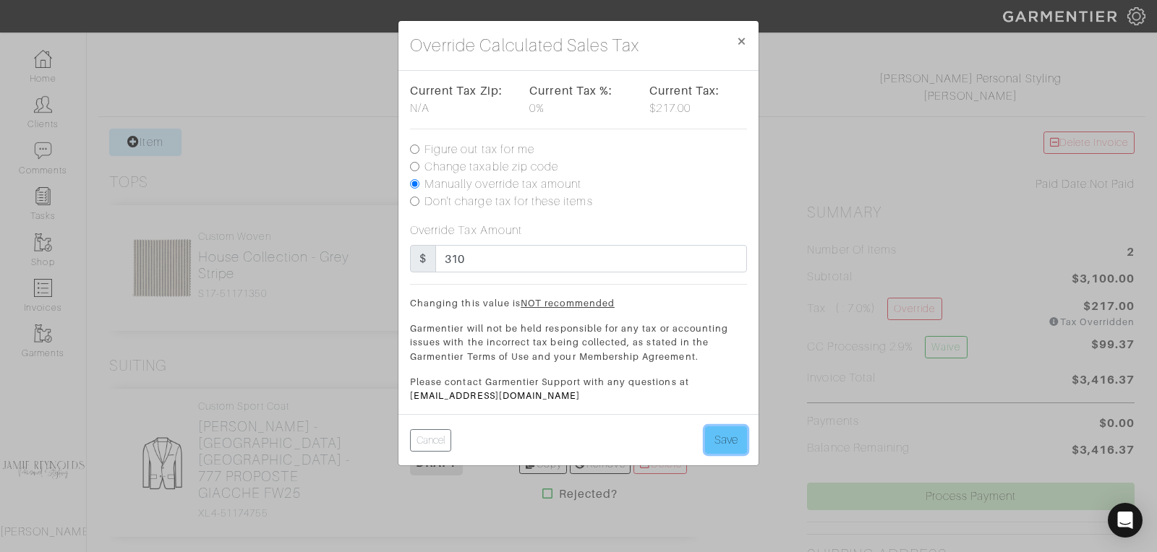
click at [724, 439] on button "Save" at bounding box center [726, 440] width 42 height 27
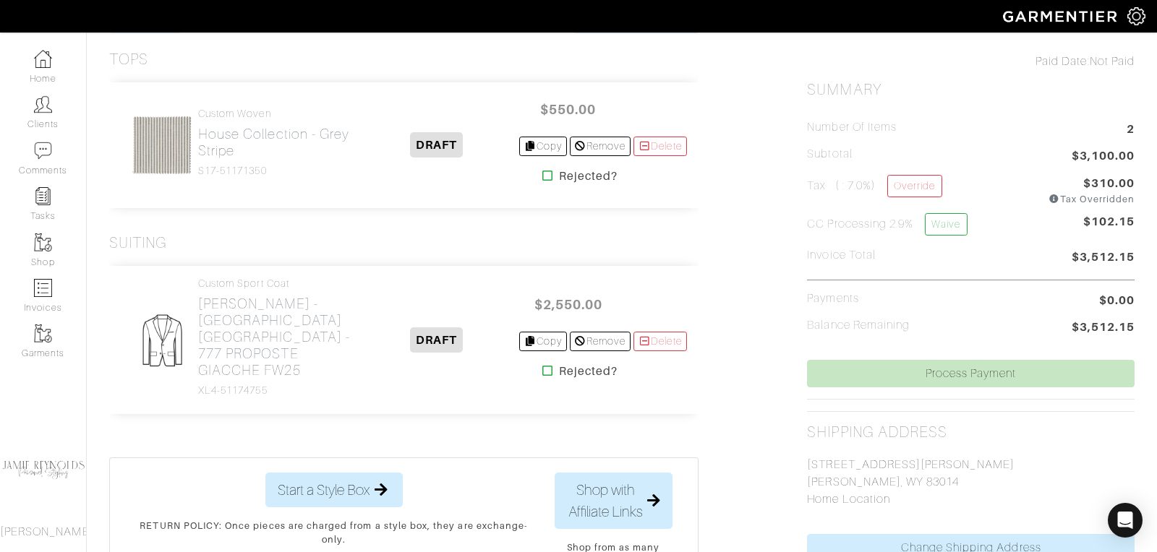
scroll to position [330, 0]
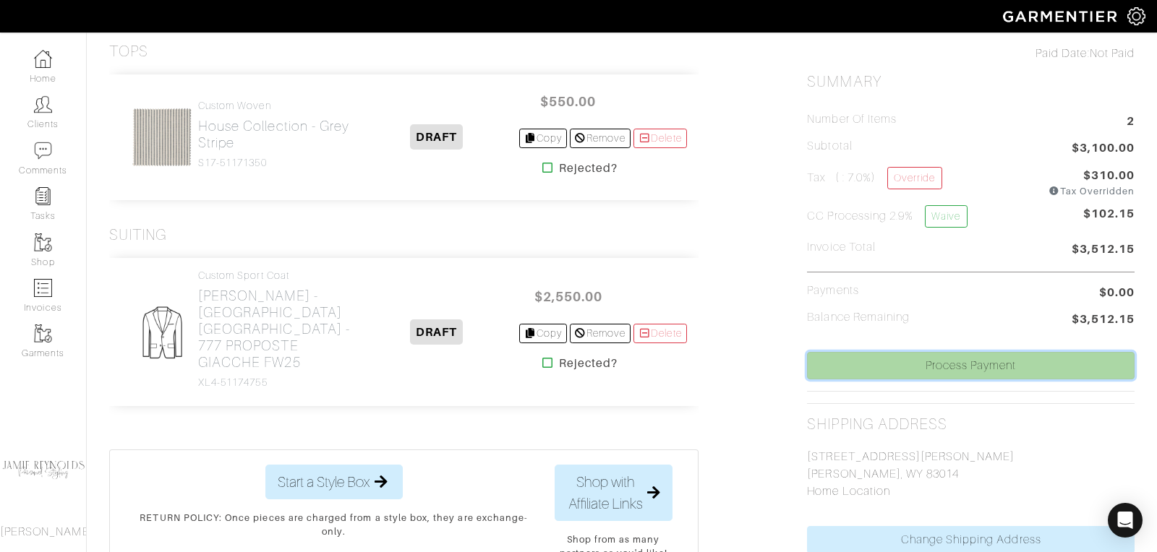
click at [930, 363] on link "Process Payment" at bounding box center [971, 365] width 328 height 27
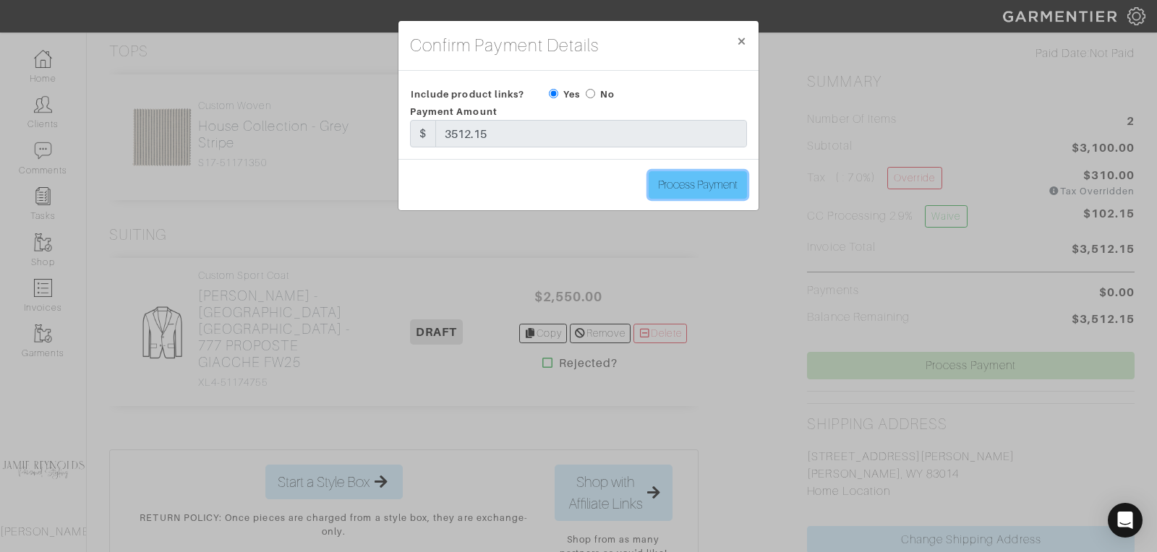
click at [678, 185] on input "Process Payment" at bounding box center [698, 184] width 98 height 27
type input "Process Payment"
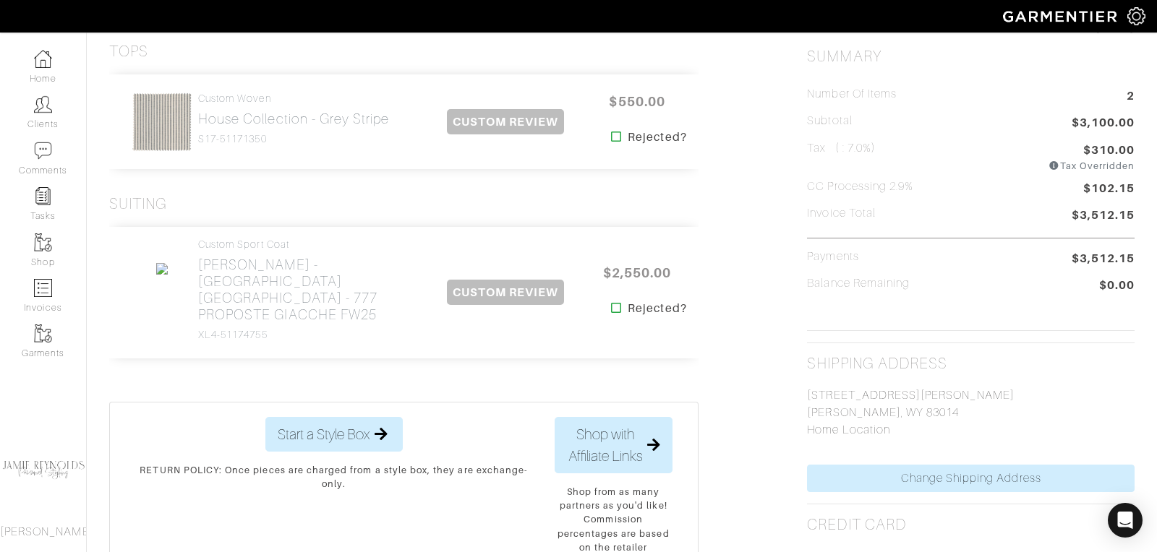
scroll to position [0, 0]
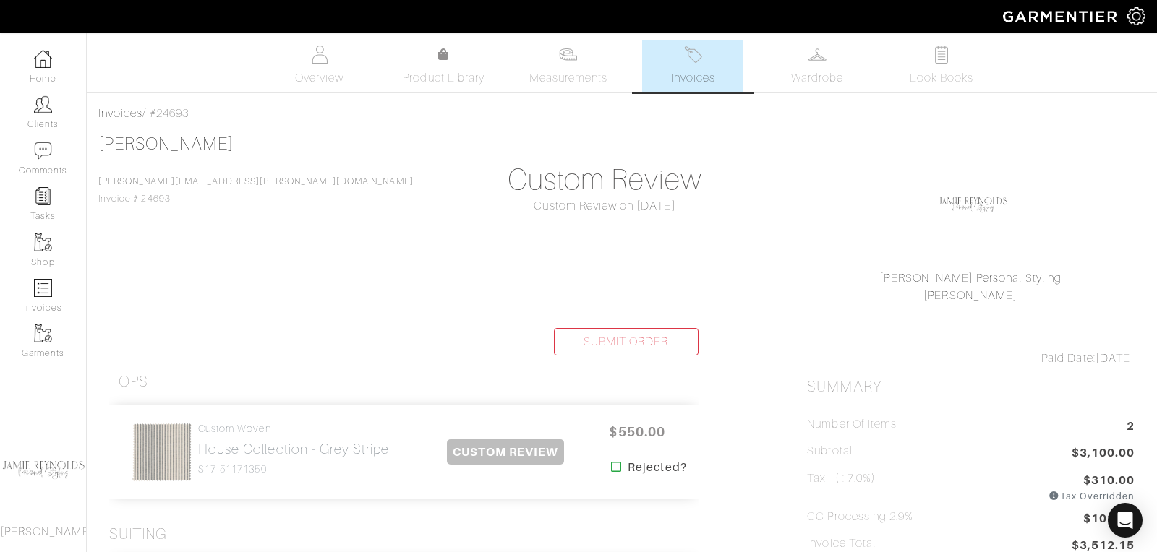
click at [688, 81] on span "Invoices" at bounding box center [693, 77] width 44 height 17
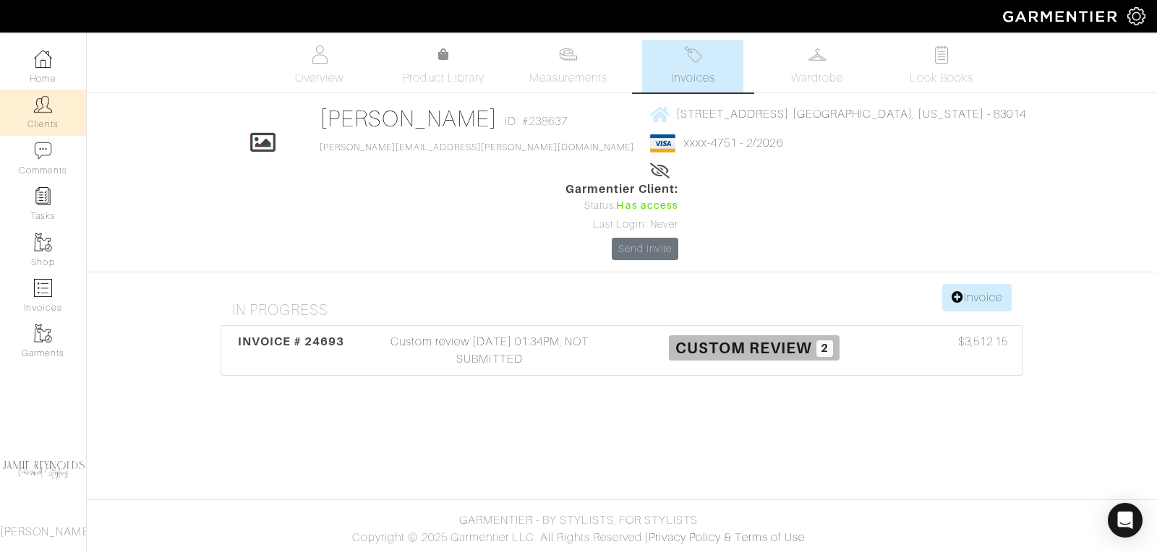
click at [45, 115] on link "Clients" at bounding box center [43, 113] width 86 height 46
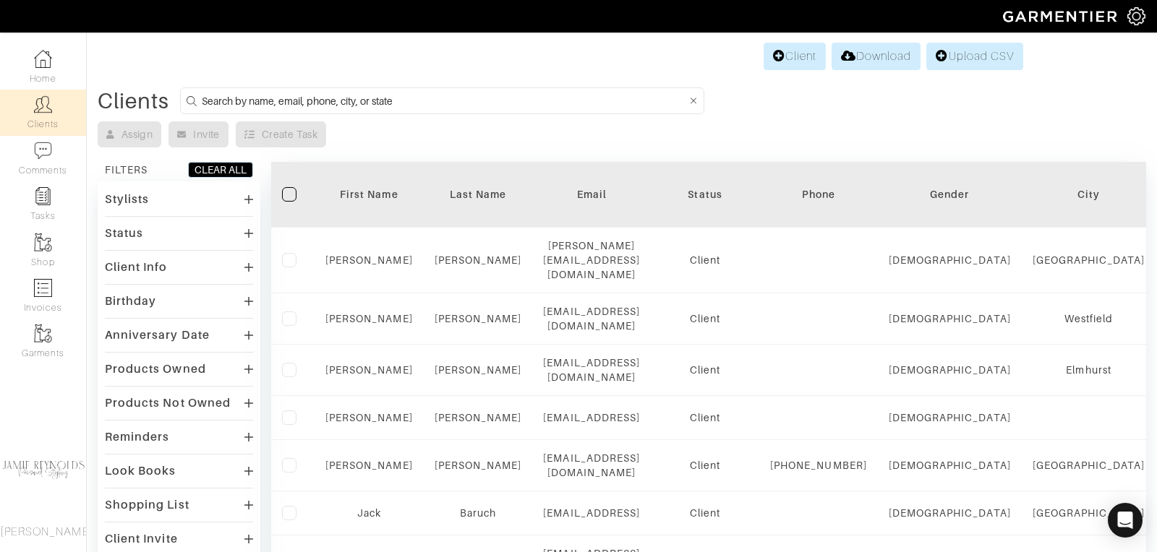
click at [299, 103] on input at bounding box center [444, 101] width 485 height 18
type input "tommy"
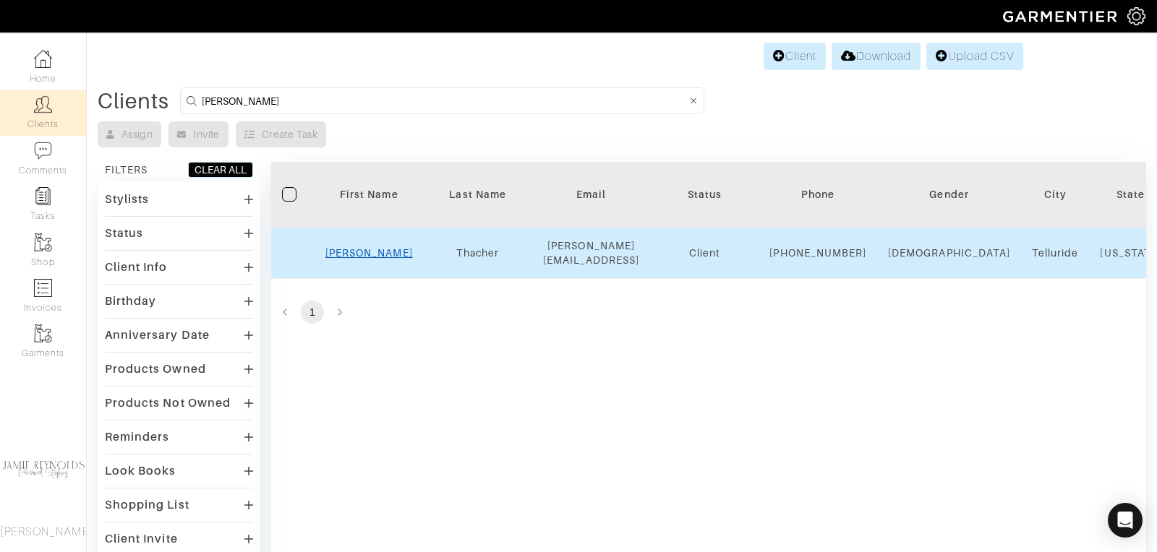
click at [362, 257] on link "Tommy" at bounding box center [368, 253] width 87 height 12
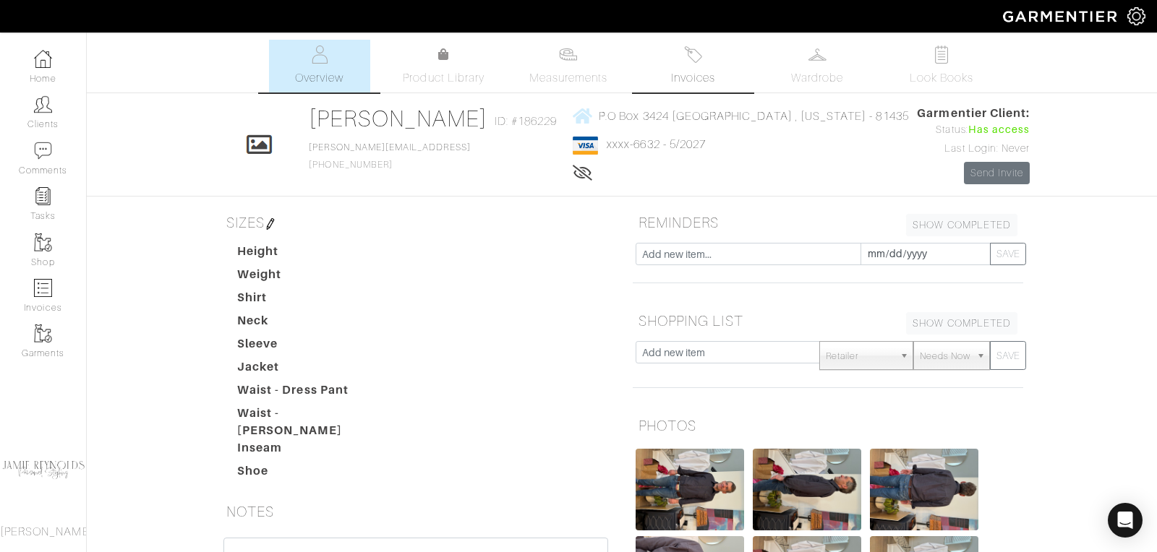
click at [695, 64] on link "Invoices" at bounding box center [692, 66] width 101 height 53
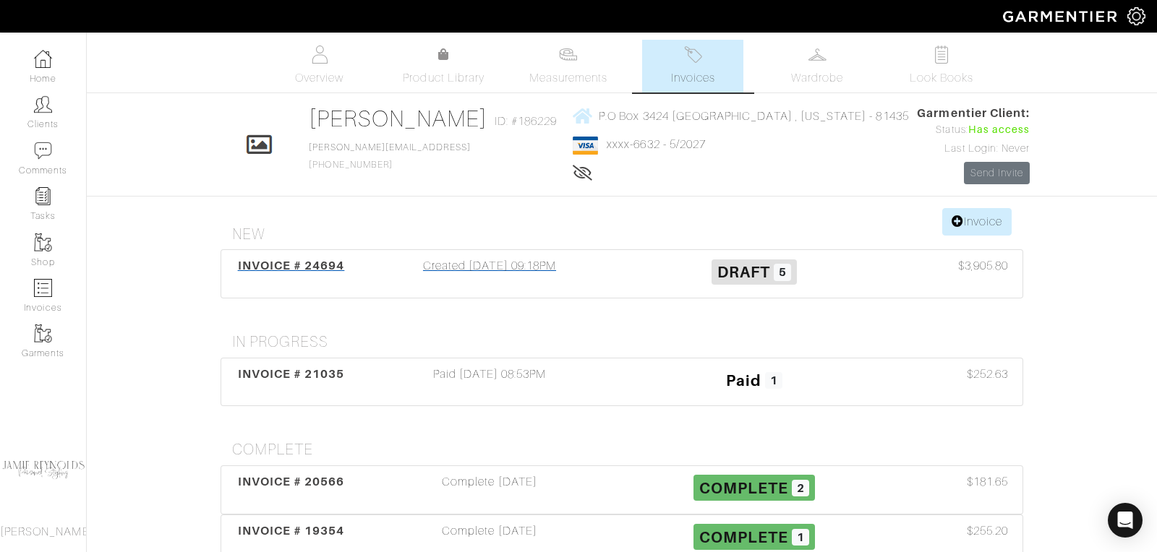
click at [304, 263] on span "INVOICE # 24694" at bounding box center [291, 266] width 107 height 14
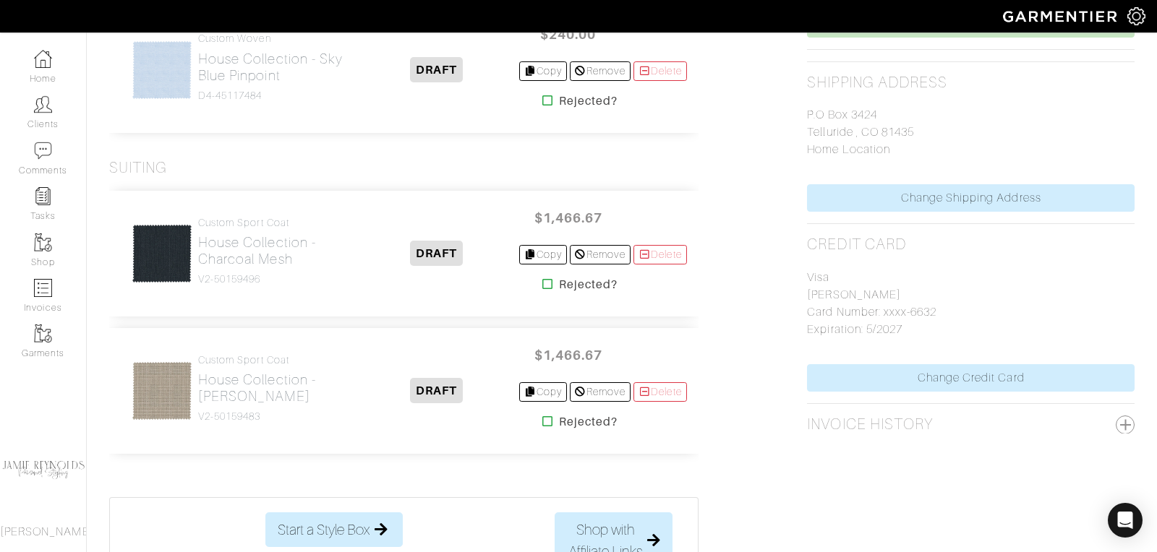
scroll to position [690, 0]
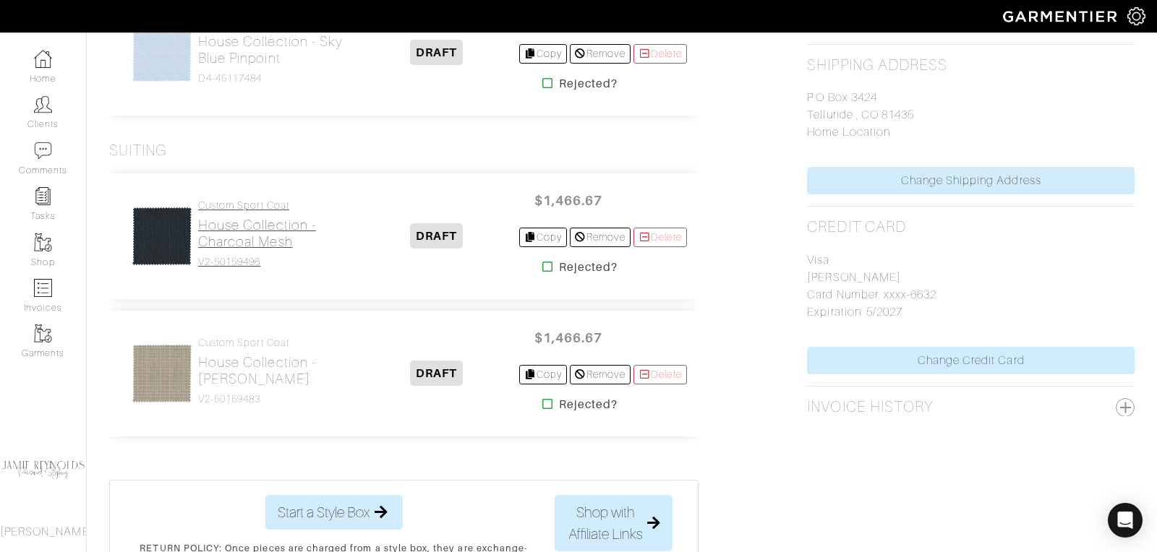
click at [247, 227] on h2 "House Collection - Charcoal Mesh" at bounding box center [276, 233] width 157 height 33
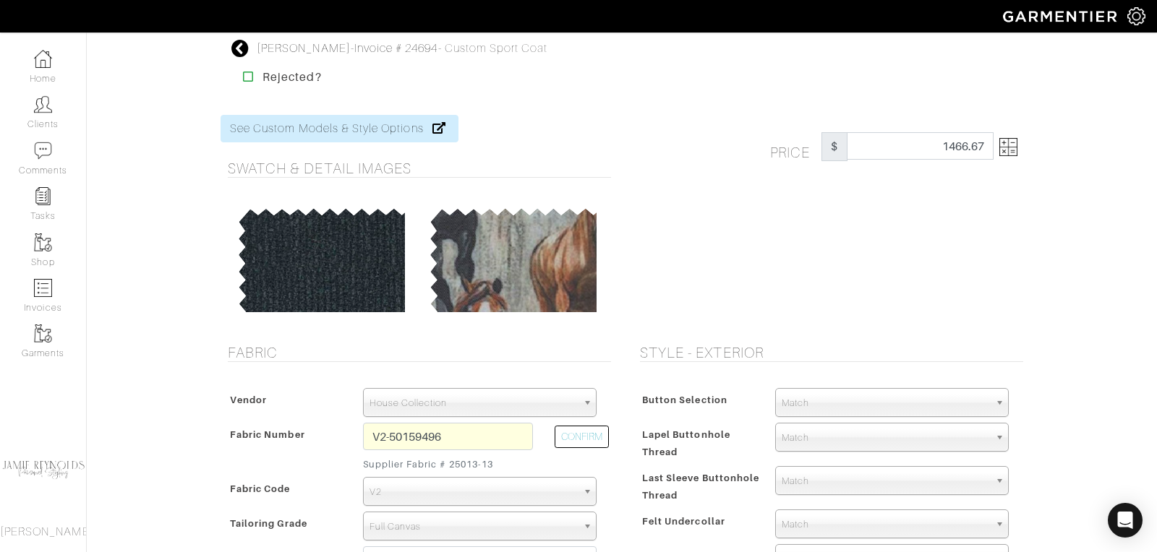
click at [1015, 150] on img at bounding box center [1008, 147] width 18 height 18
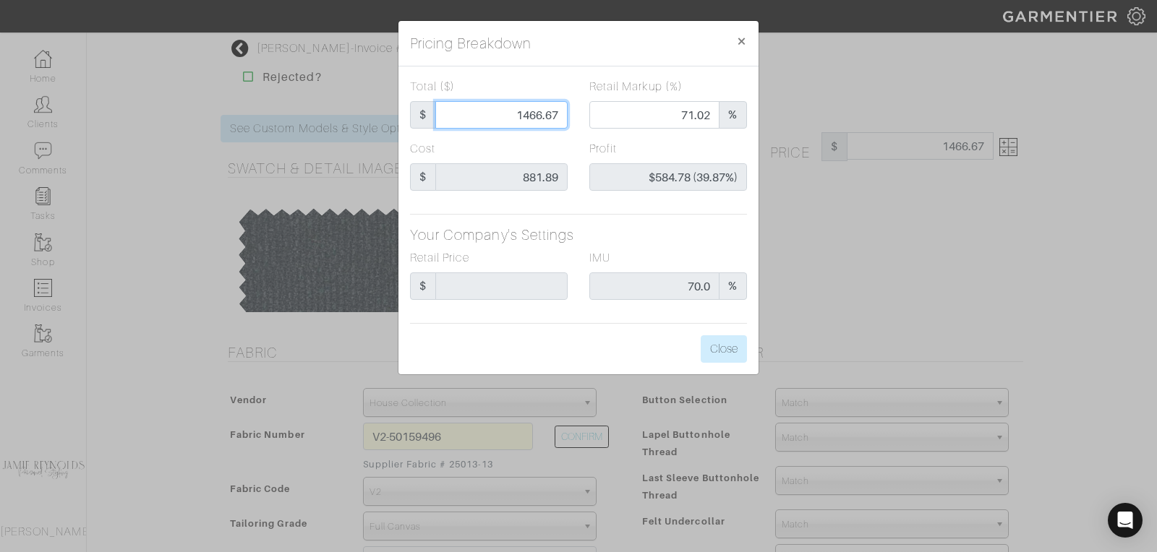
click at [526, 112] on input "1466.67" at bounding box center [501, 114] width 132 height 27
type input "1"
type input "0.00"
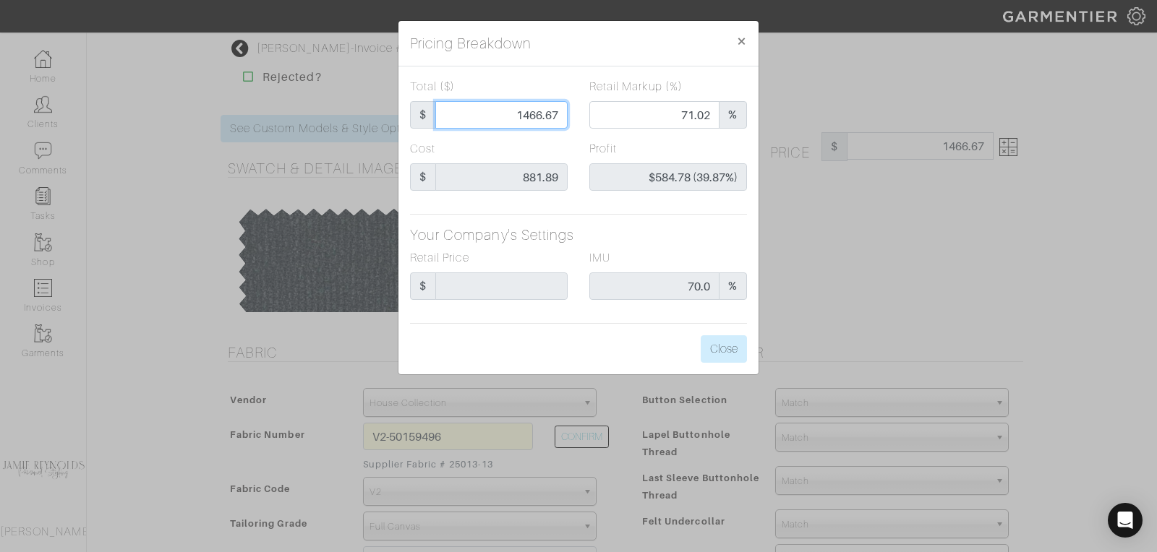
type input "-$880.89 (-88089.00%)"
type input "13"
type input "-$868.89 (-6683.77%)"
type input "135"
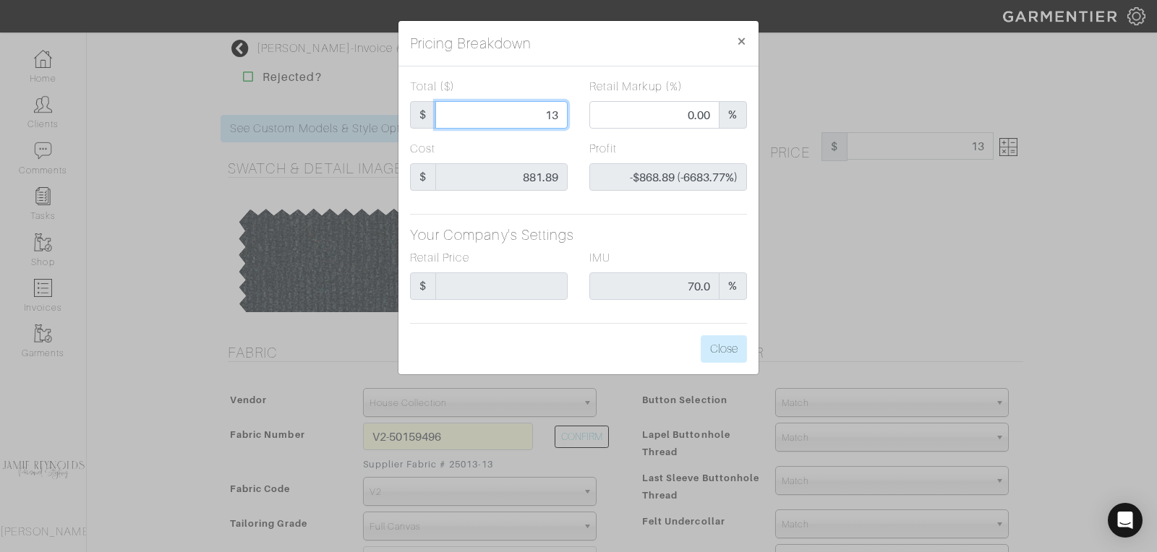
type input "135"
type input "-$746.89 (-553.25%)"
type input "1350"
type input "68.52"
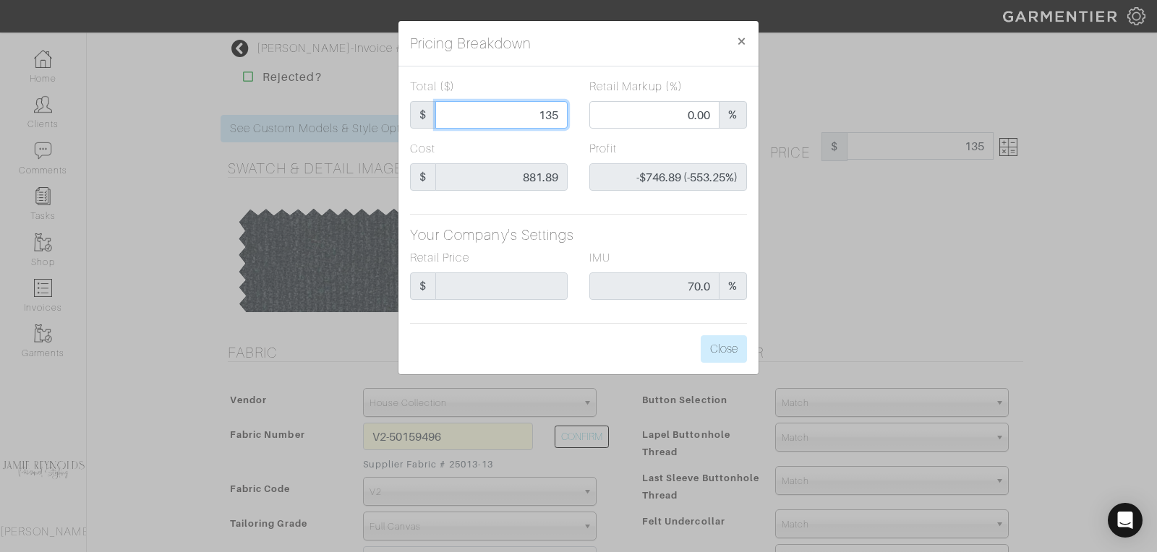
type input "$468.11 (34.67%)"
click at [547, 117] on input "1350" at bounding box center [501, 114] width 132 height 27
type input "1"
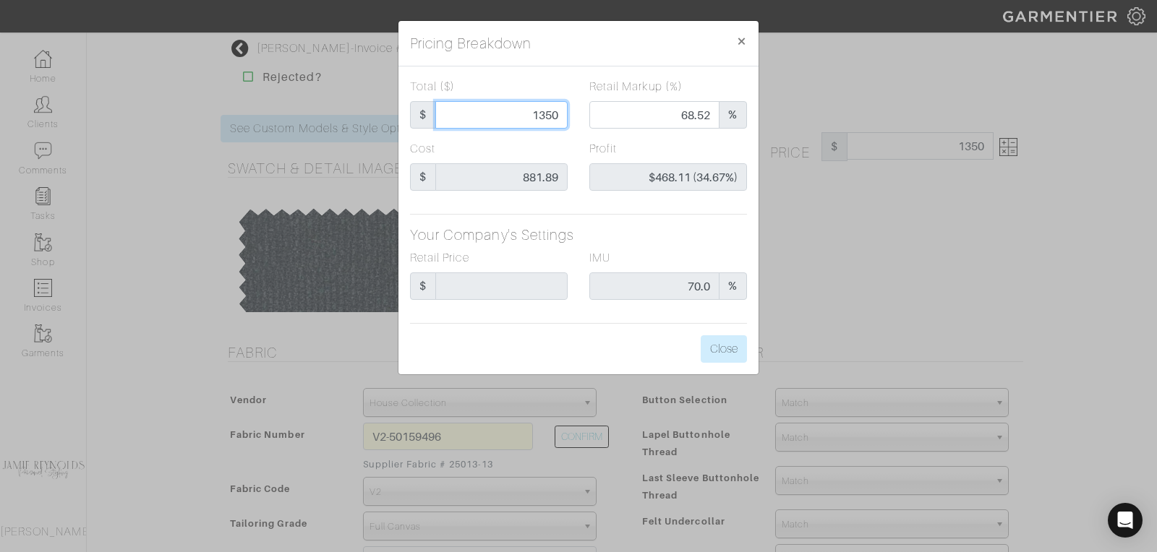
type input "0.00"
type input "-$880.89 (-88089.00%)"
type input "14"
type input "-$867.89 (-6199.21%)"
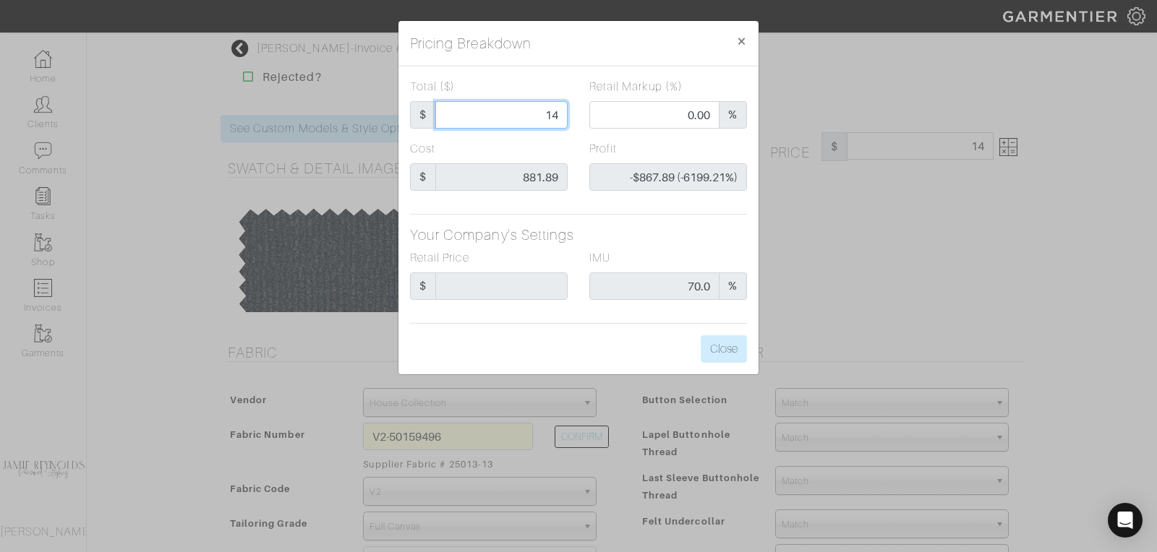
type input "140"
type input "-$741.89 (-529.92%)"
type input "1400"
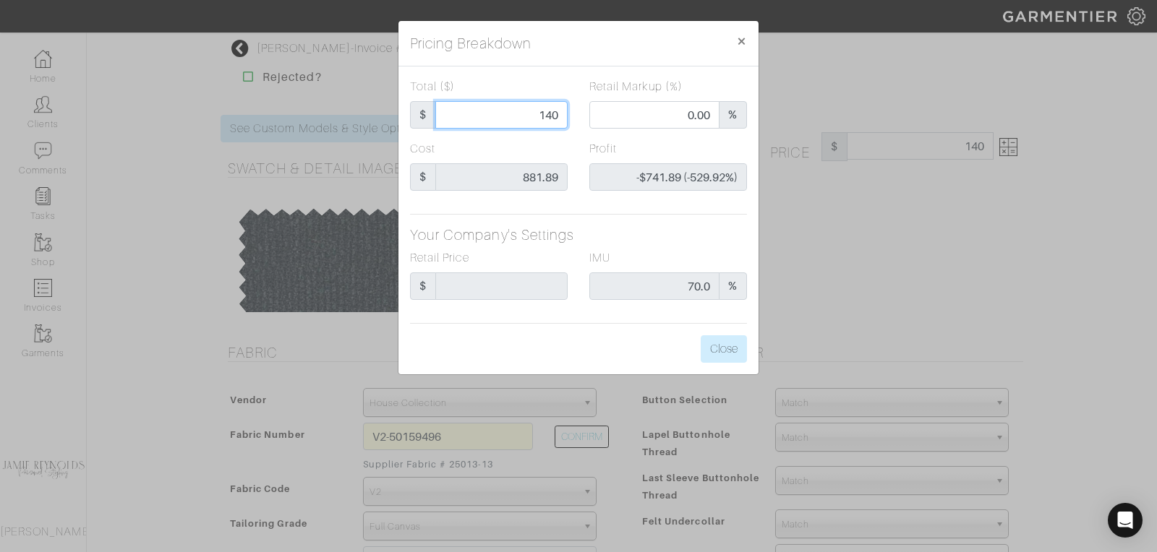
type input "69.64"
type input "$518.11 (37.01%)"
type input "1400"
type input "1400.00"
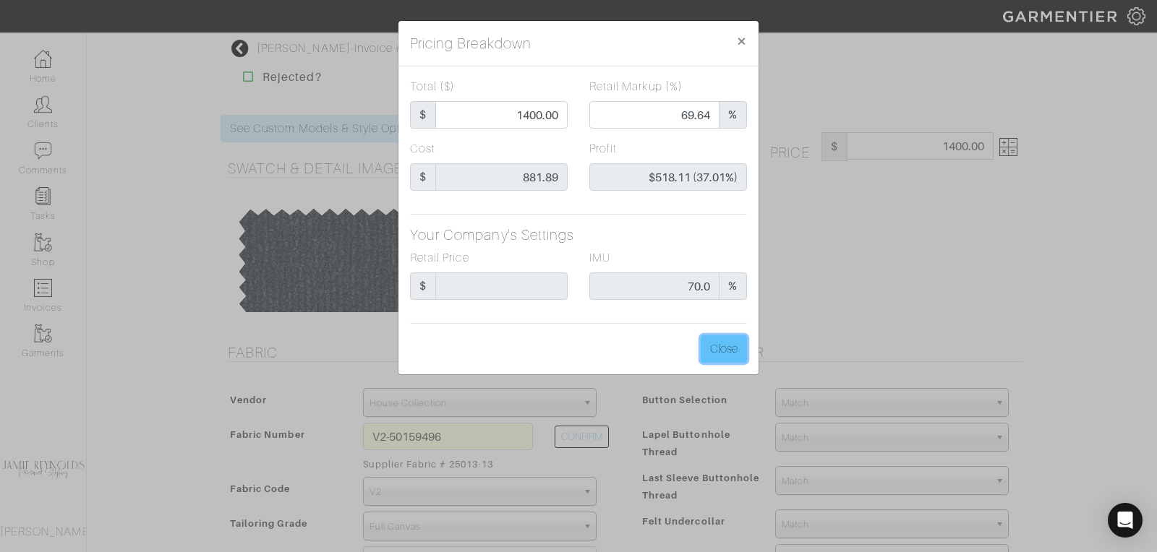
click at [730, 354] on button "Close" at bounding box center [724, 349] width 46 height 27
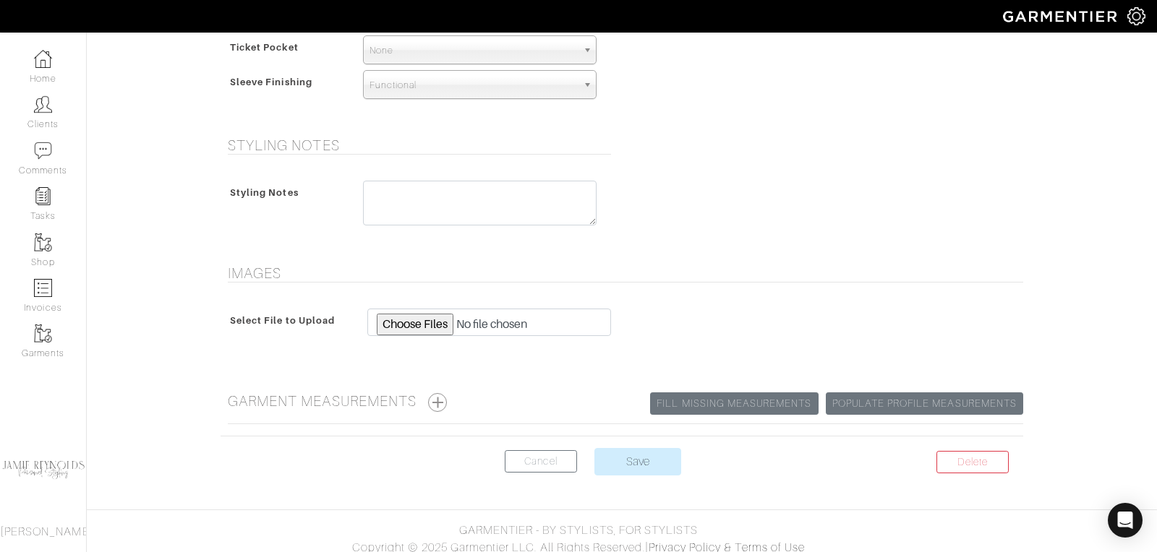
scroll to position [1080, 0]
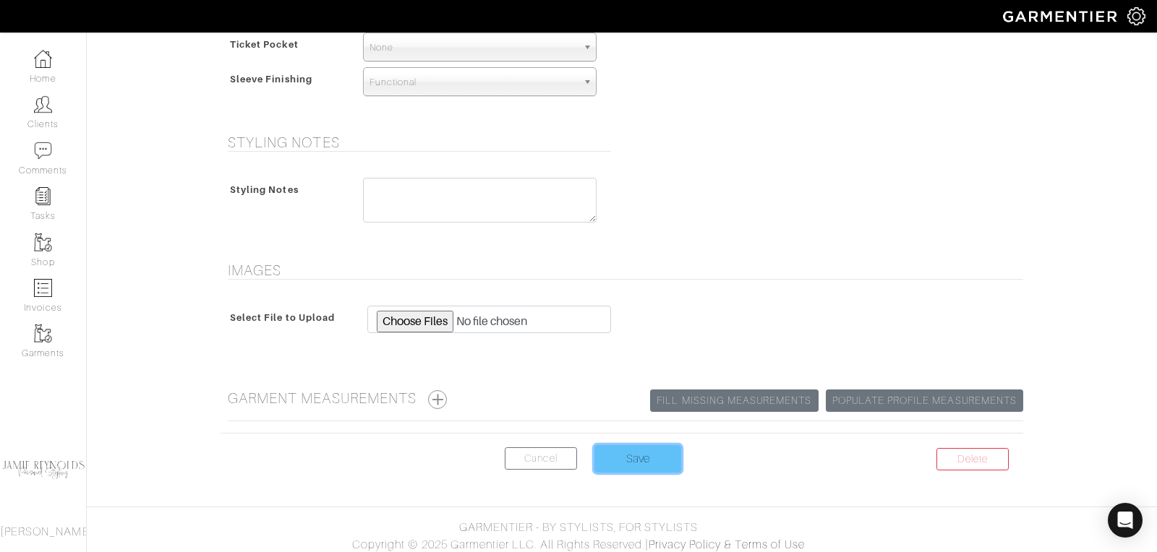
click at [620, 445] on input "Save" at bounding box center [637, 458] width 87 height 27
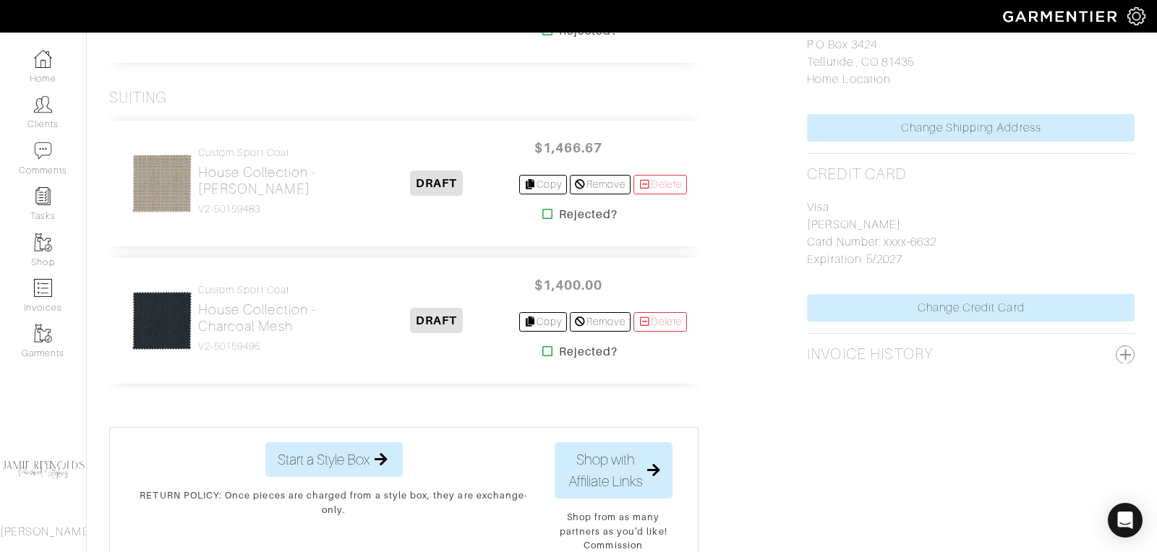
scroll to position [764, 0]
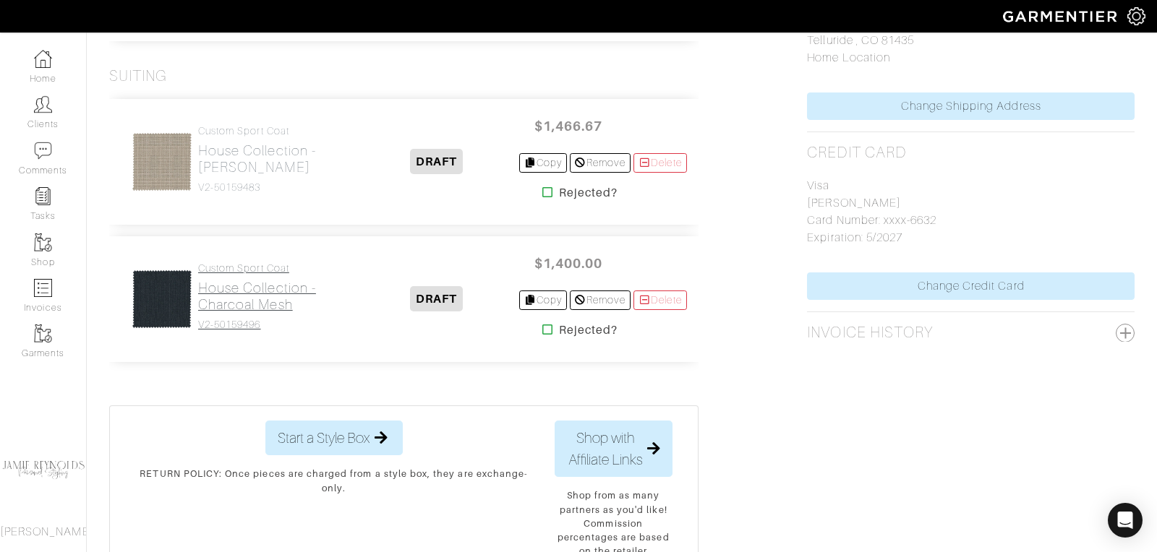
click at [238, 272] on link "Custom Sport Coat House Collection - Charcoal Mesh V2-50159496" at bounding box center [276, 296] width 157 height 69
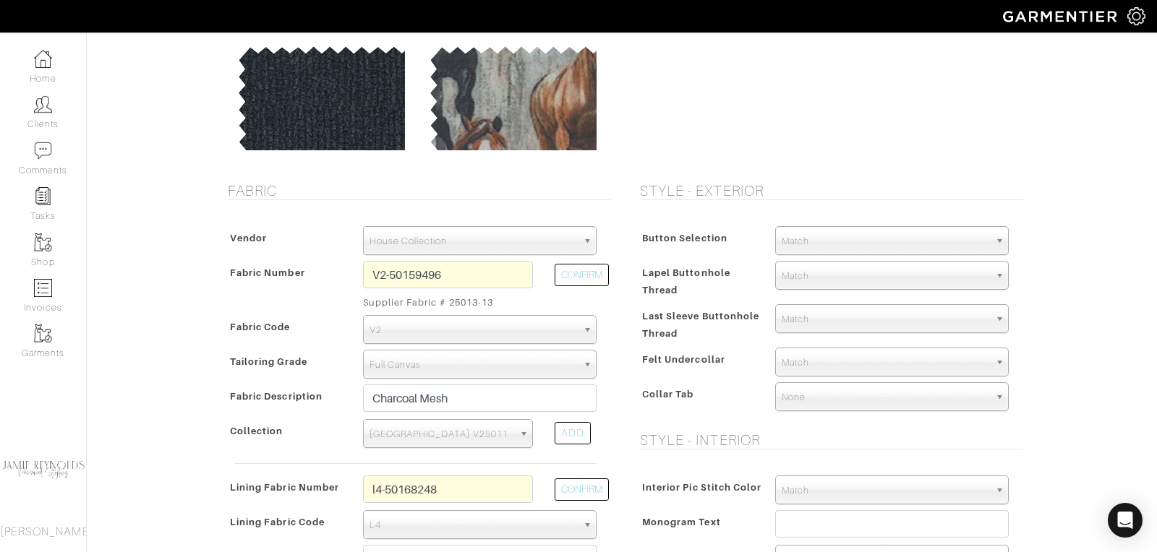
scroll to position [189, 0]
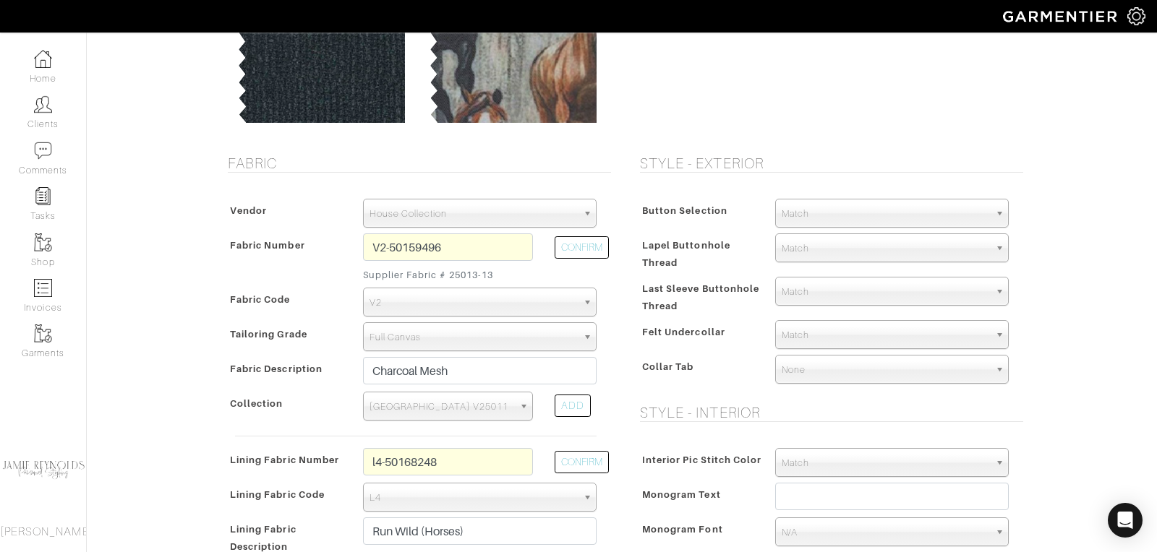
click at [411, 344] on span "Full Canvas" at bounding box center [474, 337] width 208 height 29
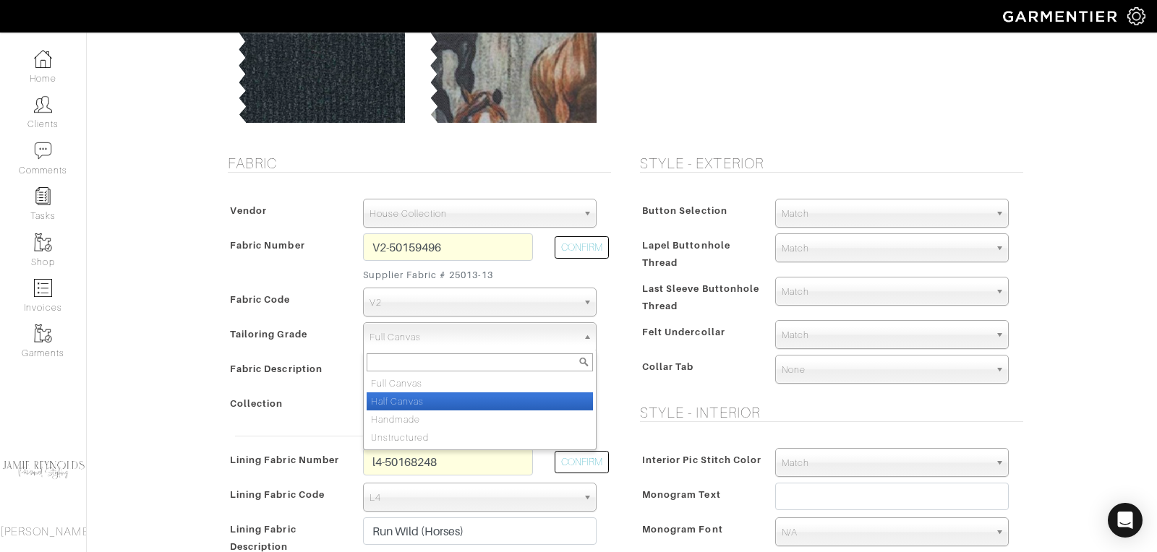
click at [406, 399] on li "Half Canvas" at bounding box center [480, 402] width 226 height 18
select select "7481"
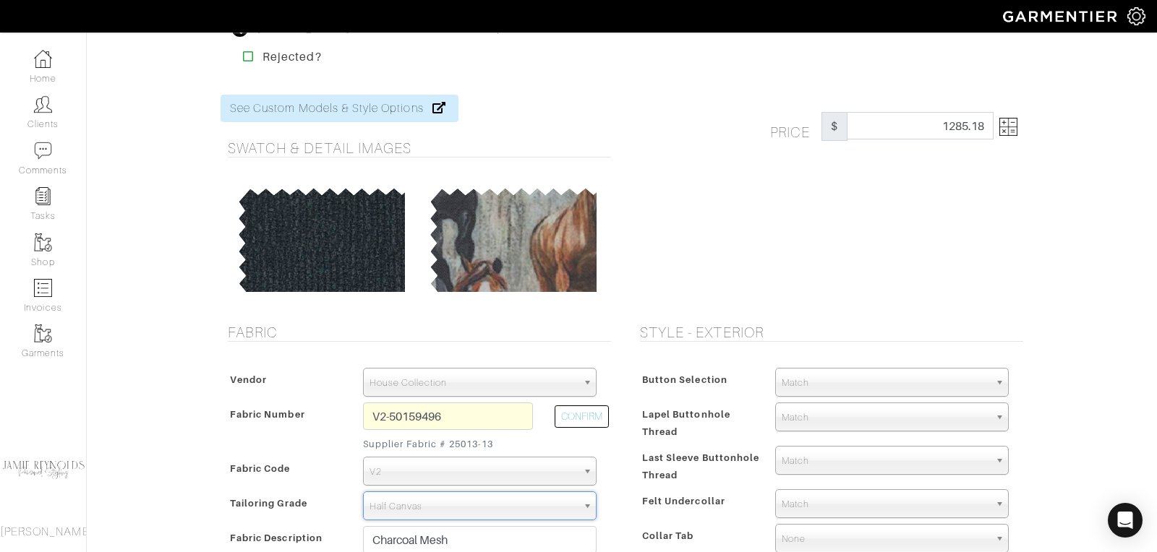
scroll to position [0, 0]
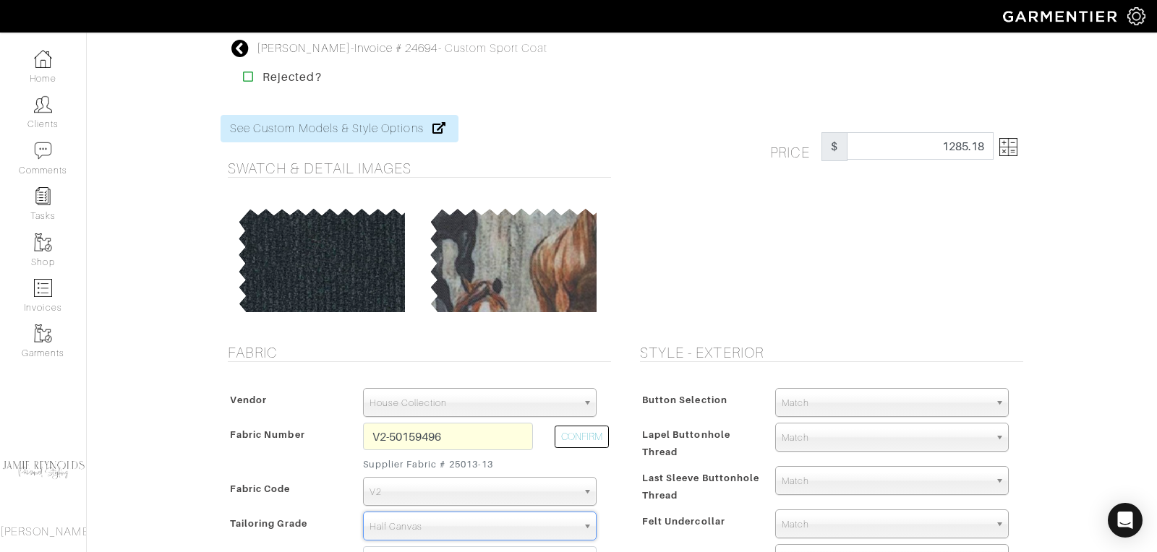
click at [1016, 153] on img at bounding box center [1008, 147] width 18 height 18
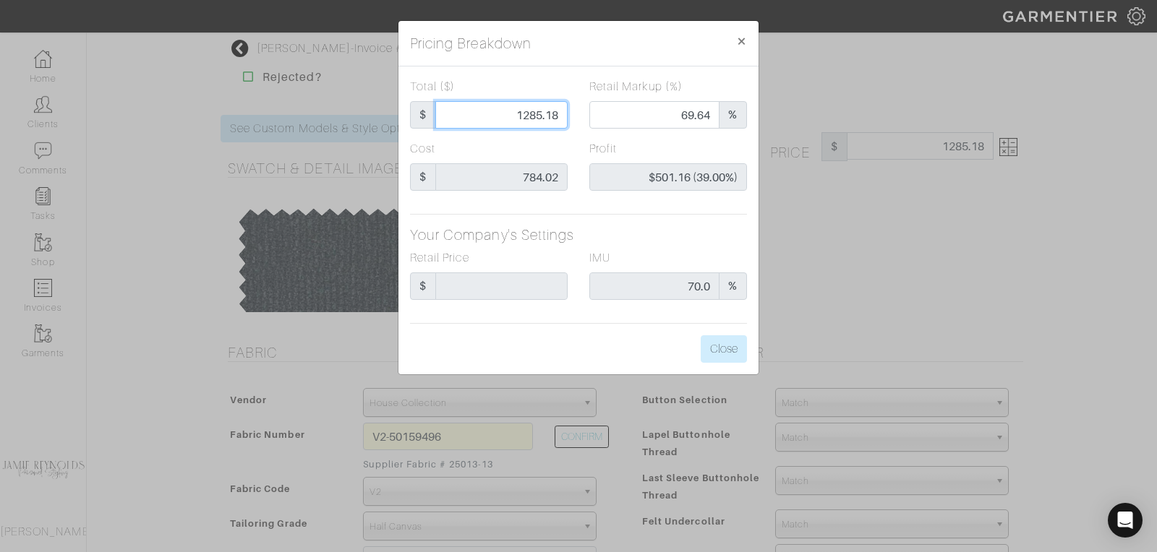
click at [546, 116] on input "1285.18" at bounding box center [501, 114] width 132 height 27
type input "1"
type input "0.00"
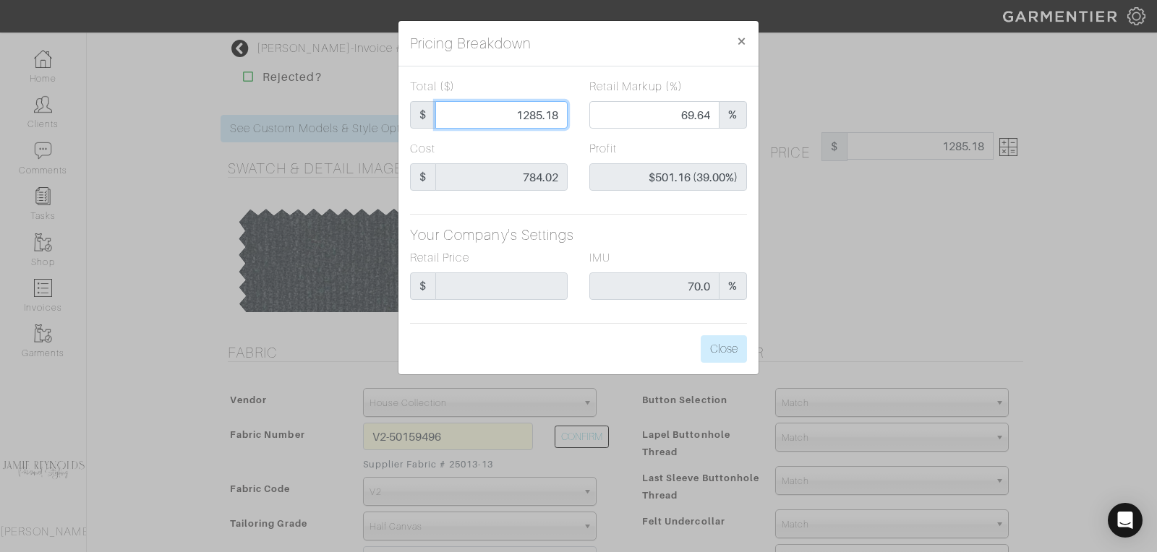
type input "-$783.02 (-78302.00%)"
type input "13"
type input "-$771.02 (-5930.92%)"
type input "135"
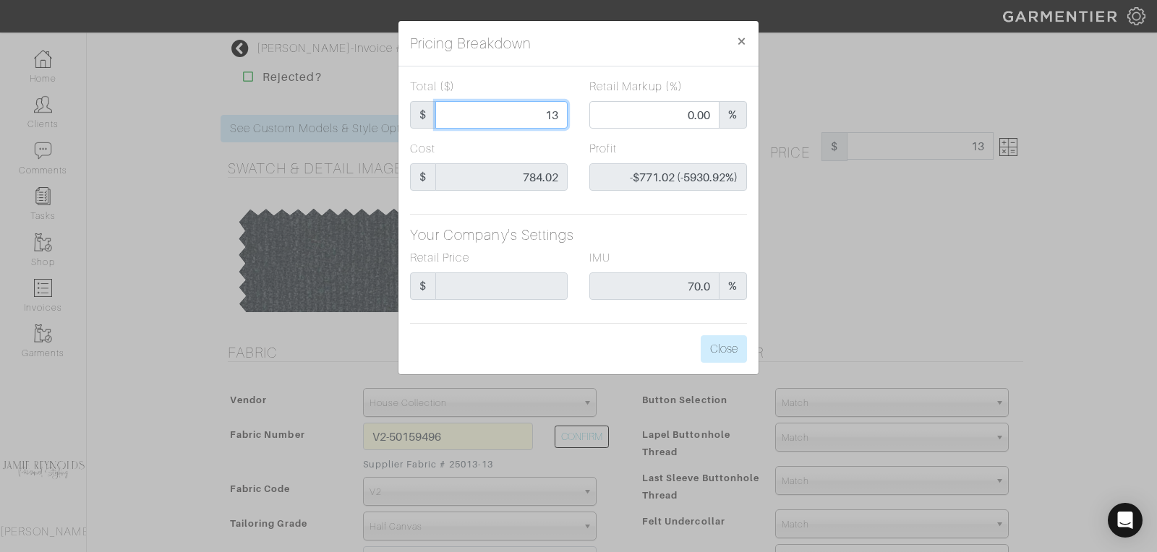
type input "135"
type input "-$649.02 (-480.76%)"
type input "1350"
type input "72.22"
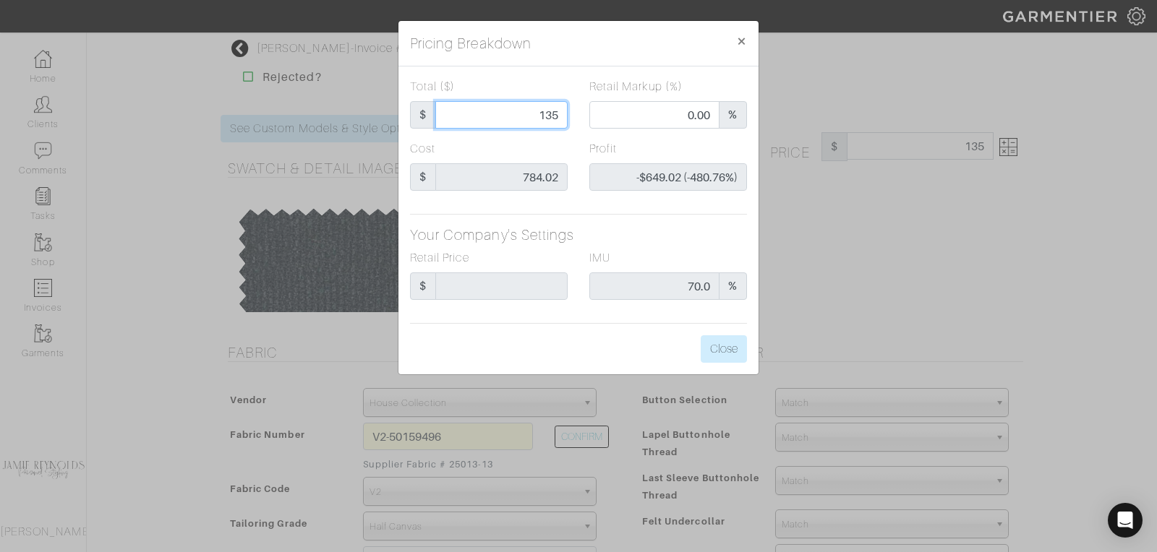
type input "$565.98 (41.92%)"
type input "1350"
type input "1350.00"
click at [733, 360] on button "Close" at bounding box center [724, 349] width 46 height 27
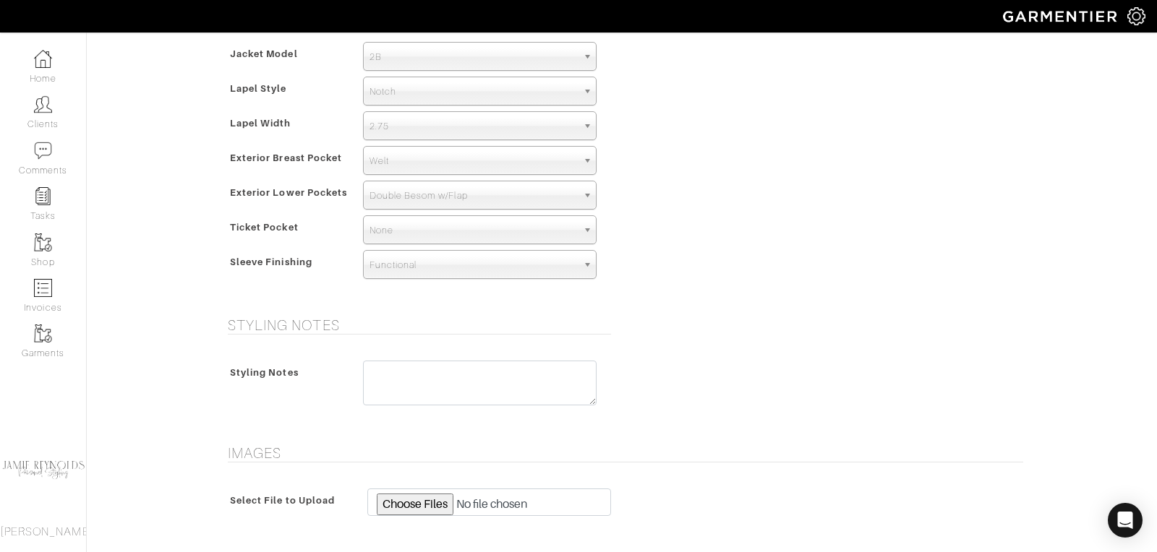
scroll to position [1080, 0]
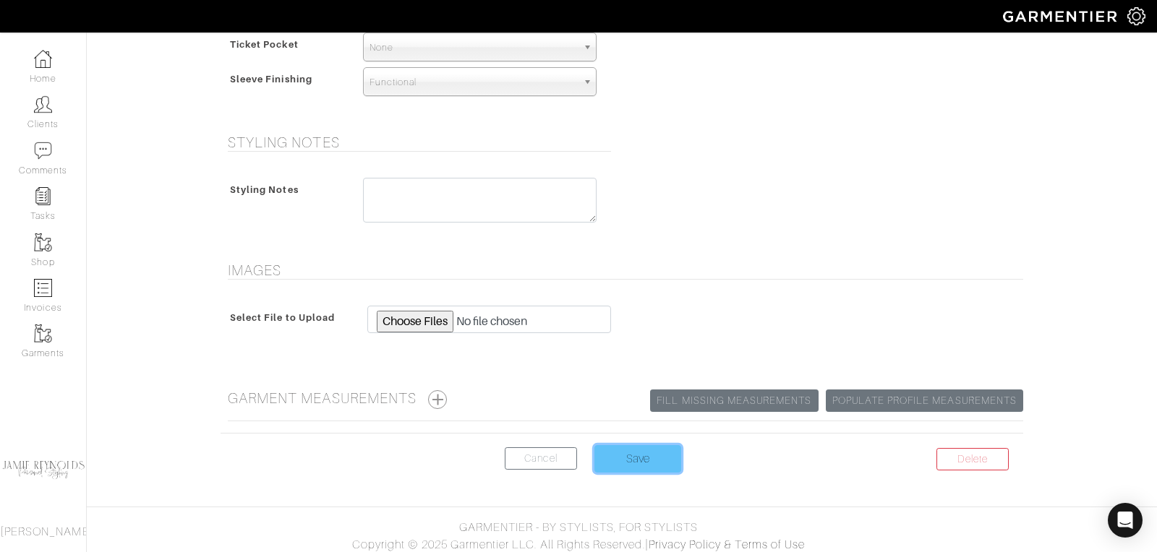
click at [657, 446] on input "Save" at bounding box center [637, 458] width 87 height 27
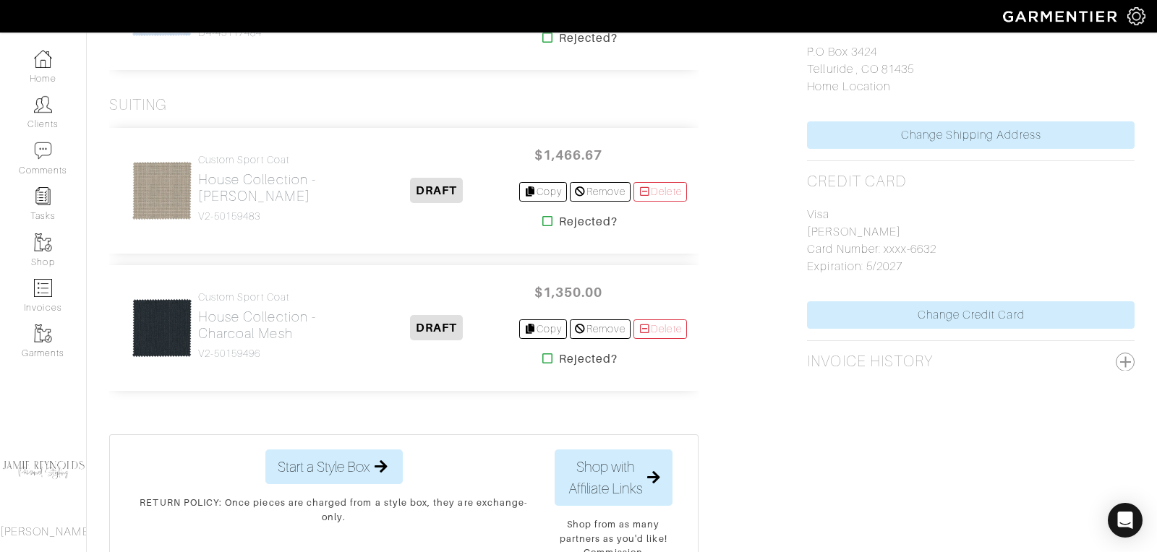
scroll to position [835, 0]
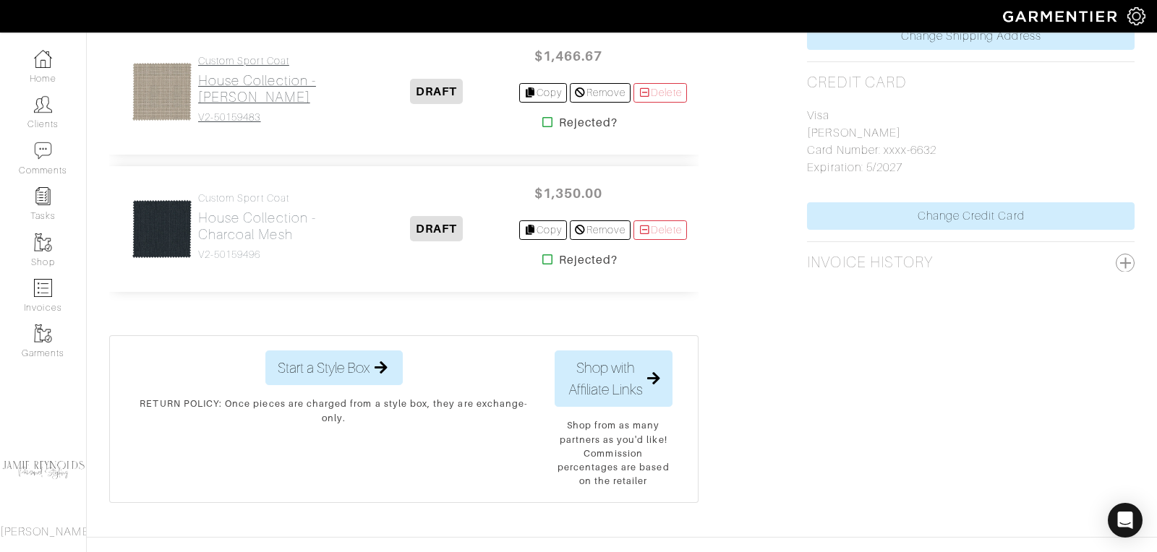
click at [303, 81] on h2 "House Collection - [PERSON_NAME]" at bounding box center [276, 88] width 157 height 33
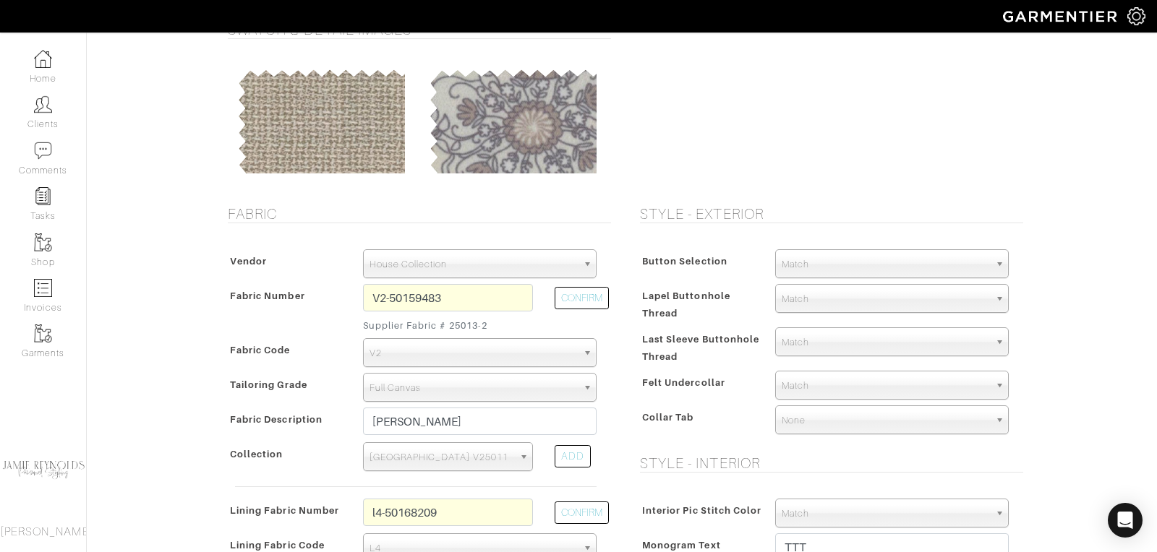
scroll to position [194, 0]
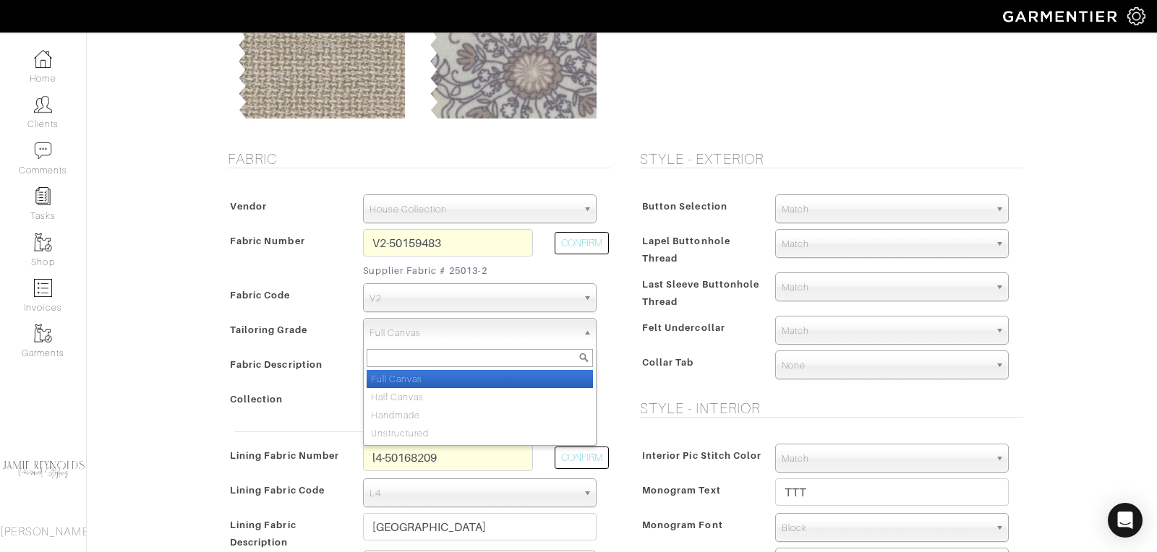
click at [474, 330] on span "Full Canvas" at bounding box center [474, 333] width 208 height 29
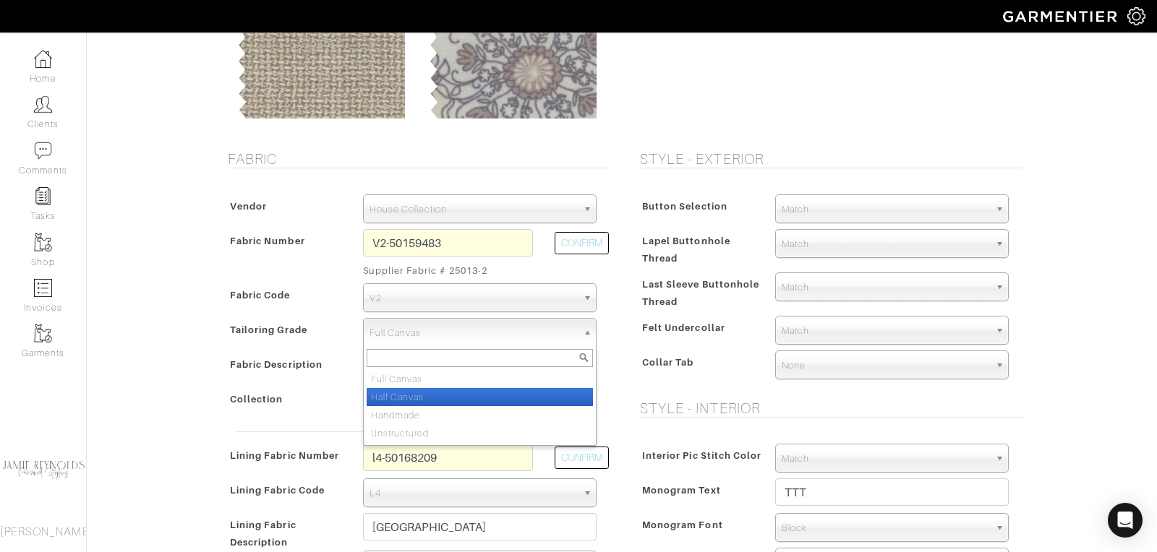
click at [456, 390] on li "Half Canvas" at bounding box center [480, 397] width 226 height 18
select select "7481"
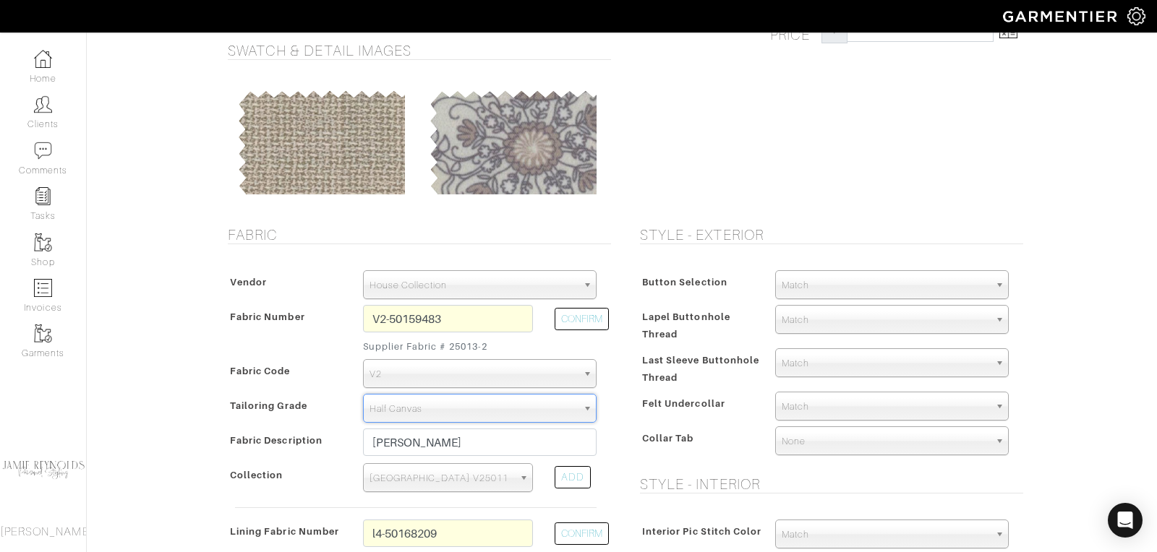
scroll to position [0, 0]
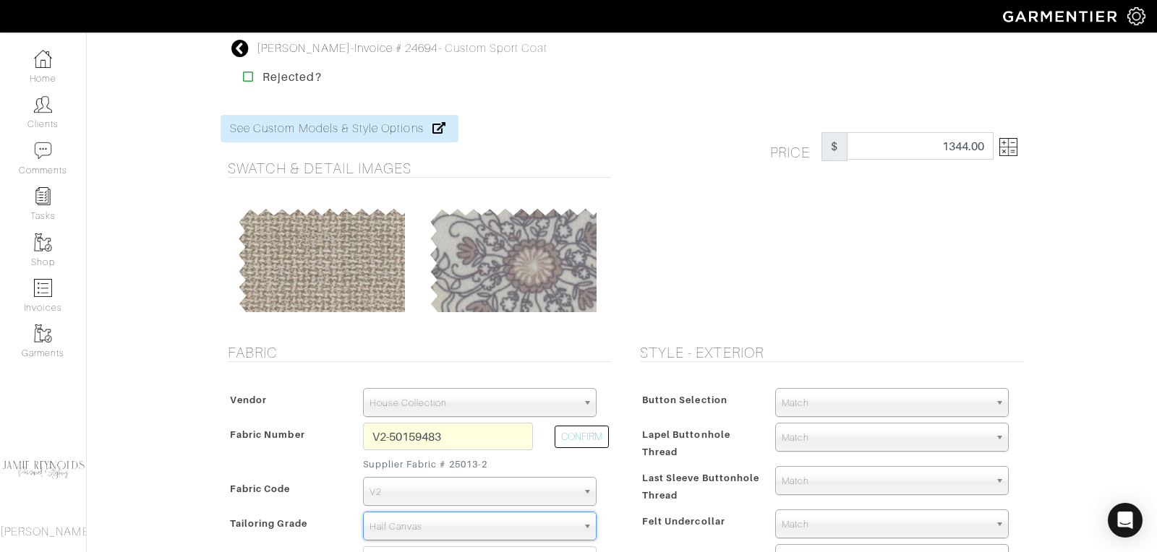
click at [1014, 154] on img at bounding box center [1008, 147] width 18 height 18
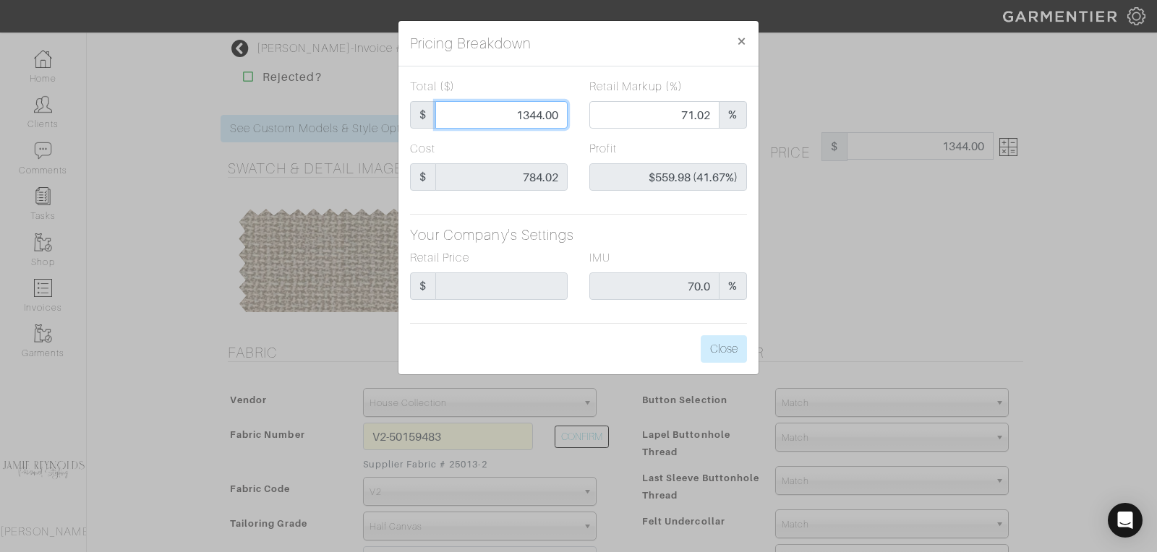
click at [521, 113] on input "1344.00" at bounding box center [501, 114] width 132 height 27
type input "1"
type input "0.00"
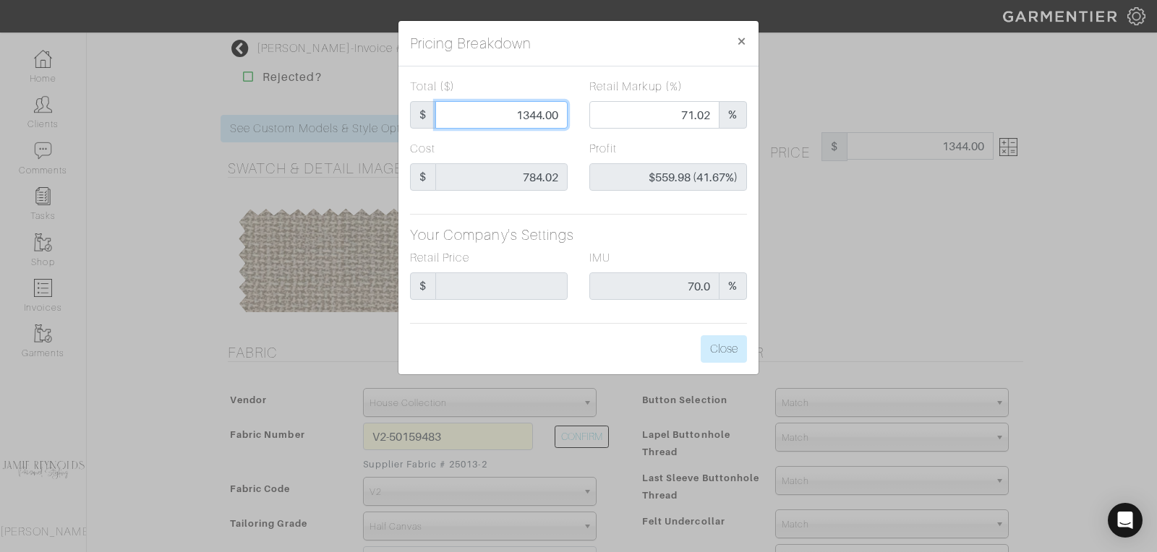
type input "-$783.02 (-78302.00%)"
type input "13"
type input "-$771.02 (-5930.92%)"
type input "135"
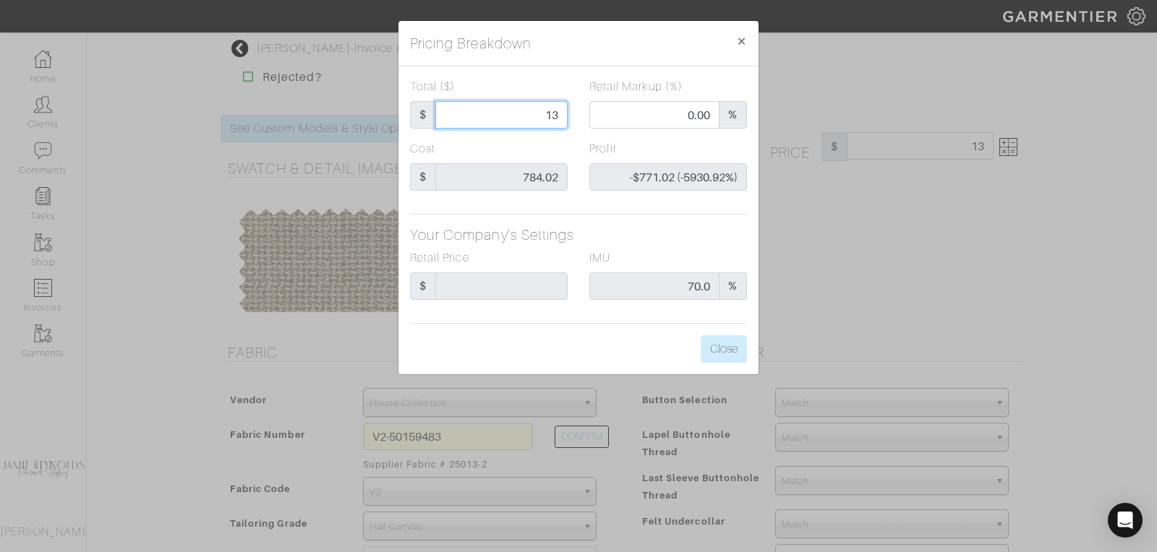
type input "135"
type input "-$649.02 (-480.76%)"
type input "1350"
type input "72.22"
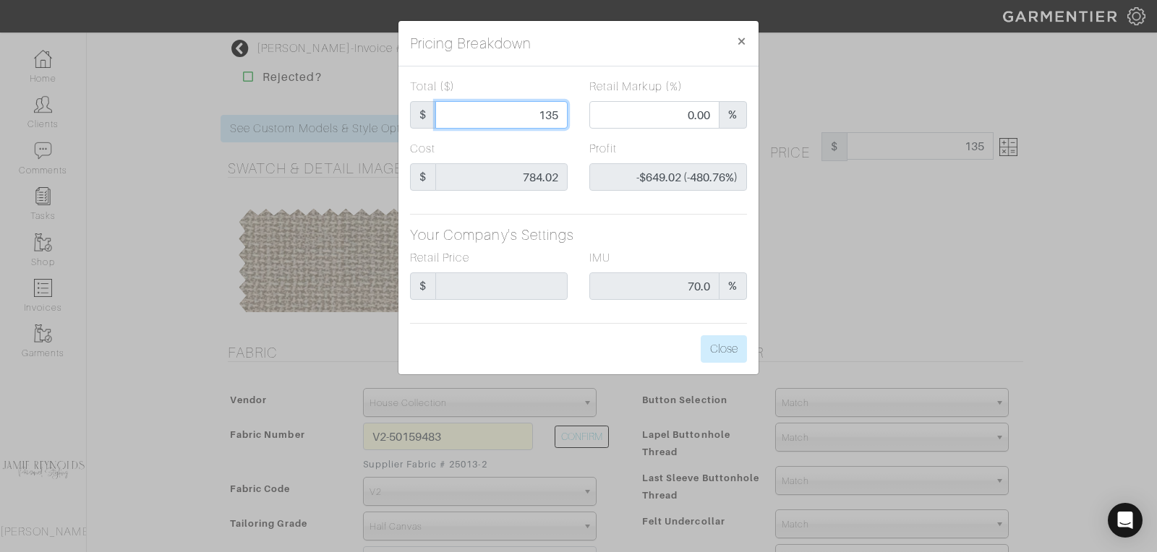
type input "$565.98 (41.92%)"
type input "1350"
type input "1350.00"
click at [732, 348] on button "Close" at bounding box center [724, 349] width 46 height 27
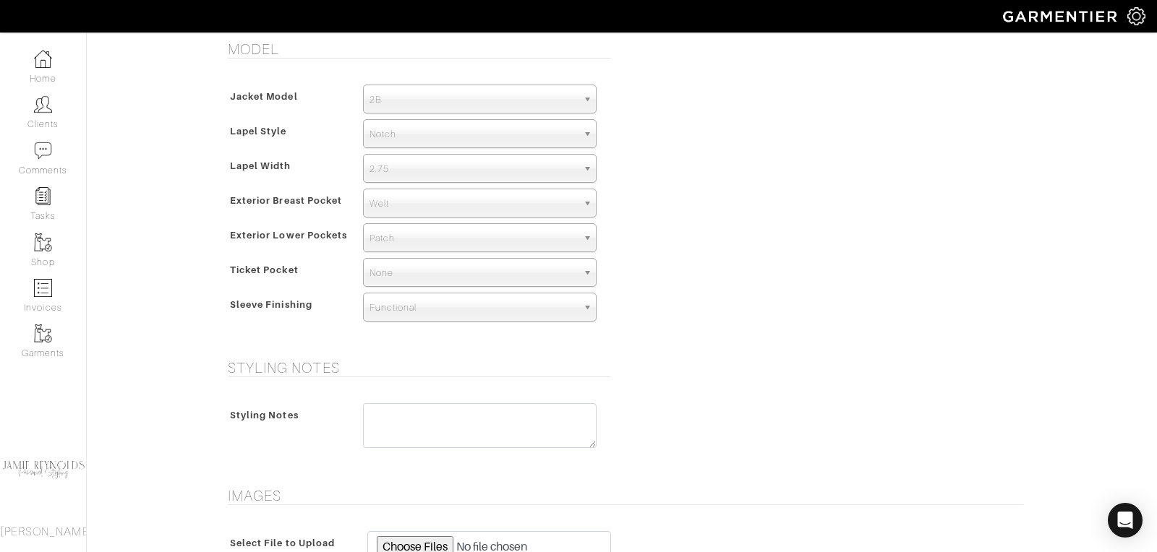
scroll to position [1080, 0]
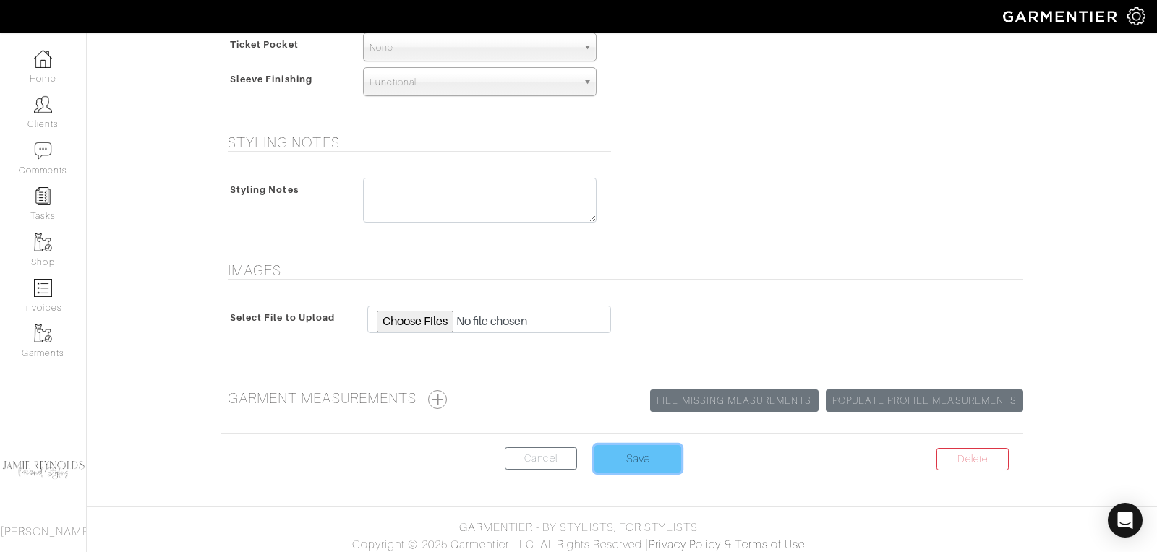
click at [641, 453] on input "Save" at bounding box center [637, 458] width 87 height 27
